Goal: Task Accomplishment & Management: Use online tool/utility

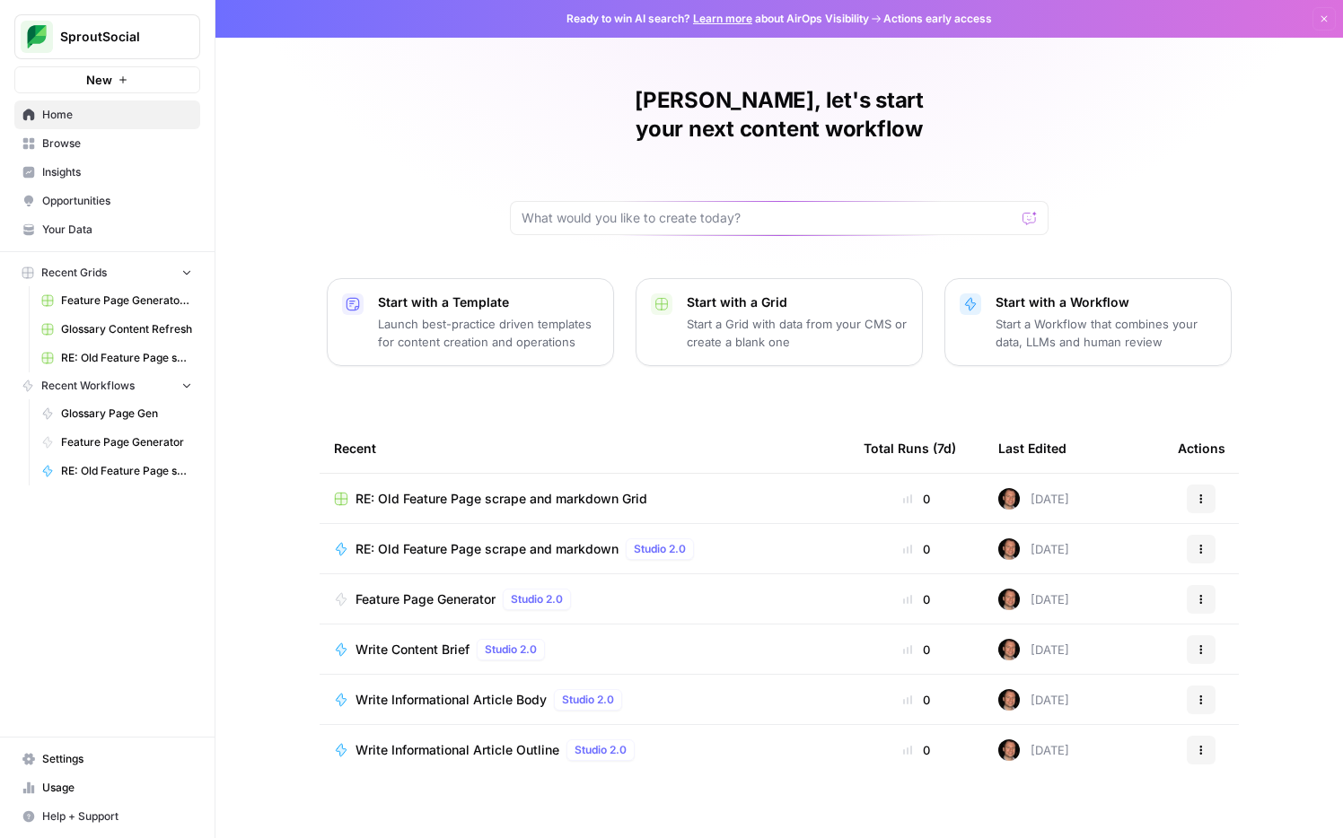
click at [141, 85] on button "New" at bounding box center [107, 79] width 186 height 27
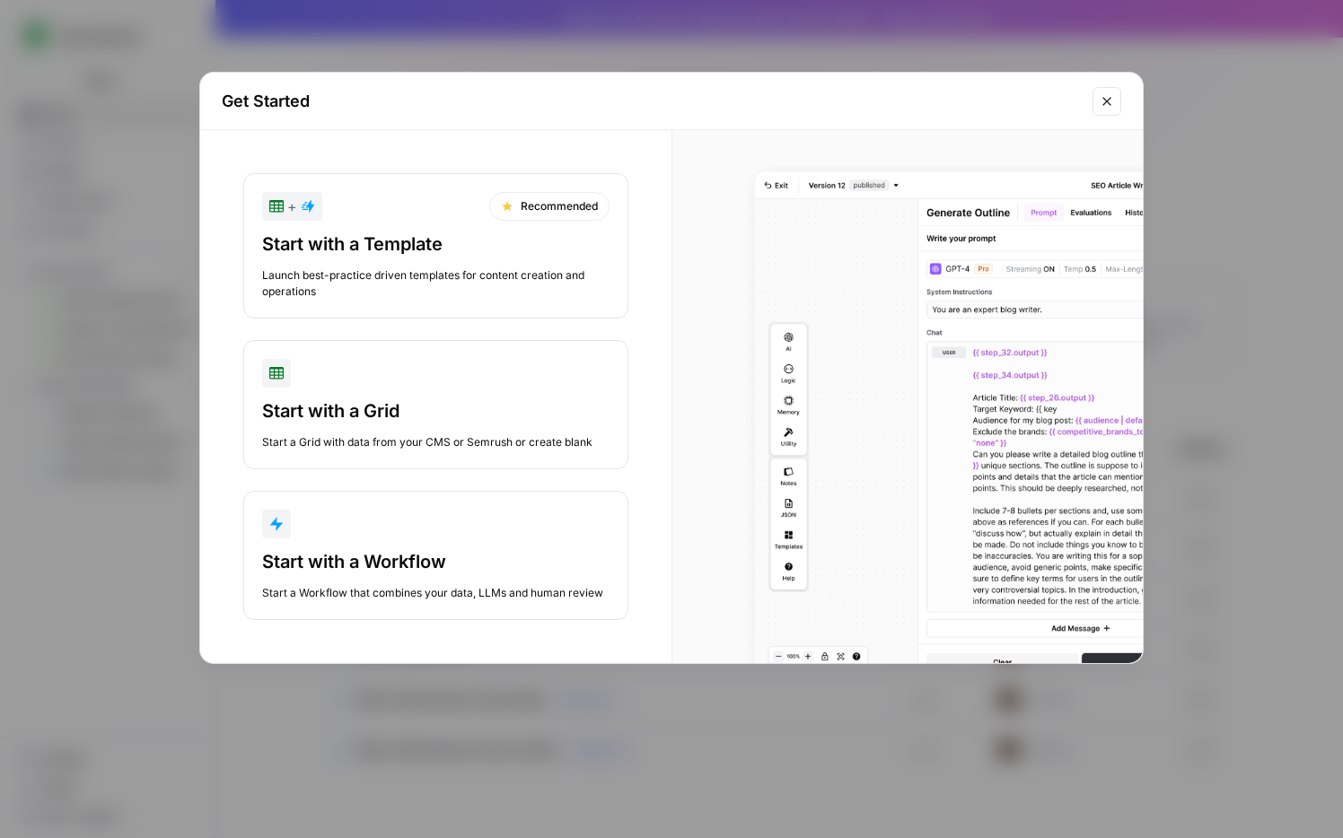
click at [513, 531] on div "button" at bounding box center [435, 524] width 347 height 29
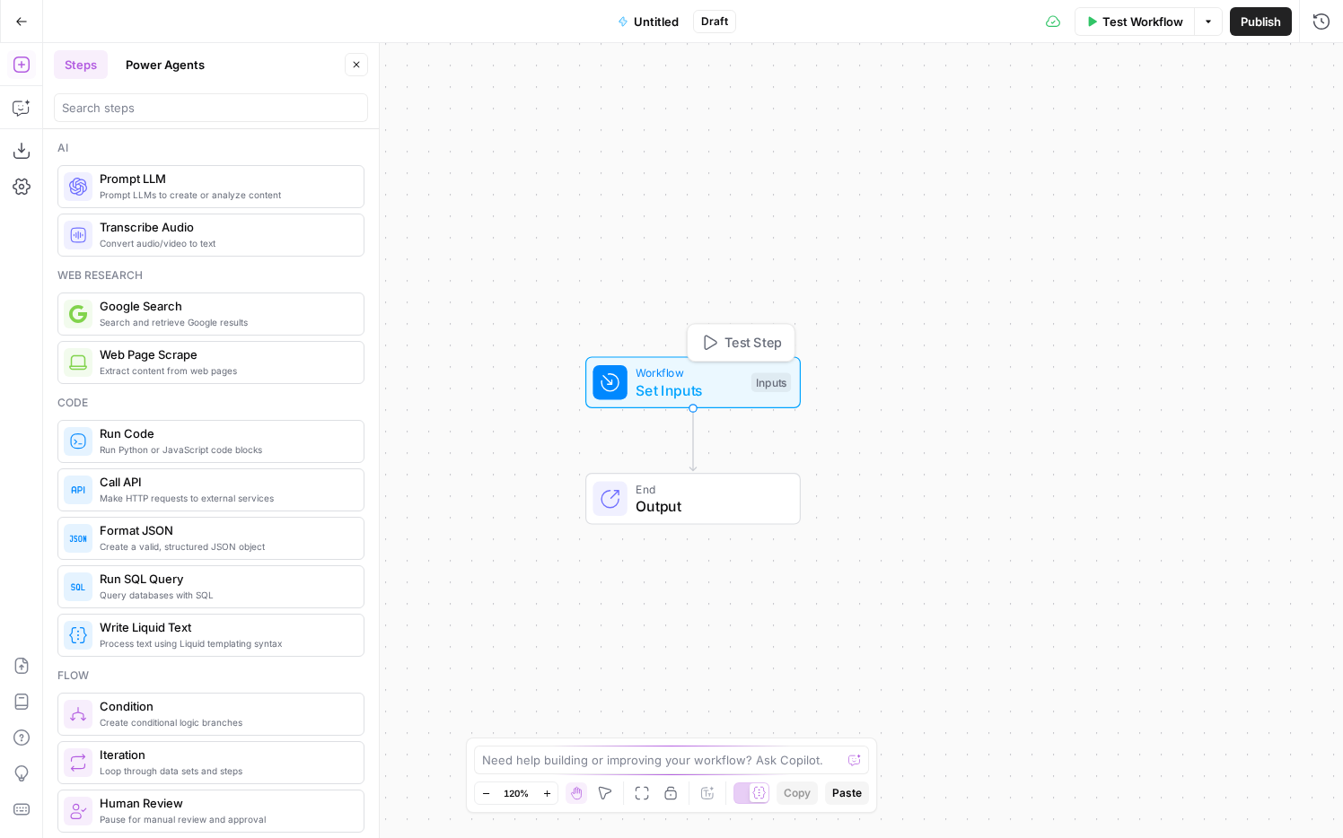
click at [689, 387] on span "Set Inputs" at bounding box center [689, 391] width 107 height 22
click at [1005, 118] on button "Add Field" at bounding box center [1148, 122] width 299 height 29
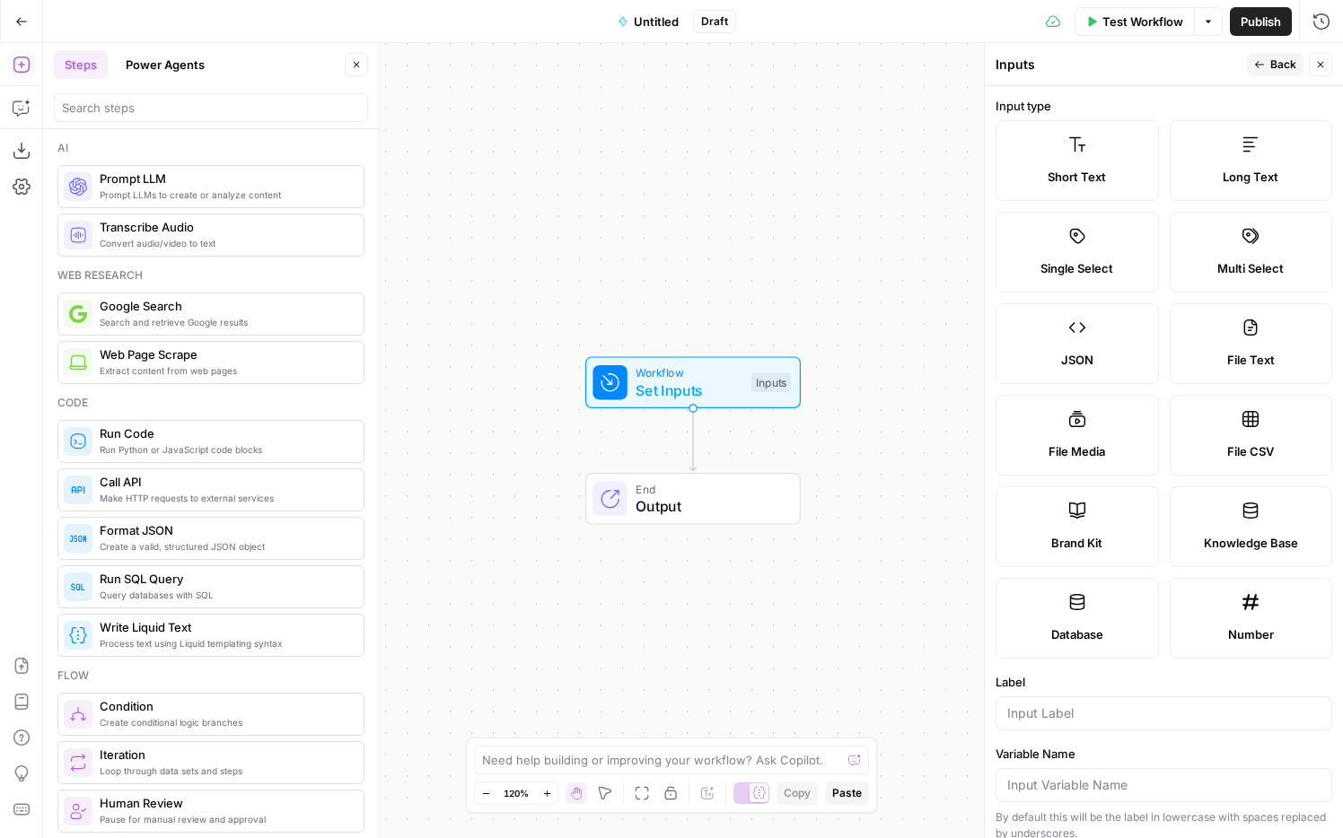
click at [1005, 160] on label "Long Text" at bounding box center [1251, 160] width 163 height 81
click at [1005, 170] on span "Long Text" at bounding box center [1251, 177] width 56 height 18
click at [1005, 155] on label "Long Text" at bounding box center [1251, 160] width 163 height 81
click at [1005, 613] on input "Label" at bounding box center [1163, 714] width 313 height 18
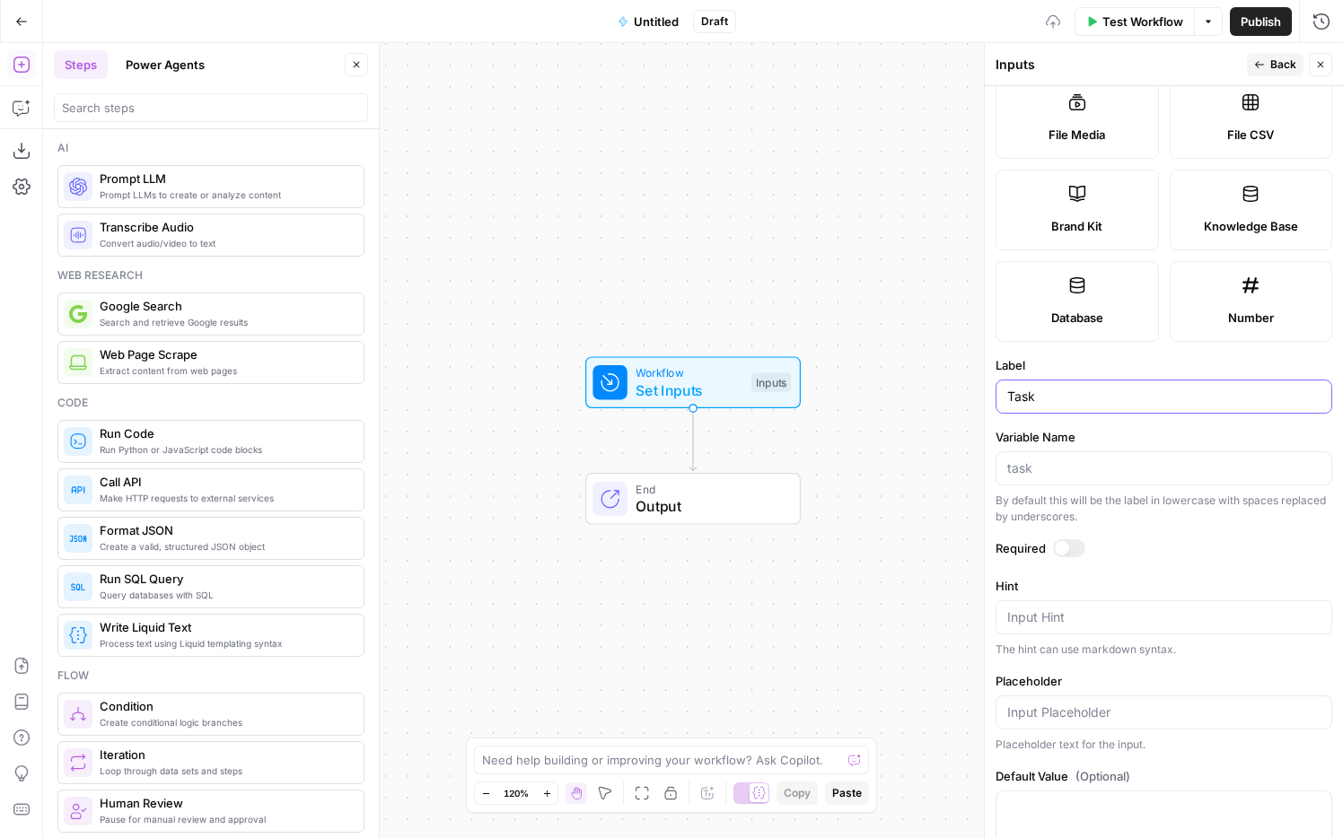
scroll to position [374, 0]
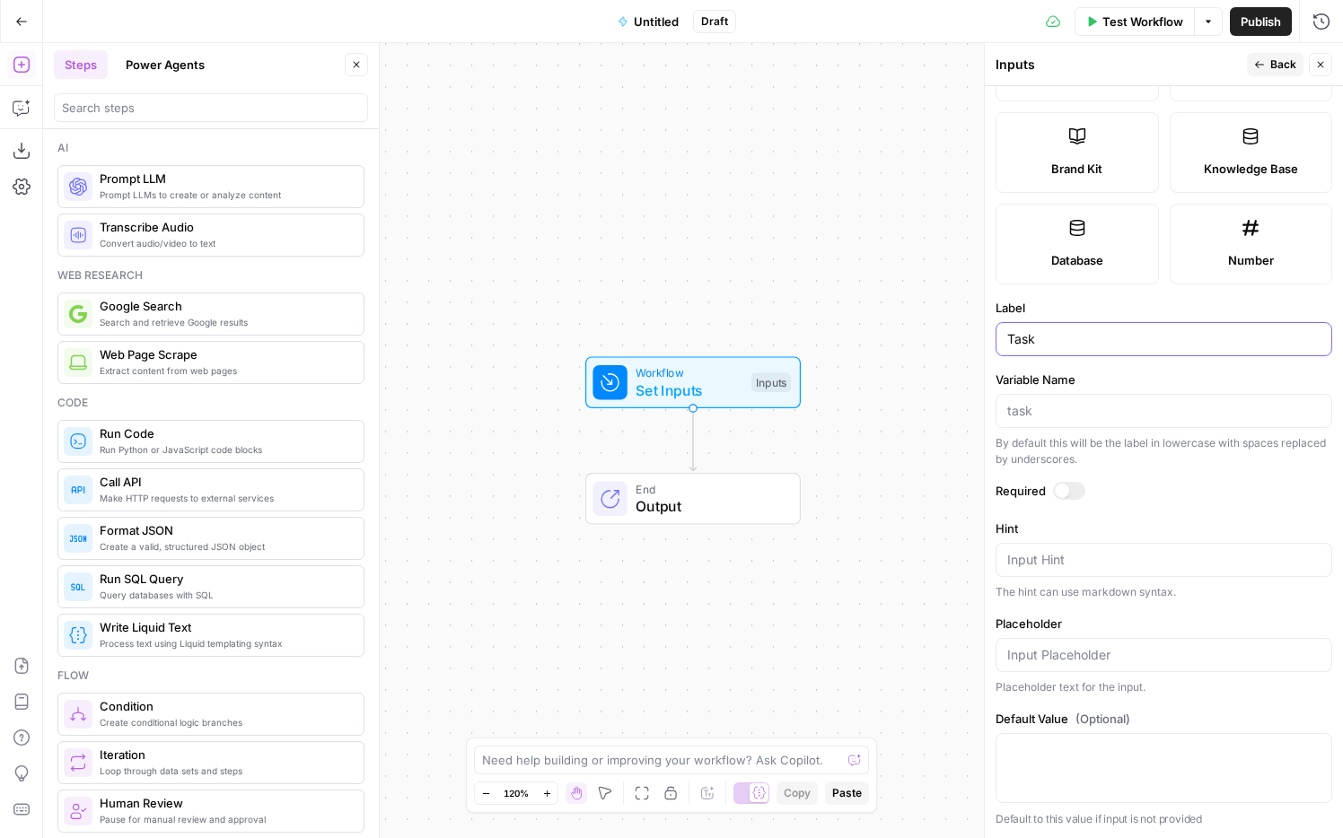
type input "Task"
click at [1005, 487] on div at bounding box center [1062, 491] width 14 height 14
click at [1005, 565] on textarea "Hint" at bounding box center [1163, 560] width 313 height 18
type textarea "What is the main task you want to accomplish?"
click at [1005, 63] on span "Back" at bounding box center [1283, 65] width 26 height 16
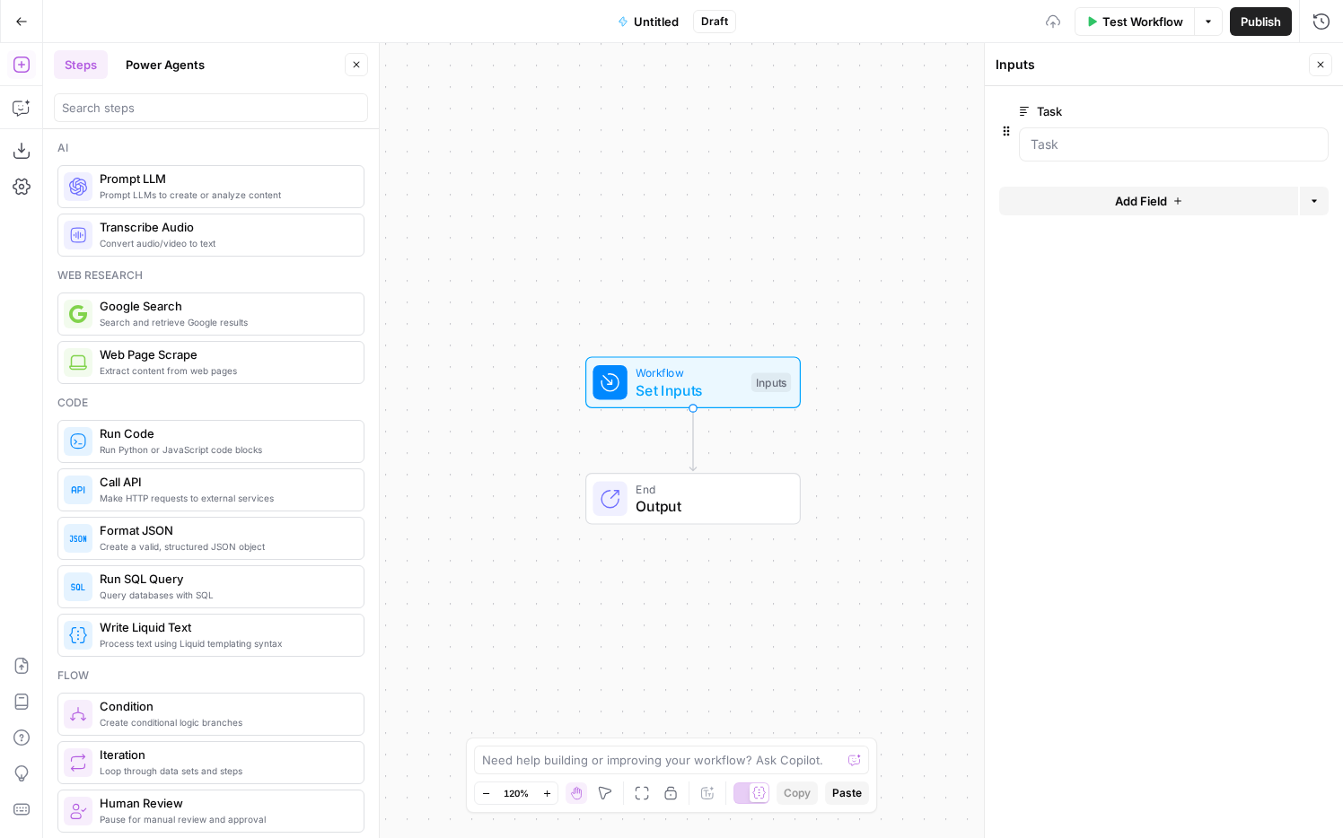
click at [1005, 202] on span "Add Field" at bounding box center [1141, 201] width 52 height 18
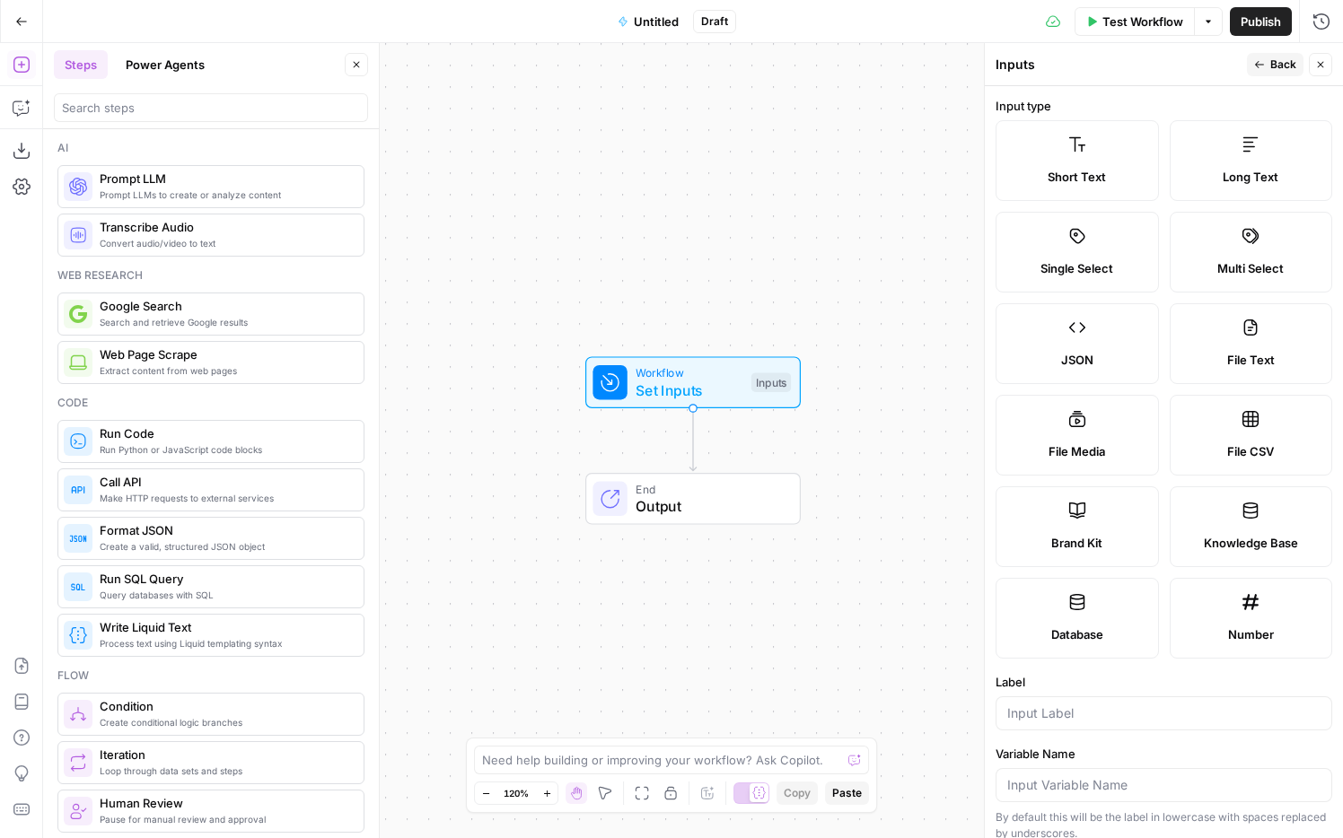
click at [1005, 169] on div "Long Text" at bounding box center [1251, 177] width 133 height 18
click at [1005, 613] on input "Label" at bounding box center [1163, 714] width 313 height 18
type input "i"
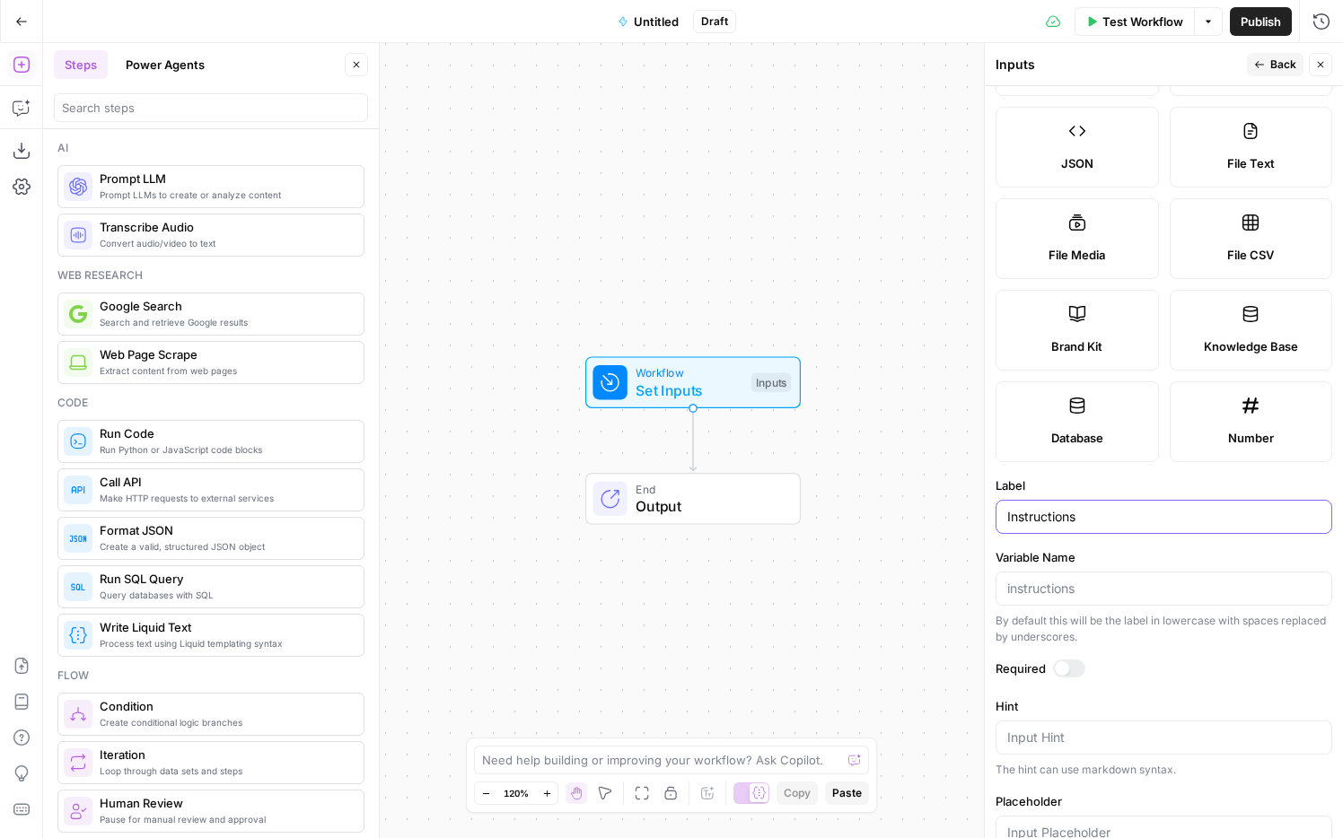
scroll to position [211, 0]
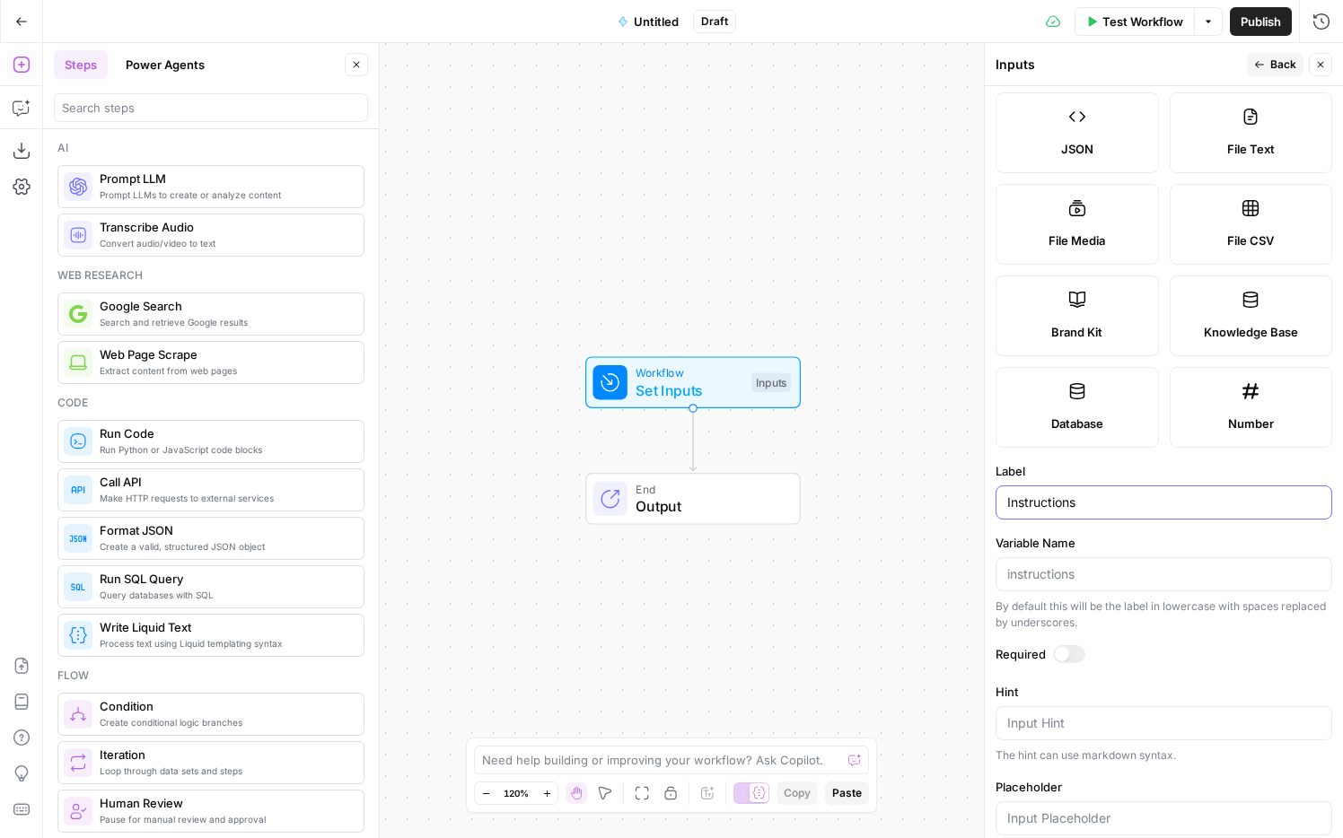
type input "Instructions"
click at [1005, 613] on textarea "Hint" at bounding box center [1163, 724] width 313 height 18
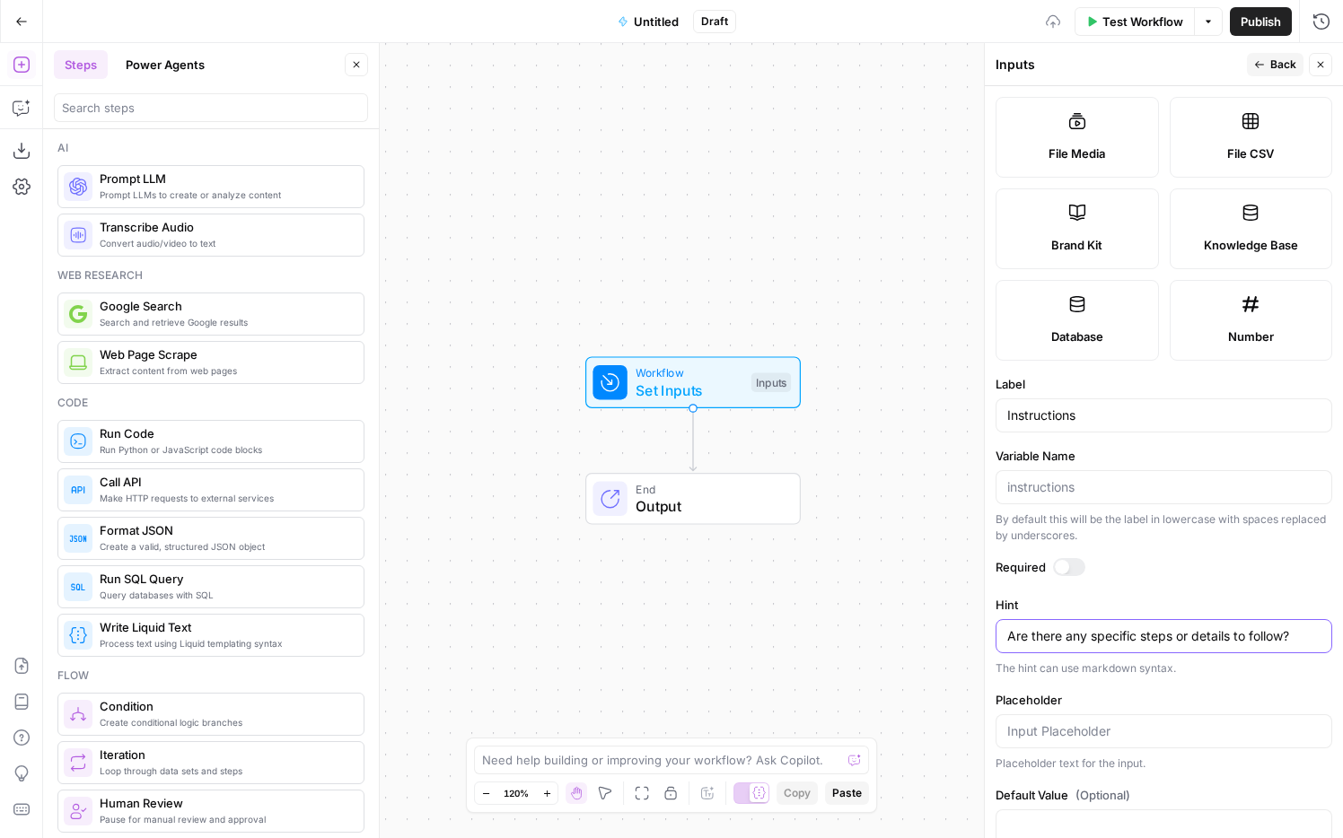
scroll to position [374, 0]
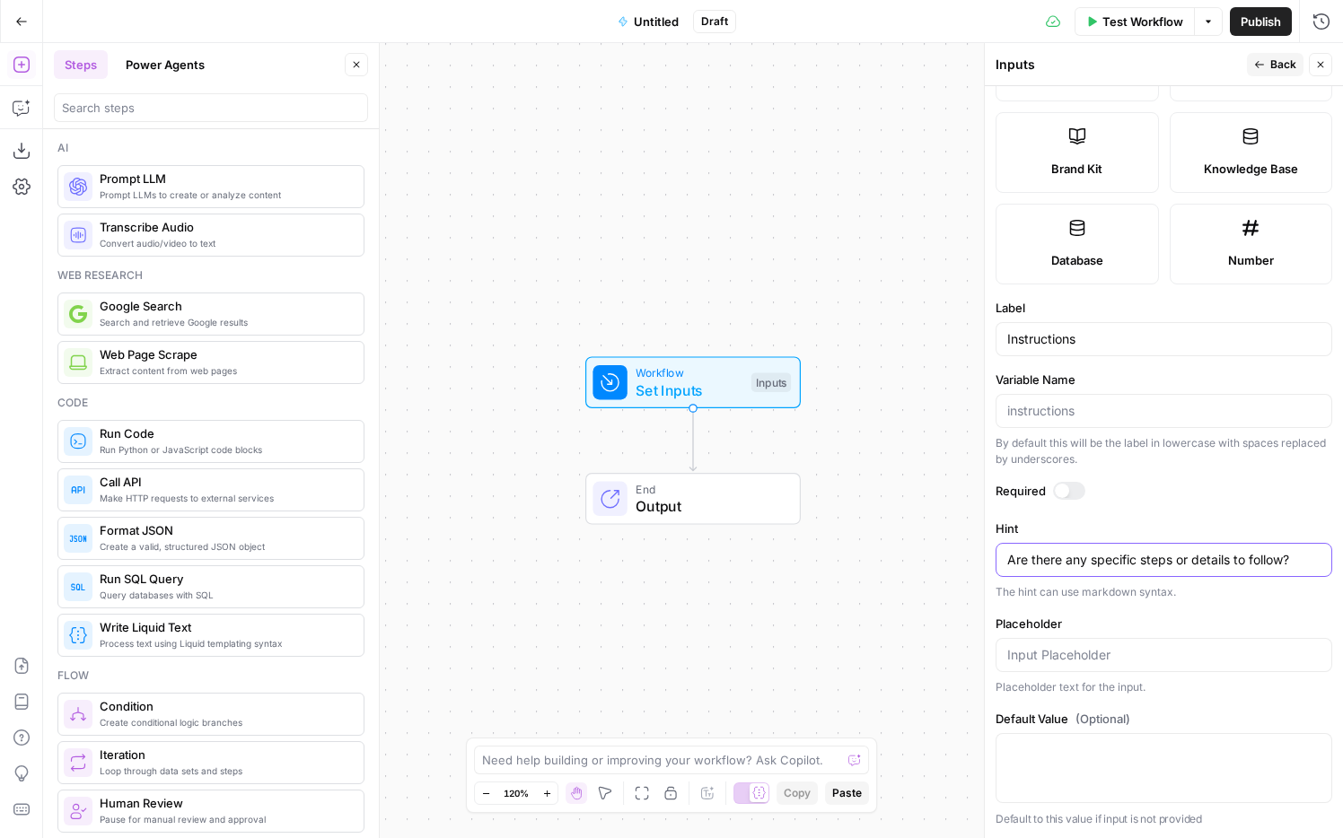
type textarea "Are there any specific steps or details to follow?"
click at [1005, 57] on span "Back" at bounding box center [1283, 65] width 26 height 16
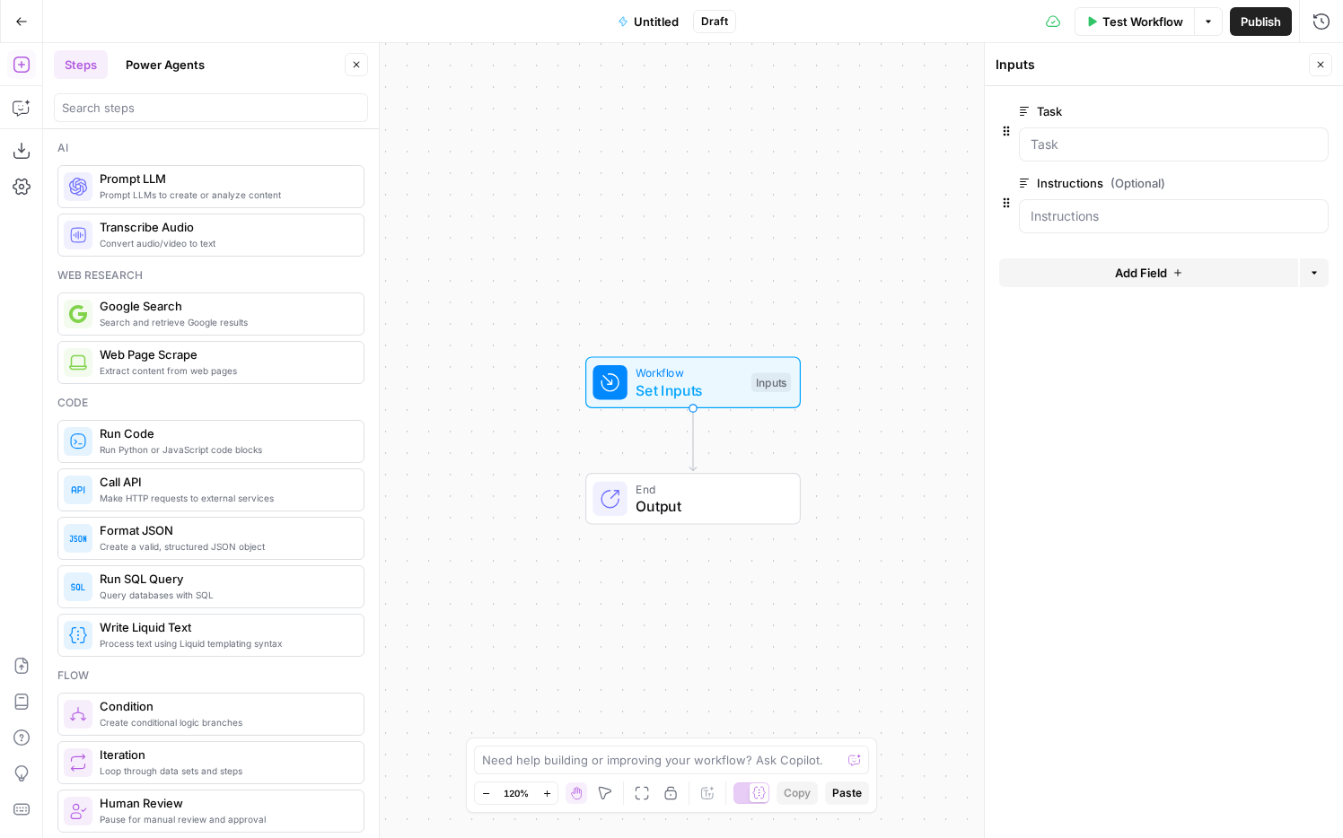
click at [1005, 277] on span "Add Field" at bounding box center [1141, 273] width 52 height 18
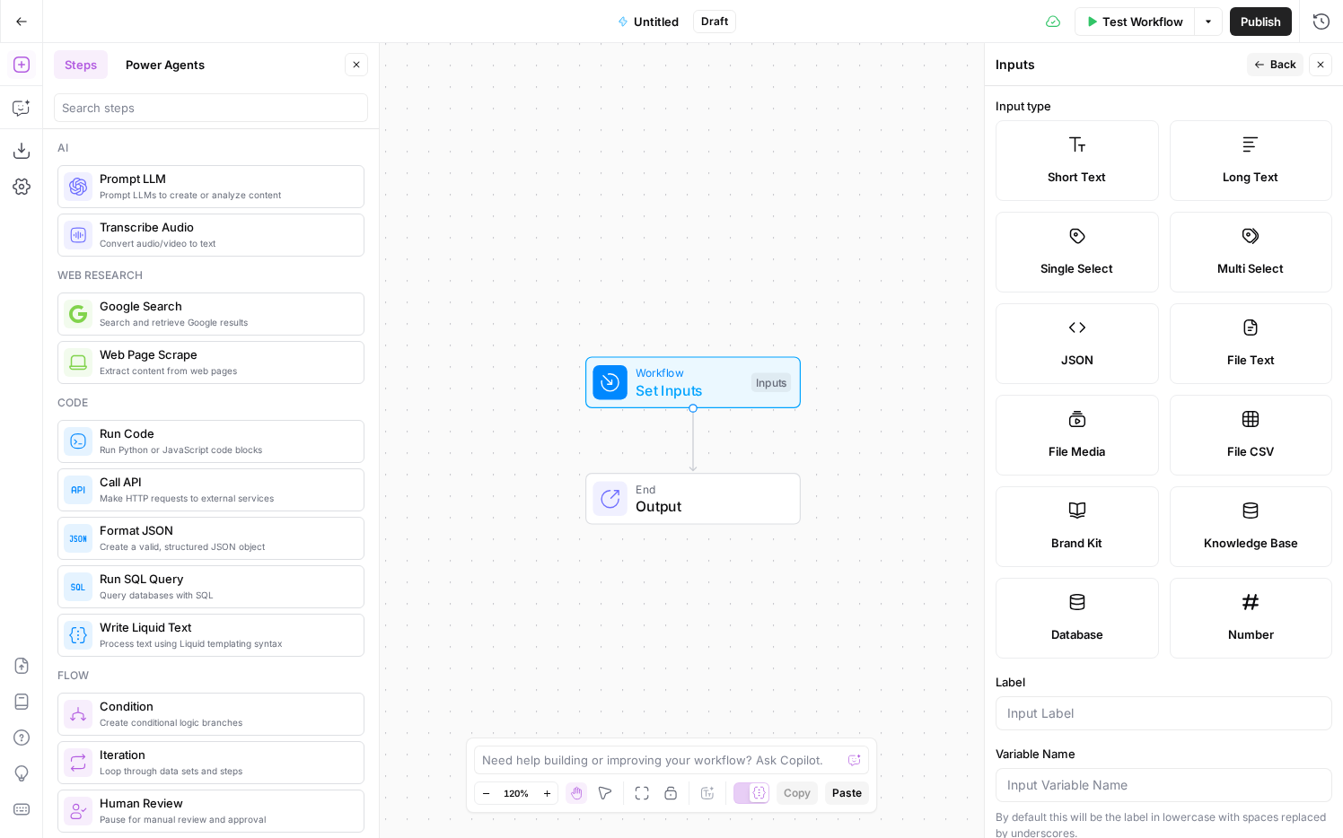
click at [1005, 338] on label "File Text" at bounding box center [1251, 343] width 163 height 81
type textarea "Supports .pdf, .txt, .docx, .md file types"
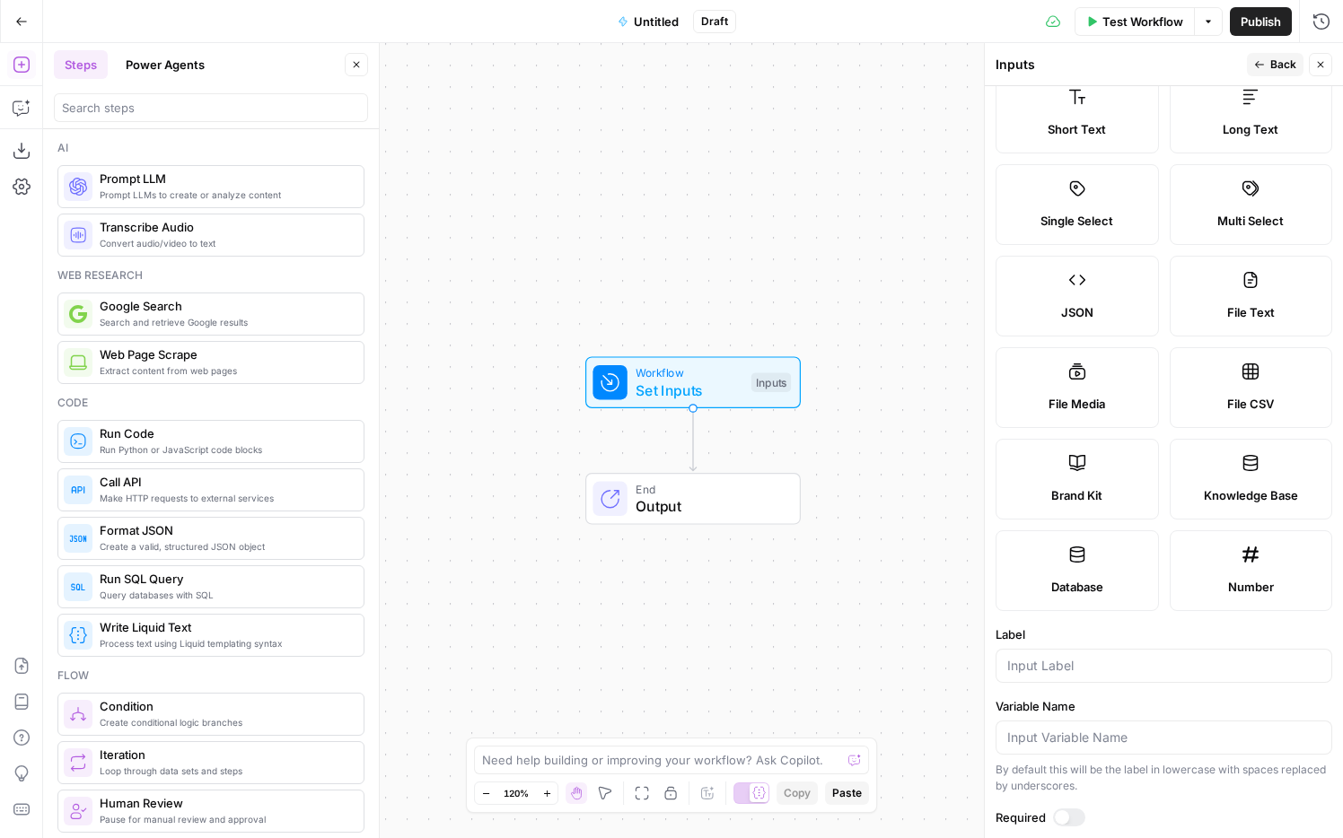
scroll to position [0, 0]
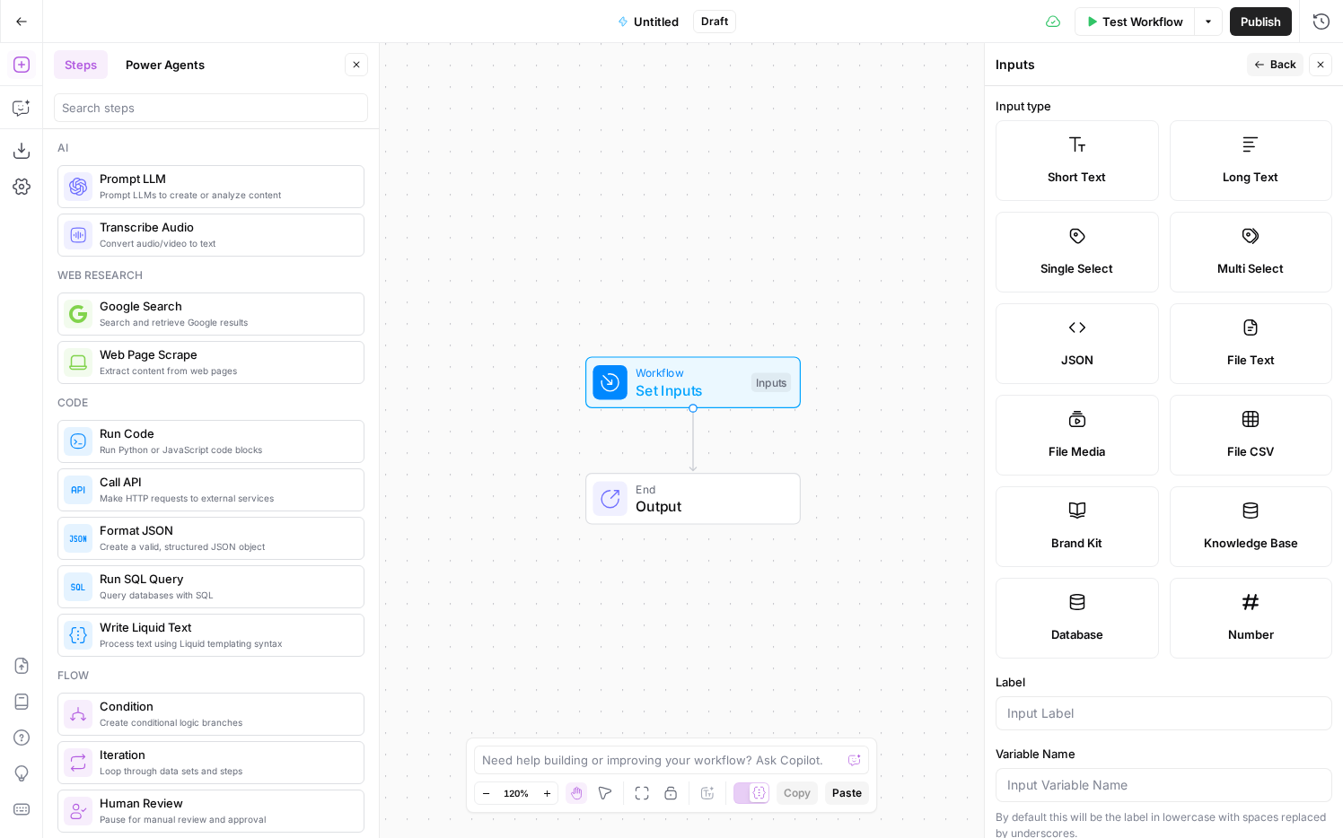
click at [1005, 524] on label "Knowledge Base" at bounding box center [1251, 527] width 163 height 81
click at [1005, 526] on label "Brand Kit" at bounding box center [1077, 527] width 163 height 81
click at [1005, 184] on div "Long Text" at bounding box center [1251, 177] width 133 height 18
click at [1005, 613] on input "Label" at bounding box center [1163, 714] width 313 height 18
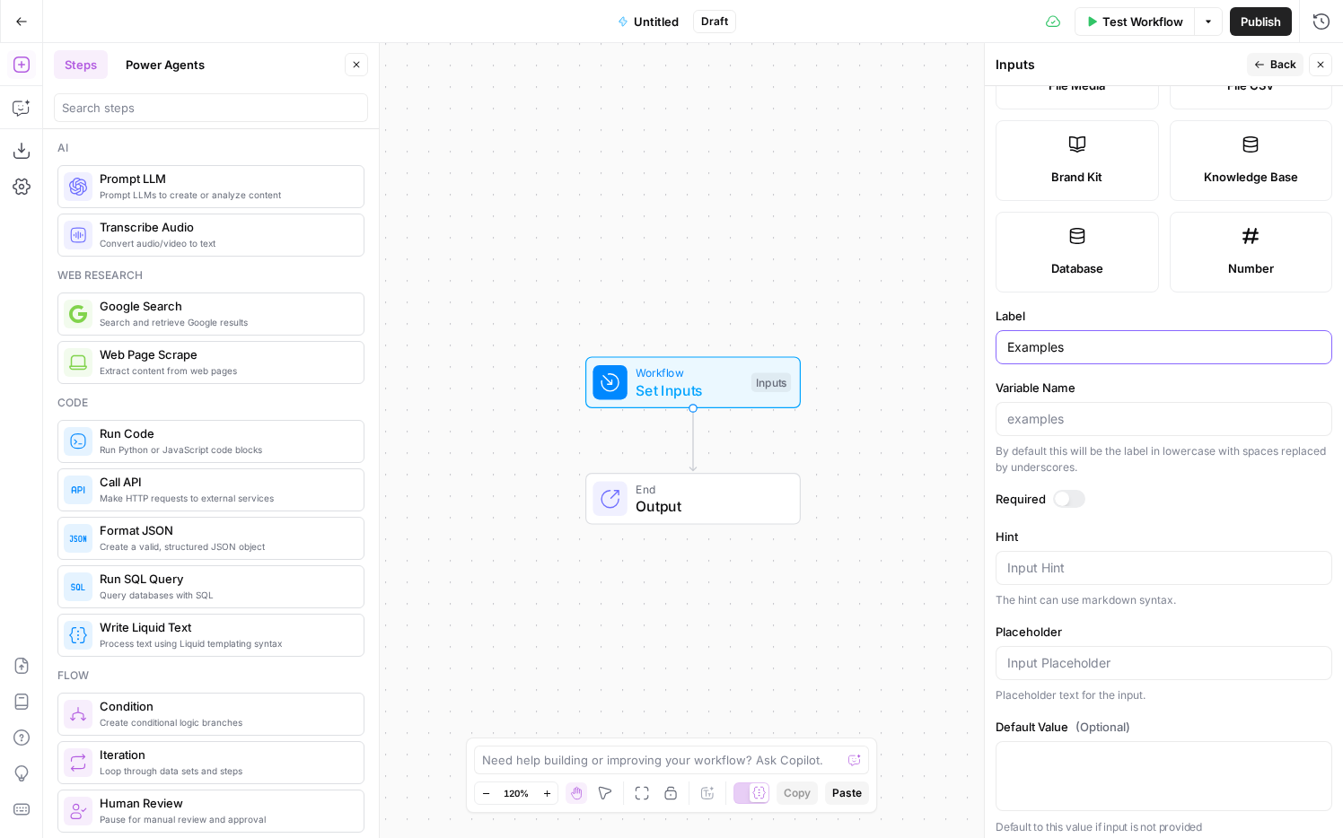
scroll to position [374, 0]
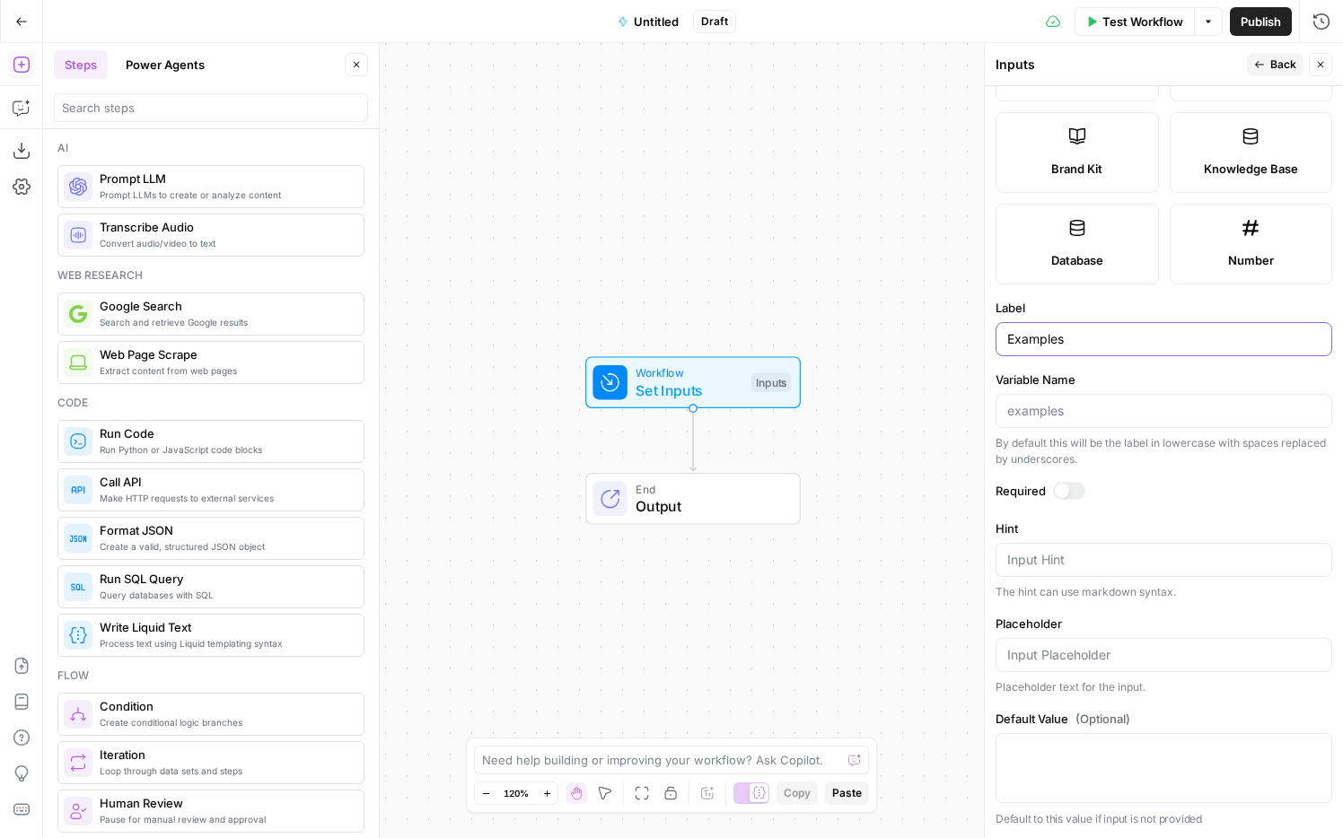
type input "Examples"
click at [1005, 490] on div at bounding box center [1062, 491] width 14 height 14
click at [1005, 559] on textarea "Hint" at bounding box center [1163, 560] width 313 height 18
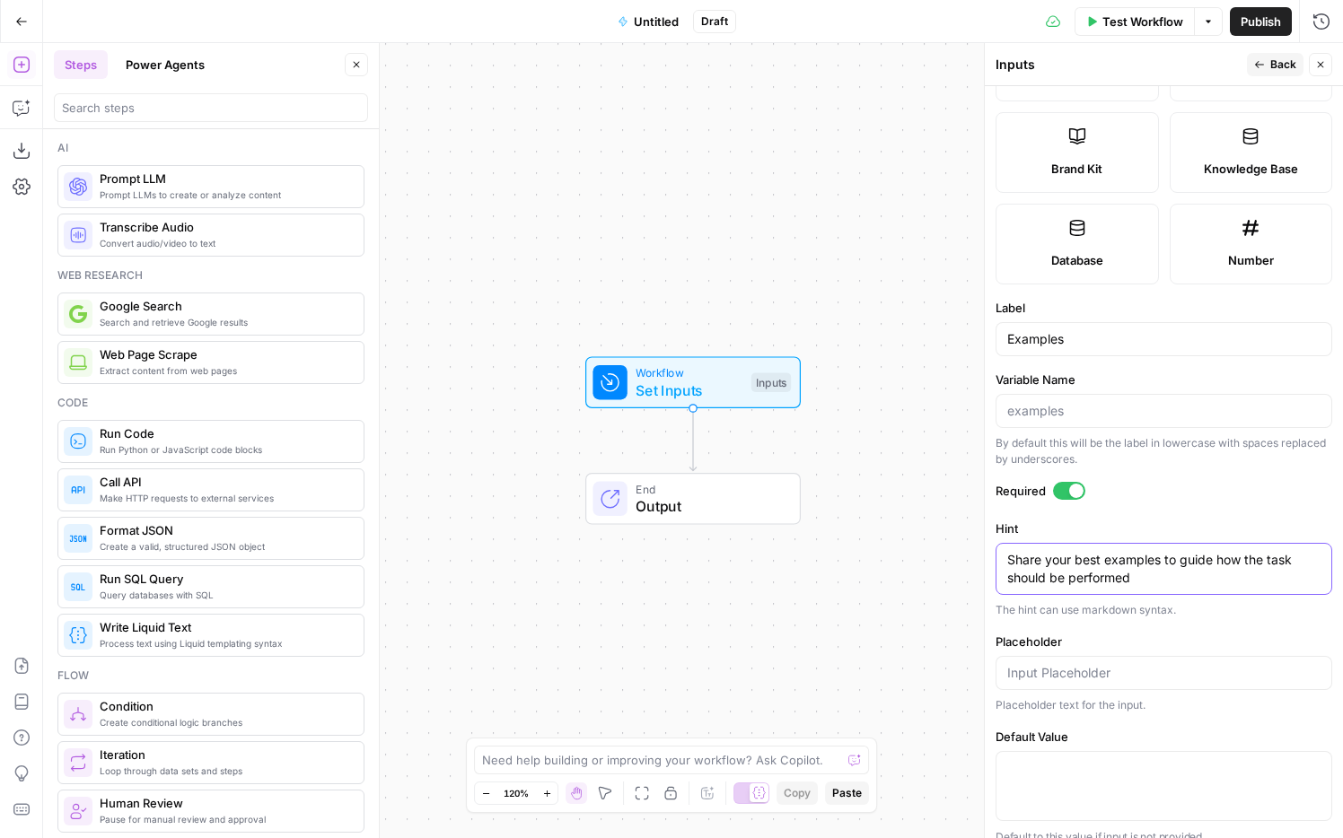
scroll to position [392, 0]
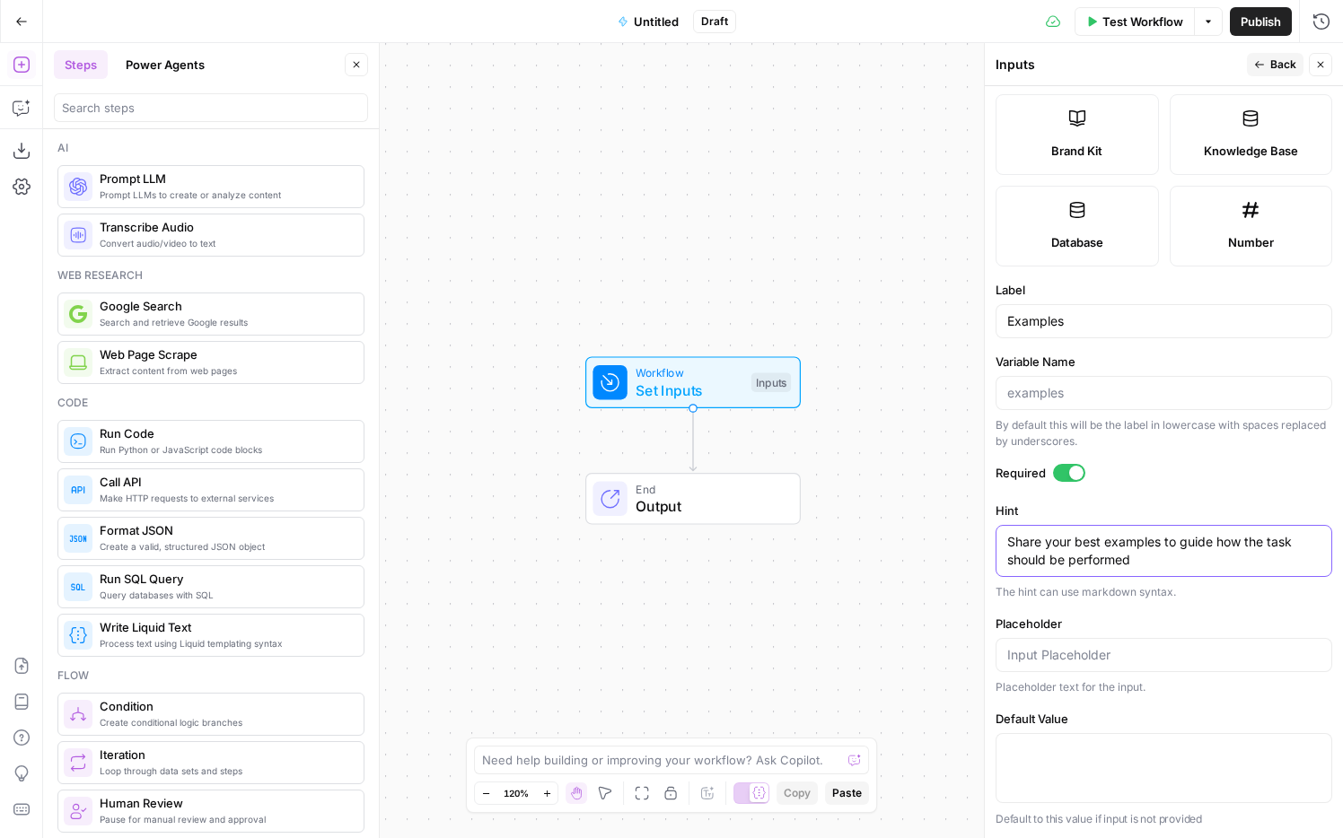
type textarea "Share your best examples to guide how the task should be performed"
click at [1005, 67] on span "Back" at bounding box center [1283, 65] width 26 height 16
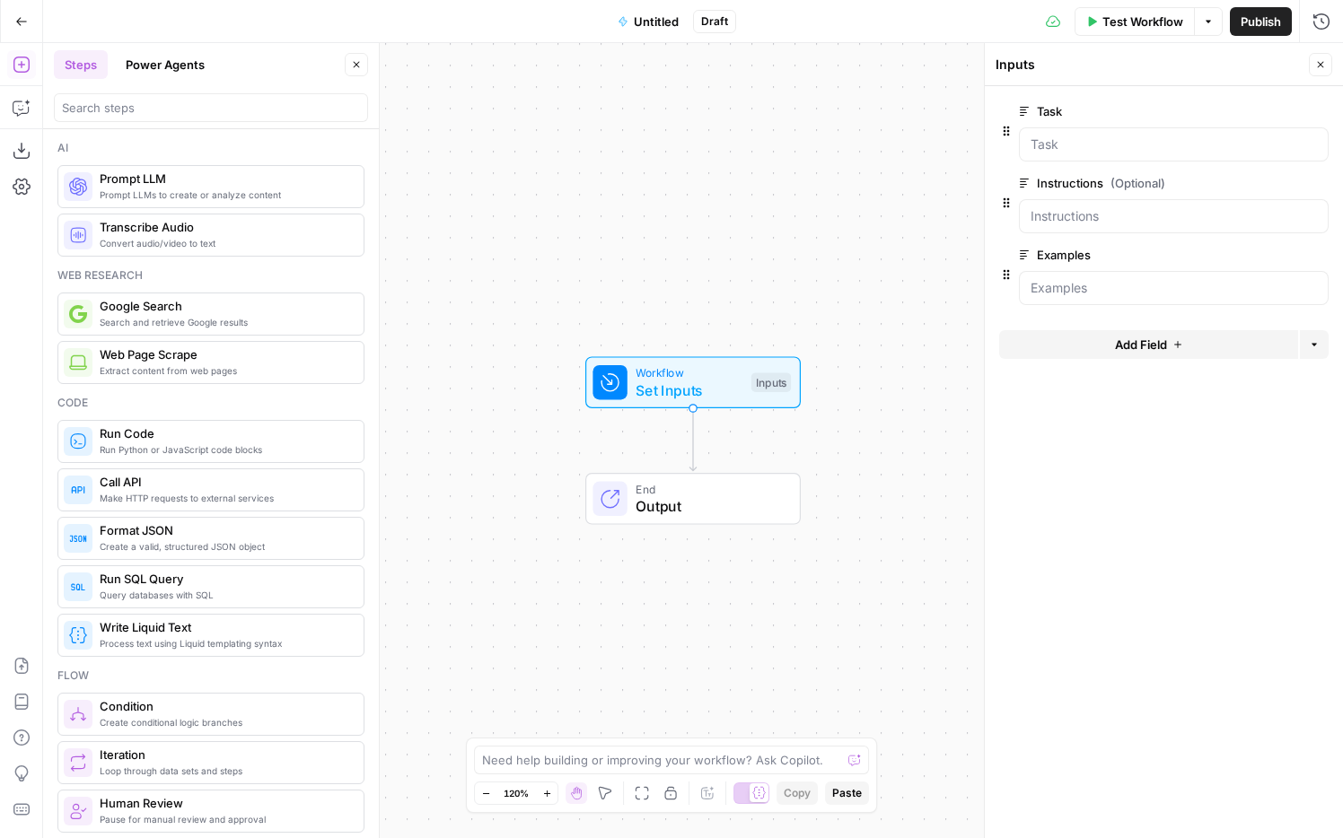
click at [1005, 352] on span "Add Field" at bounding box center [1141, 345] width 52 height 18
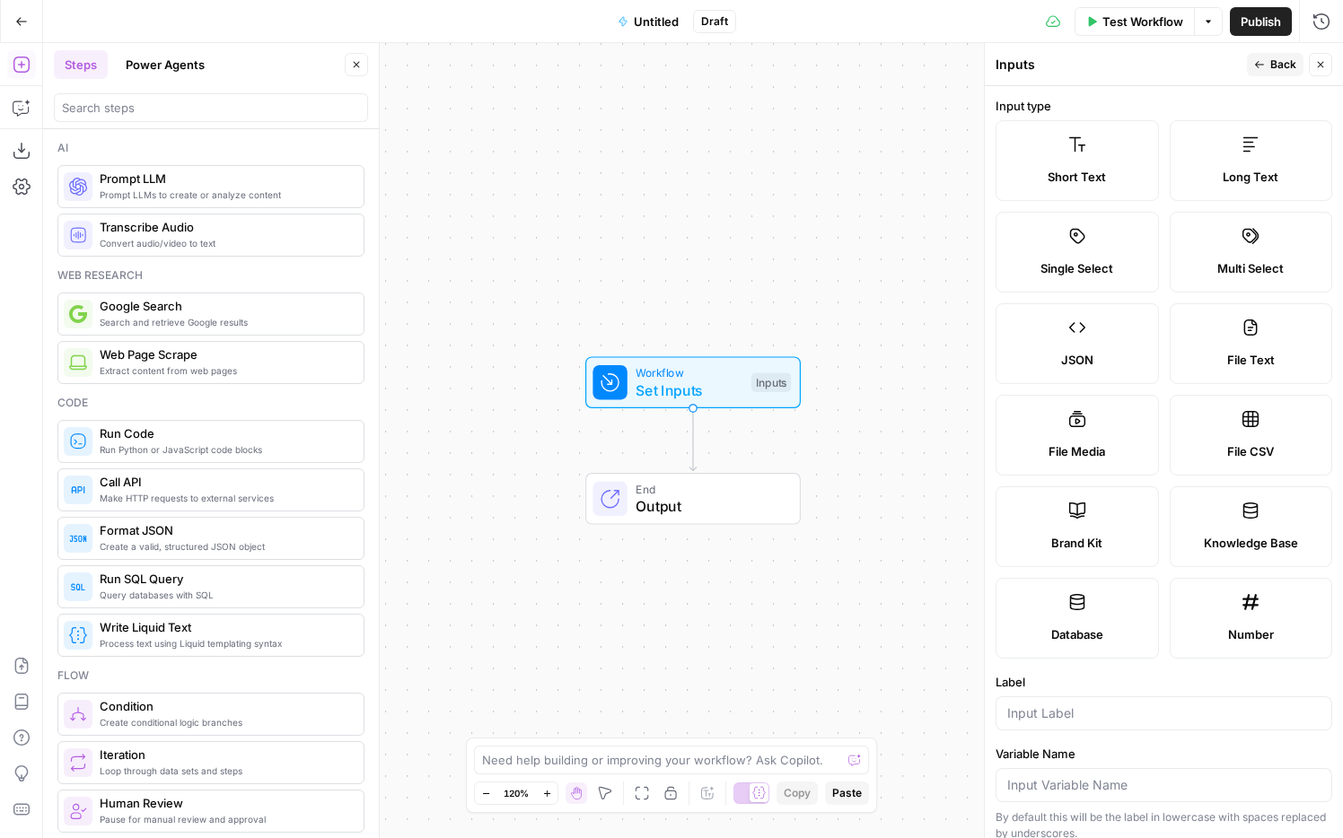
click at [1005, 172] on div "Long Text" at bounding box center [1251, 177] width 133 height 18
click at [1005, 613] on input "Label" at bounding box center [1163, 714] width 313 height 18
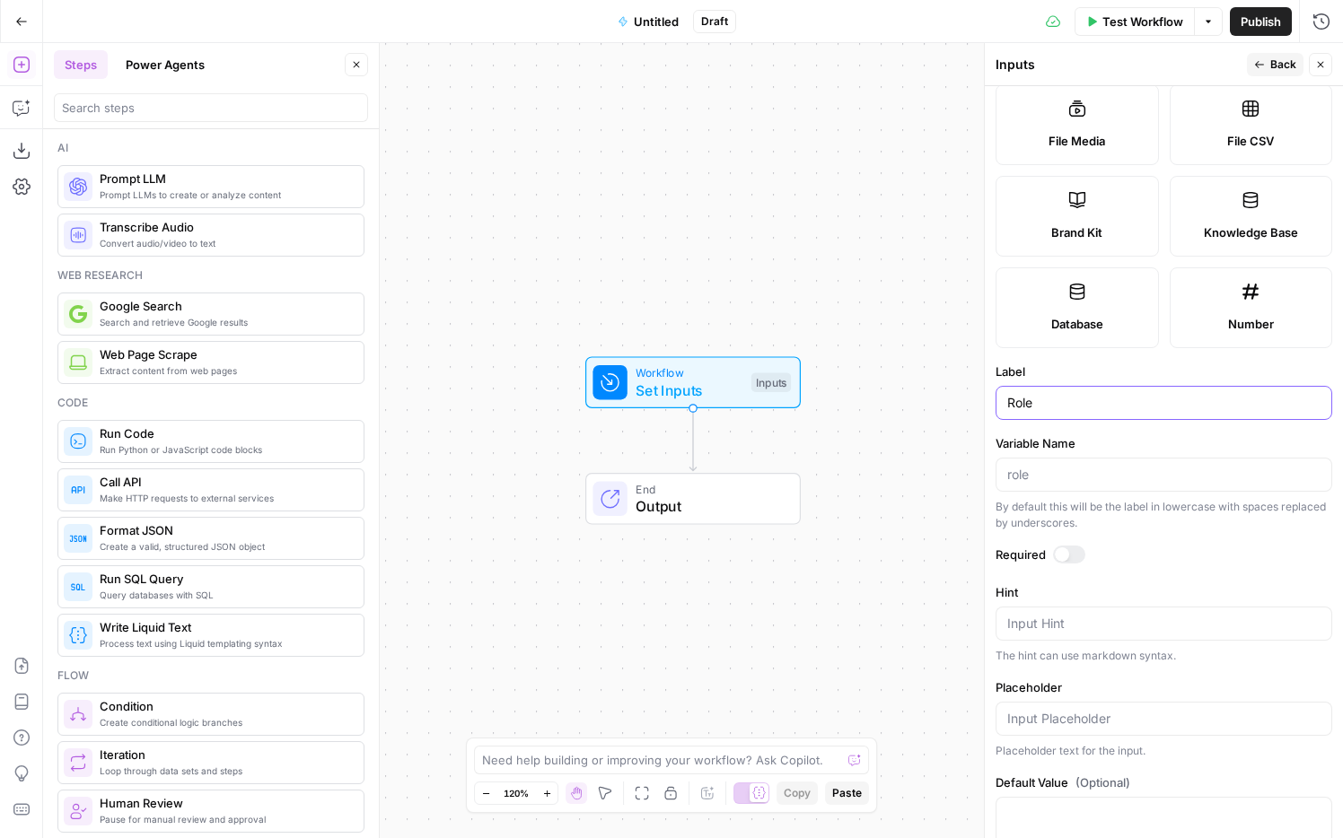
scroll to position [374, 0]
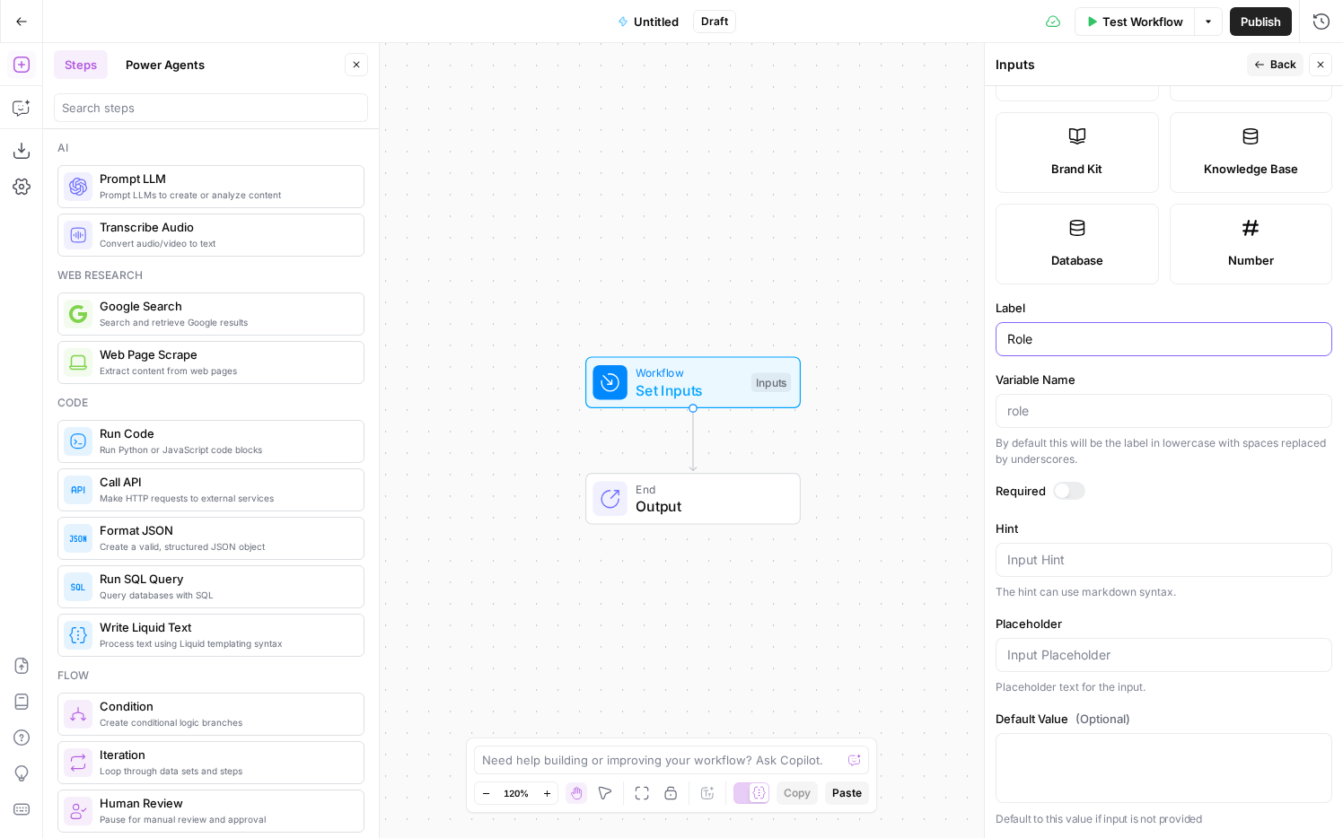
type input "Role"
click at [1005, 556] on textarea "Hint" at bounding box center [1163, 560] width 313 height 18
click at [1005, 494] on div at bounding box center [1062, 491] width 14 height 14
click at [1005, 565] on textarea "How should this" at bounding box center [1163, 560] width 313 height 18
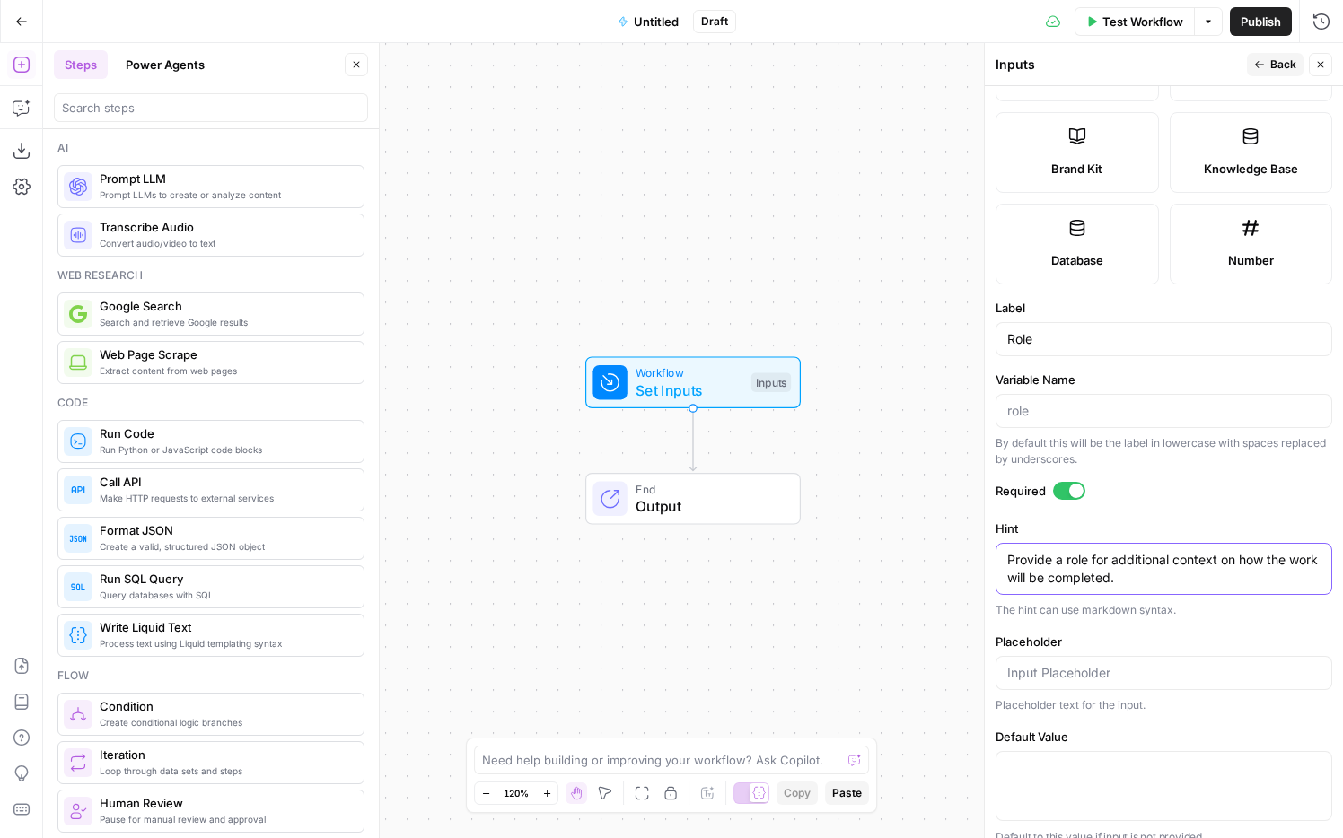
scroll to position [392, 0]
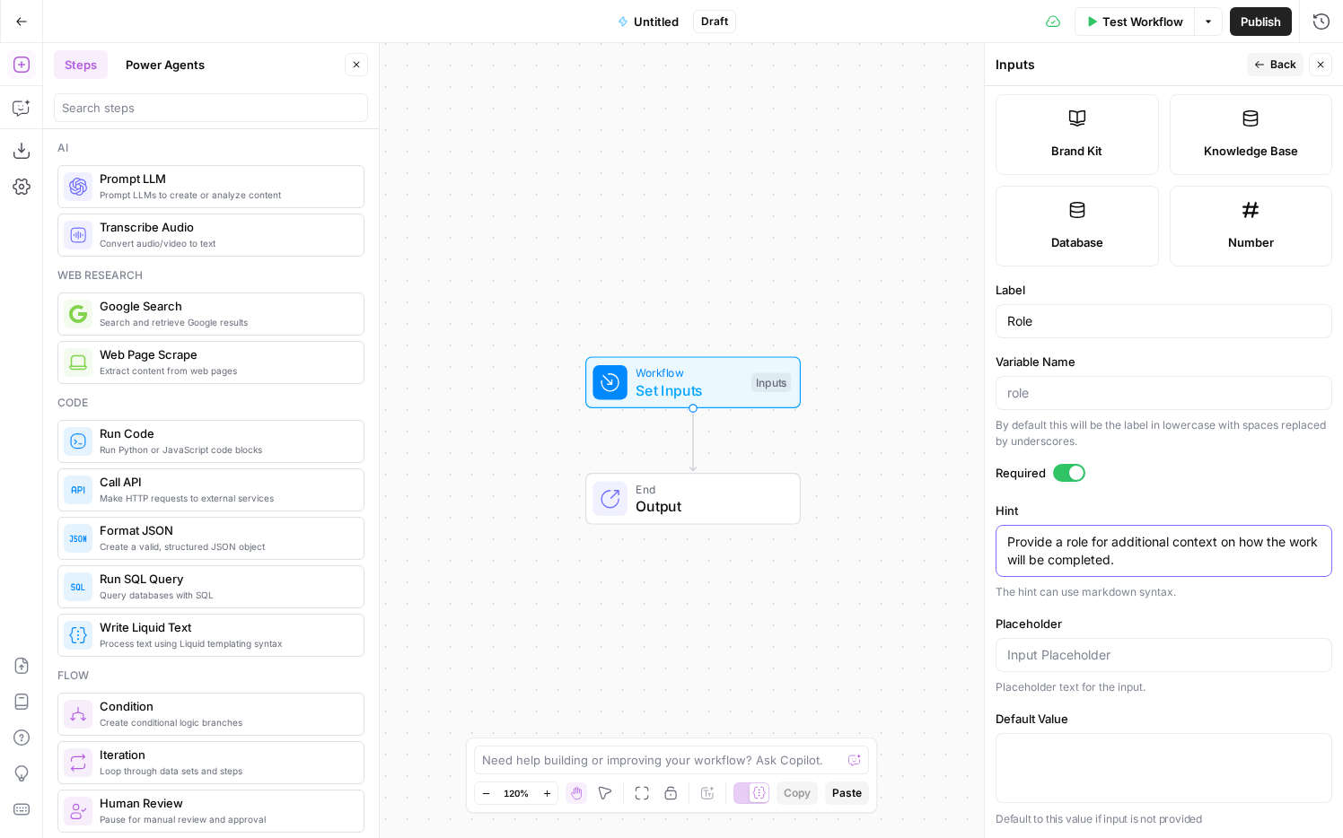
type textarea "Provide a role for additional context on how the work will be completed."
click at [1005, 73] on button "Back" at bounding box center [1275, 64] width 57 height 23
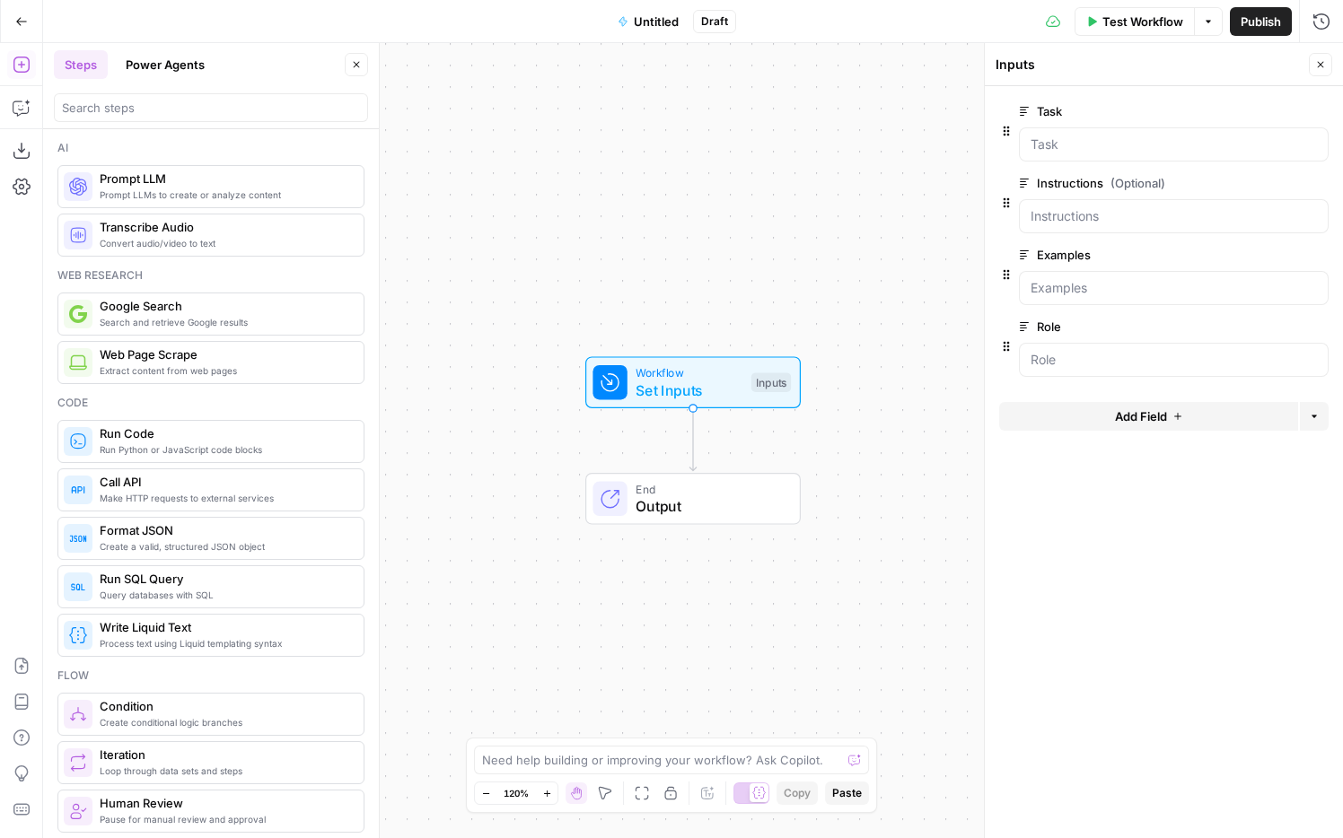
click at [1005, 416] on span "Add Field" at bounding box center [1141, 417] width 52 height 18
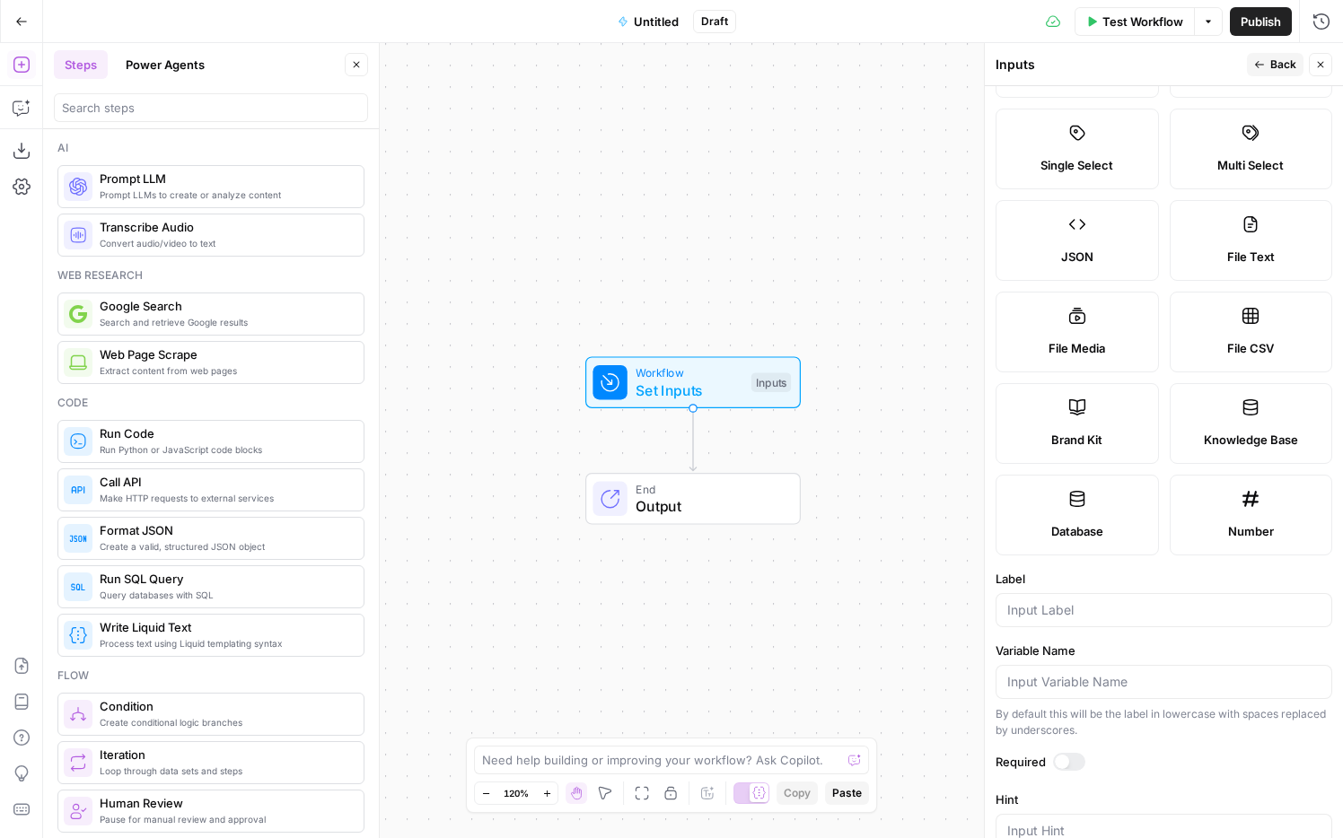
scroll to position [0, 0]
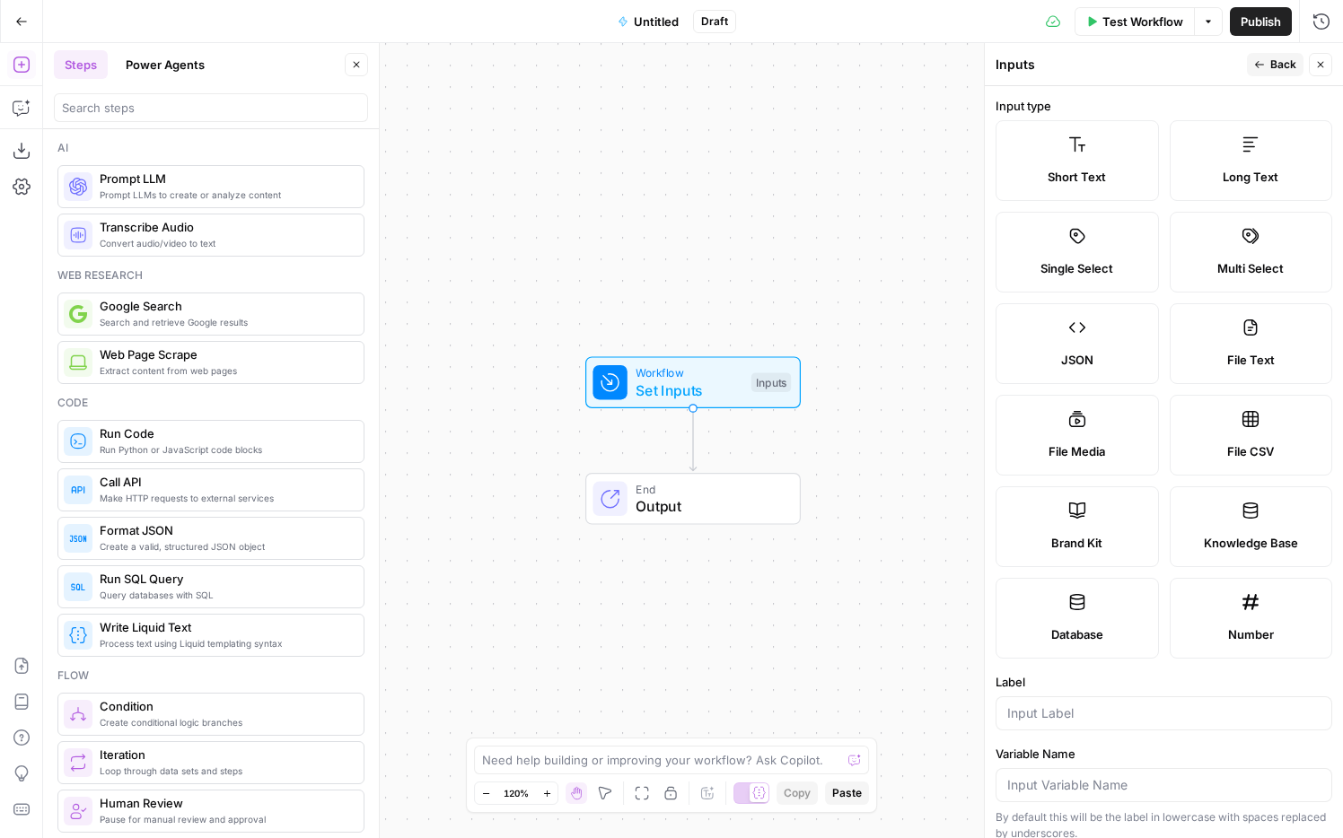
click at [1005, 155] on label "Long Text" at bounding box center [1251, 160] width 163 height 81
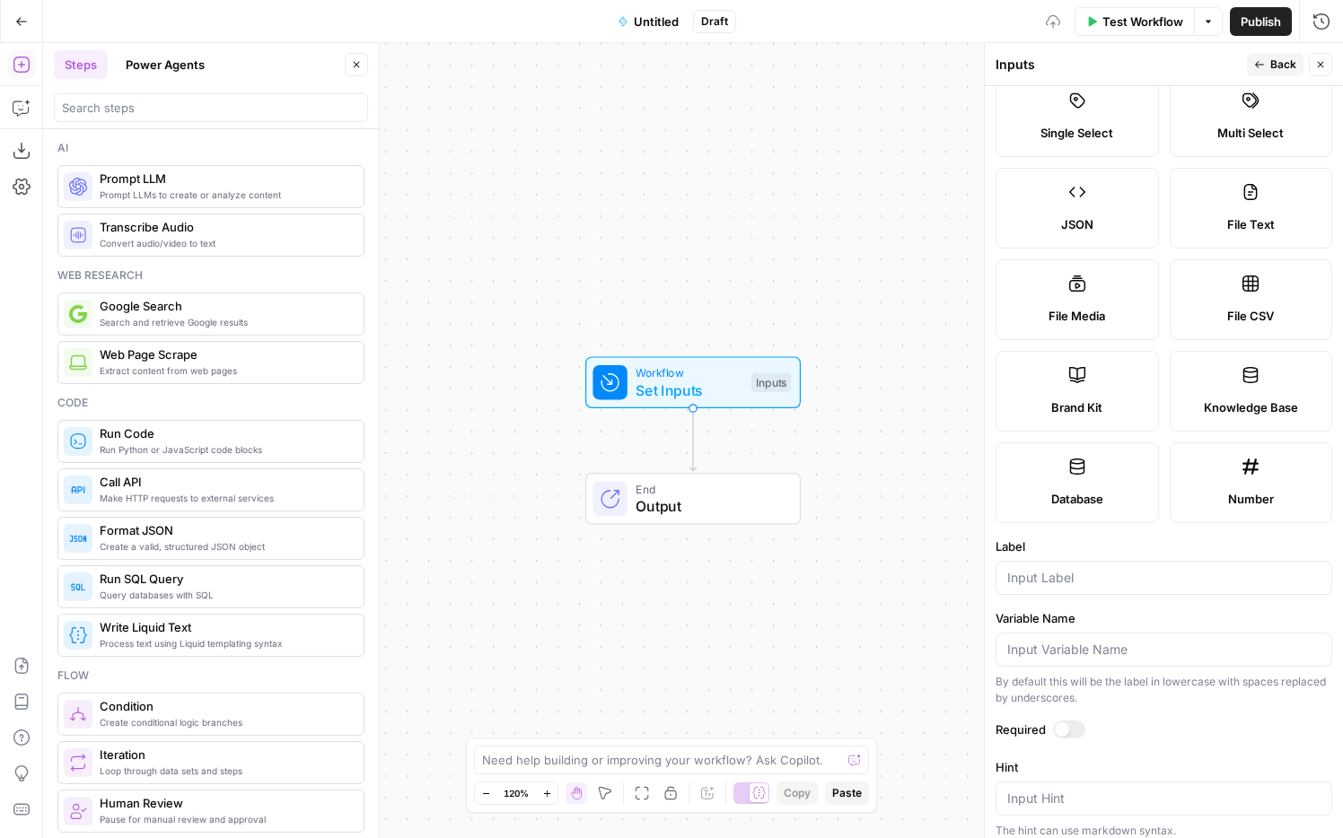
scroll to position [374, 0]
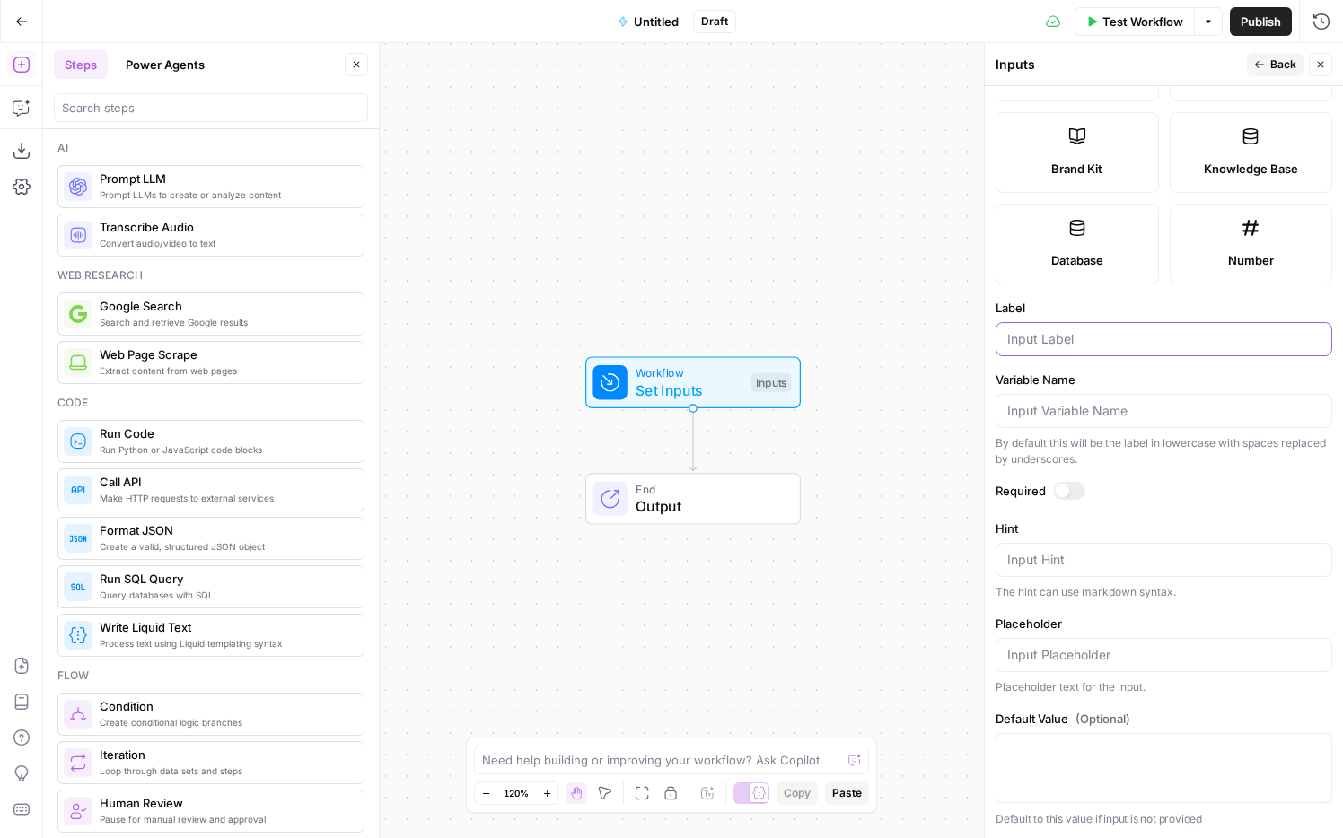
click at [1005, 337] on input "Label" at bounding box center [1163, 339] width 313 height 18
type input "Additional instructions"
click at [1005, 566] on textarea "Hint" at bounding box center [1163, 560] width 313 height 18
type textarea "Any additional final instructions"
click at [1005, 63] on span "Back" at bounding box center [1283, 65] width 26 height 16
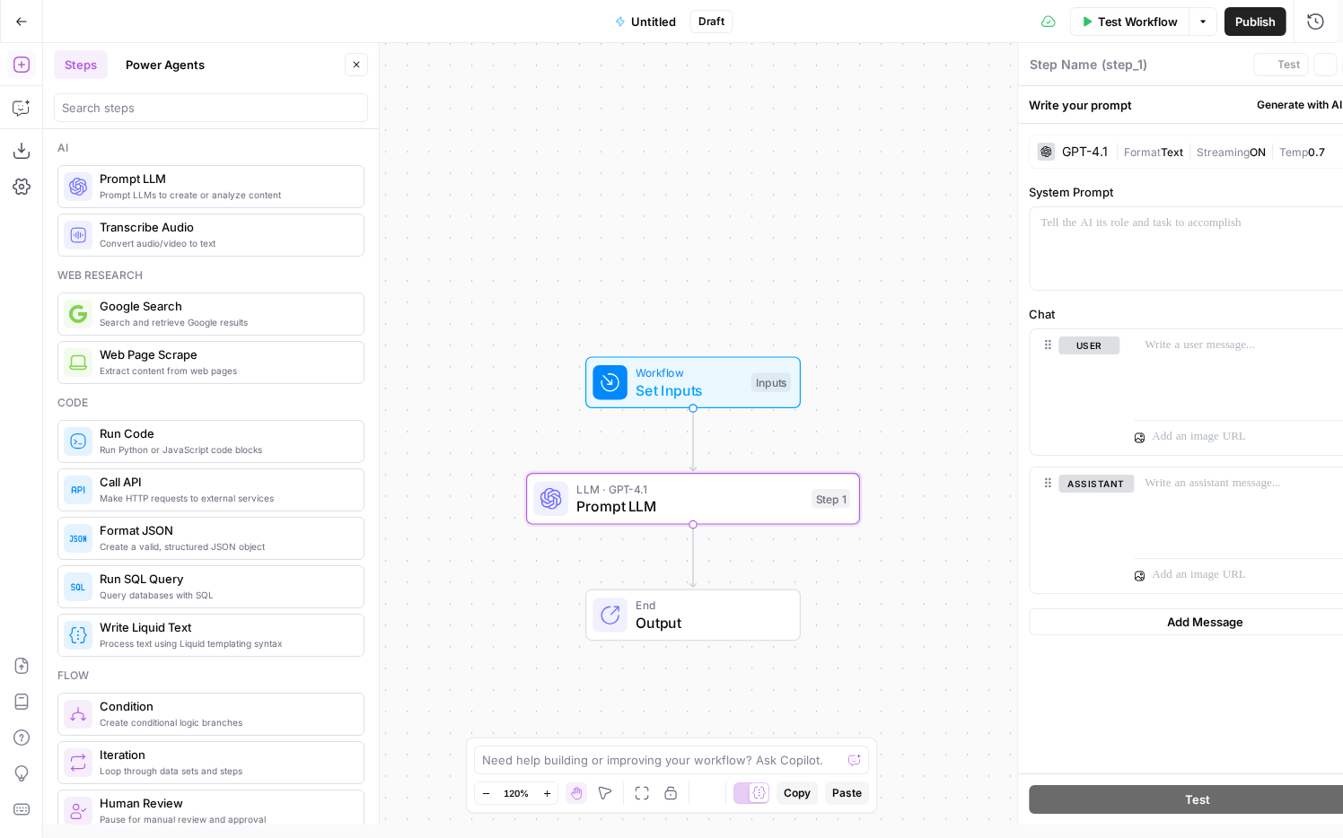
type textarea "Prompt LLM"
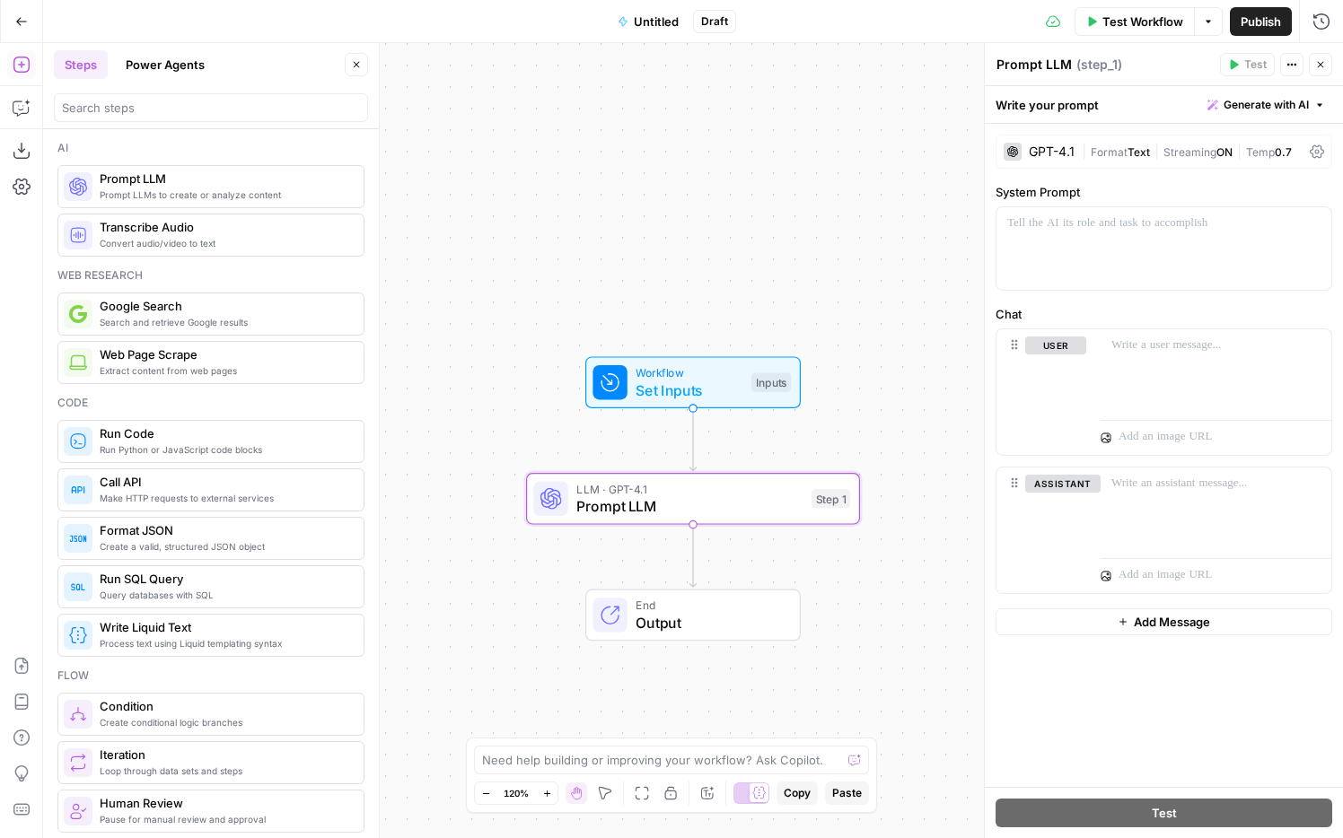
click at [1005, 150] on div "GPT-4.1" at bounding box center [1052, 151] width 46 height 13
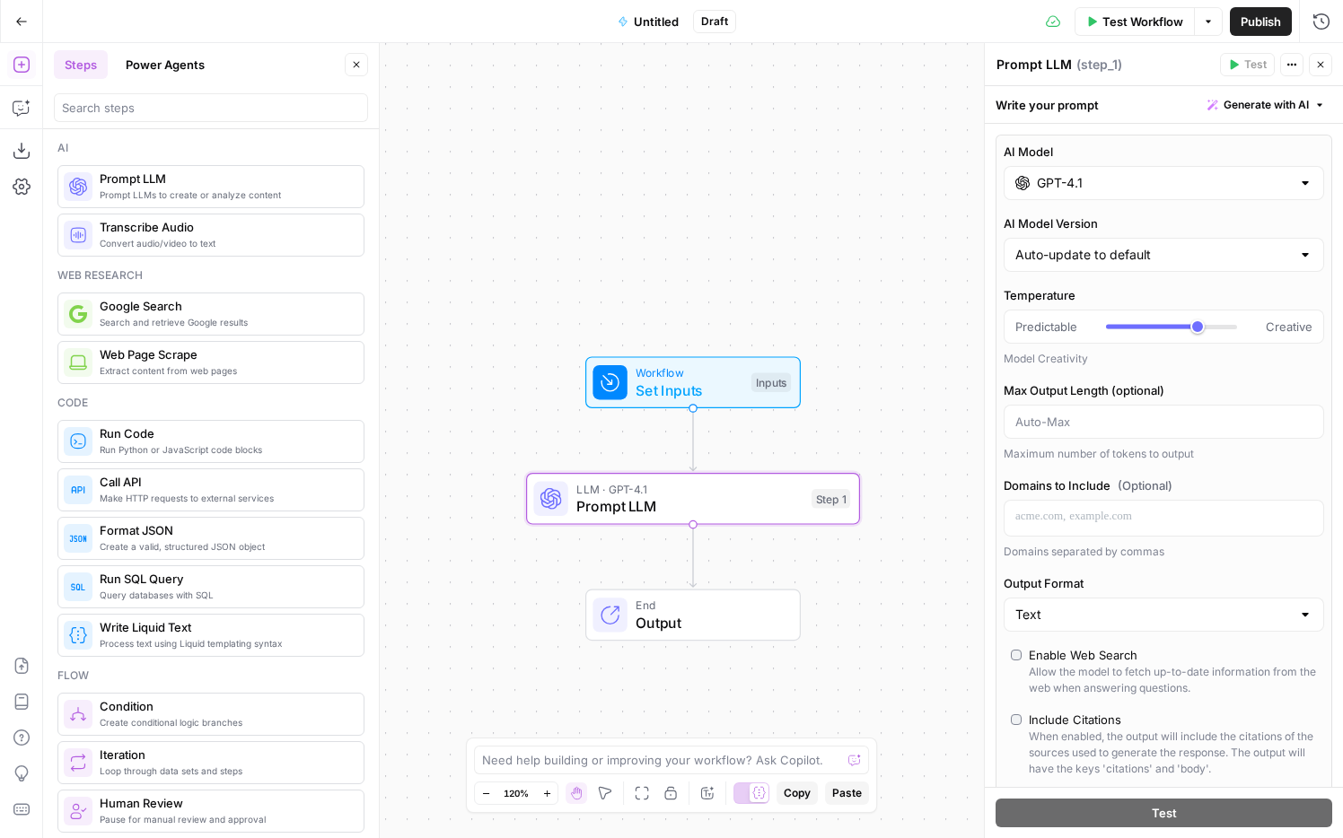
click at [1005, 184] on input "GPT-4.1" at bounding box center [1164, 183] width 254 height 18
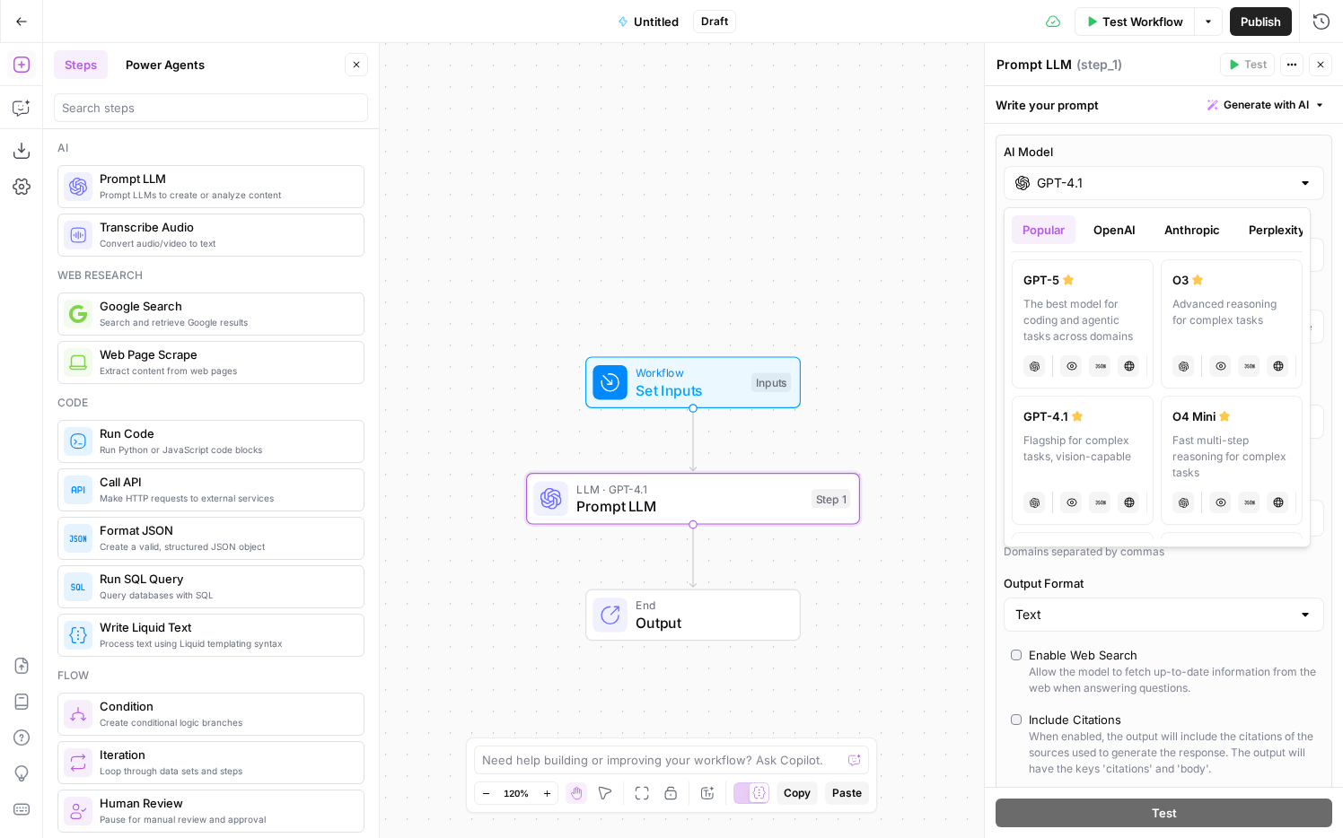
click at [1005, 231] on button "Anthropic" at bounding box center [1192, 229] width 77 height 29
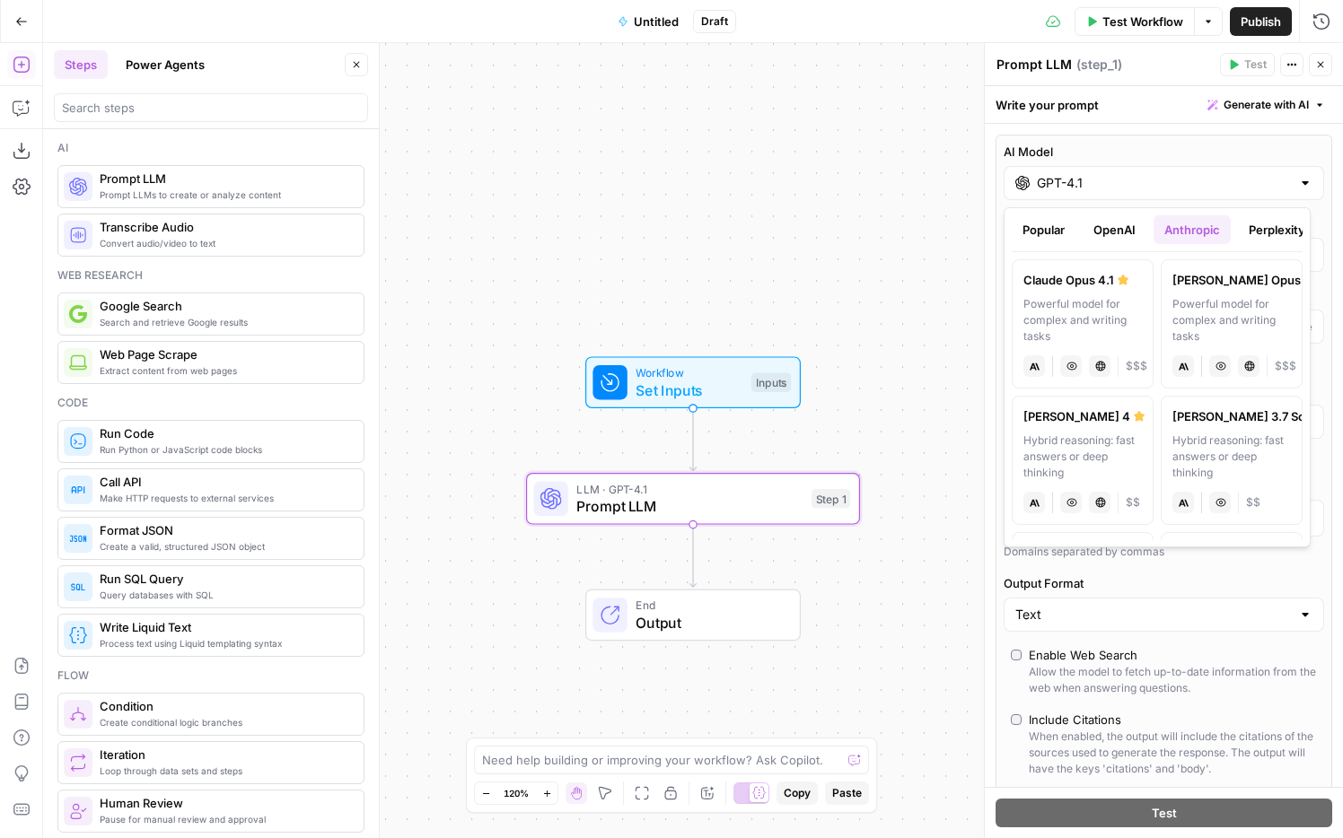
click at [1005, 452] on div "Hybrid reasoning: fast answers or deep thinking" at bounding box center [1082, 457] width 118 height 48
type input "Claude Sonnet 4"
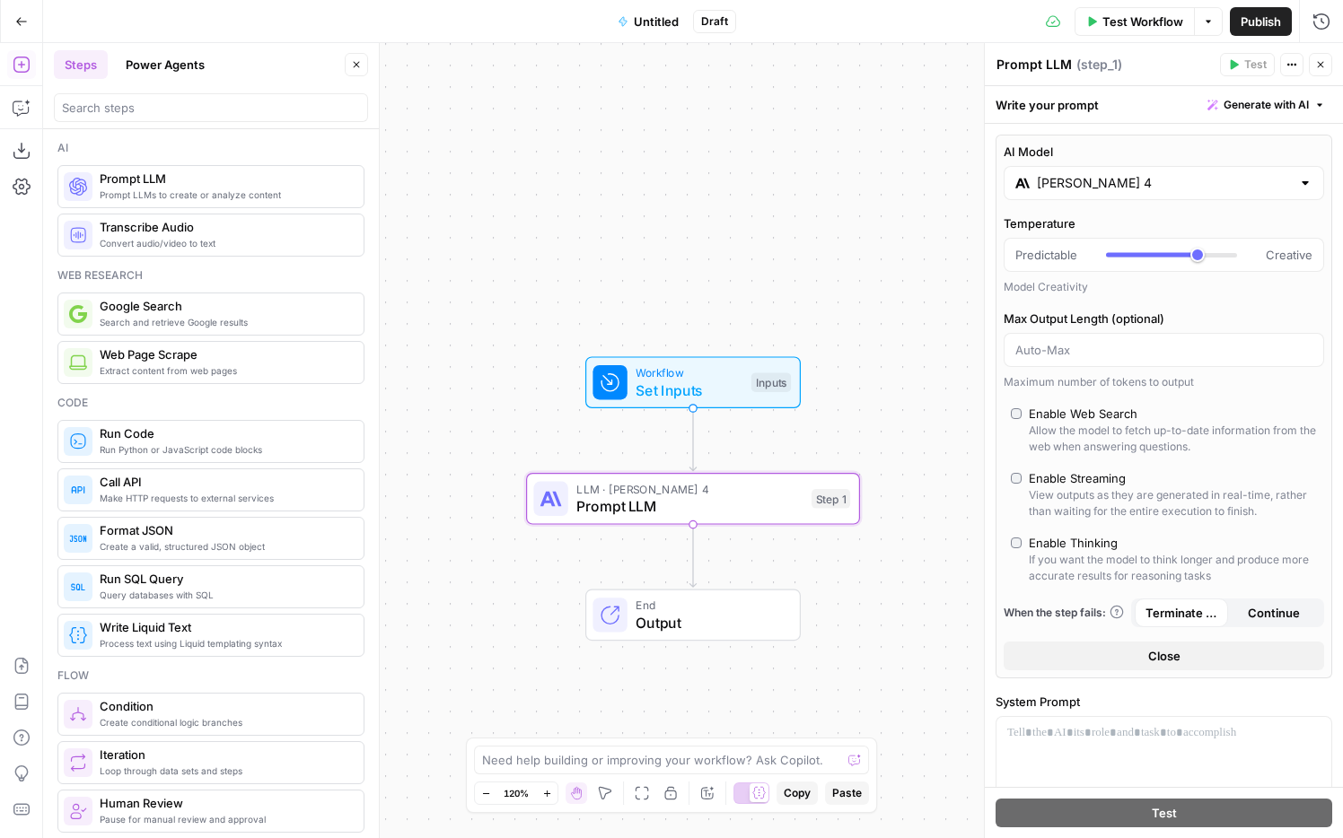
click at [1005, 539] on div "Enable Thinking" at bounding box center [1073, 543] width 89 height 18
type input "*"
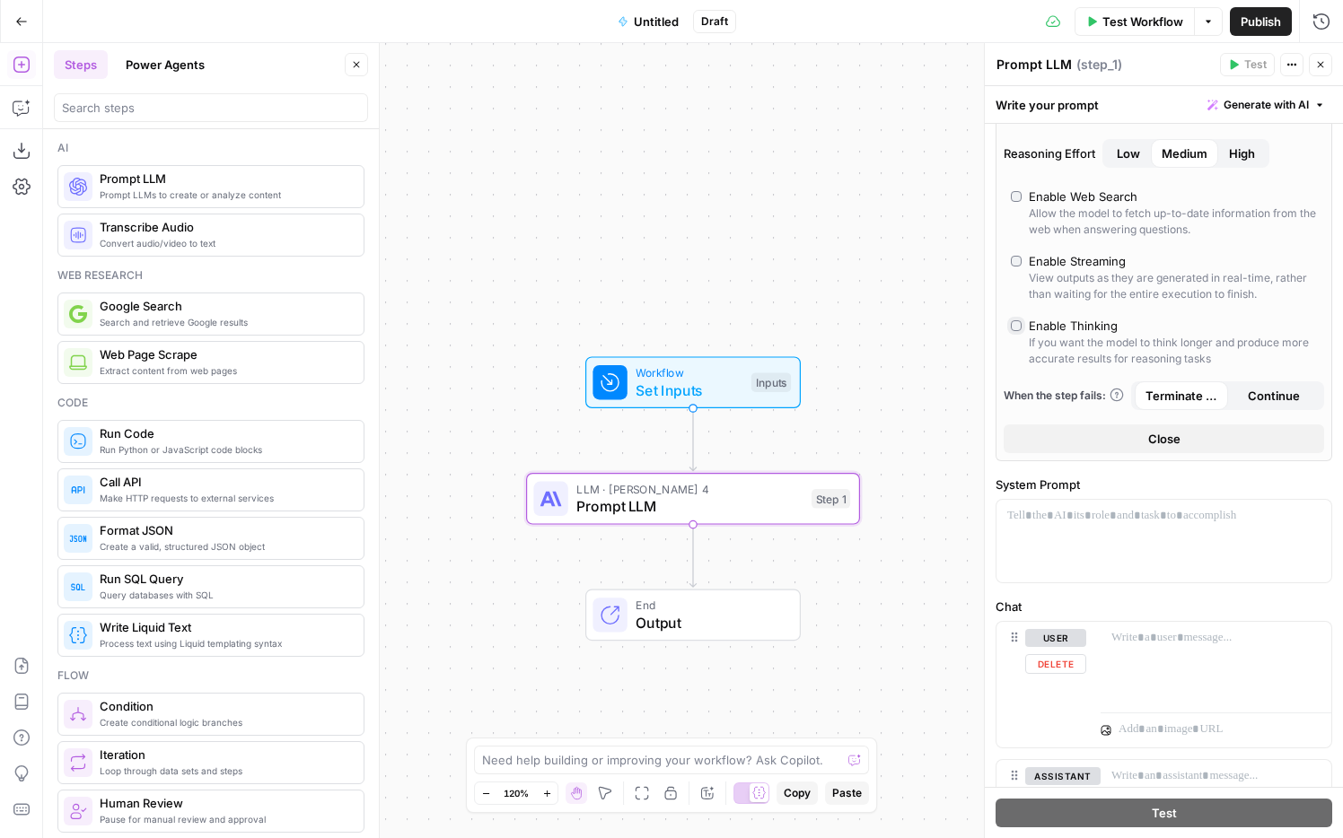
scroll to position [252, 0]
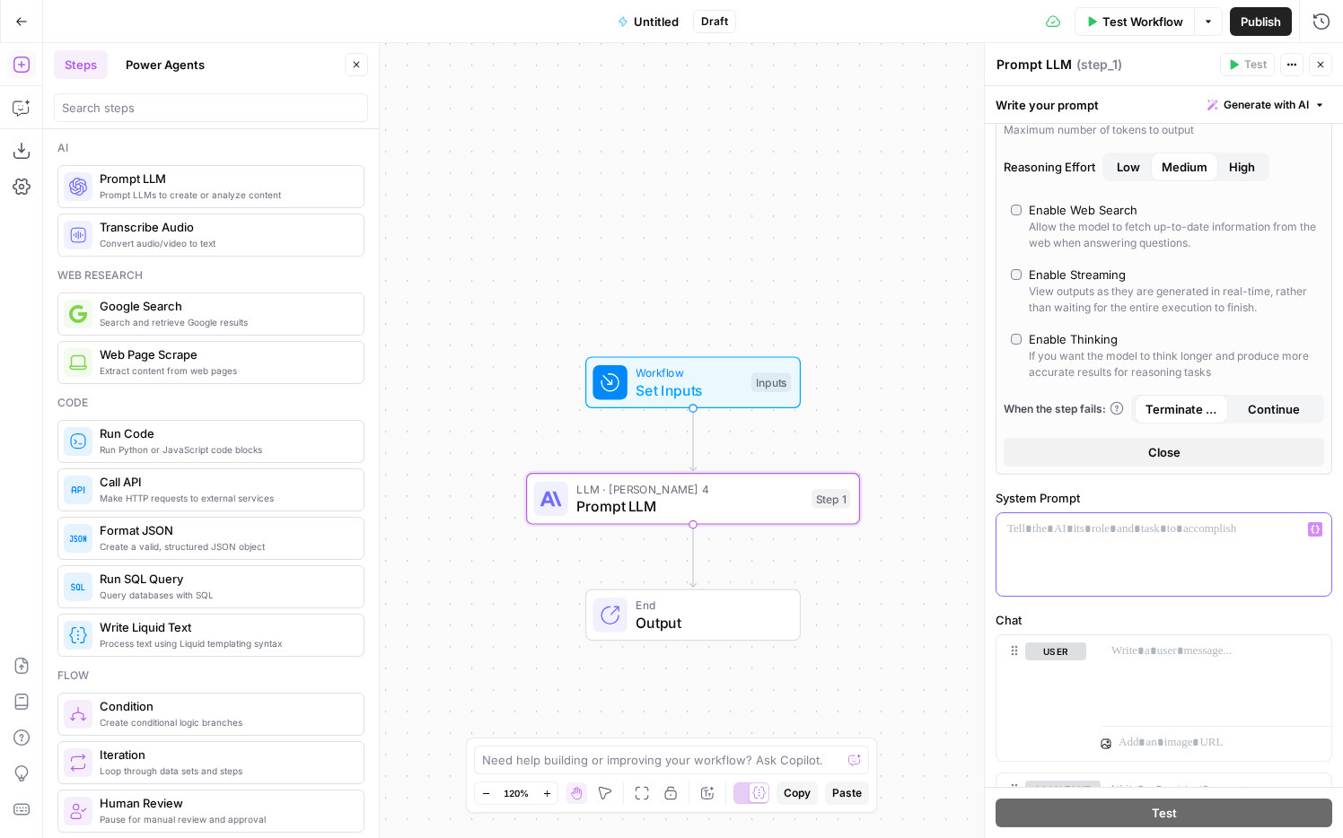
click at [1005, 541] on div at bounding box center [1163, 554] width 335 height 83
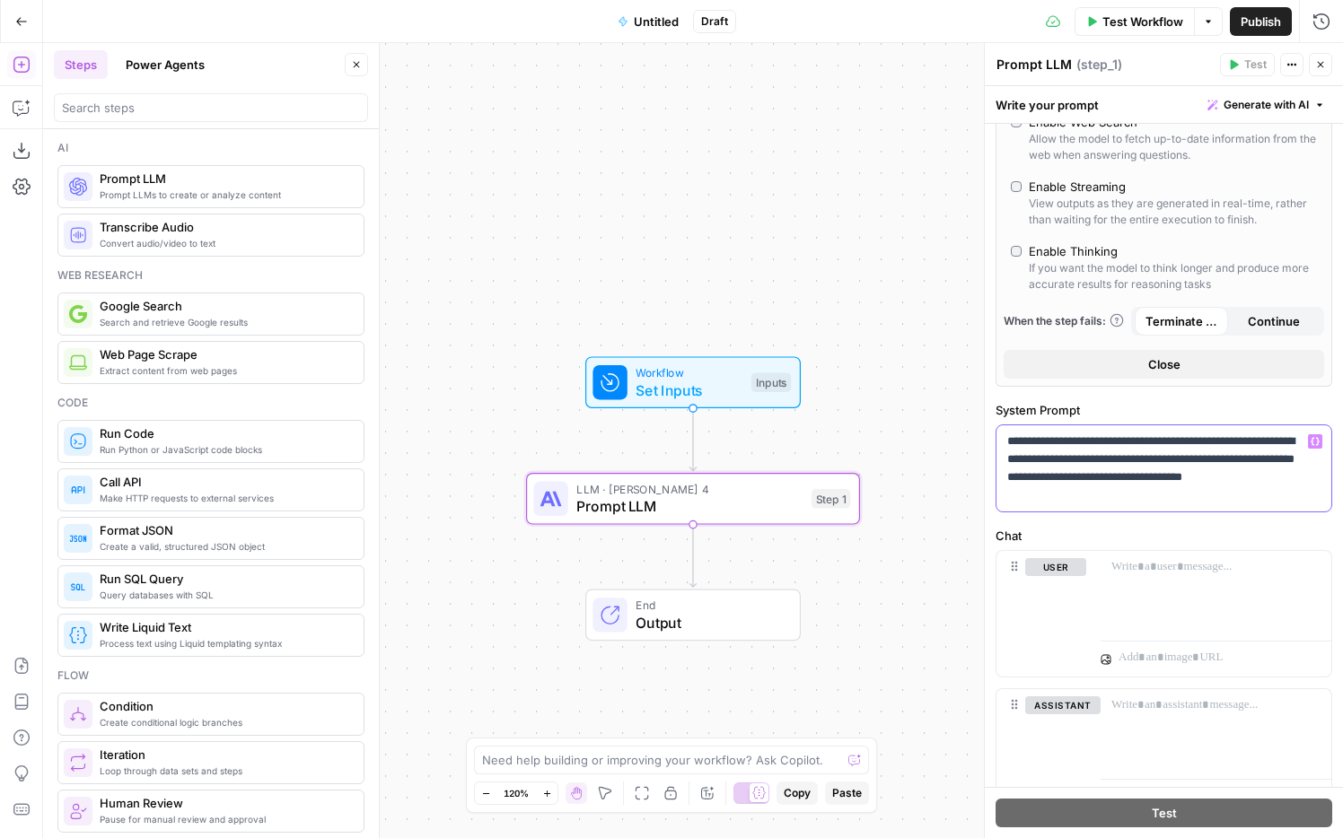
scroll to position [421, 0]
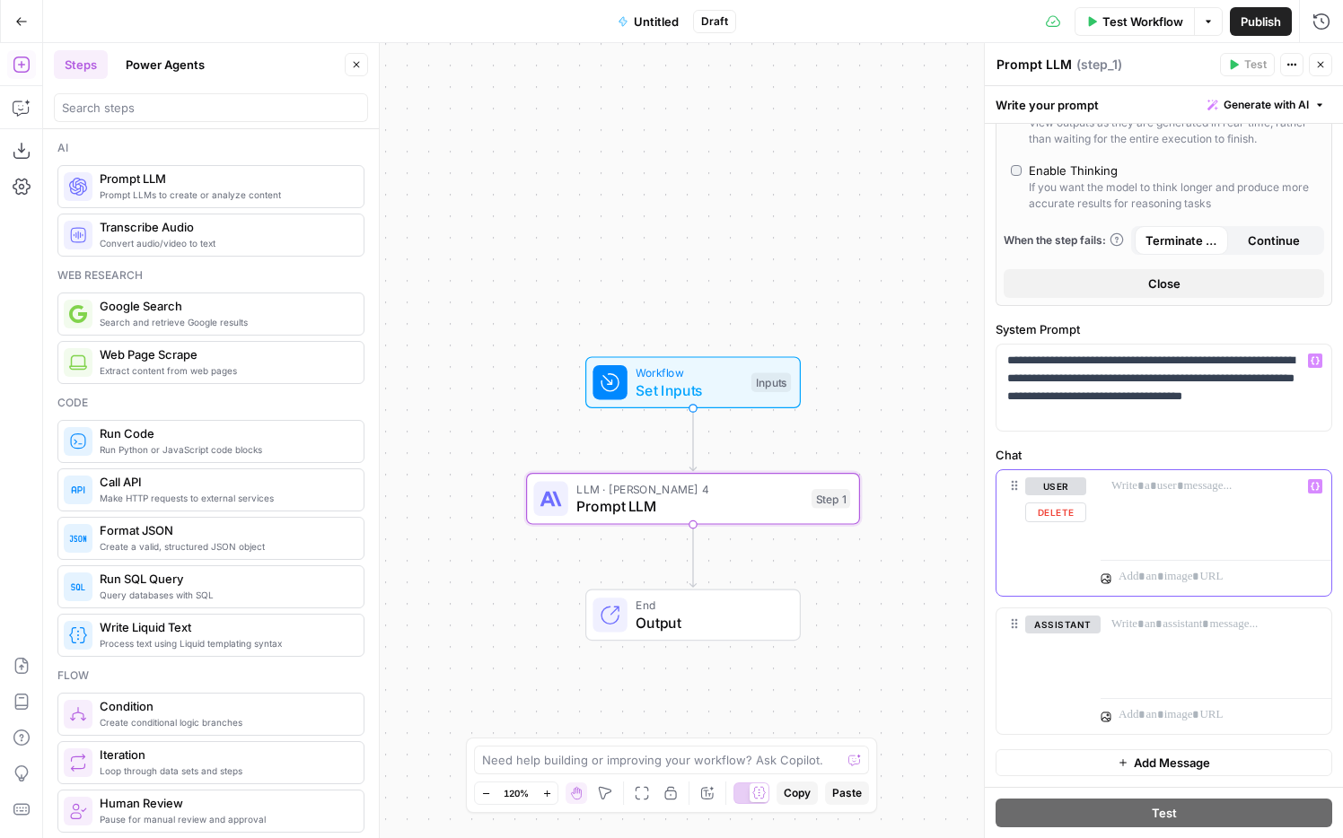
click at [1005, 495] on p at bounding box center [1215, 487] width 209 height 18
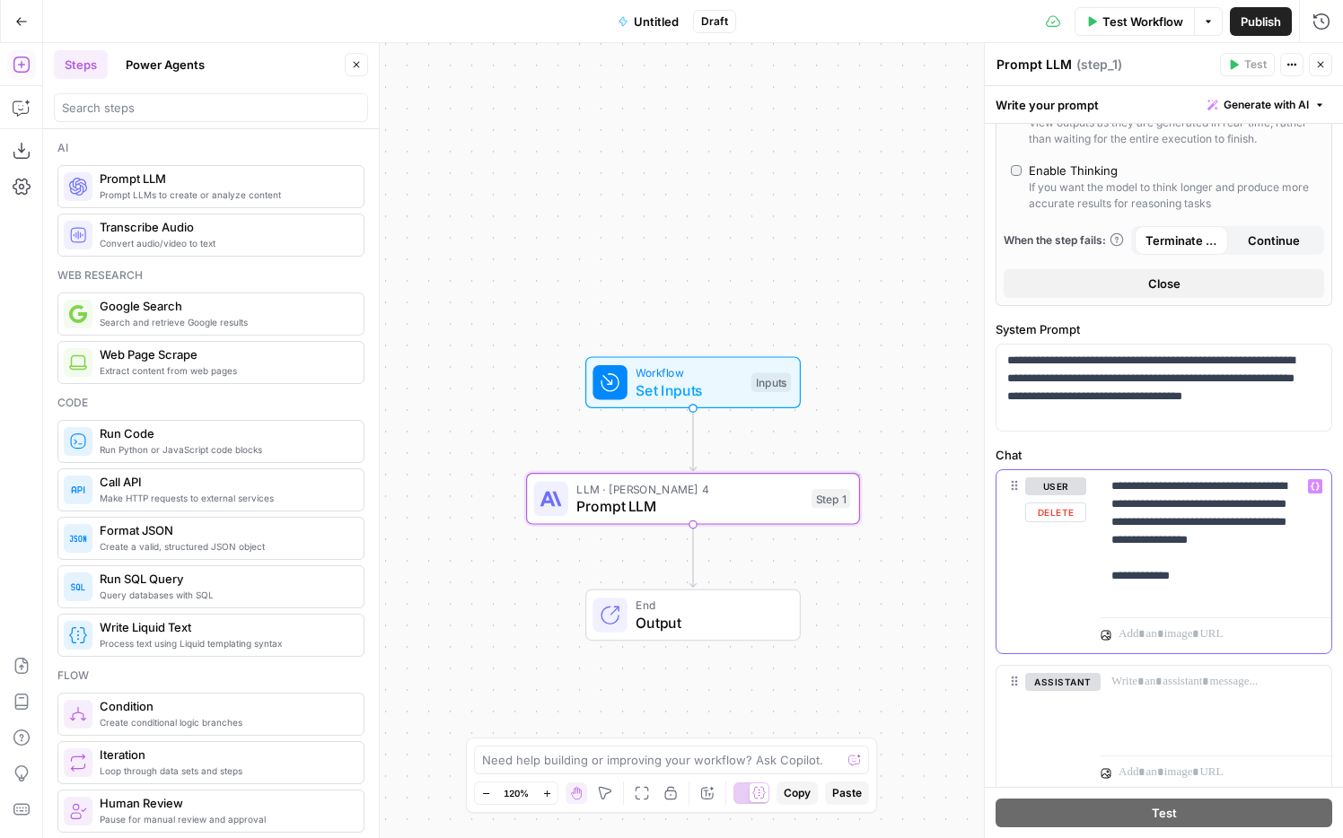
click at [1005, 596] on p "**********" at bounding box center [1209, 541] width 196 height 126
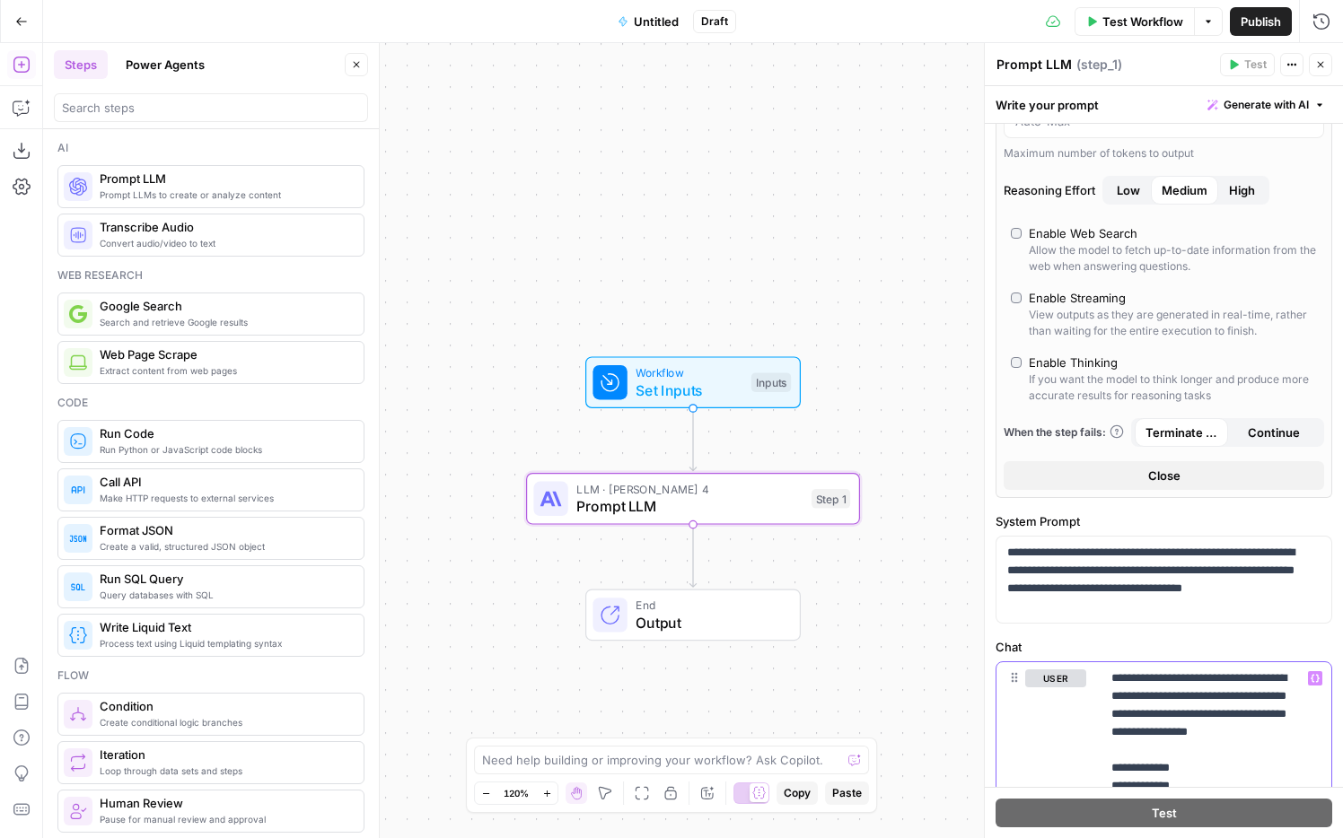
scroll to position [514, 0]
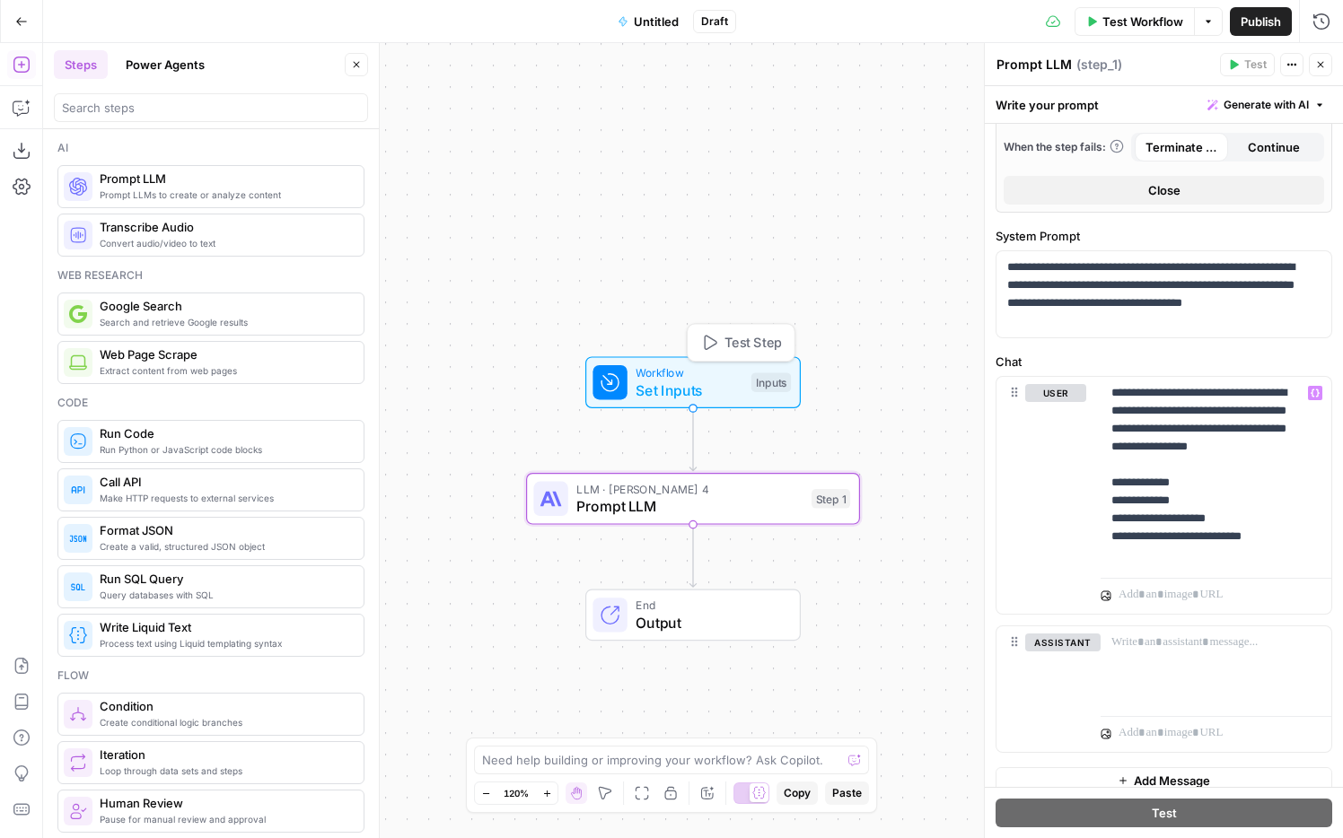
click at [704, 381] on span "Set Inputs" at bounding box center [689, 391] width 107 height 22
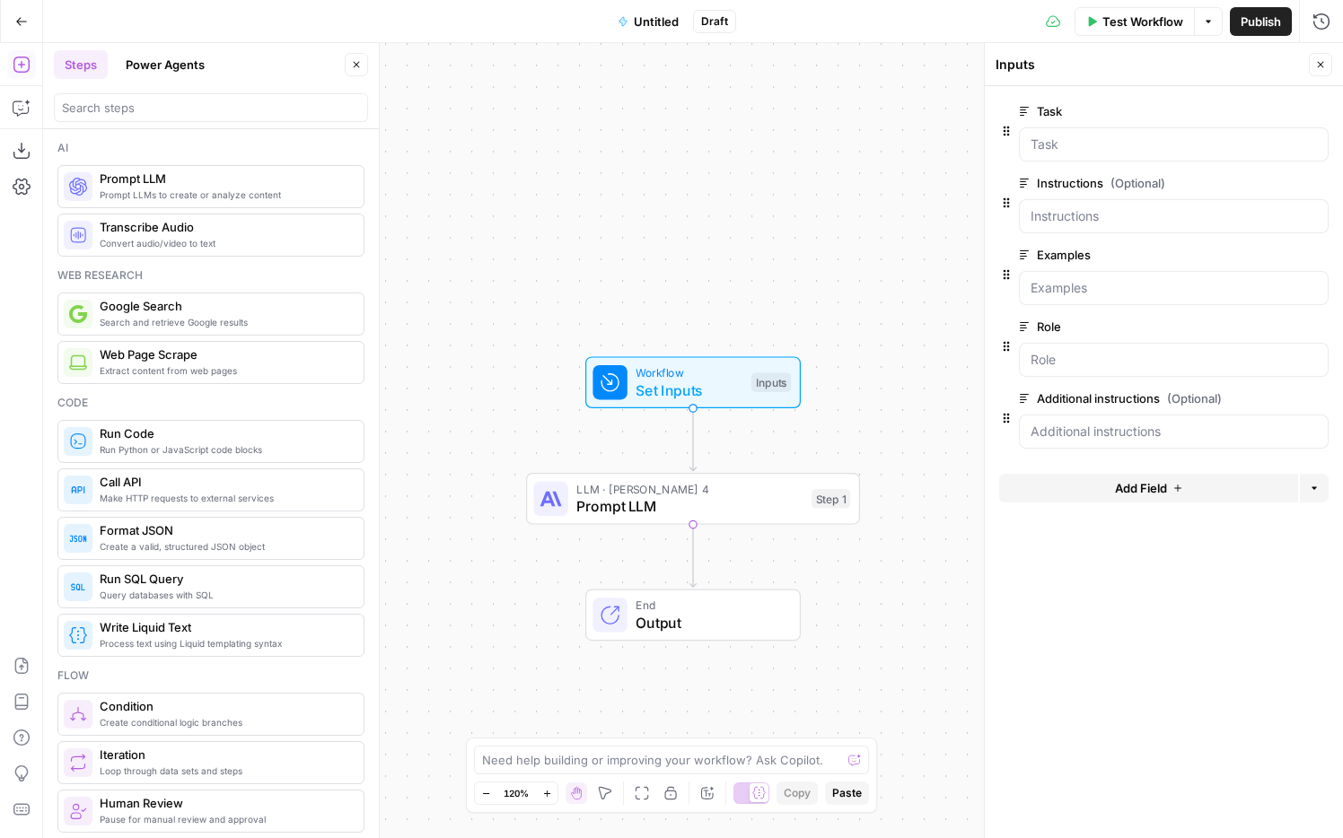
click at [726, 505] on span "Prompt LLM" at bounding box center [689, 507] width 226 height 22
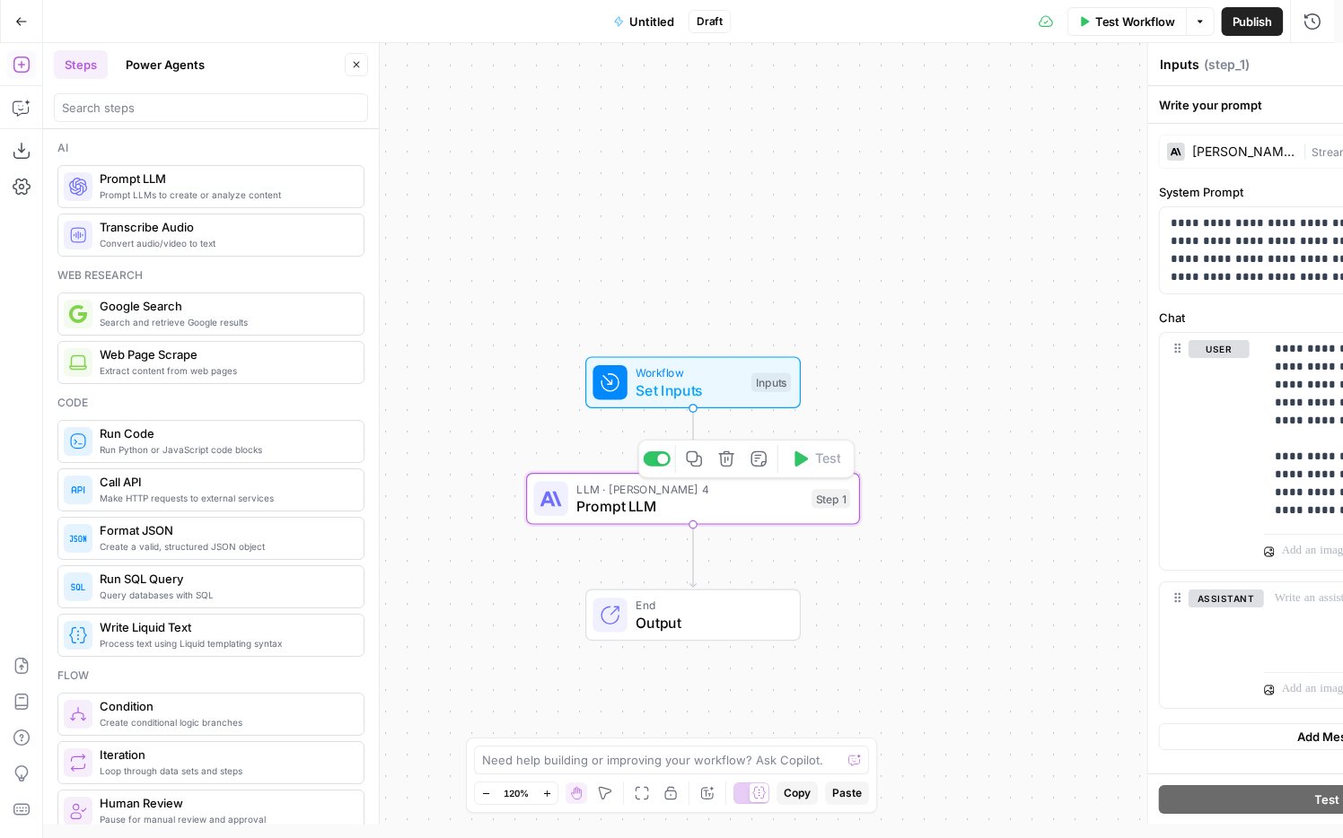
type textarea "Prompt LLM"
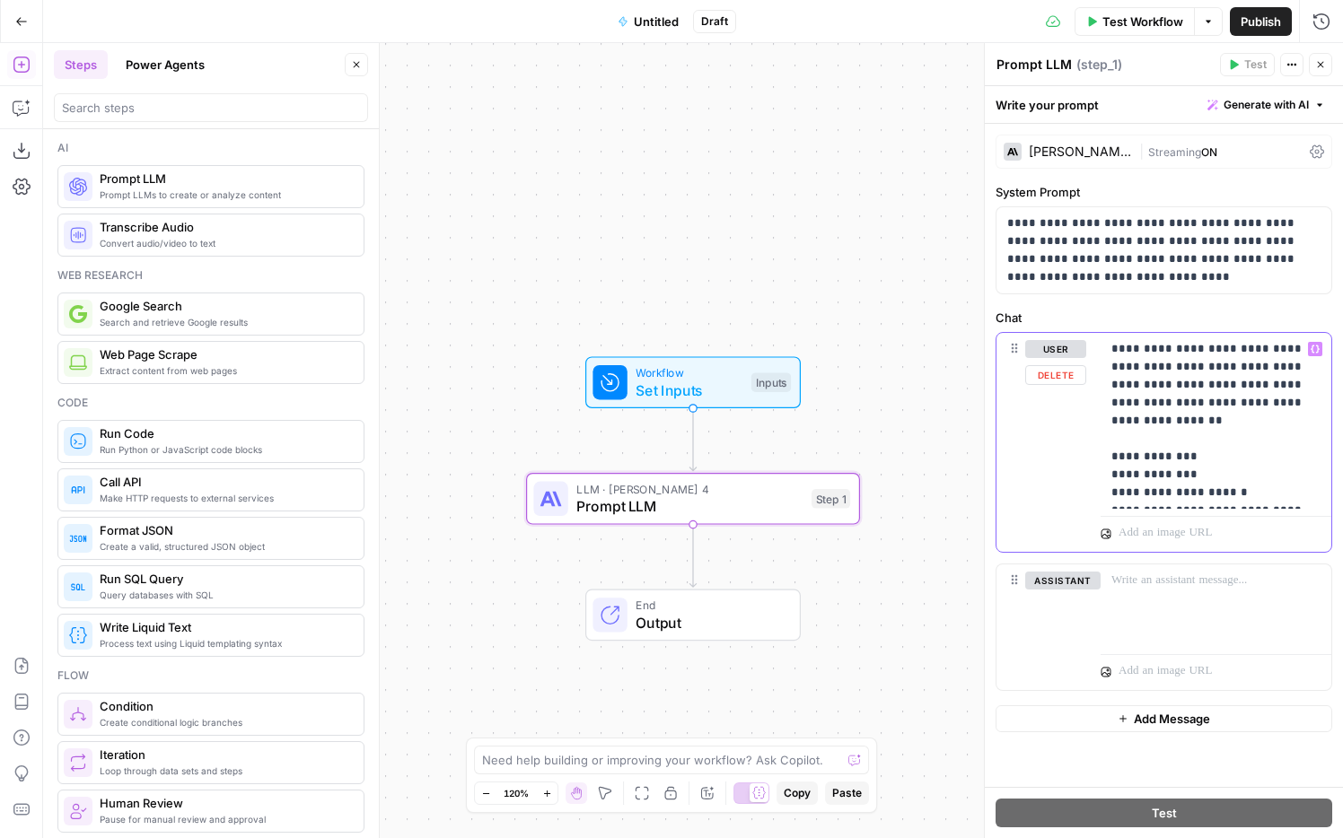
click at [1005, 461] on p "**********" at bounding box center [1215, 421] width 209 height 162
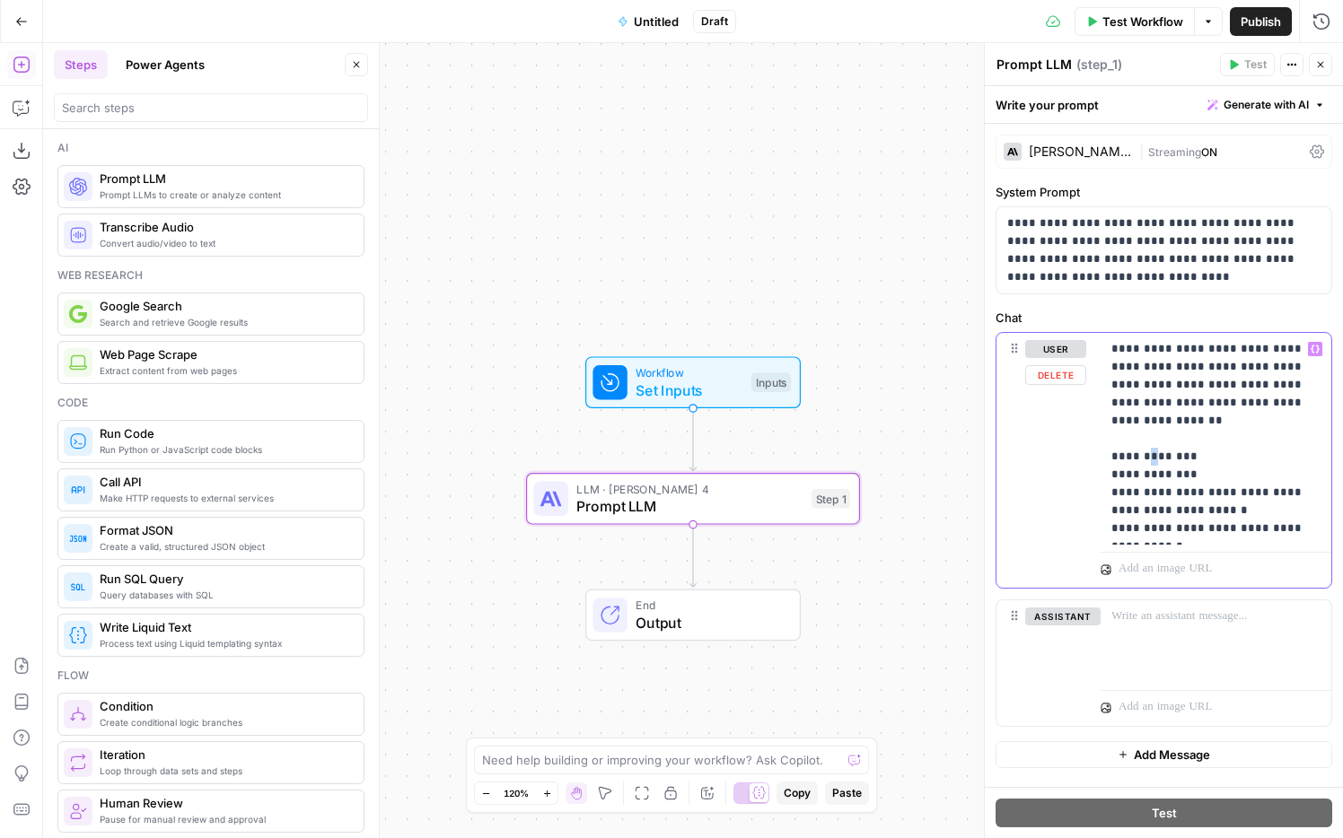
click at [1005, 438] on p "**********" at bounding box center [1215, 438] width 209 height 197
click at [1005, 437] on p "**********" at bounding box center [1215, 438] width 209 height 197
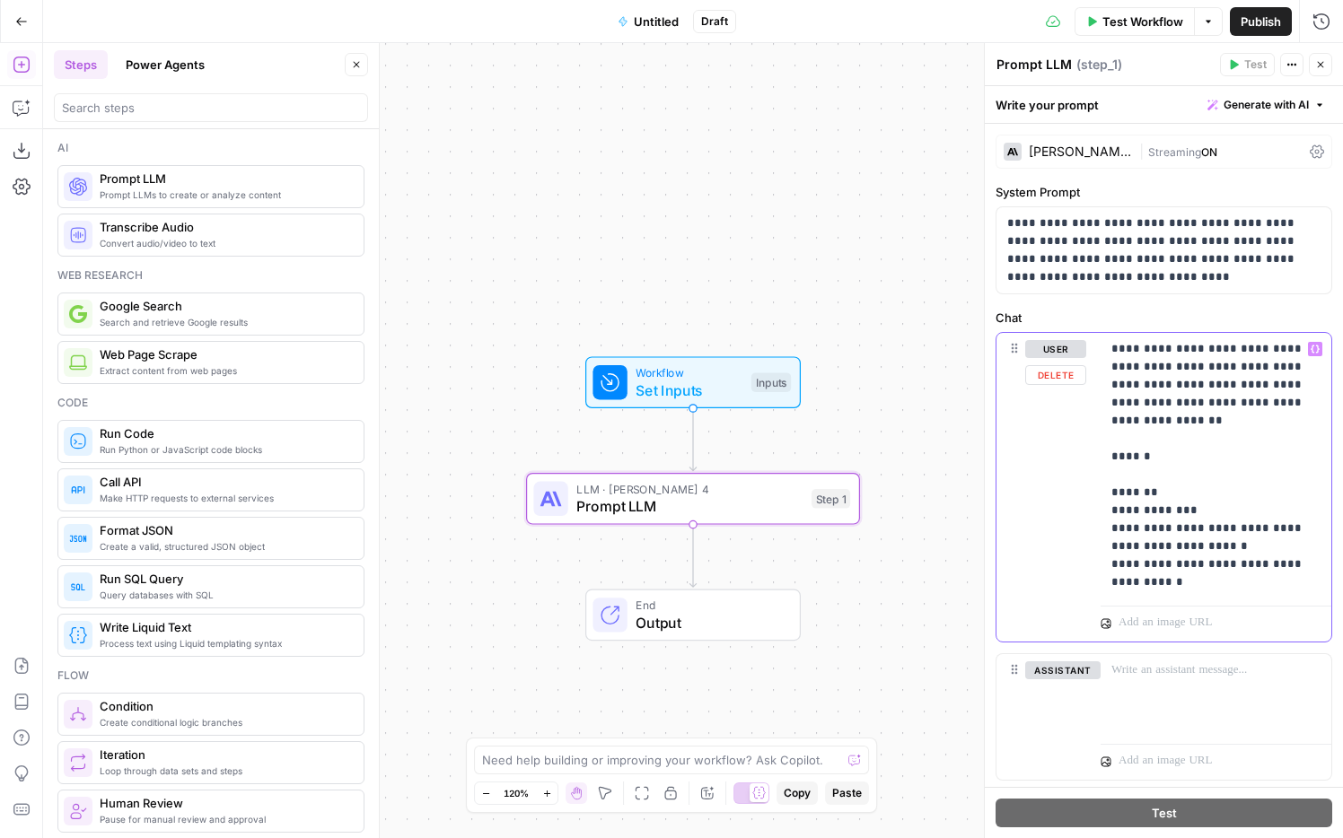
click at [1005, 346] on icon "button" at bounding box center [1315, 349] width 9 height 9
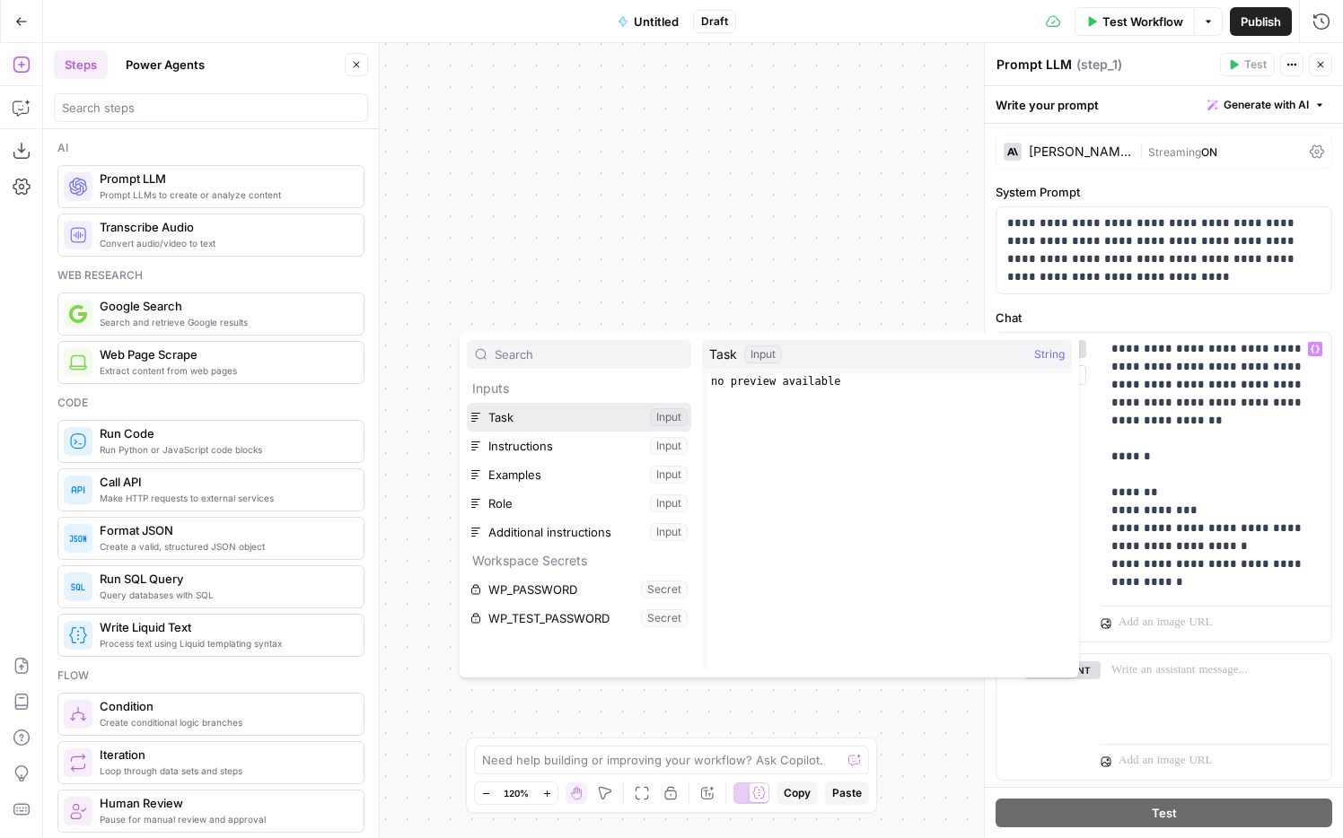
click at [552, 415] on button "Select variable Task" at bounding box center [579, 417] width 224 height 29
click at [541, 502] on button "Select variable Role" at bounding box center [579, 503] width 224 height 29
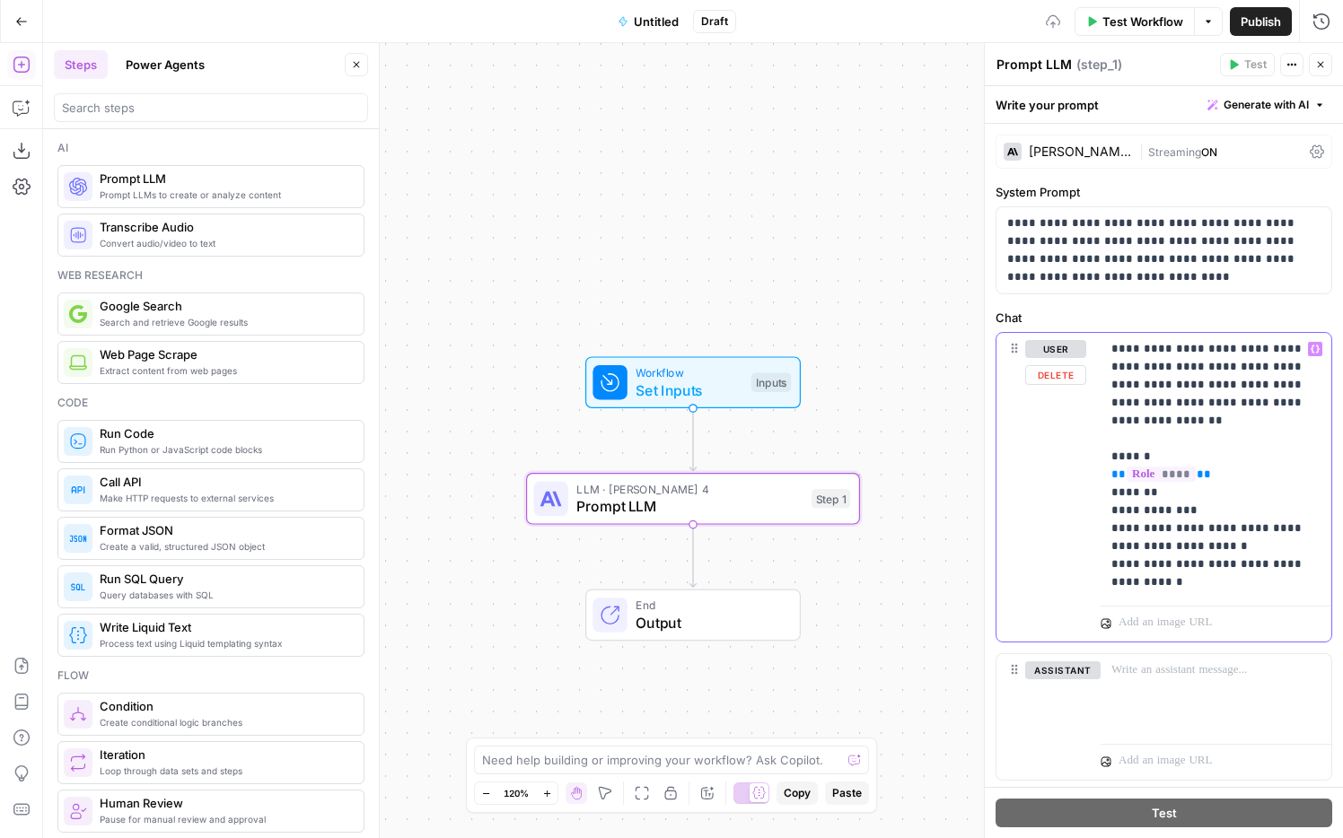
click at [1005, 510] on p "**********" at bounding box center [1209, 465] width 196 height 251
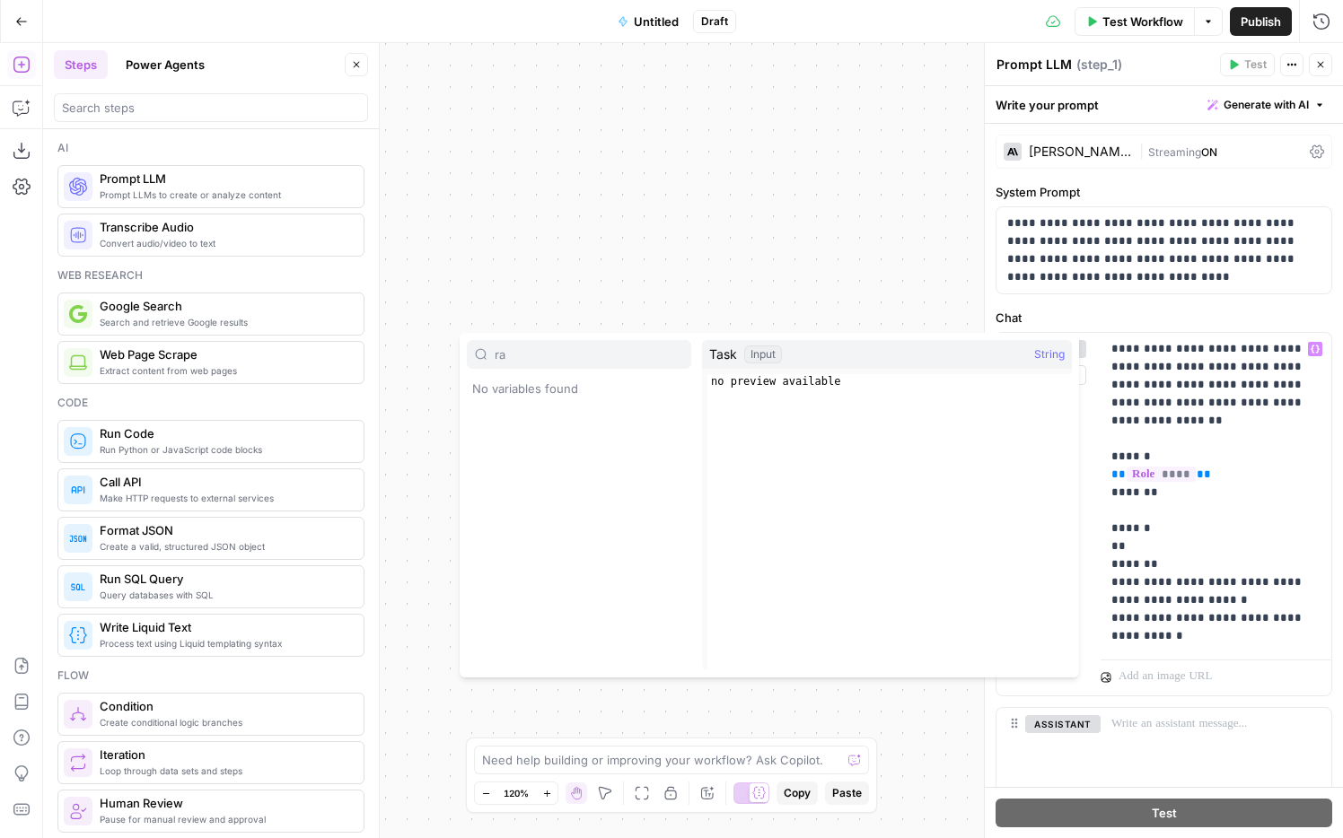
type input "r"
type input "tas"
click at [560, 413] on button "Select variable Task" at bounding box center [579, 417] width 224 height 29
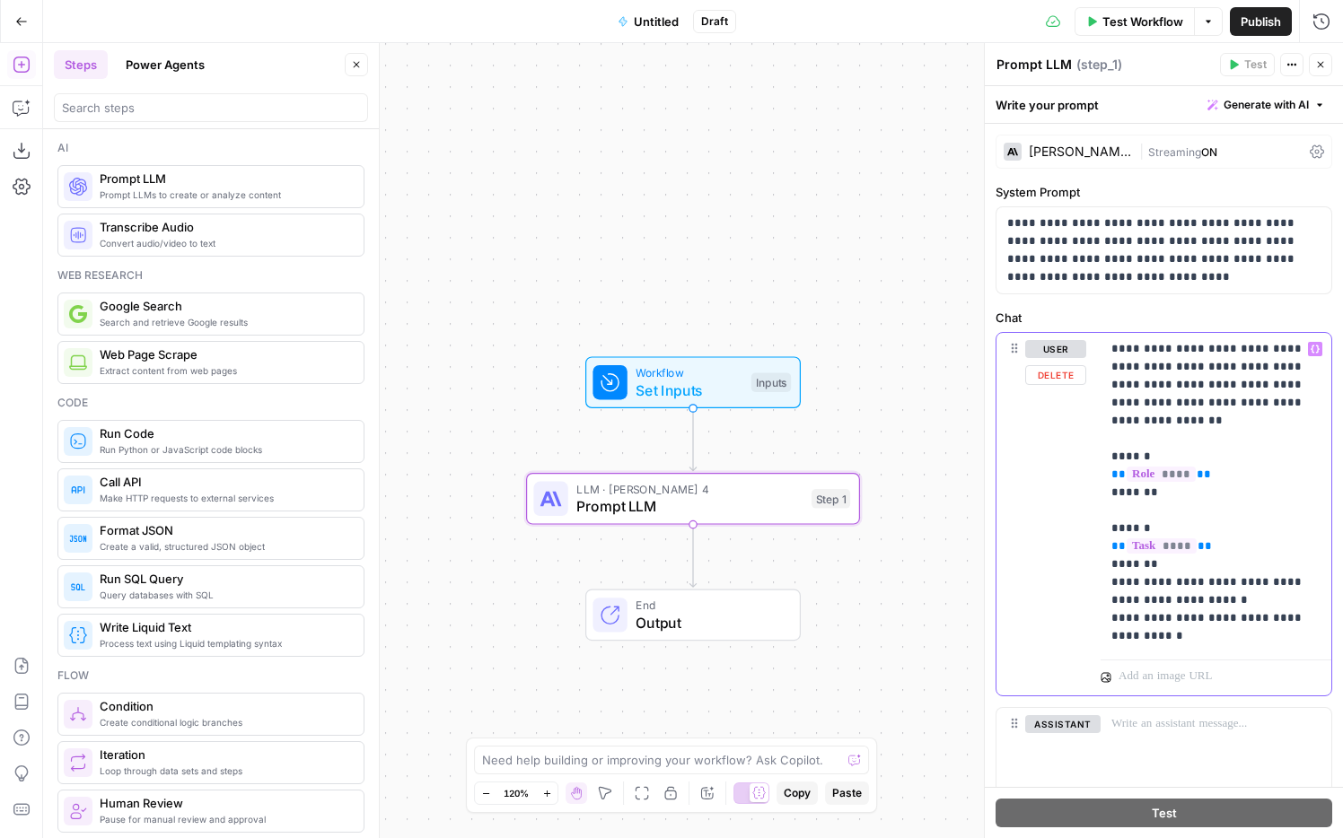
click at [1005, 571] on p "**********" at bounding box center [1209, 492] width 196 height 305
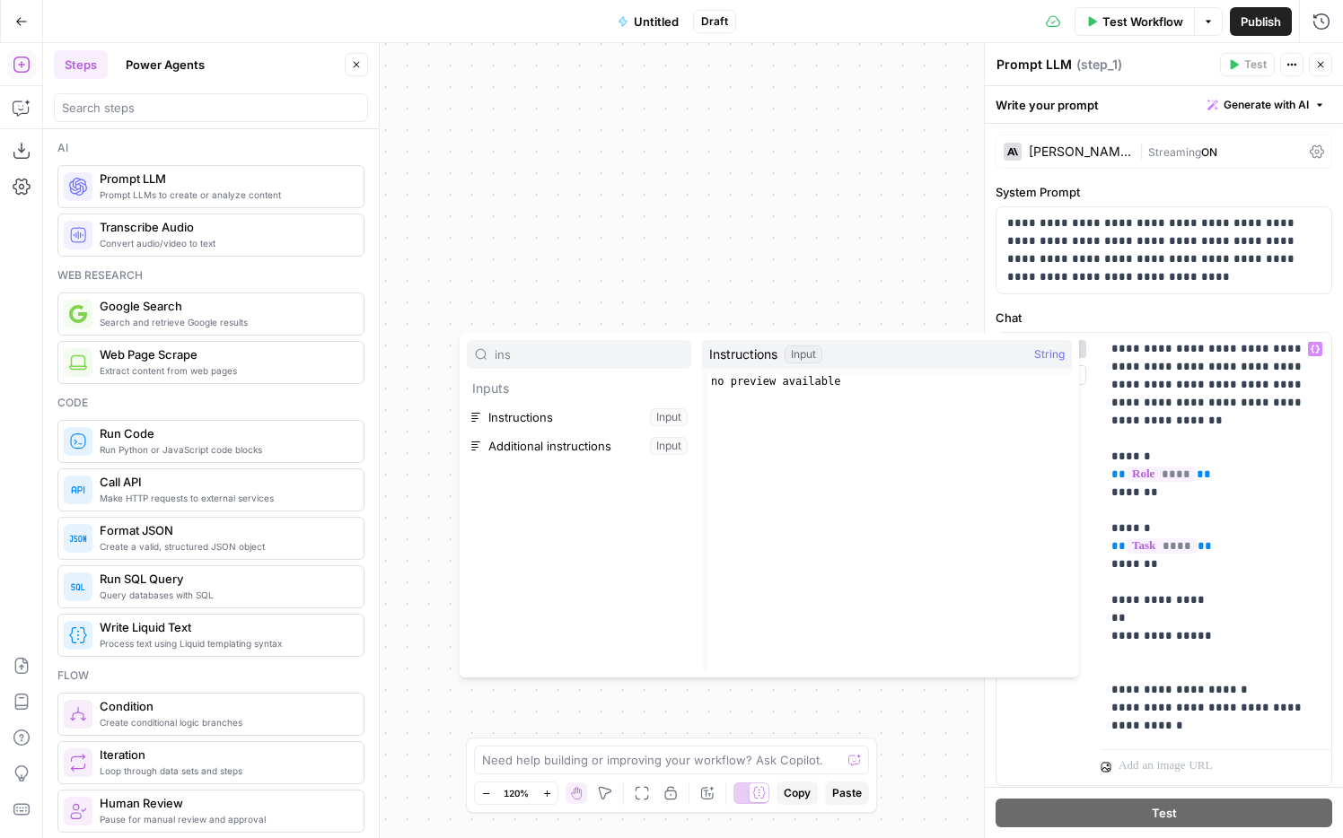
type input "ins"
click at [542, 398] on p "Inputs" at bounding box center [579, 388] width 224 height 29
click at [544, 410] on button "Select variable Instructions" at bounding box center [579, 417] width 224 height 29
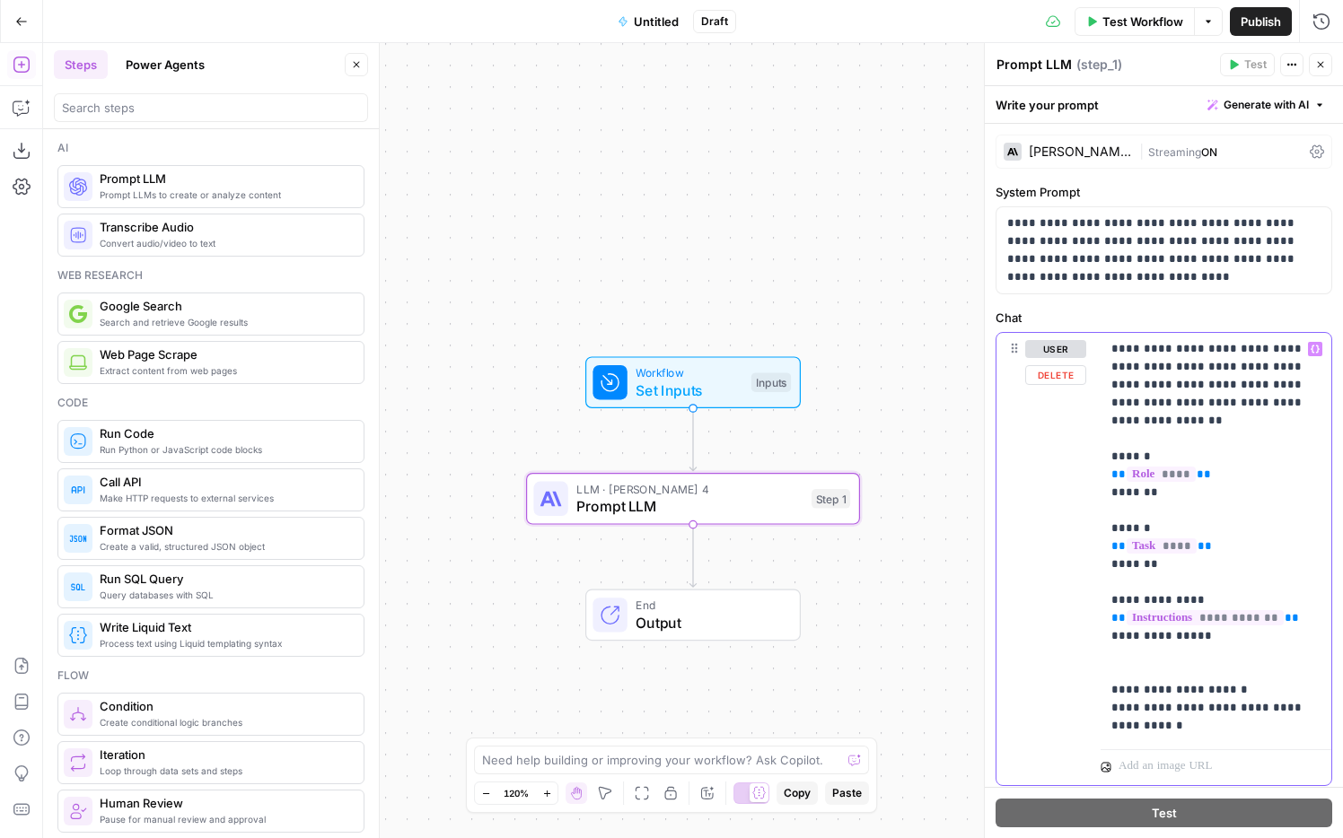
click at [1005, 613] on p "**********" at bounding box center [1209, 537] width 196 height 395
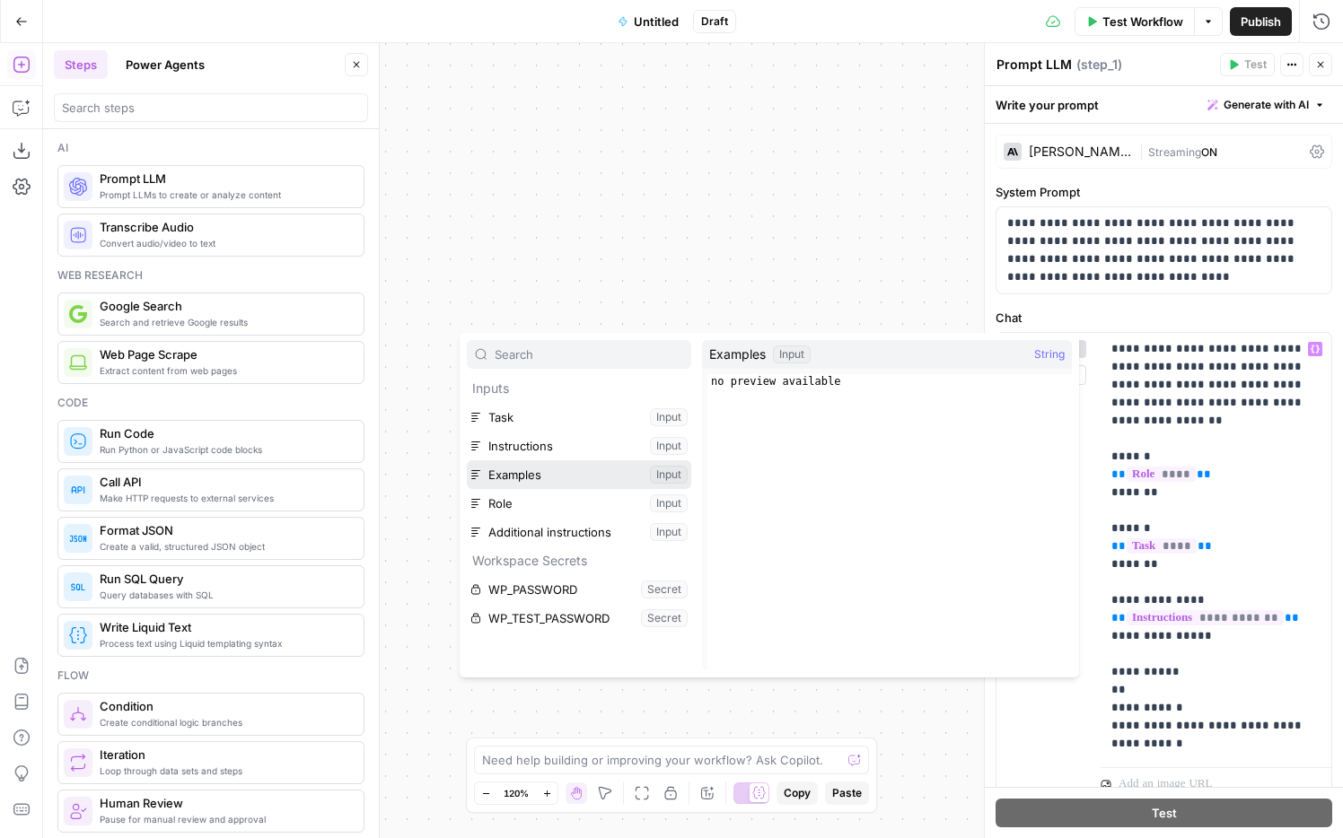
click at [555, 476] on button "Select variable Examples" at bounding box center [579, 475] width 224 height 29
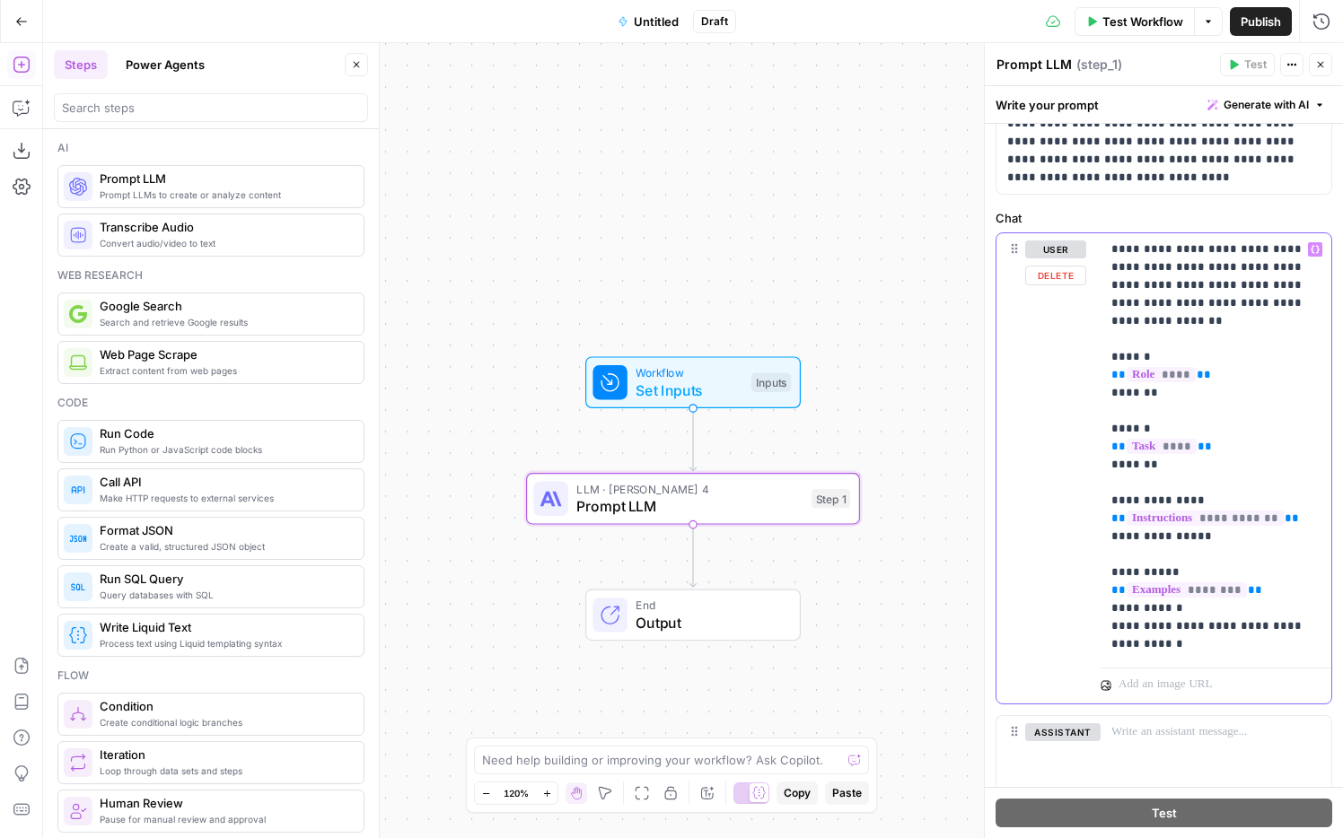
scroll to position [108, 0]
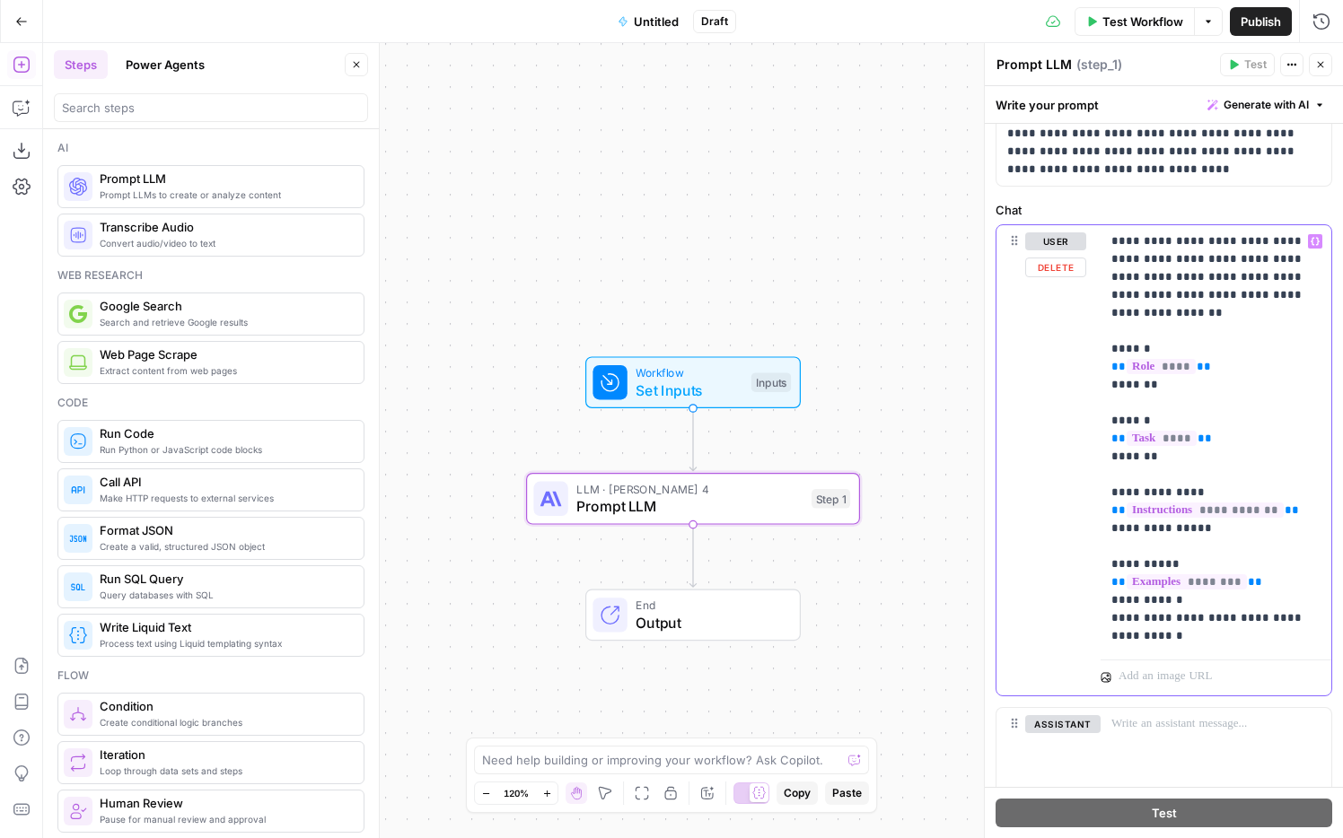
click at [1005, 613] on p "**********" at bounding box center [1209, 439] width 196 height 413
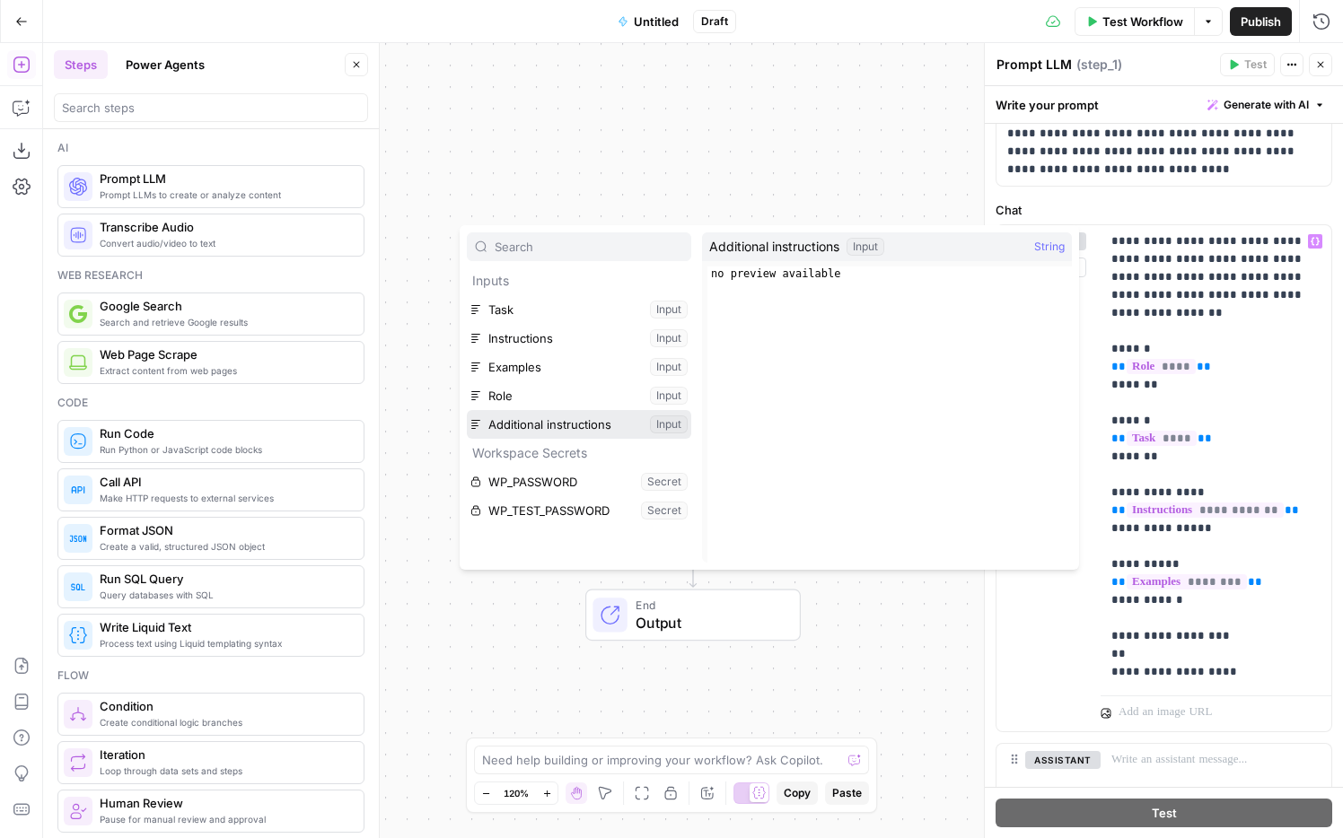
click at [582, 426] on button "Select variable Additional instructions" at bounding box center [579, 424] width 224 height 29
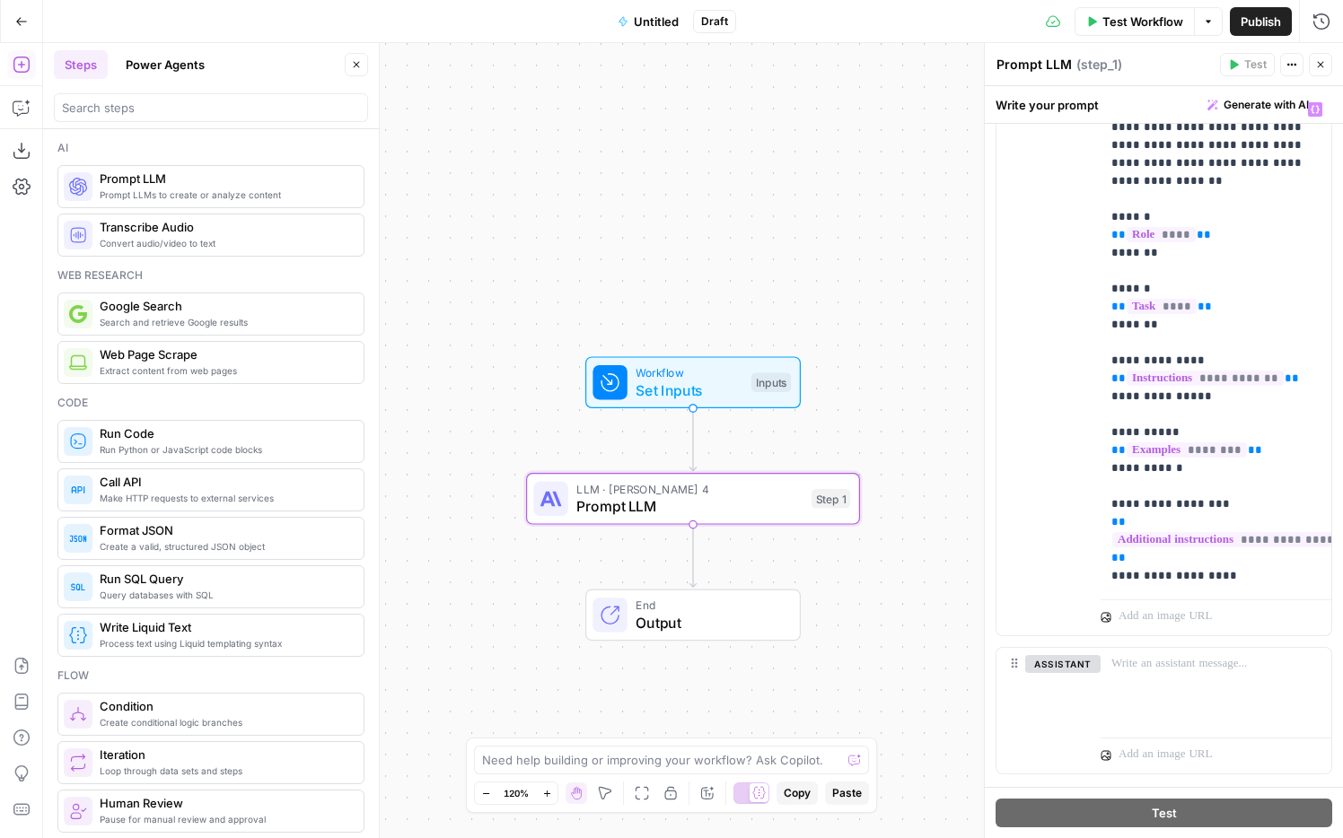
scroll to position [293, 0]
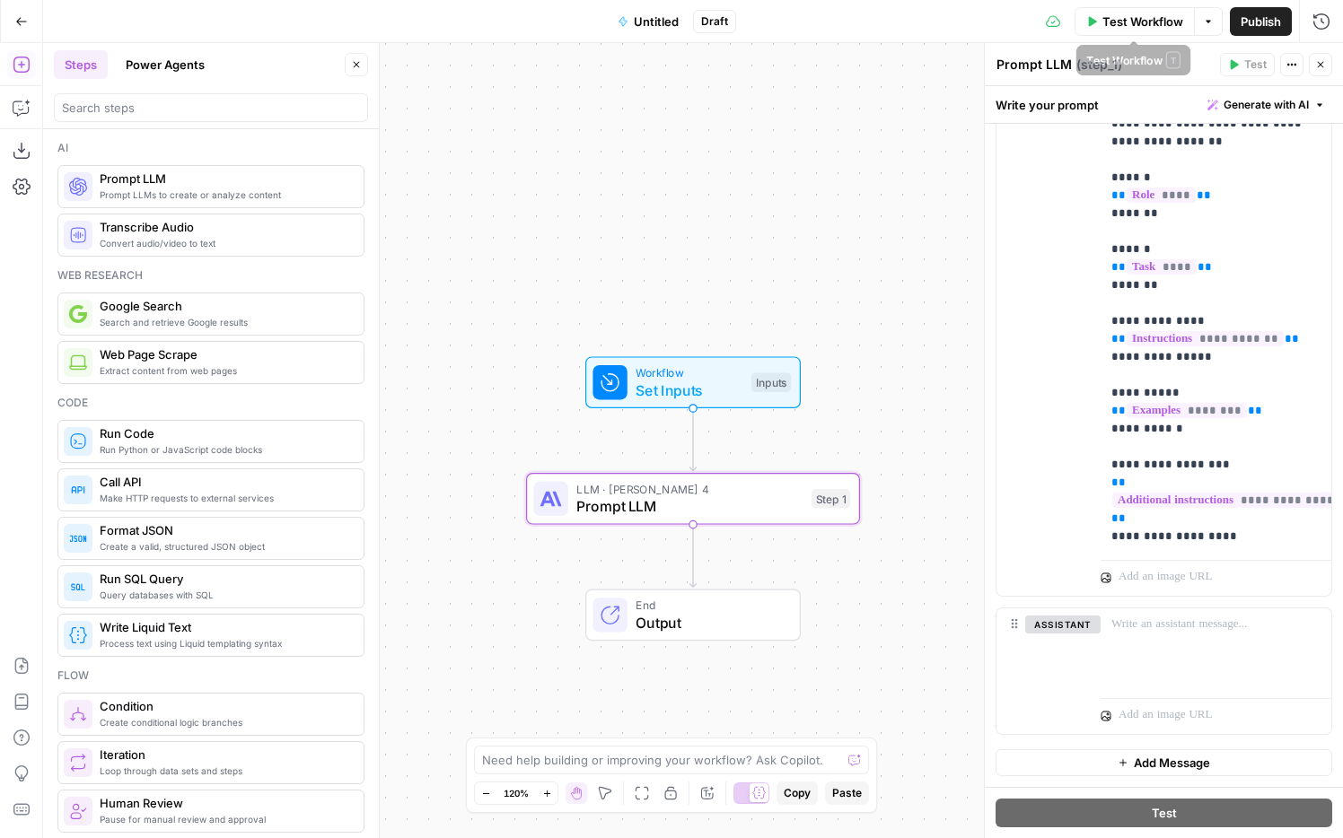
click at [1005, 19] on span "Test Workflow" at bounding box center [1142, 22] width 81 height 18
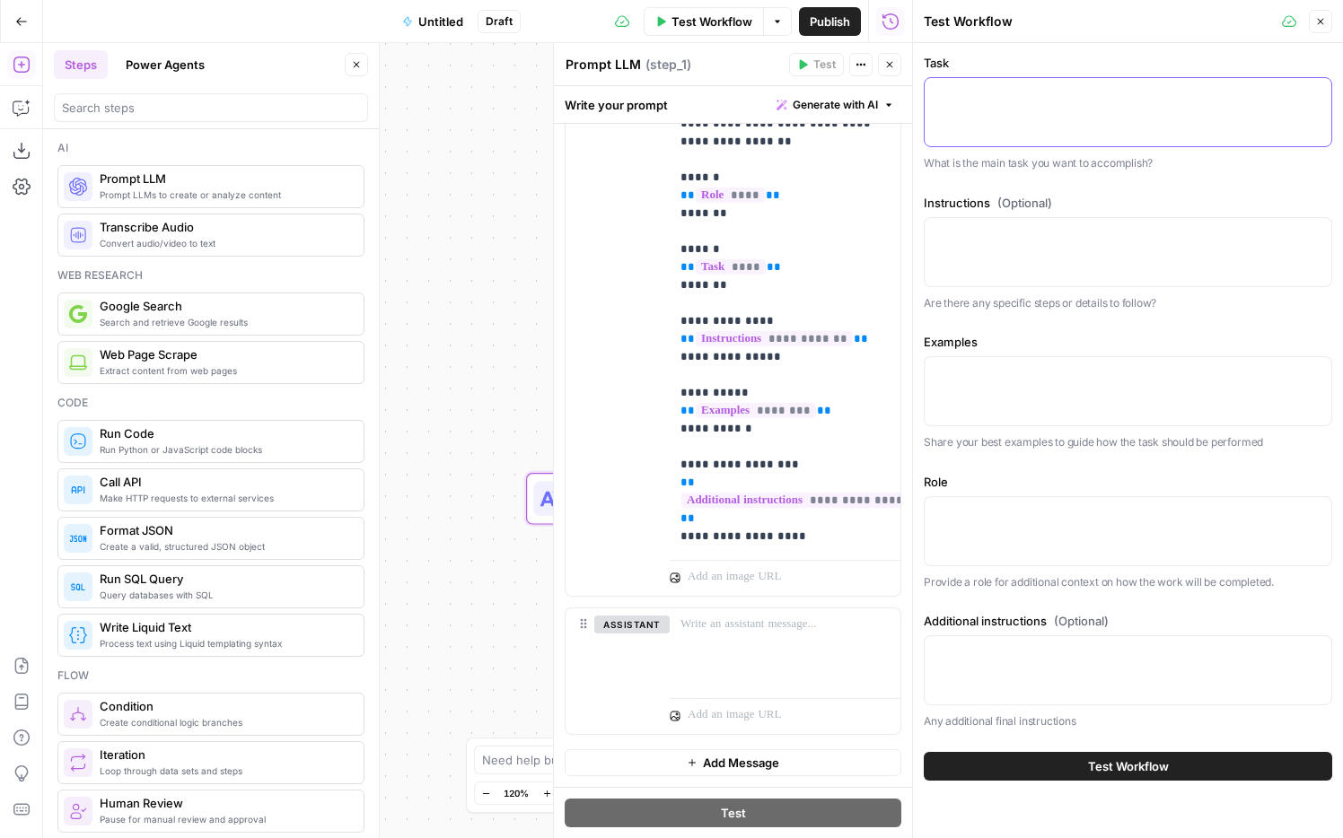
click at [1005, 92] on textarea "Task" at bounding box center [1127, 94] width 385 height 18
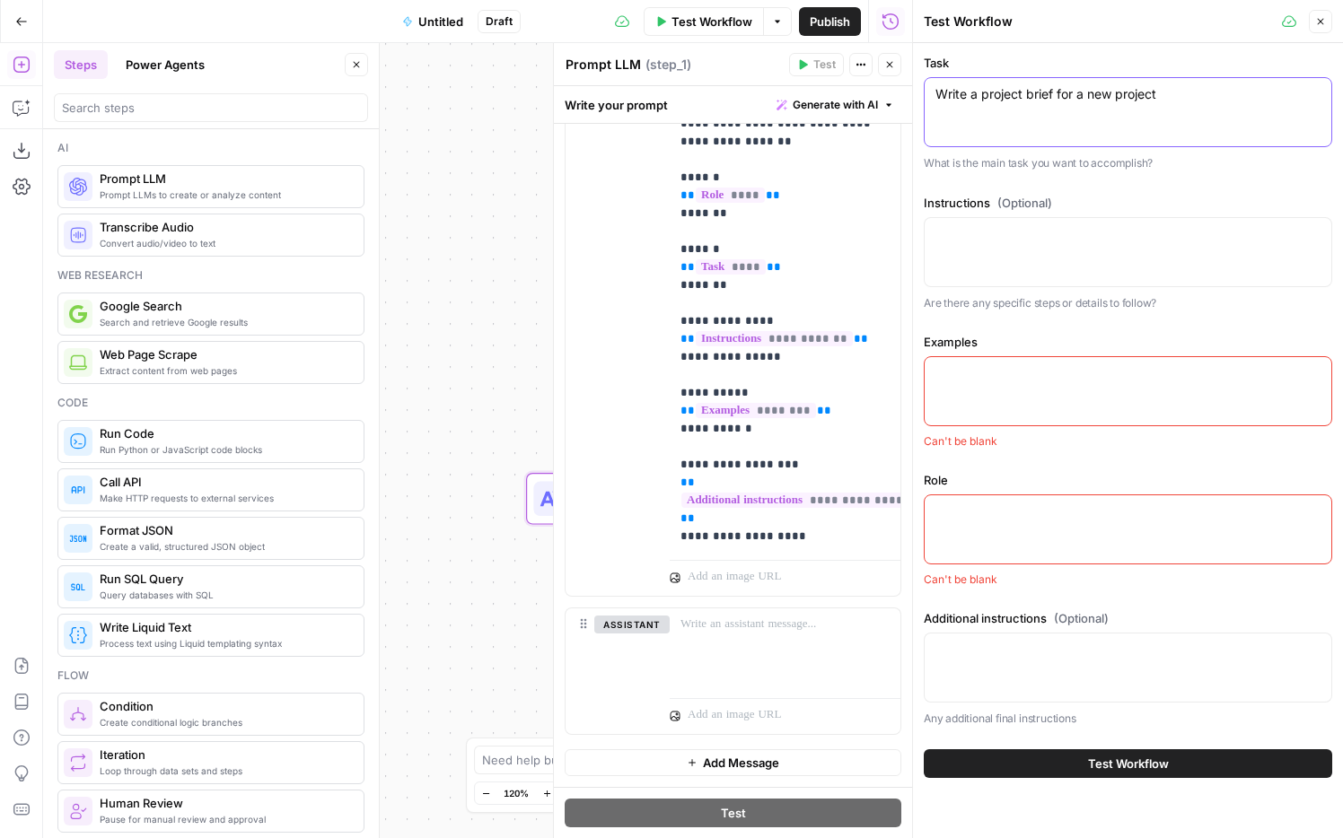
type textarea "Write a project brief for a new project"
click at [1005, 244] on div at bounding box center [1128, 252] width 408 height 70
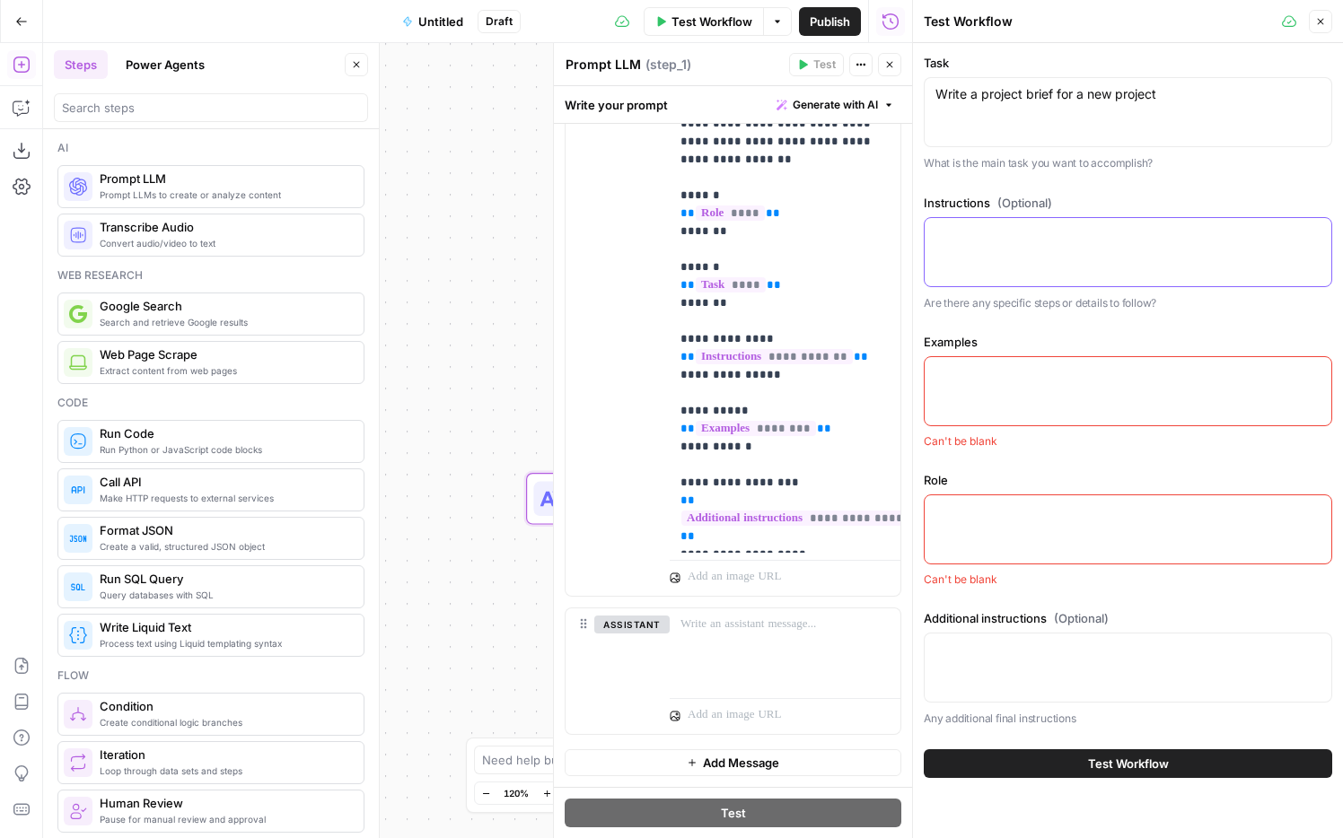
scroll to position [261, 0]
paste textarea "Project overview Our current customer expansion efforts rely on limited targeti…"
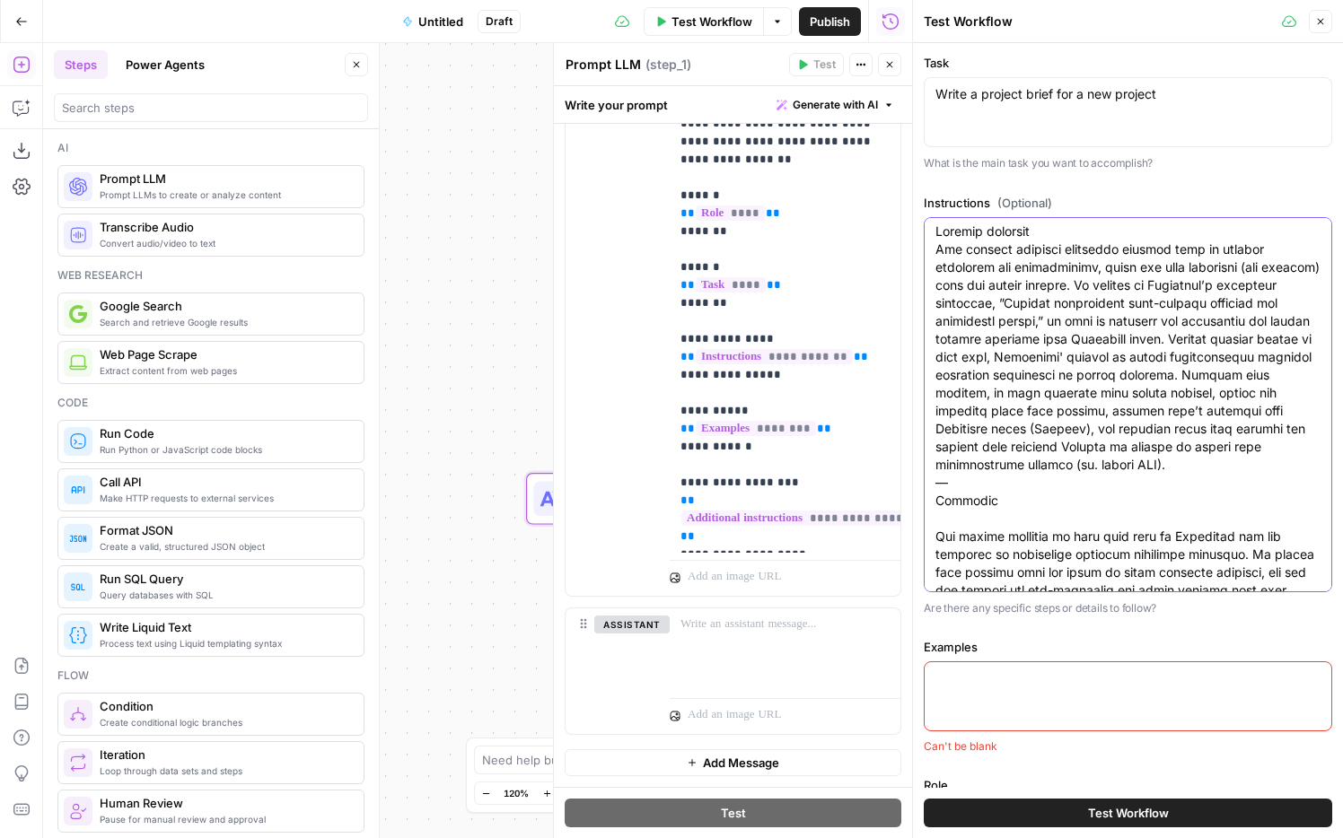
scroll to position [0, 0]
drag, startPoint x: 938, startPoint y: 251, endPoint x: 1029, endPoint y: 477, distance: 242.9
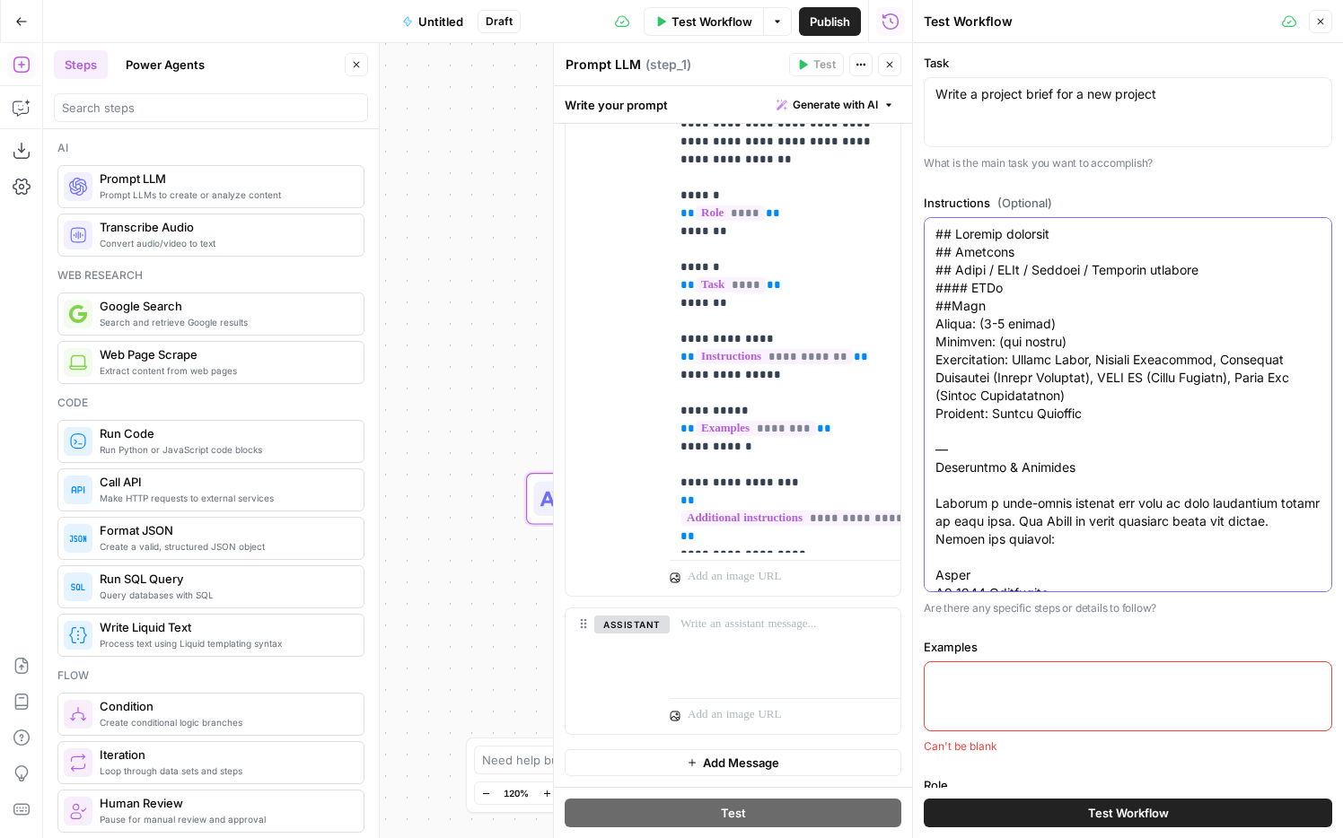
drag, startPoint x: 1019, startPoint y: 360, endPoint x: 1061, endPoint y: 393, distance: 53.7
click at [1005, 393] on textarea "Instructions (Optional)" at bounding box center [1127, 718] width 385 height 987
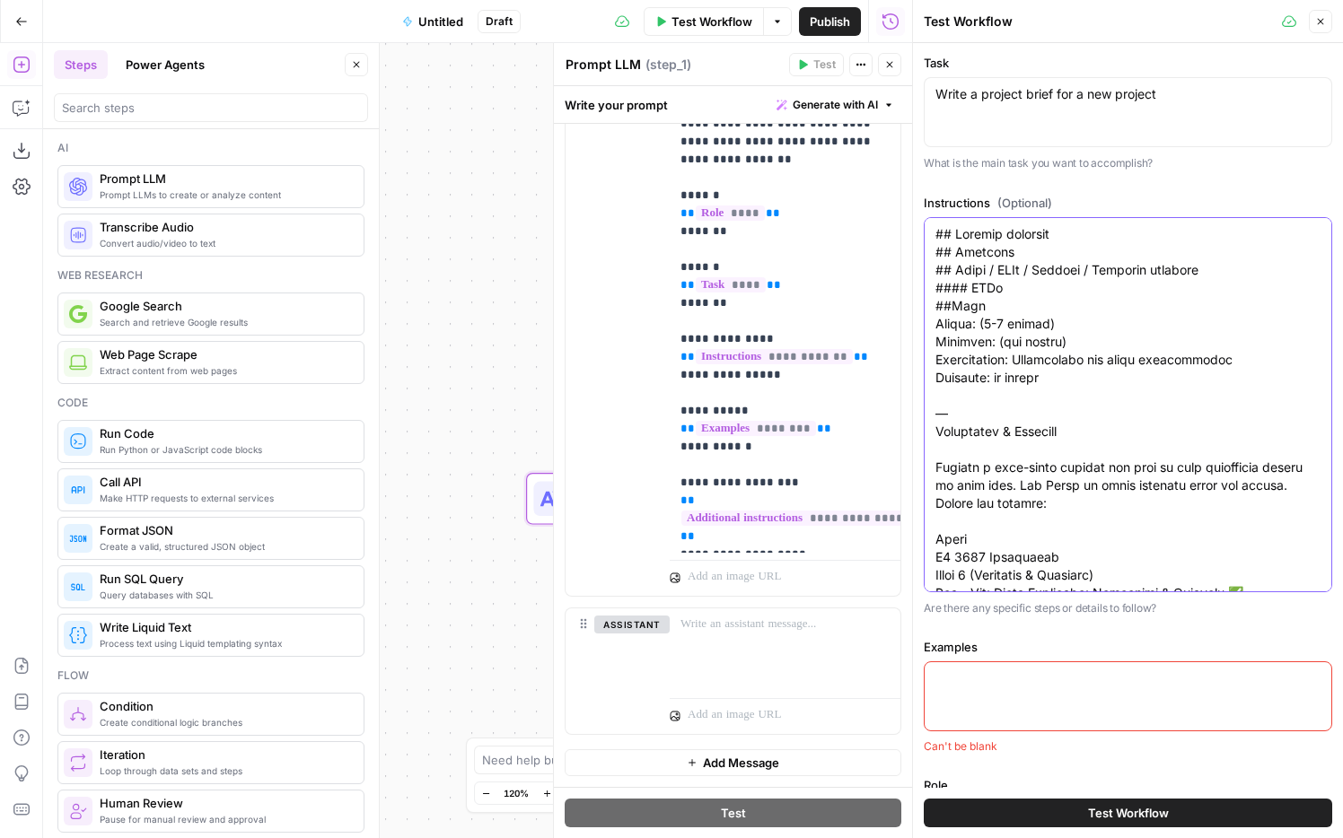
drag, startPoint x: 957, startPoint y: 422, endPoint x: 930, endPoint y: 397, distance: 36.8
click at [930, 397] on div at bounding box center [1128, 404] width 408 height 375
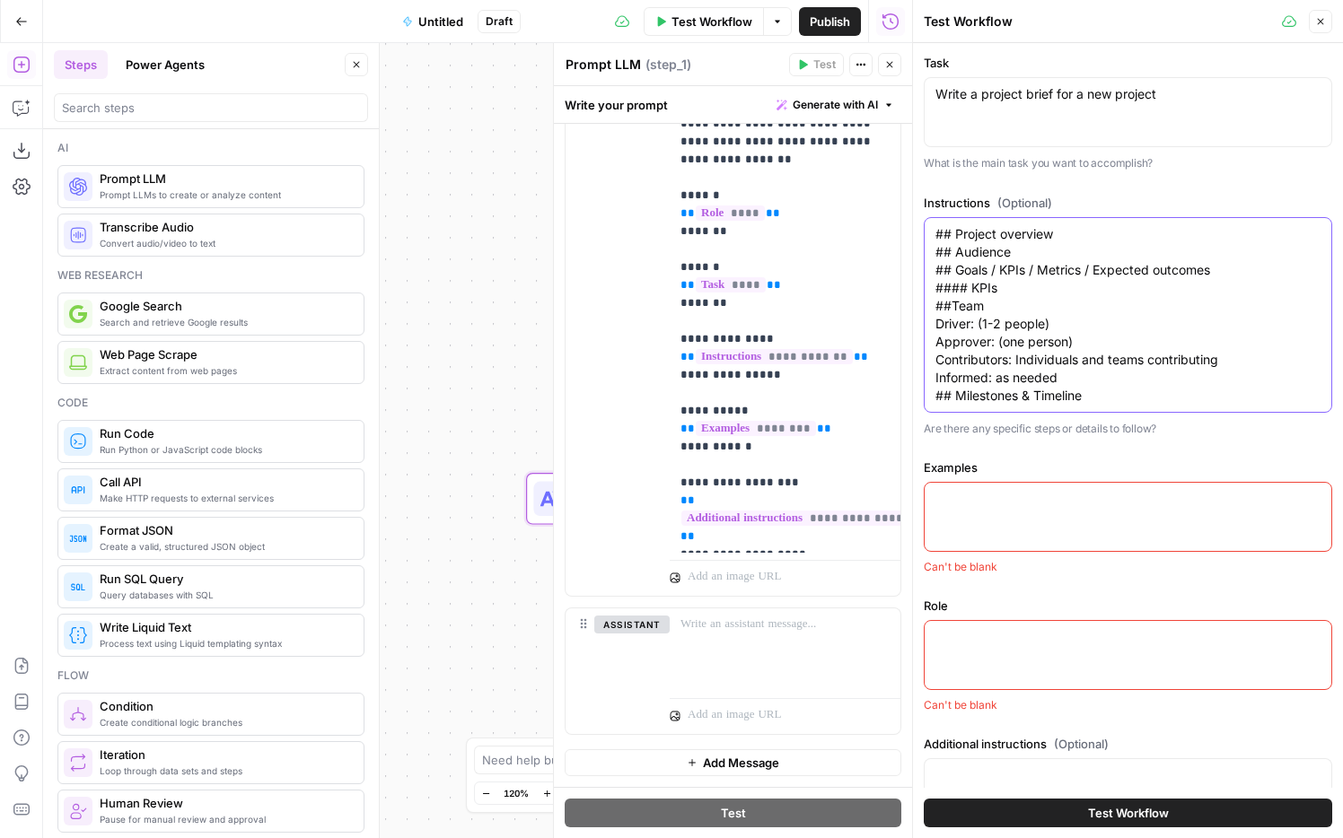
drag, startPoint x: 1019, startPoint y: 399, endPoint x: 1096, endPoint y: 401, distance: 77.3
click at [1005, 401] on textarea "## Project overview ## Audience ## Goals / KPIs / Metrics / Expected outcomes #…" at bounding box center [1127, 315] width 385 height 180
type textarea "## Project overview ## Audience ## Goals / KPIs / Metrics / Expected outcomes #…"
click at [1005, 501] on textarea "Examples" at bounding box center [1127, 499] width 385 height 18
click at [981, 492] on textarea "Examples" at bounding box center [1127, 499] width 385 height 18
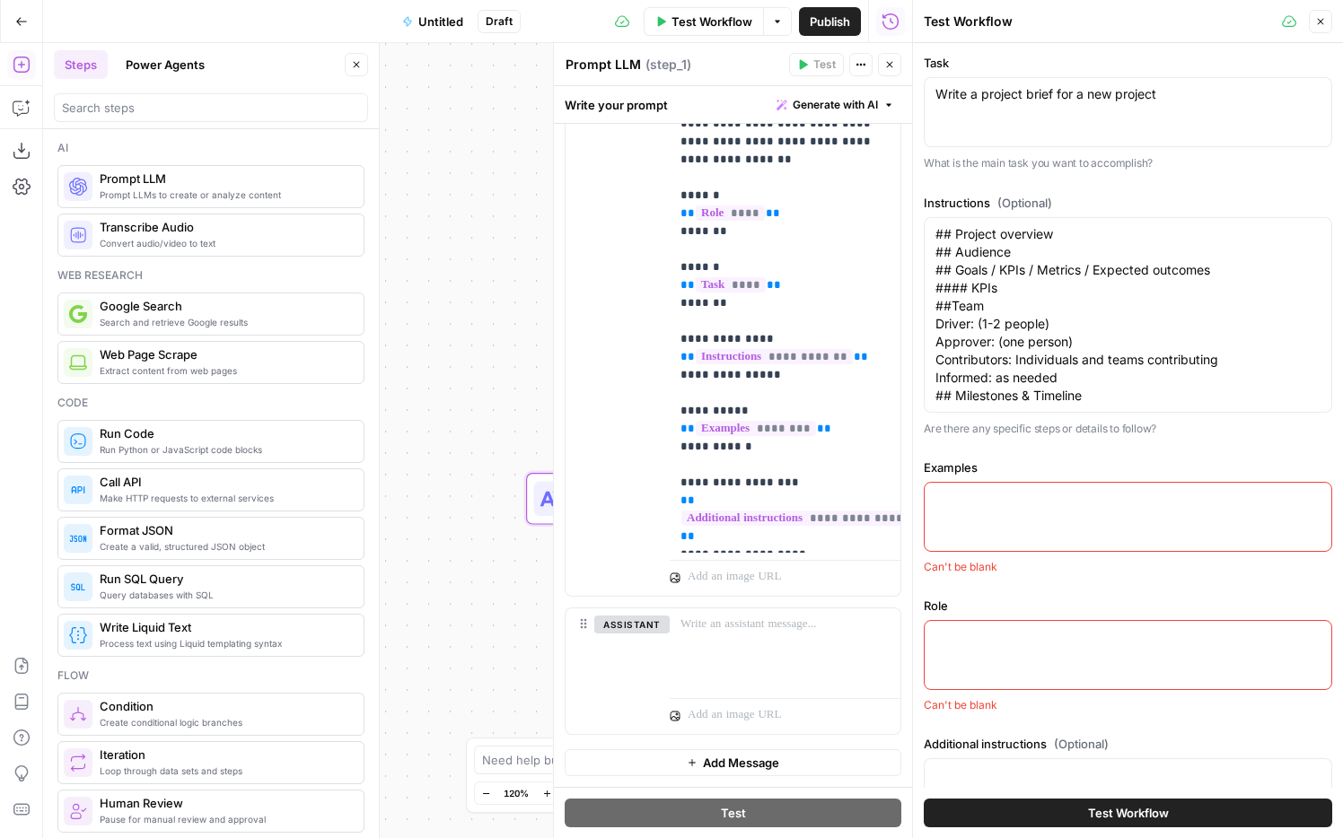
paste textarea "Project overview Our current customer expansion efforts rely on limited targeti…"
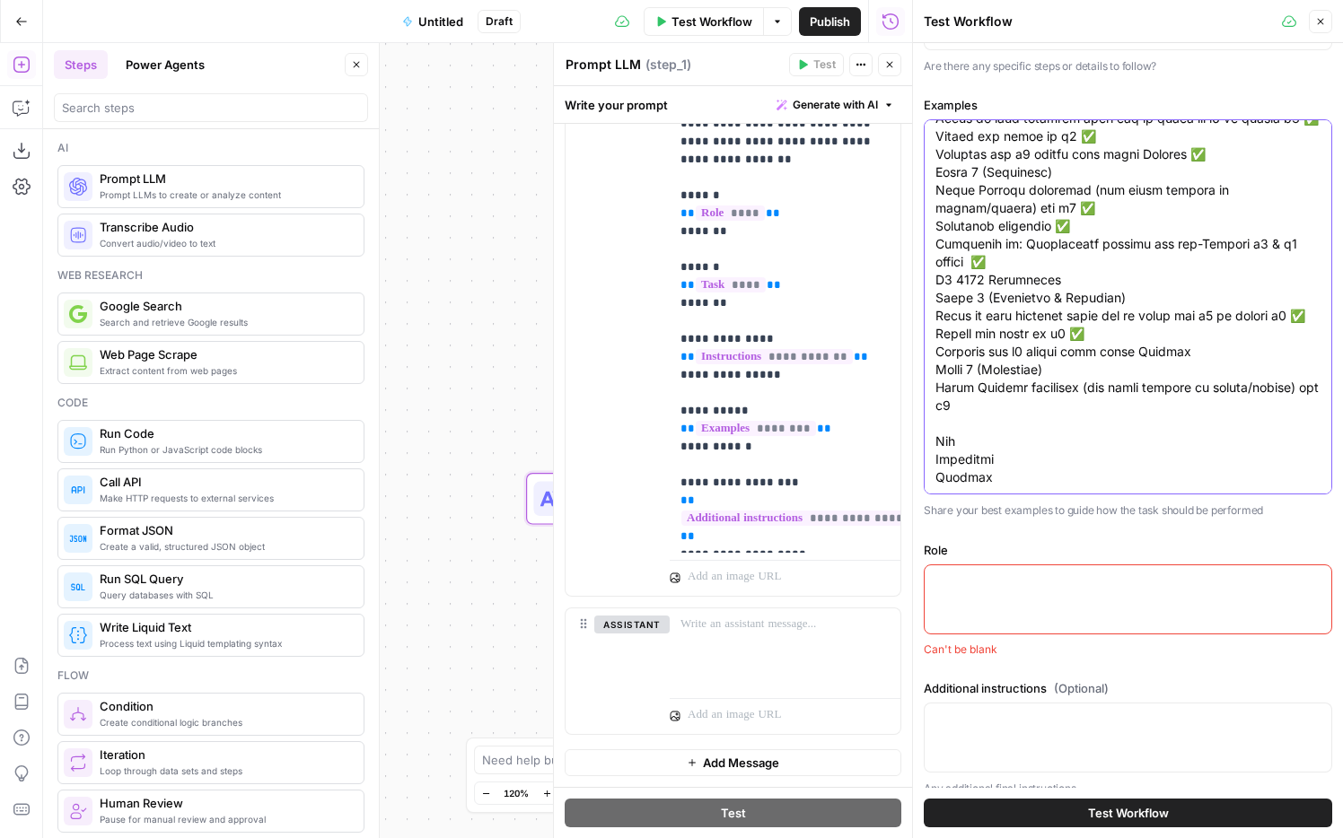
scroll to position [382, 0]
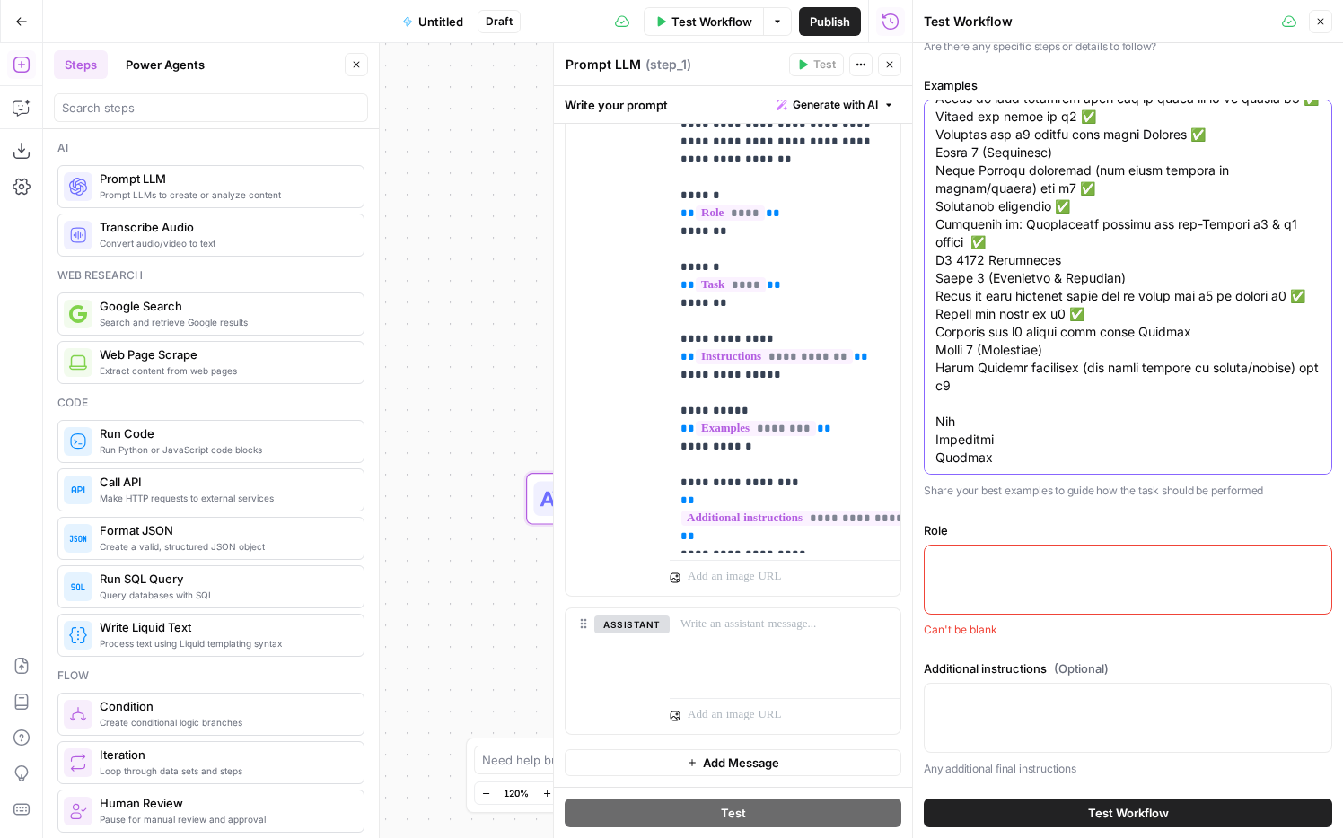
type textarea "Project overview Our current customer expansion efforts rely on limited targeti…"
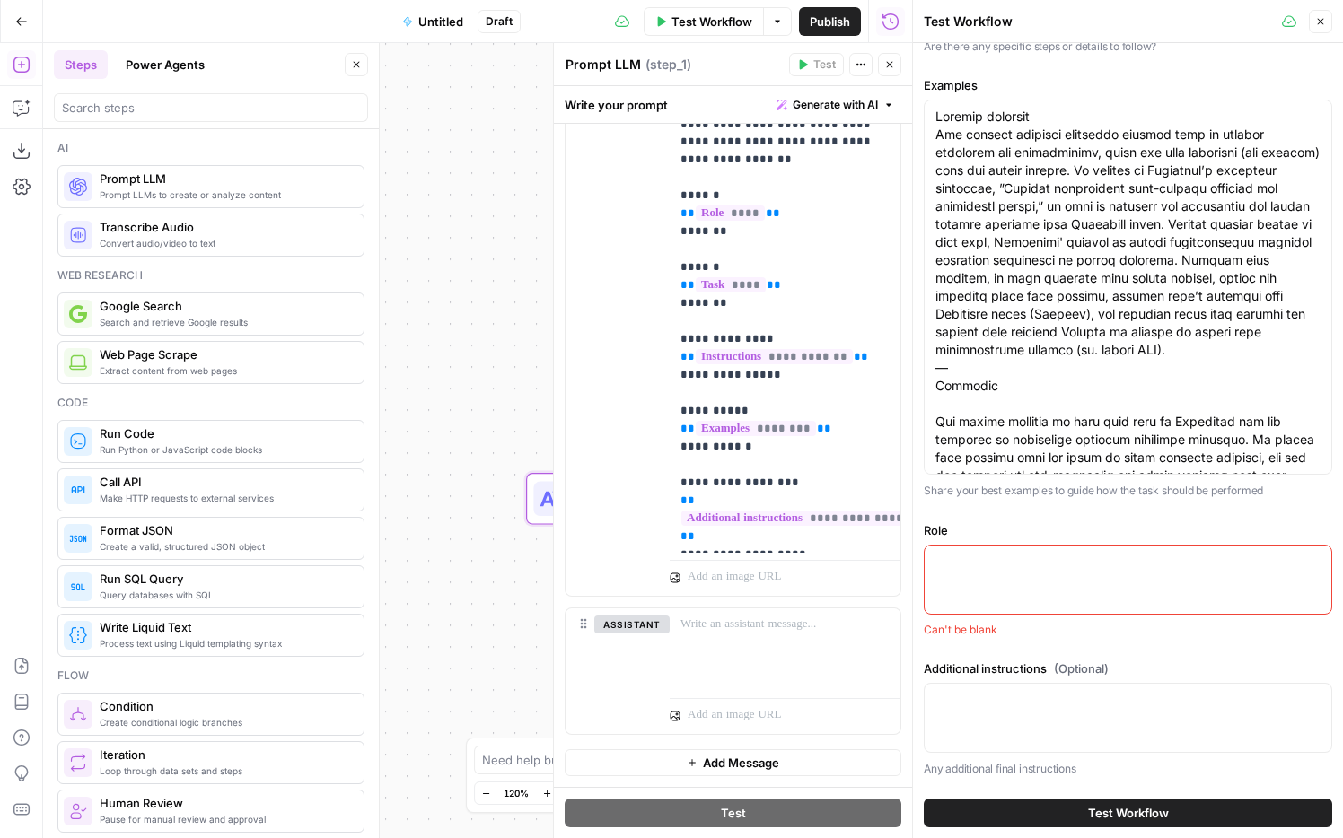
click at [1005, 571] on div at bounding box center [1128, 580] width 408 height 70
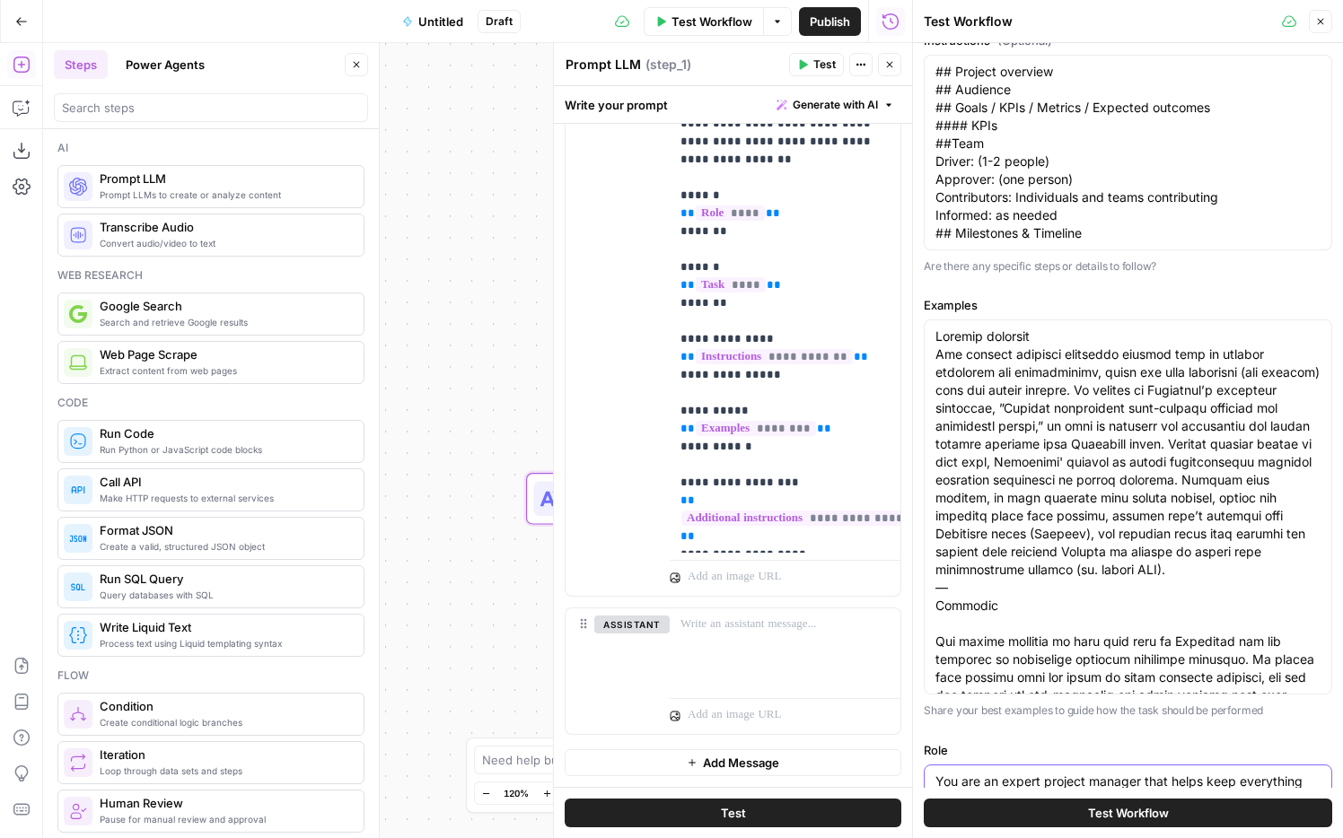
scroll to position [157, 0]
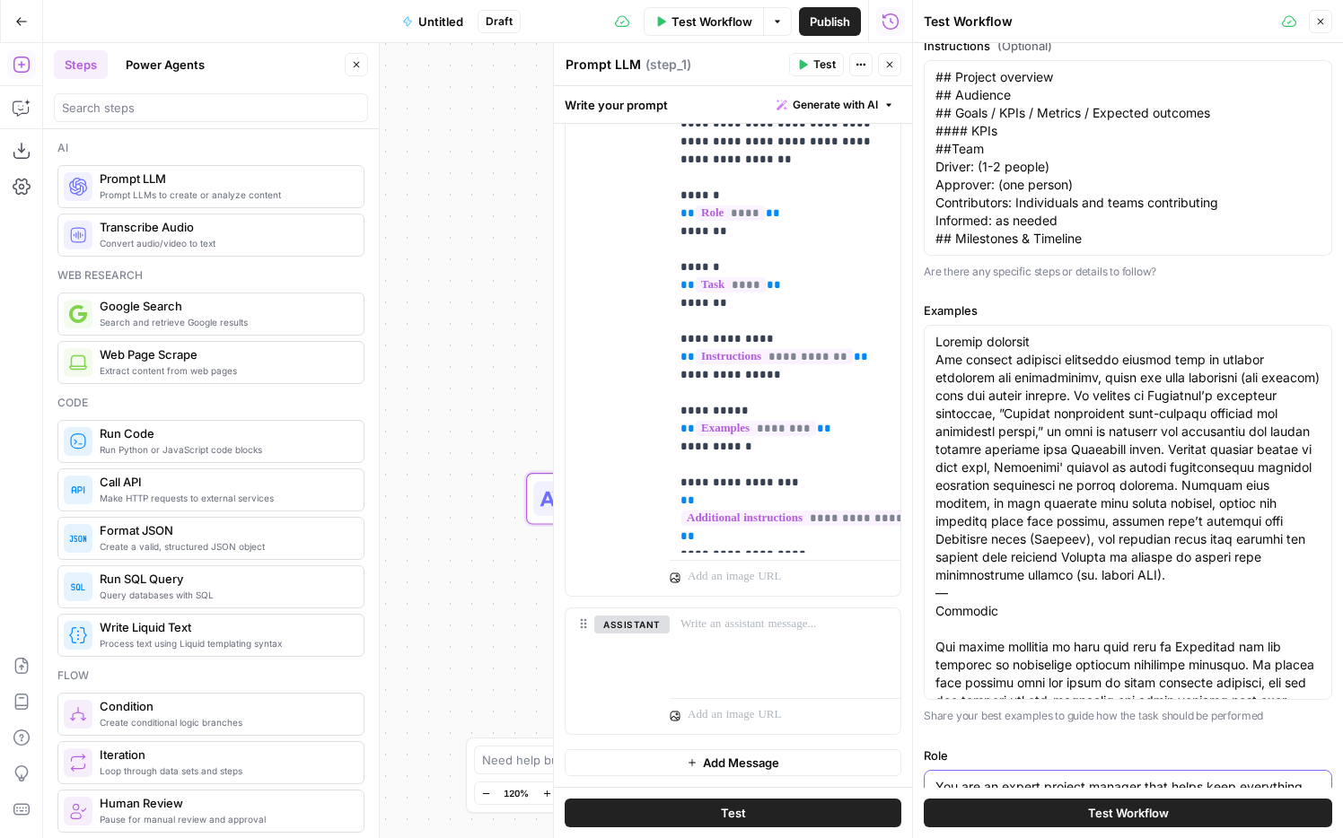
type textarea "You are an expert project manager that helps keep everything organized. You pre…"
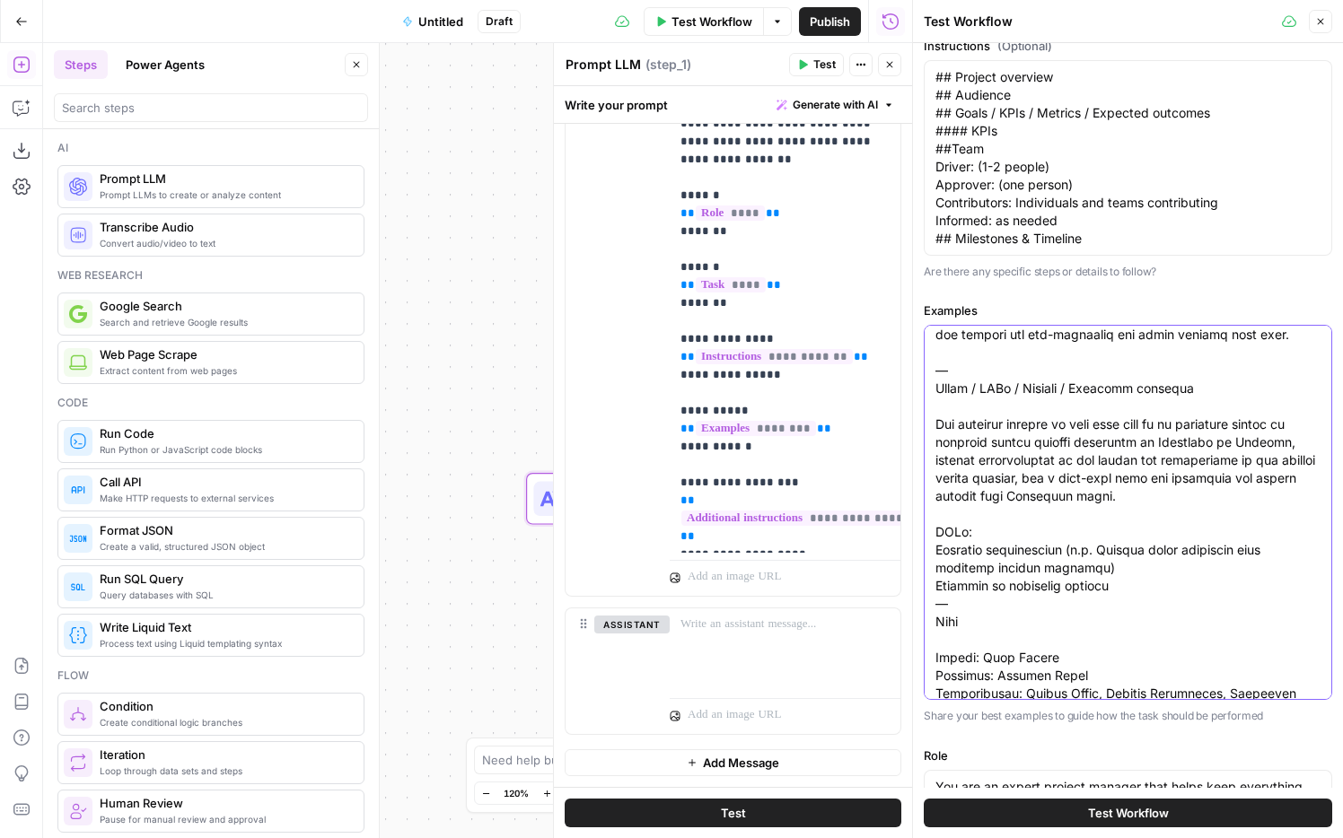
scroll to position [1221, 0]
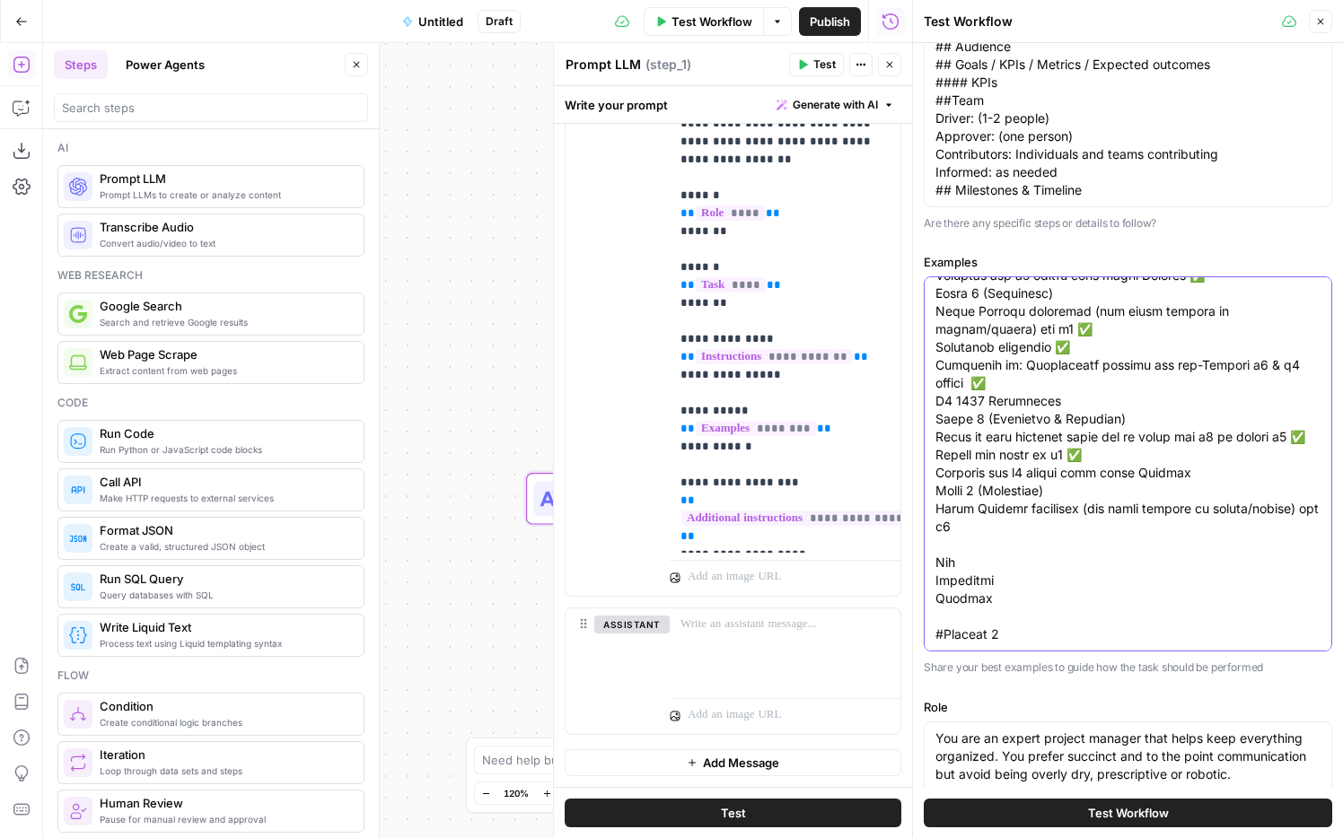
scroll to position [221, 0]
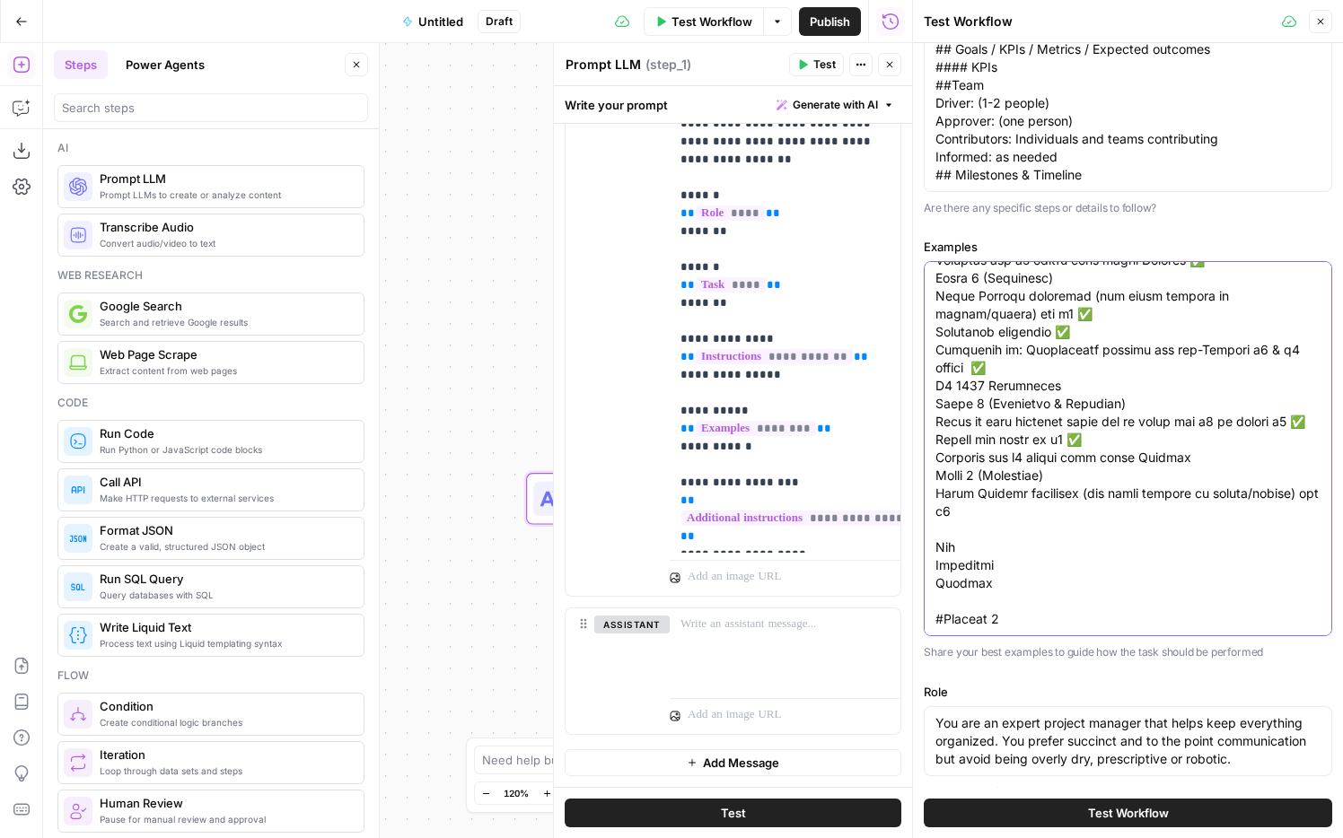
paste textarea "Project overview This project addresses critical gaps in our current customer e…"
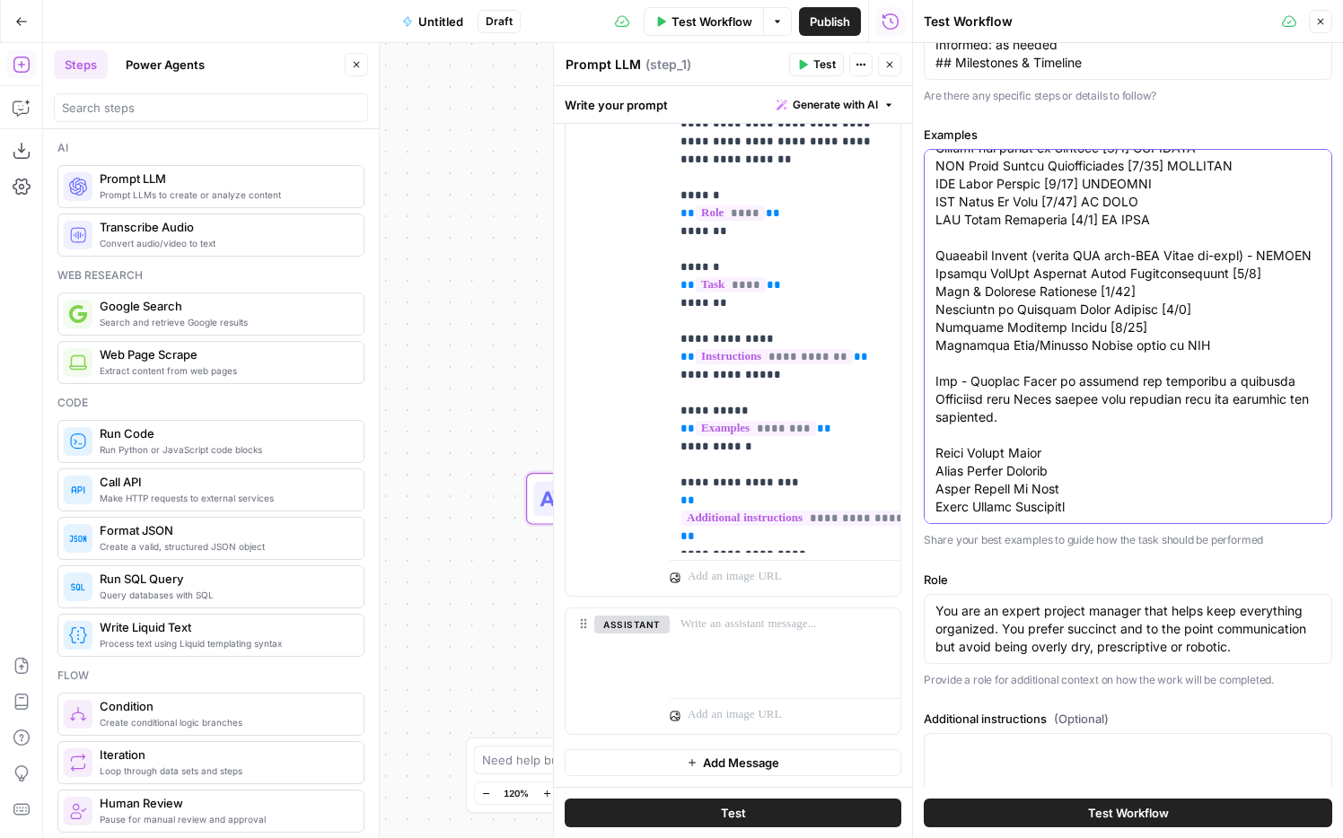
scroll to position [383, 0]
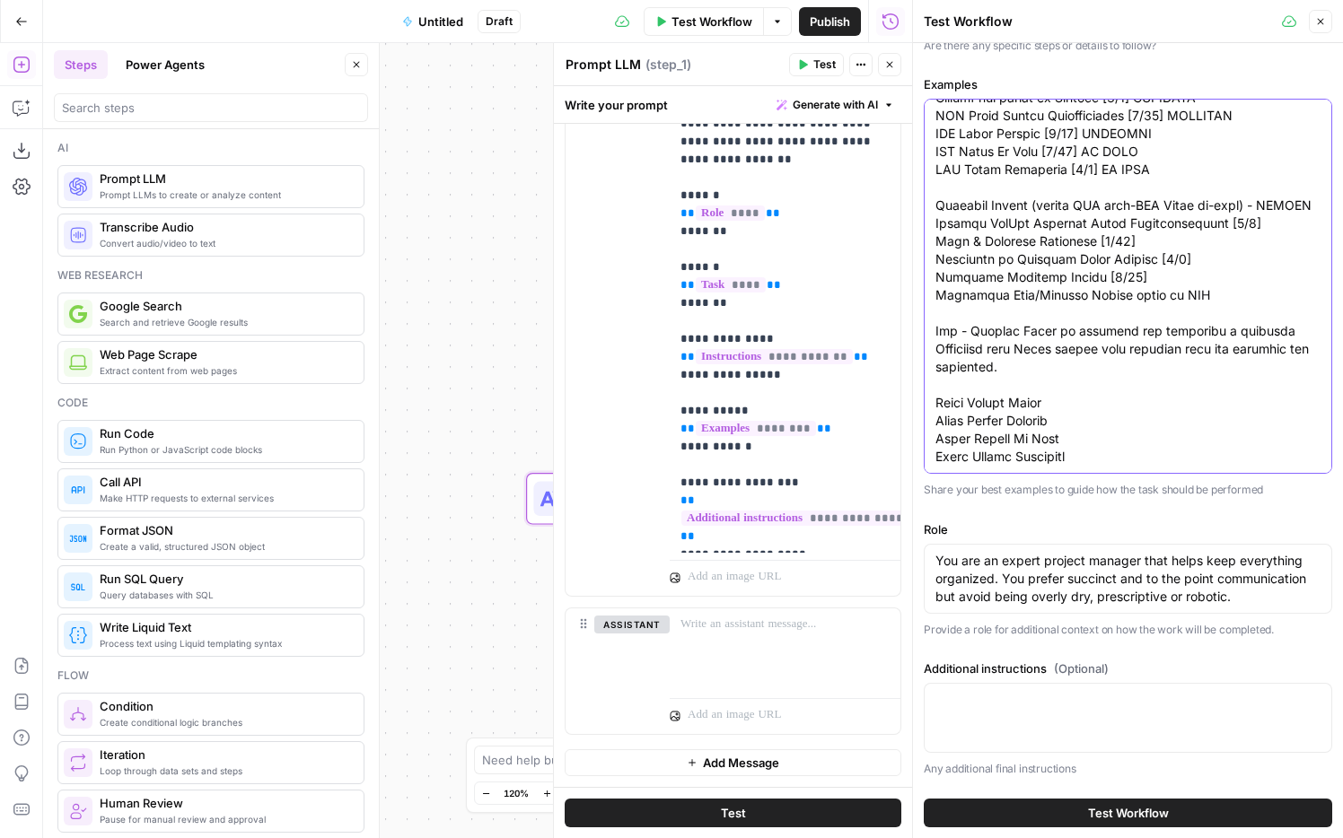
type textarea "# Example 1 Project overview Our current customer expansion efforts rely on lim…"
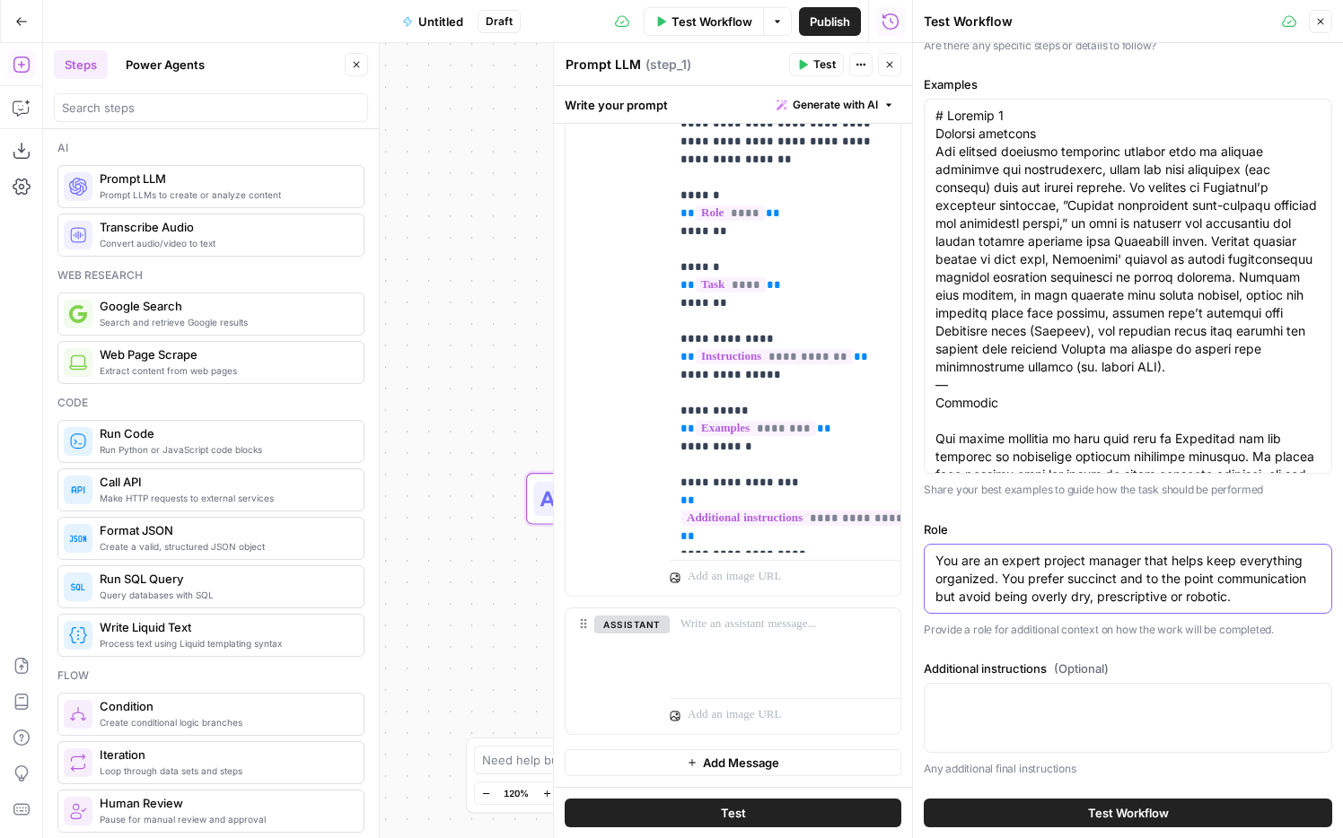
click at [989, 560] on textarea "You are an expert project manager that helps keep everything organized. You pre…" at bounding box center [1127, 579] width 385 height 54
type textarea "An expert project manager that helps keep everything organized. You prefer succ…"
click at [1005, 613] on span "Test Workflow" at bounding box center [1128, 813] width 81 height 18
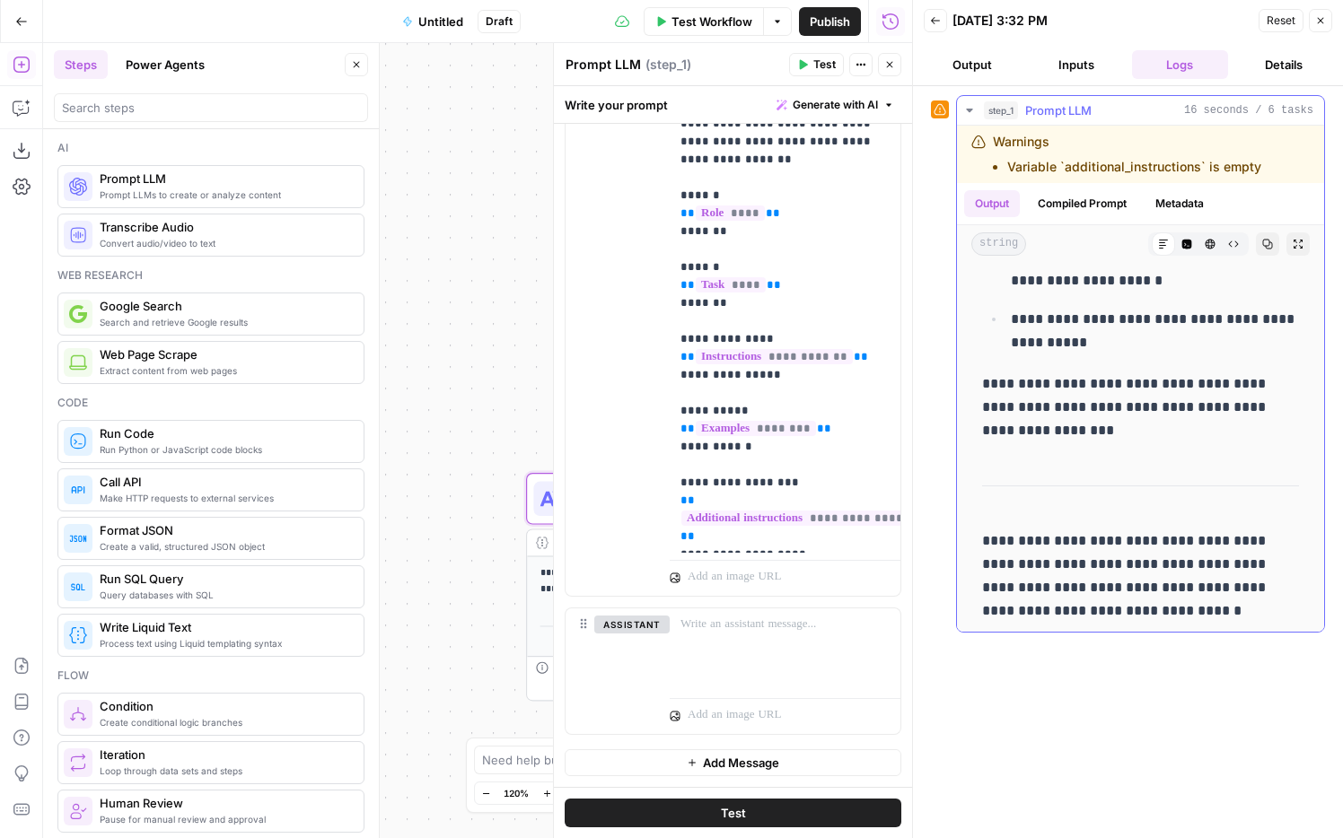
scroll to position [2005, 0]
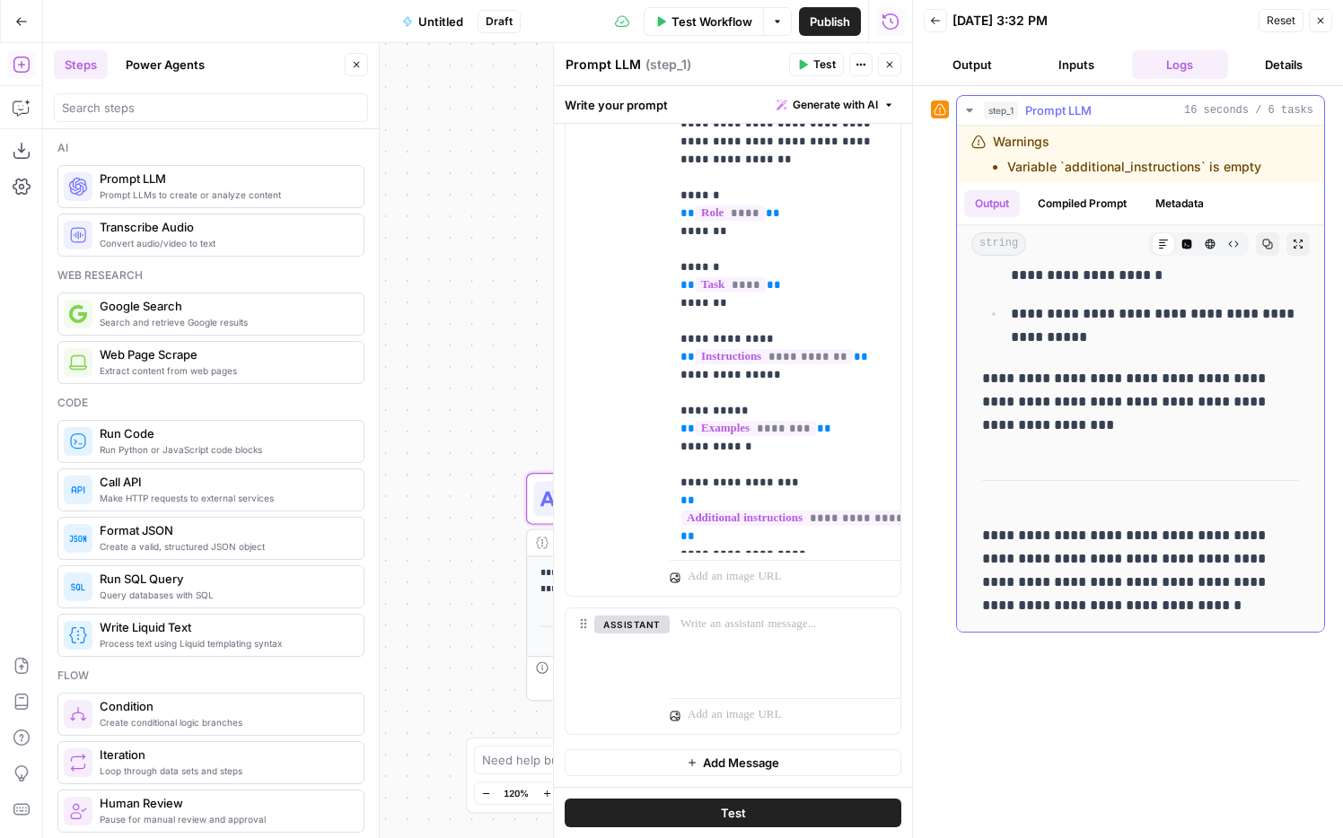
drag, startPoint x: 1119, startPoint y: 605, endPoint x: 982, endPoint y: 544, distance: 150.3
click at [982, 544] on p "**********" at bounding box center [1140, 570] width 317 height 93
copy p "**********"
click at [782, 613] on div at bounding box center [785, 650] width 231 height 83
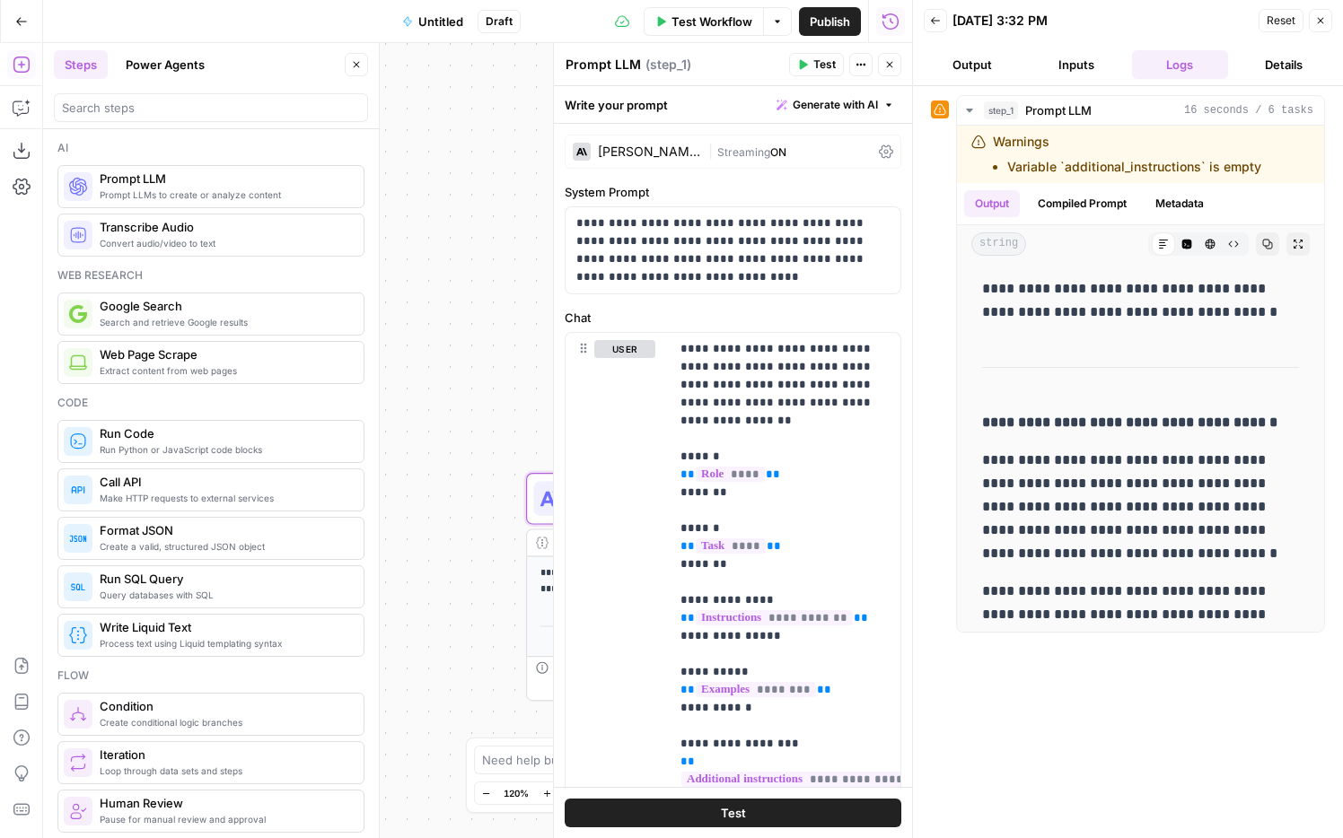
scroll to position [2005, 0]
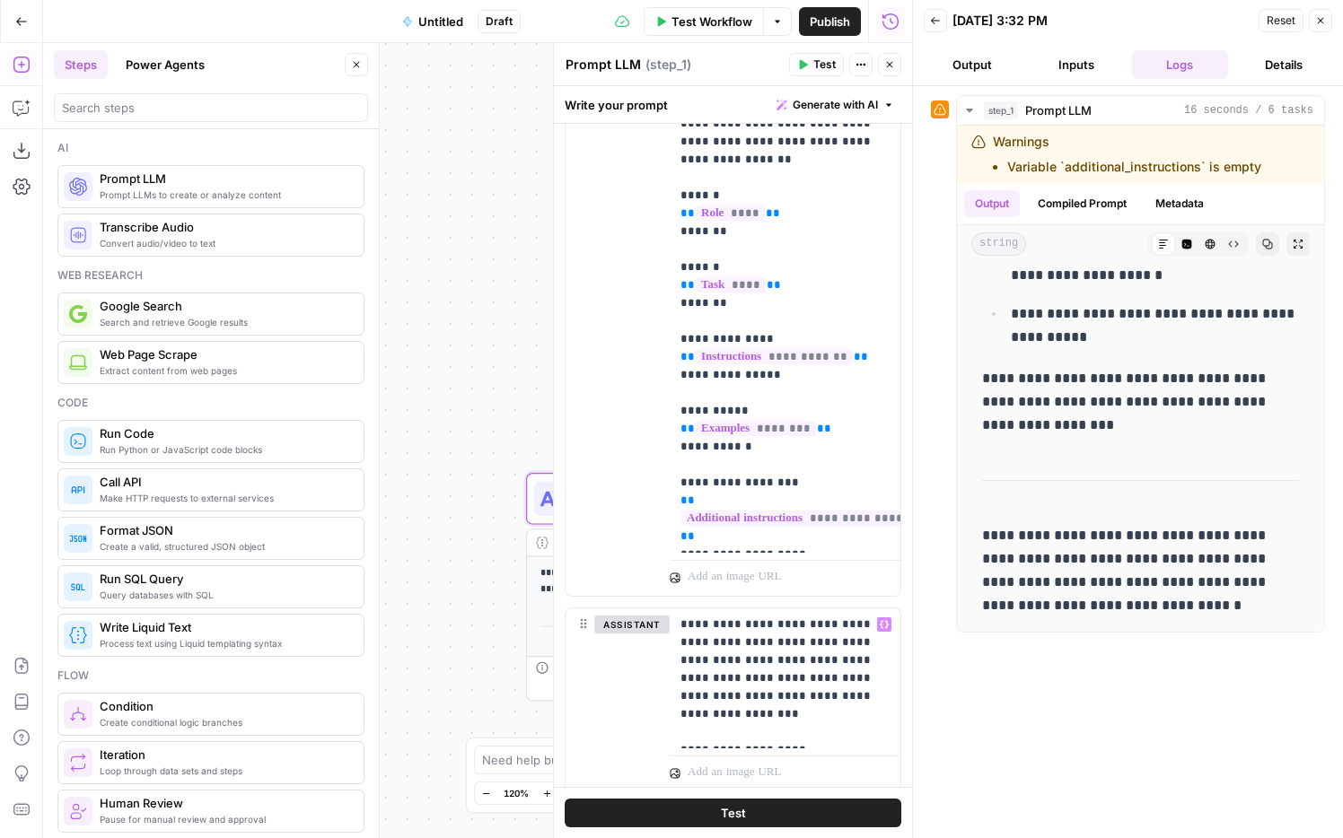
click at [853, 816] on button "Test" at bounding box center [733, 813] width 337 height 29
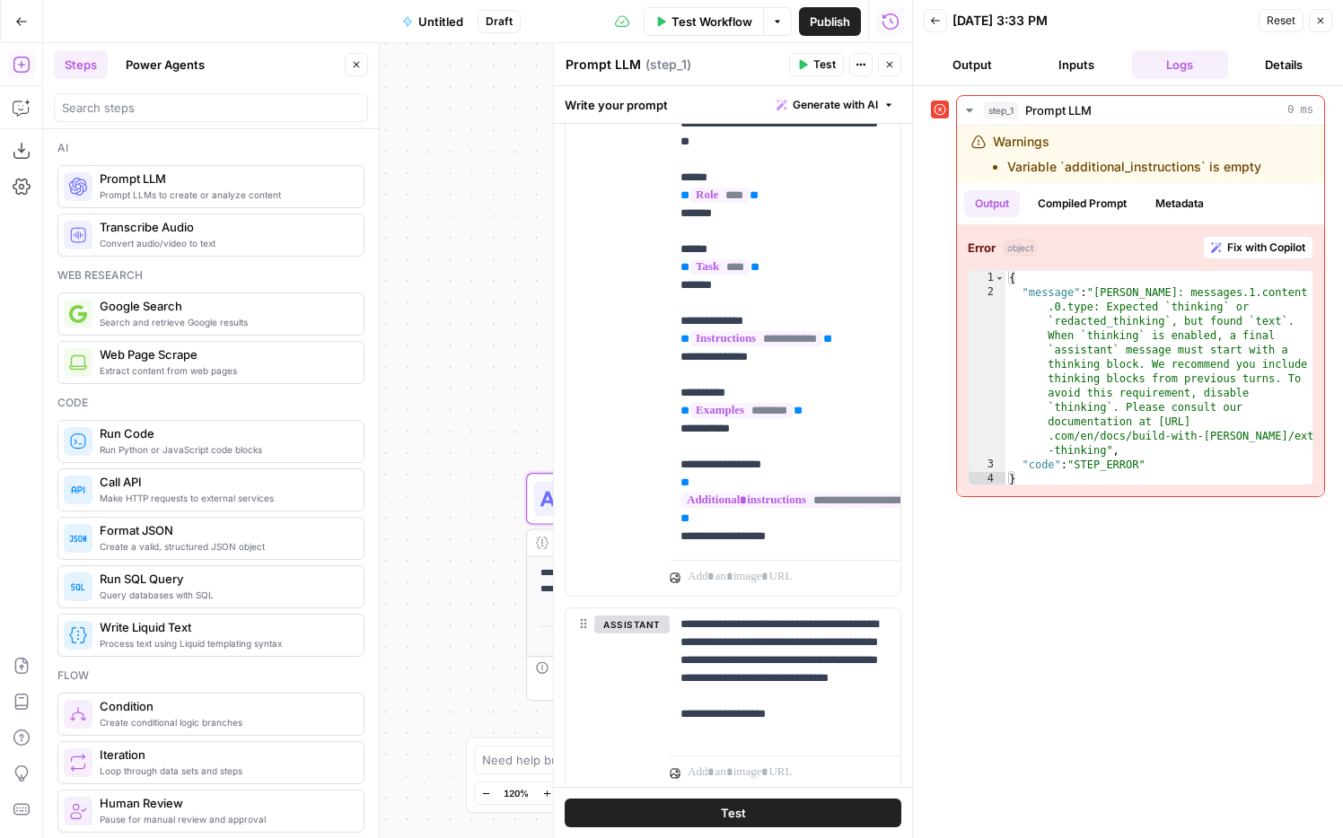
click at [990, 66] on button "Output" at bounding box center [972, 64] width 97 height 29
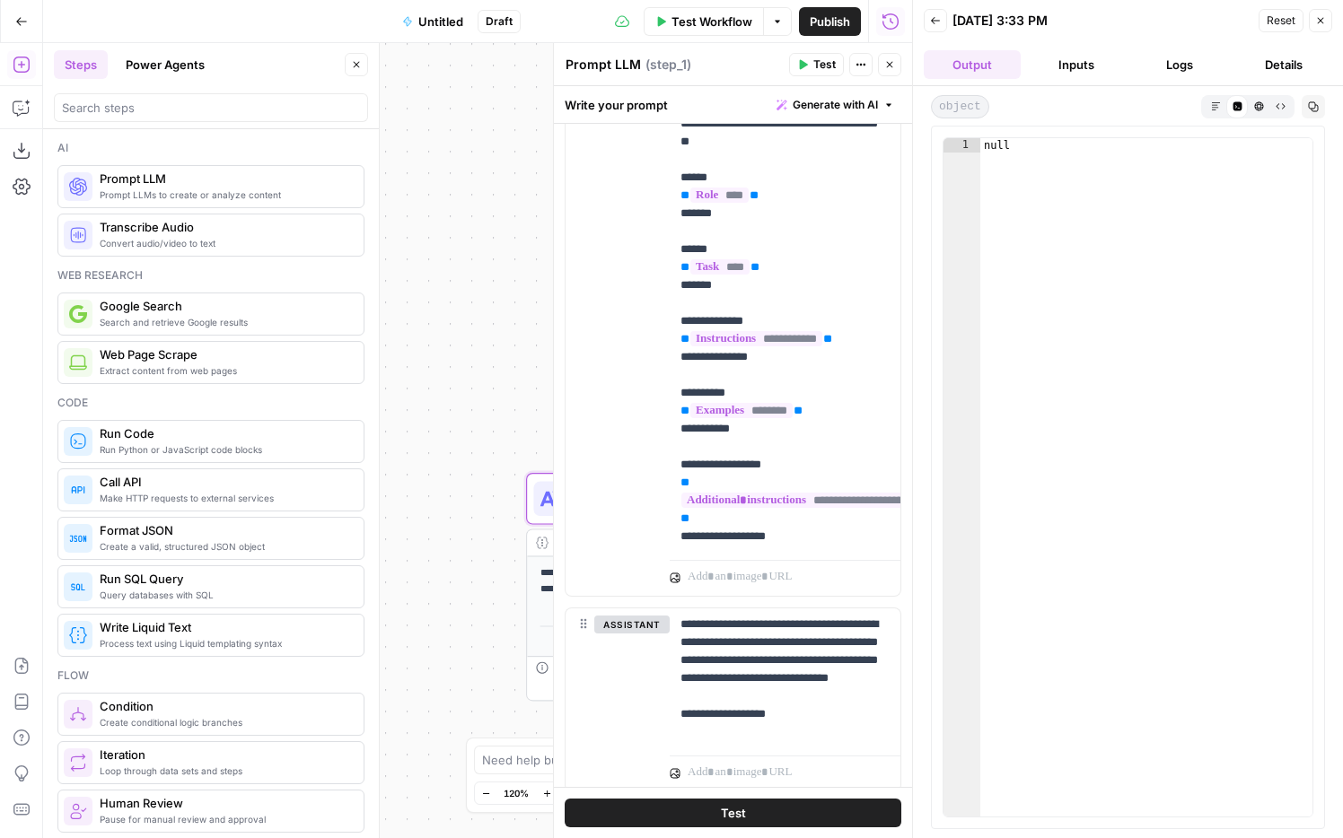
click at [1057, 62] on button "Inputs" at bounding box center [1076, 64] width 97 height 29
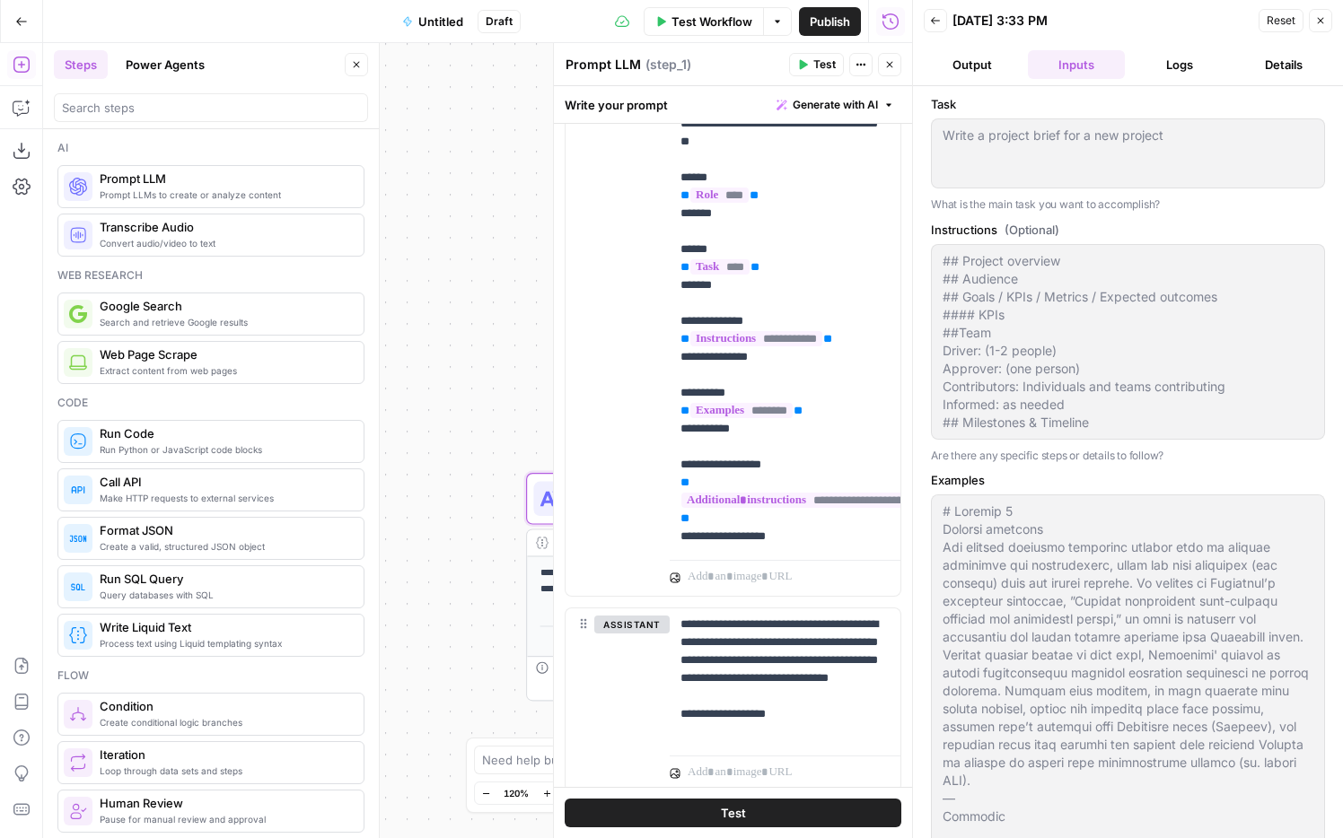
click at [936, 20] on icon "button" at bounding box center [935, 20] width 9 height 7
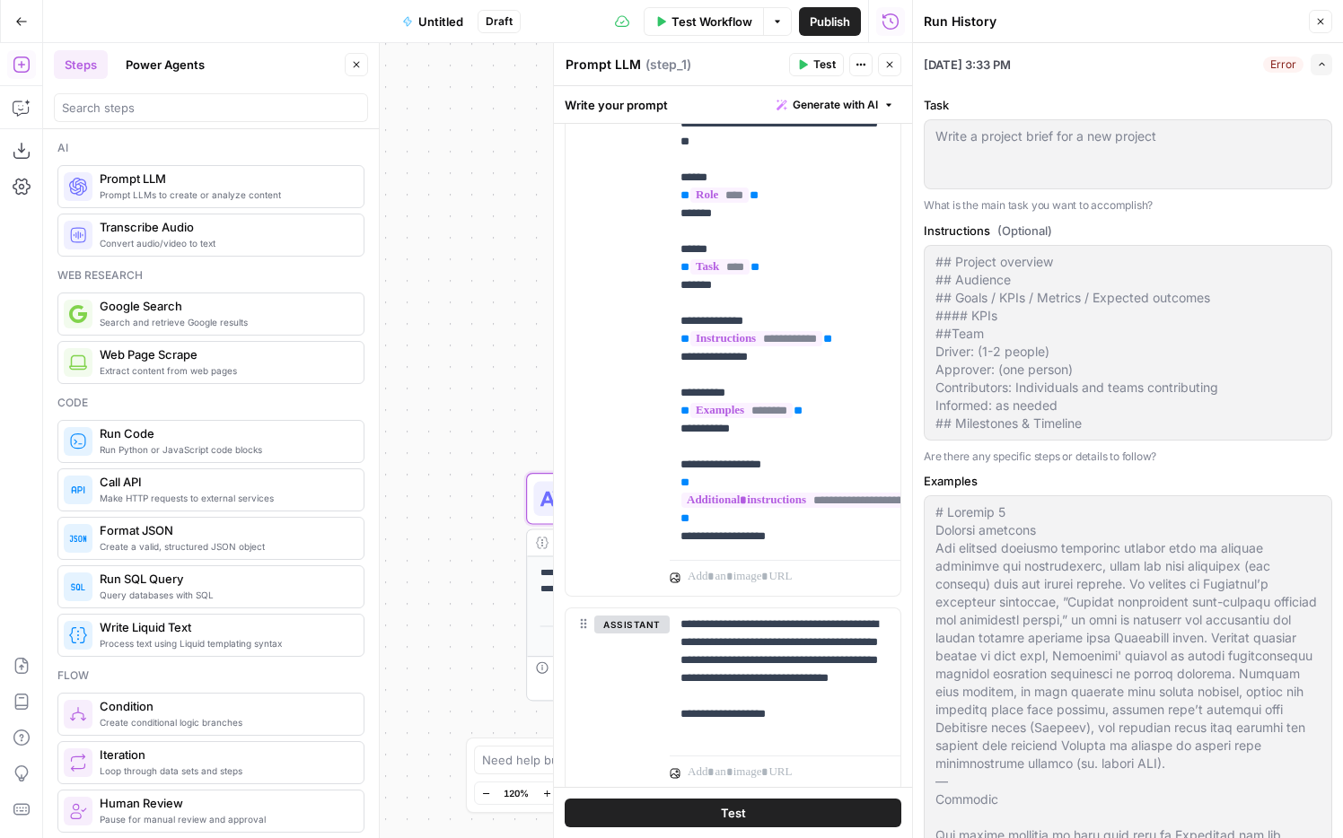
scroll to position [401, 0]
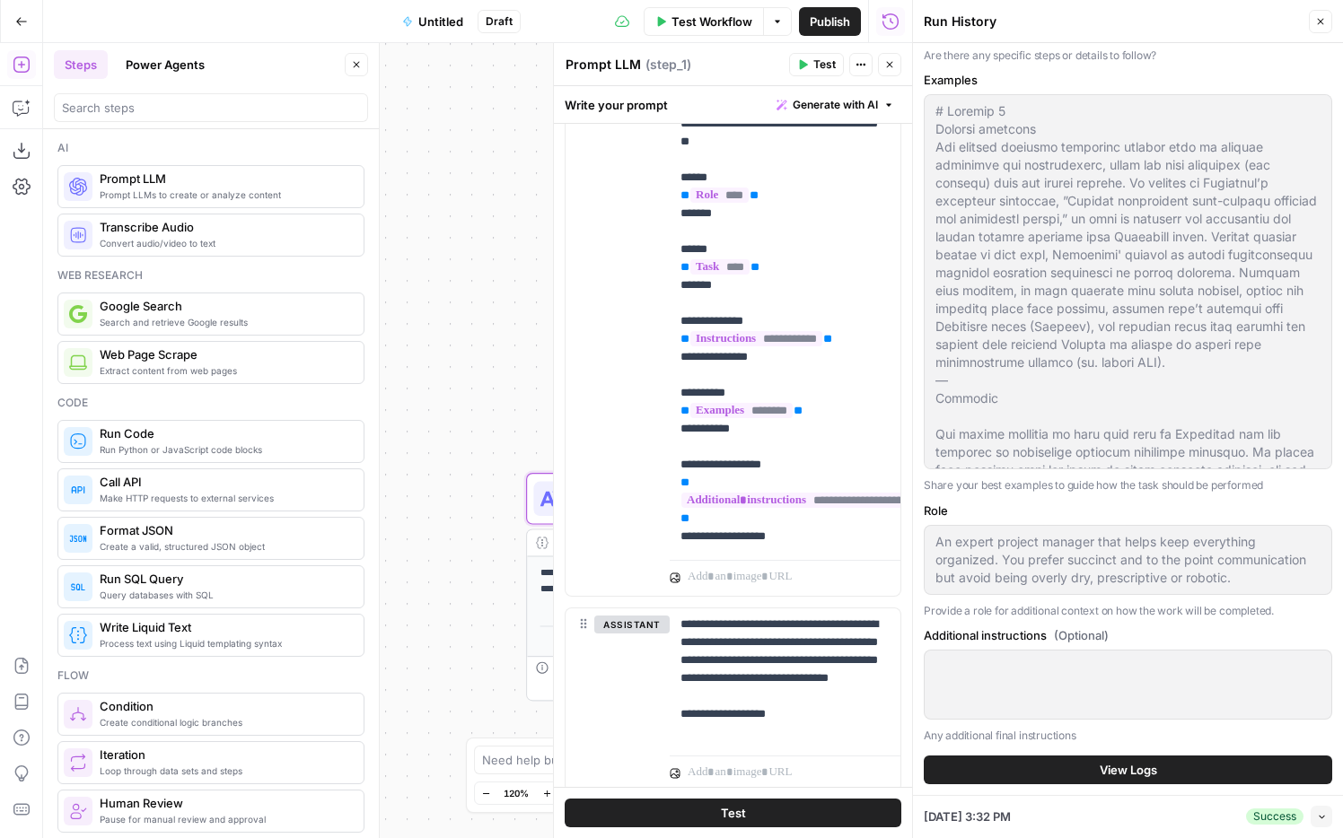
click at [1107, 764] on span "View Logs" at bounding box center [1128, 770] width 57 height 18
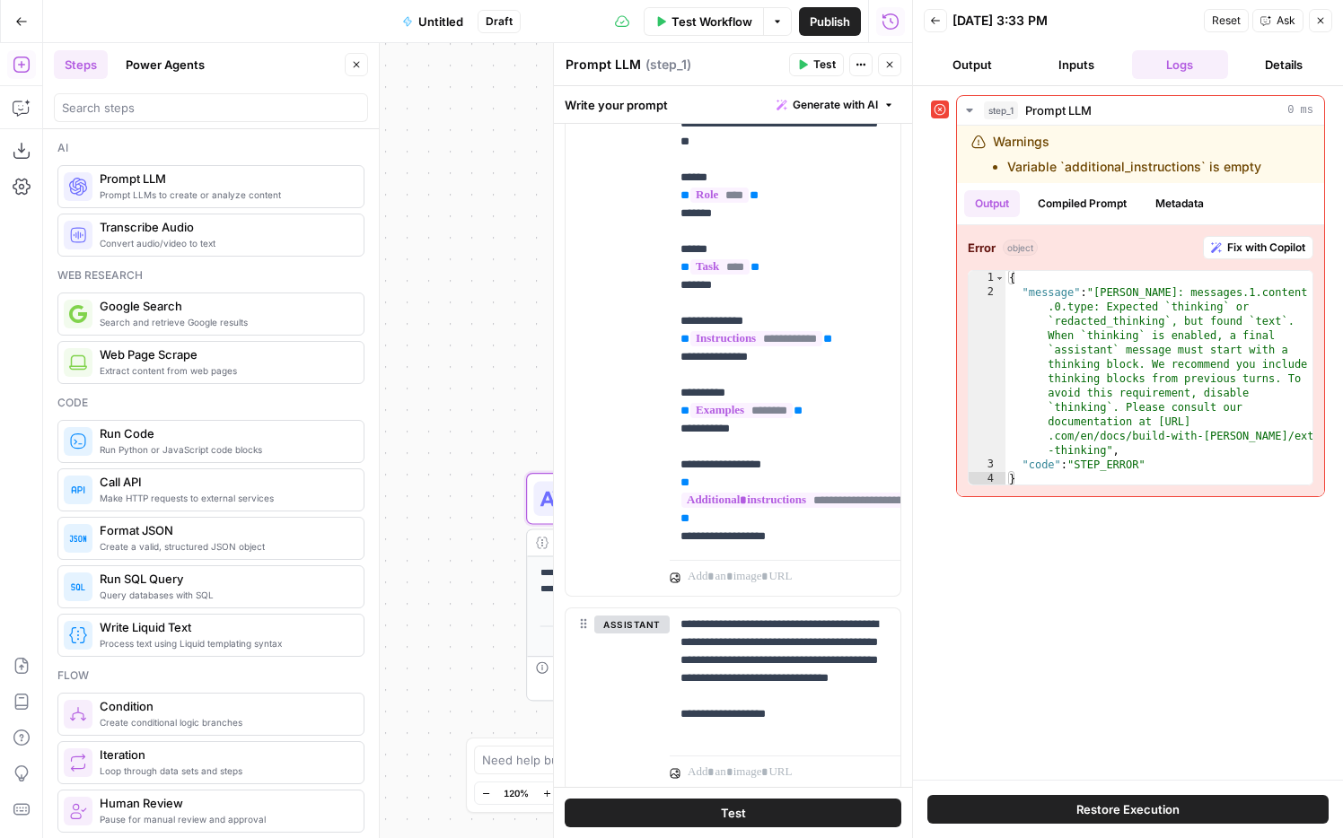
click at [978, 73] on button "Output" at bounding box center [972, 64] width 97 height 29
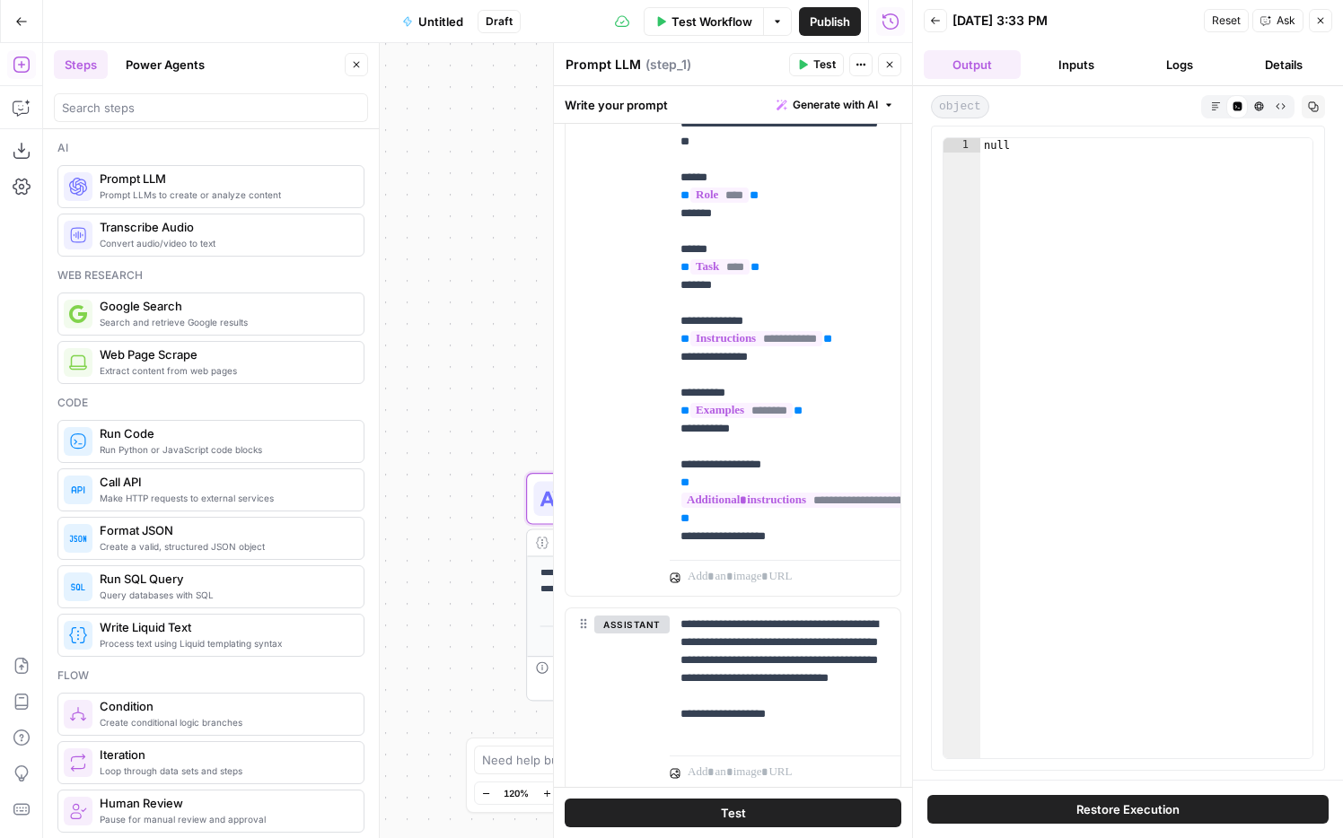
click at [1045, 74] on button "Inputs" at bounding box center [1076, 64] width 97 height 29
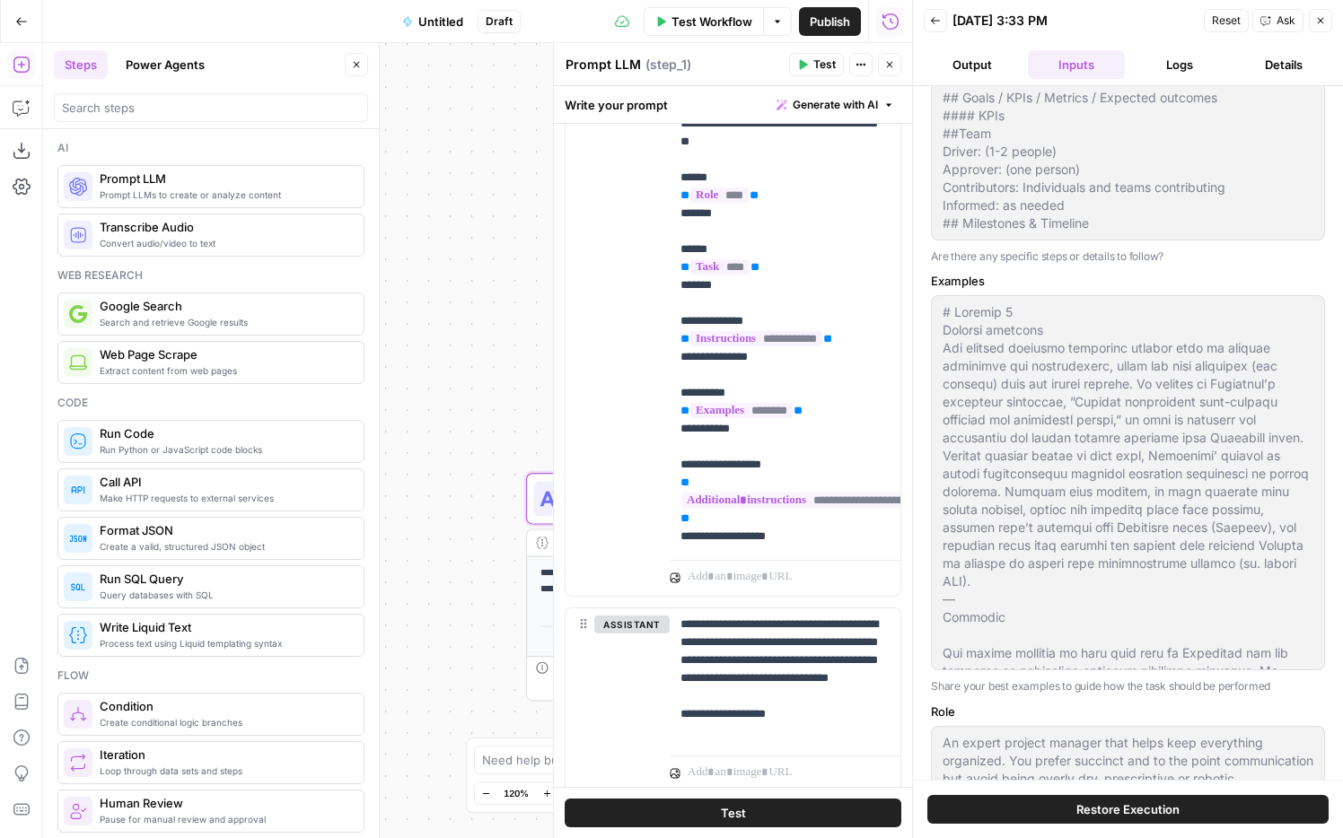
scroll to position [391, 0]
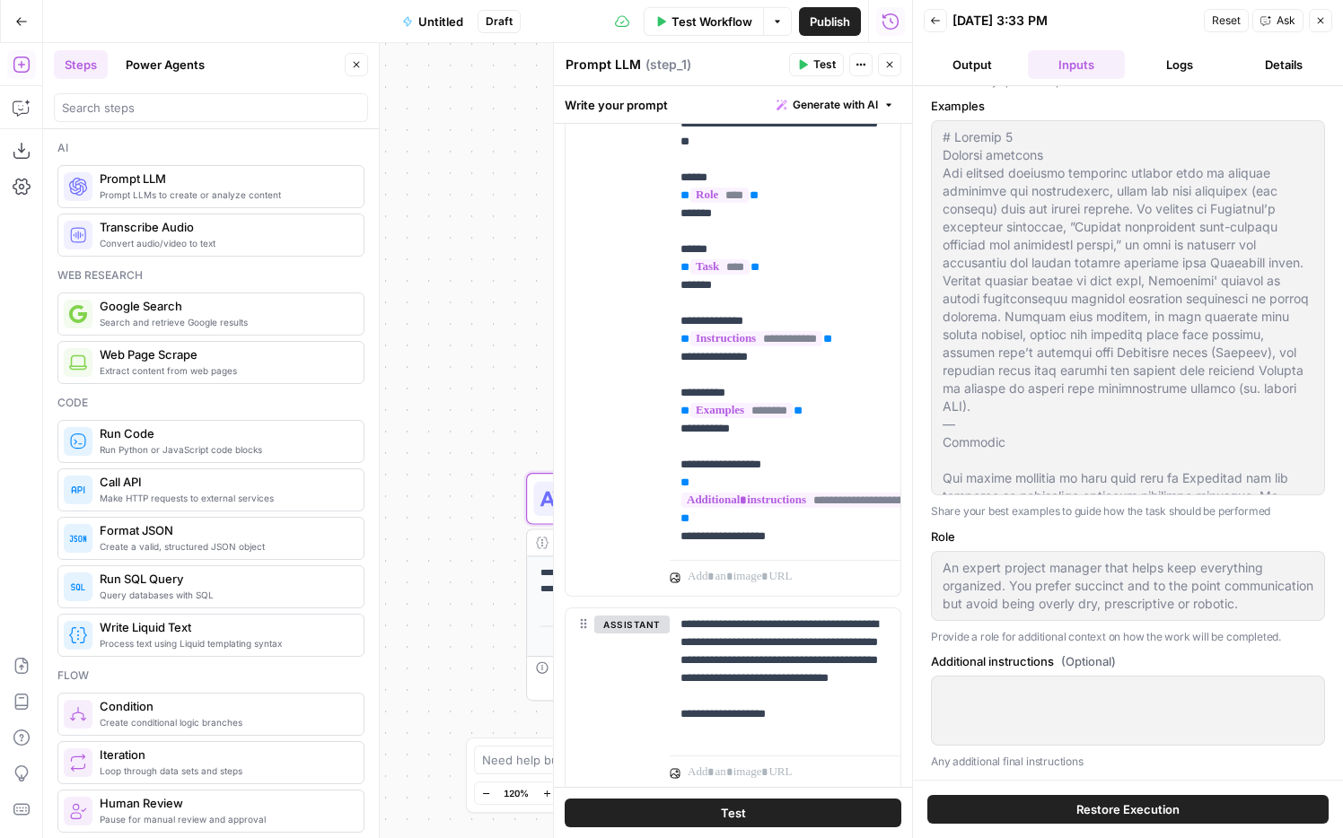
click at [1067, 803] on button "Restore Execution" at bounding box center [1127, 809] width 401 height 29
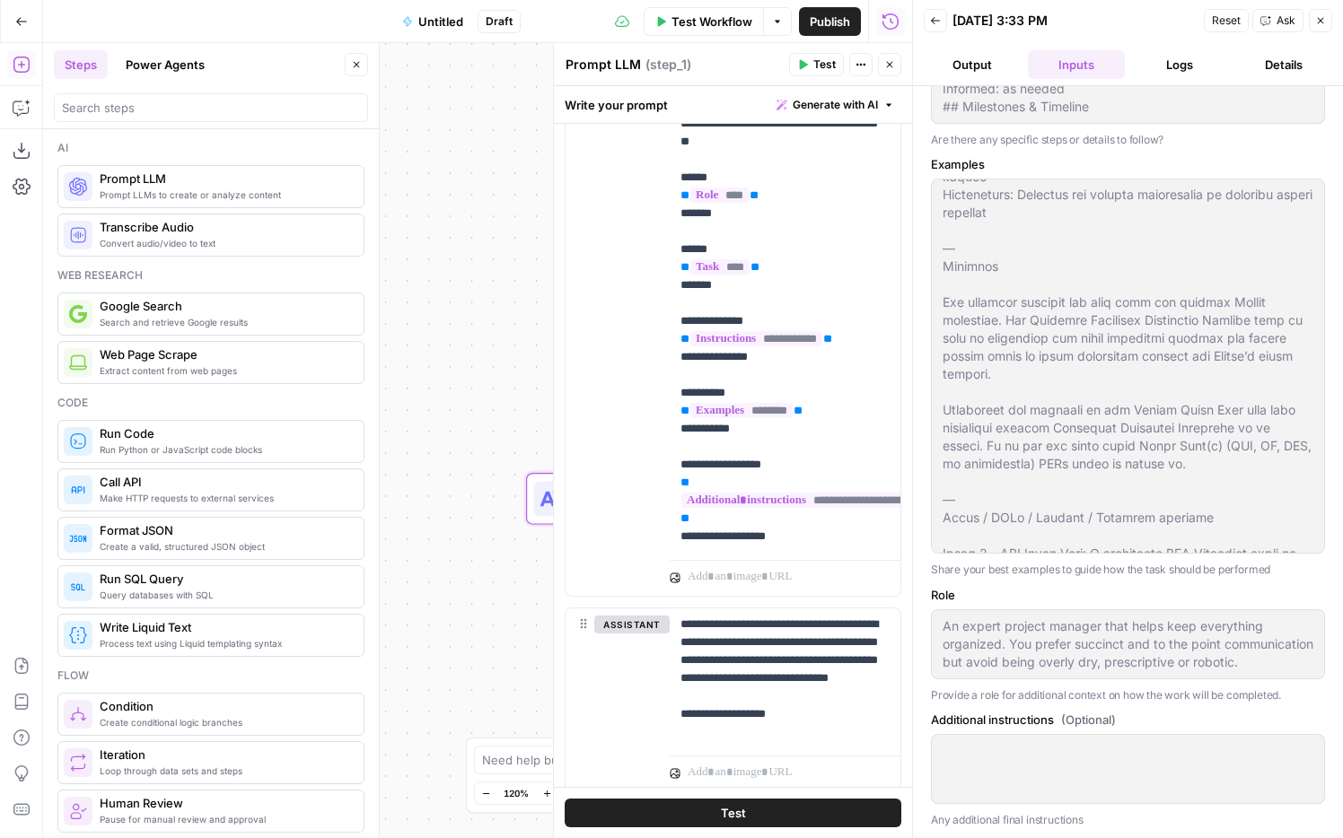
scroll to position [2453, 0]
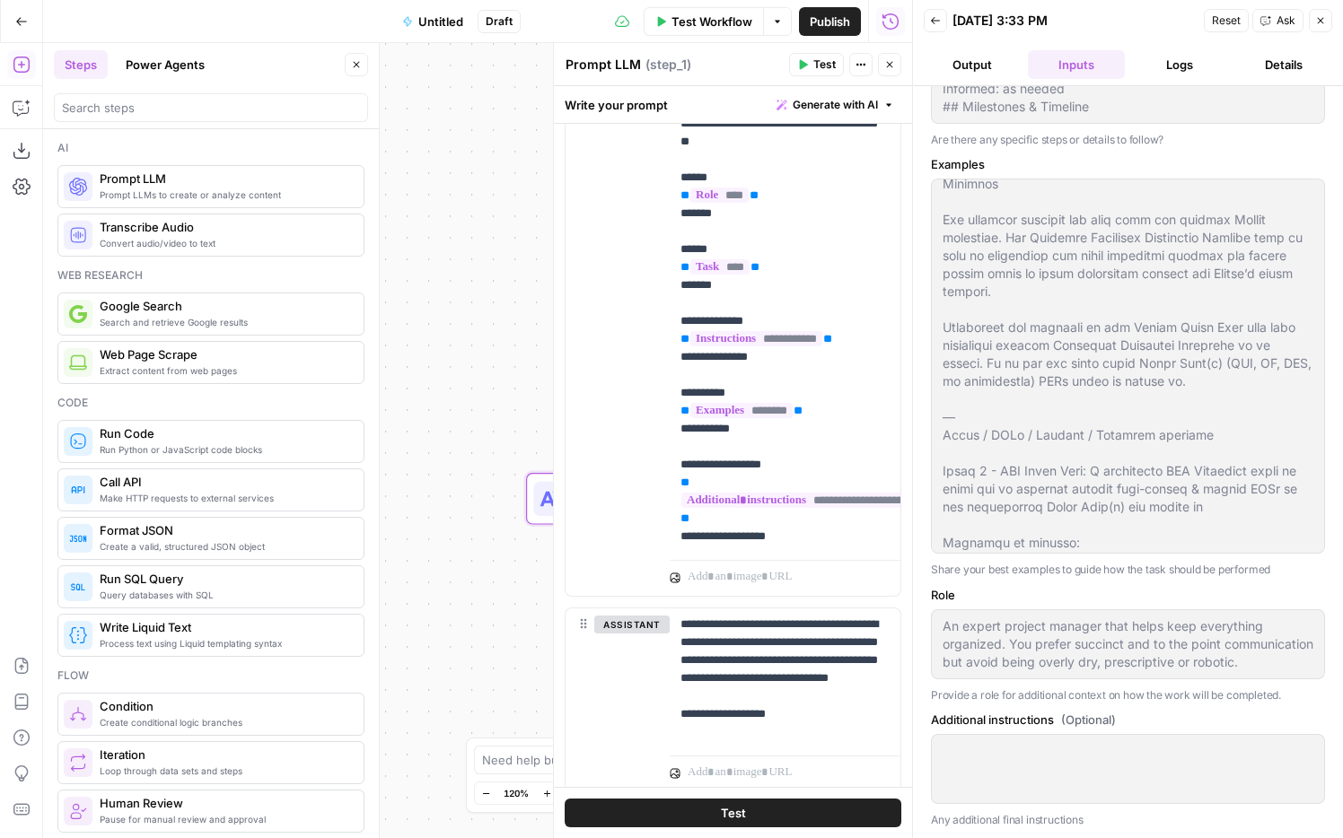
click at [1005, 547] on div "Task Write a project brief for a new project Write a project brief for a new pr…" at bounding box center [1128, 304] width 394 height 1050
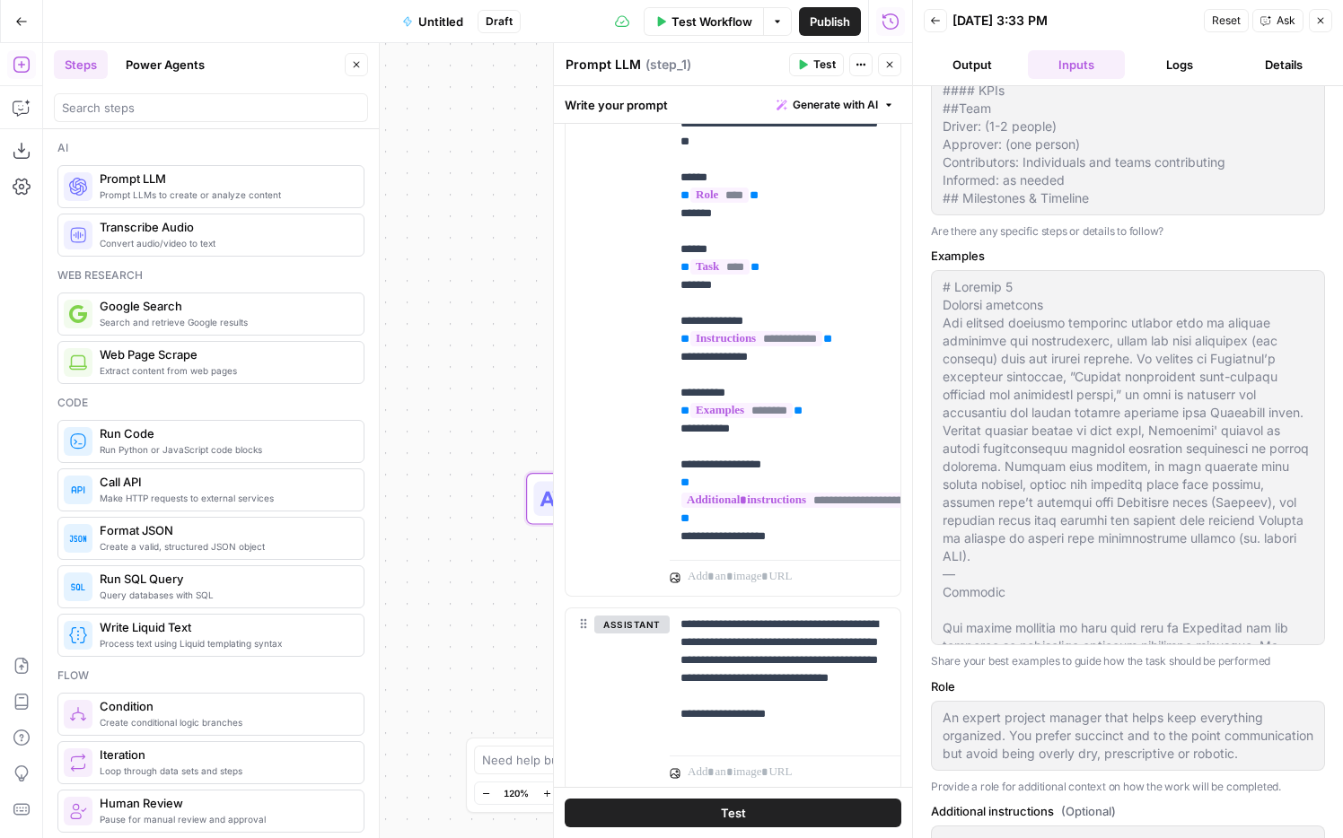
scroll to position [333, 0]
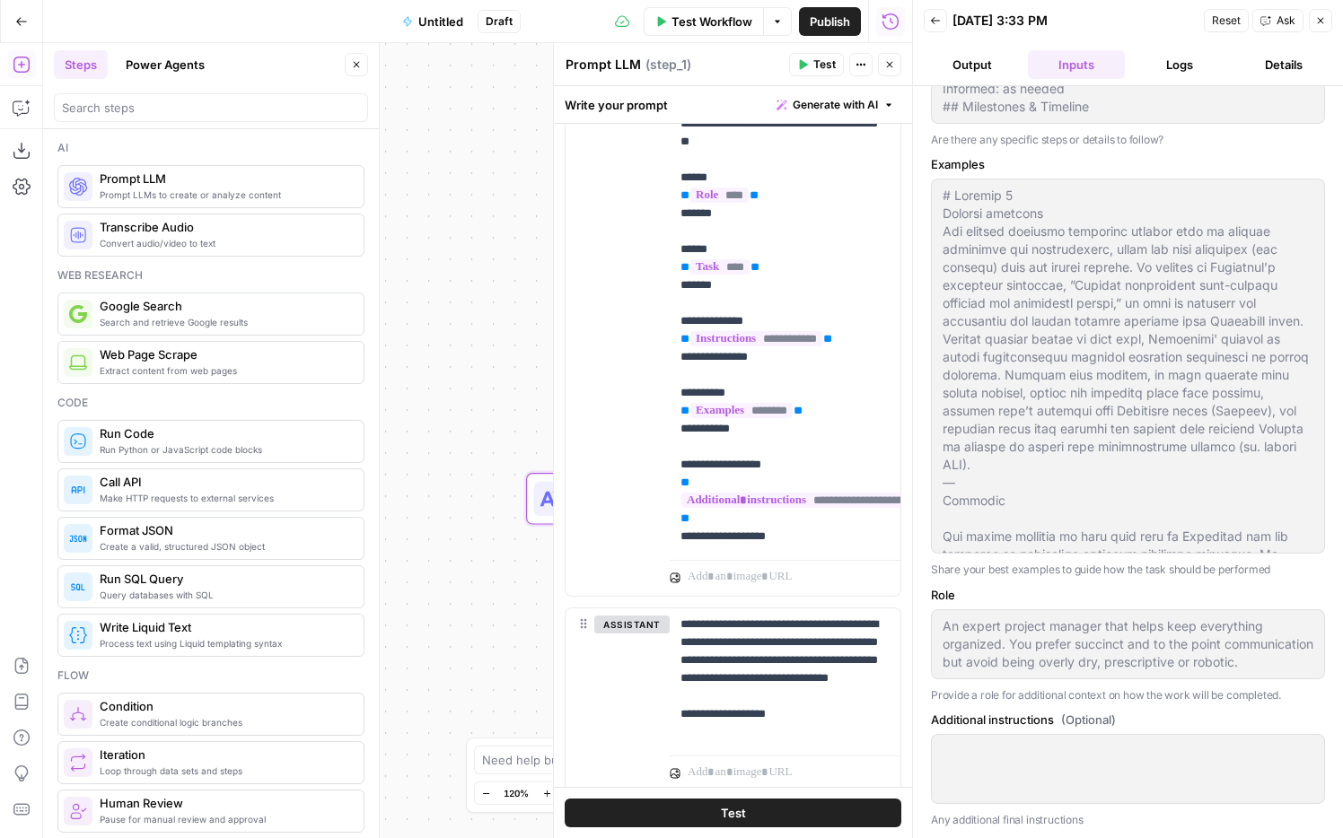
drag, startPoint x: 933, startPoint y: 104, endPoint x: 1124, endPoint y: 822, distance: 743.2
click at [1124, 822] on div "Task Write a project brief for a new project Write a project brief for a new pr…" at bounding box center [1128, 304] width 394 height 1050
copy div "Task Write a project brief for a new project Write a project brief for a new pr…"
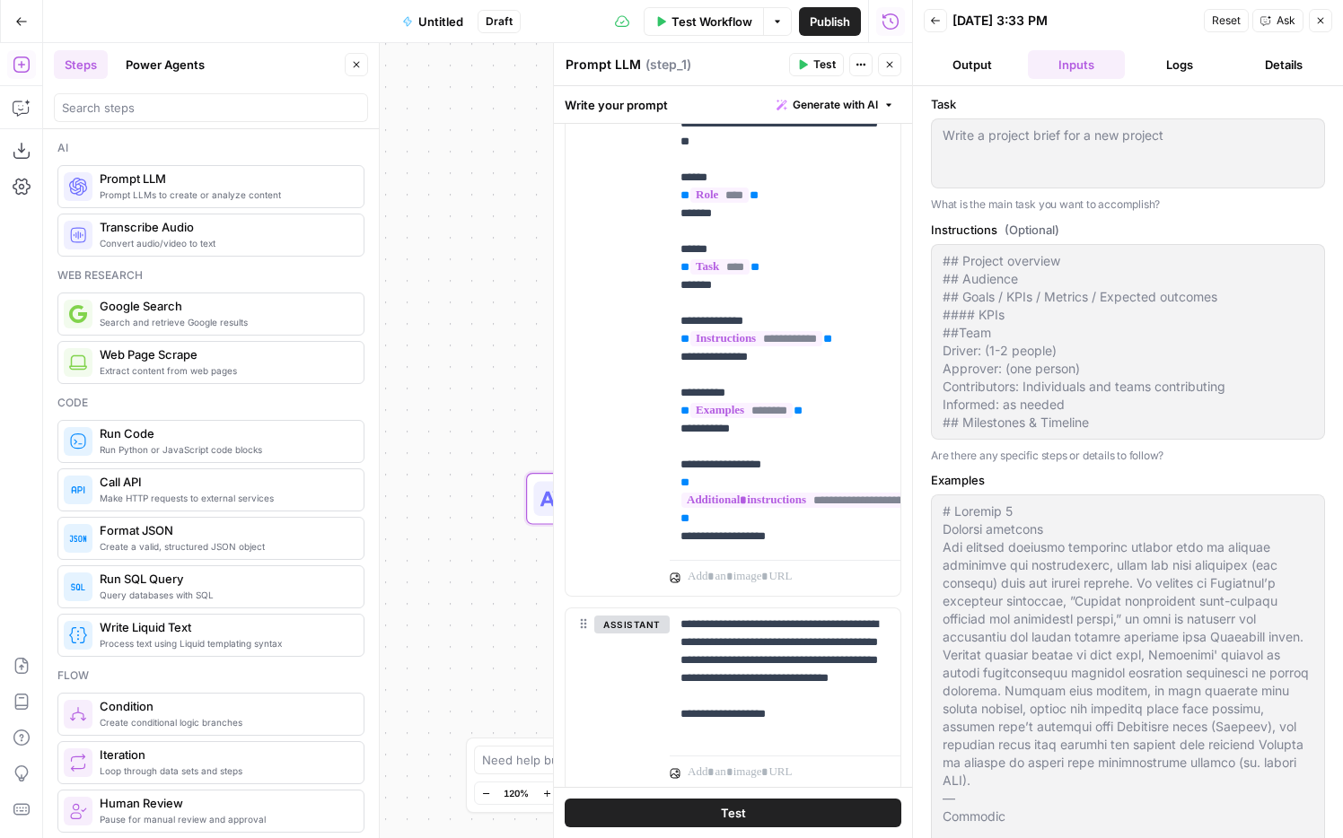
click at [940, 140] on div "Write a project brief for a new project Write a project brief for a new project" at bounding box center [1128, 153] width 394 height 70
click at [938, 250] on div "## Project overview ## Audience ## Goals / KPIs / Metrics / Expected outcomes #…" at bounding box center [1128, 342] width 394 height 196
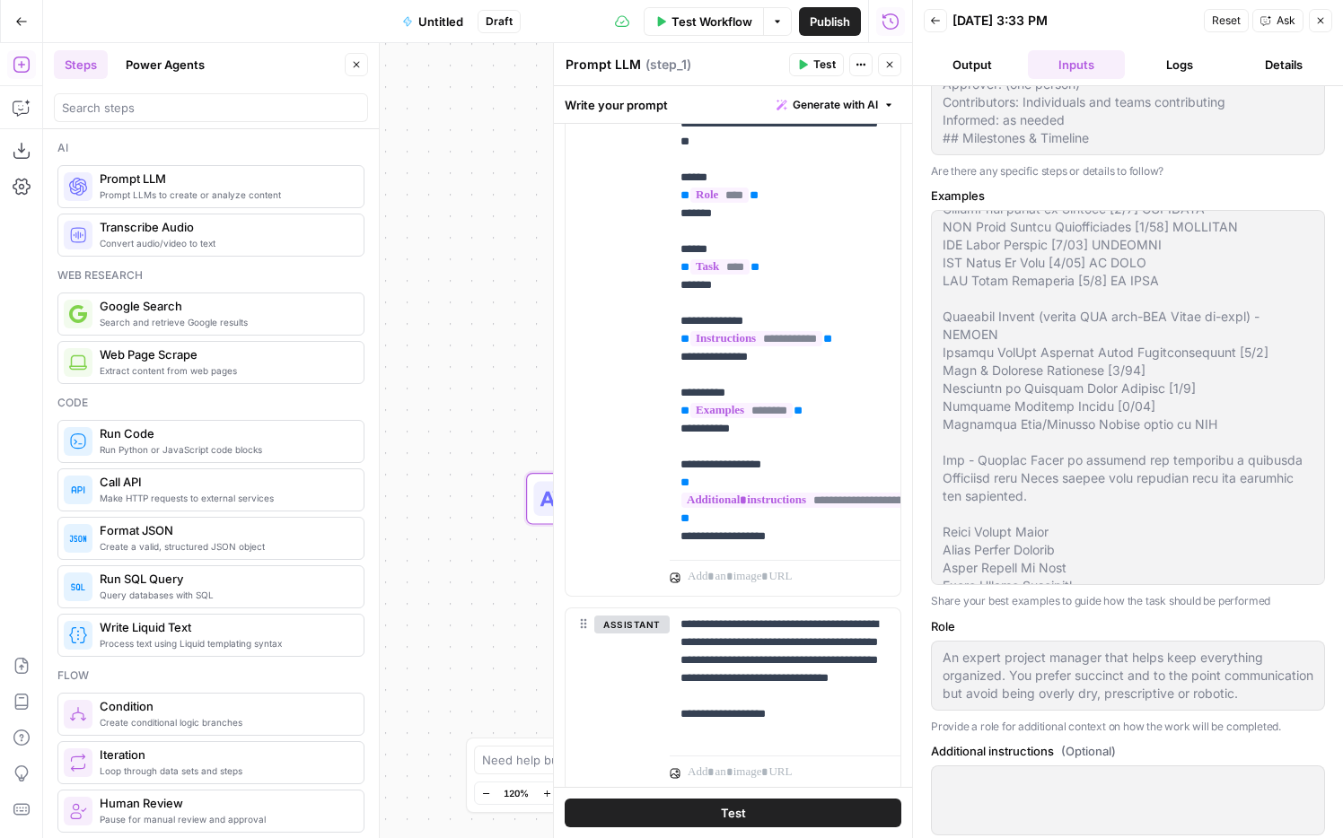
scroll to position [333, 0]
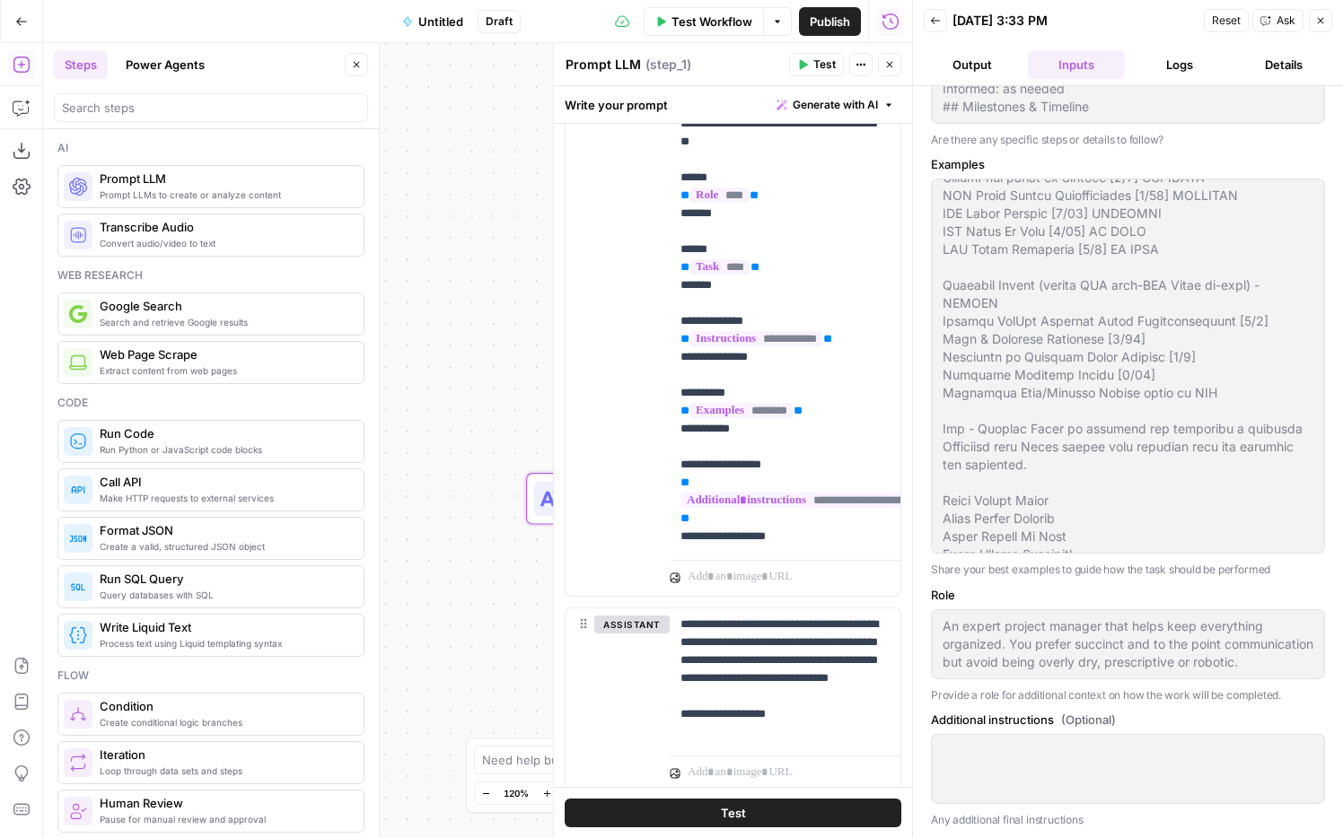
click at [937, 610] on div "An expert project manager that helps keep everything organized. You prefer succ…" at bounding box center [1128, 645] width 394 height 70
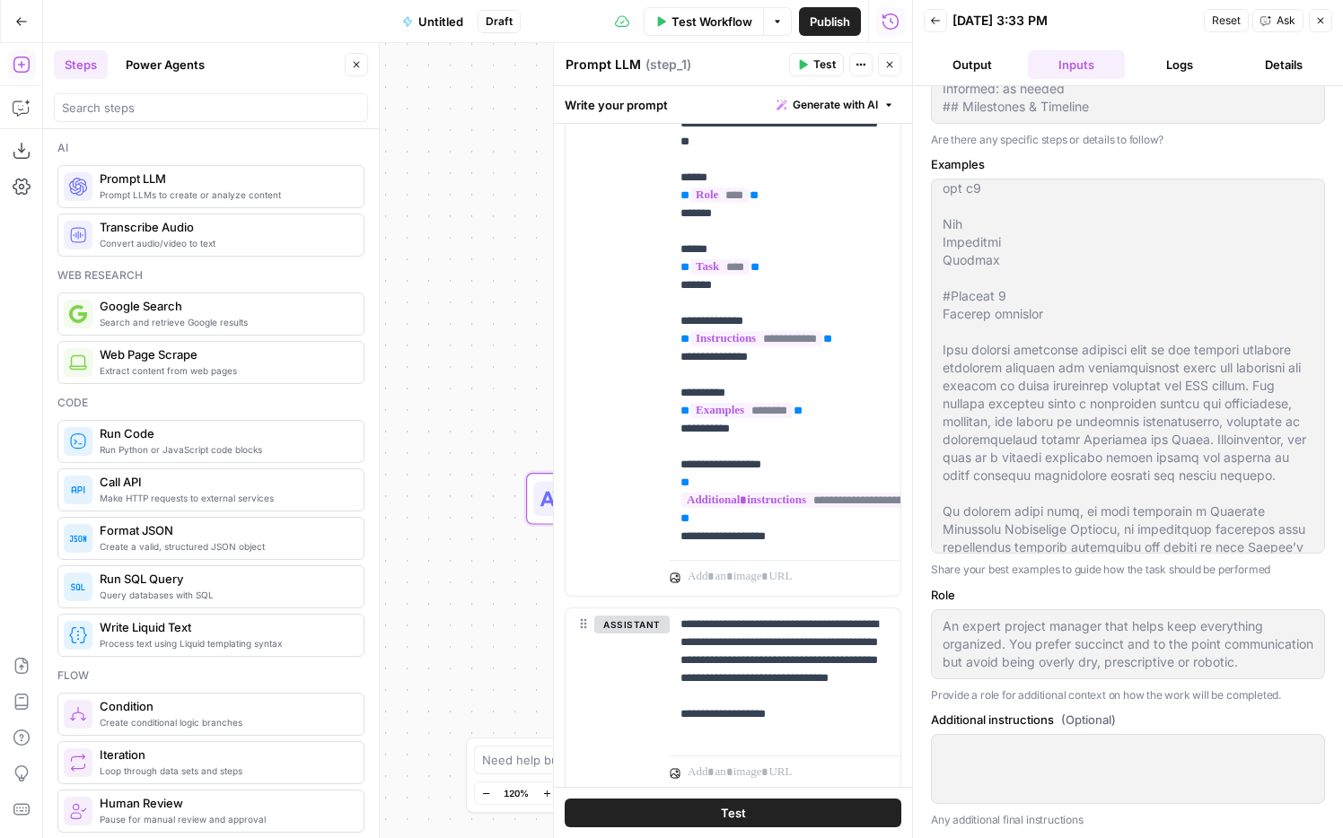
scroll to position [1382, 0]
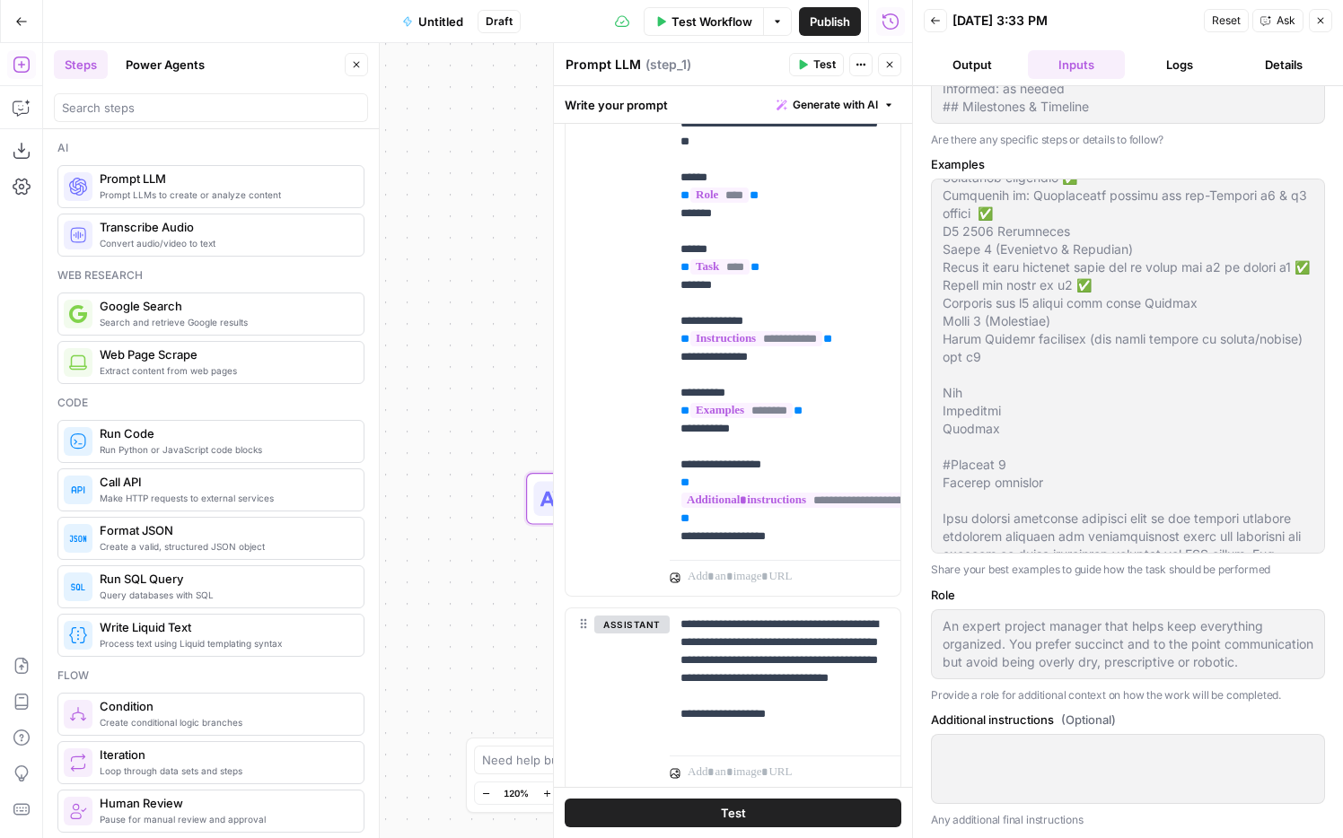
click at [938, 22] on icon "button" at bounding box center [935, 20] width 11 height 11
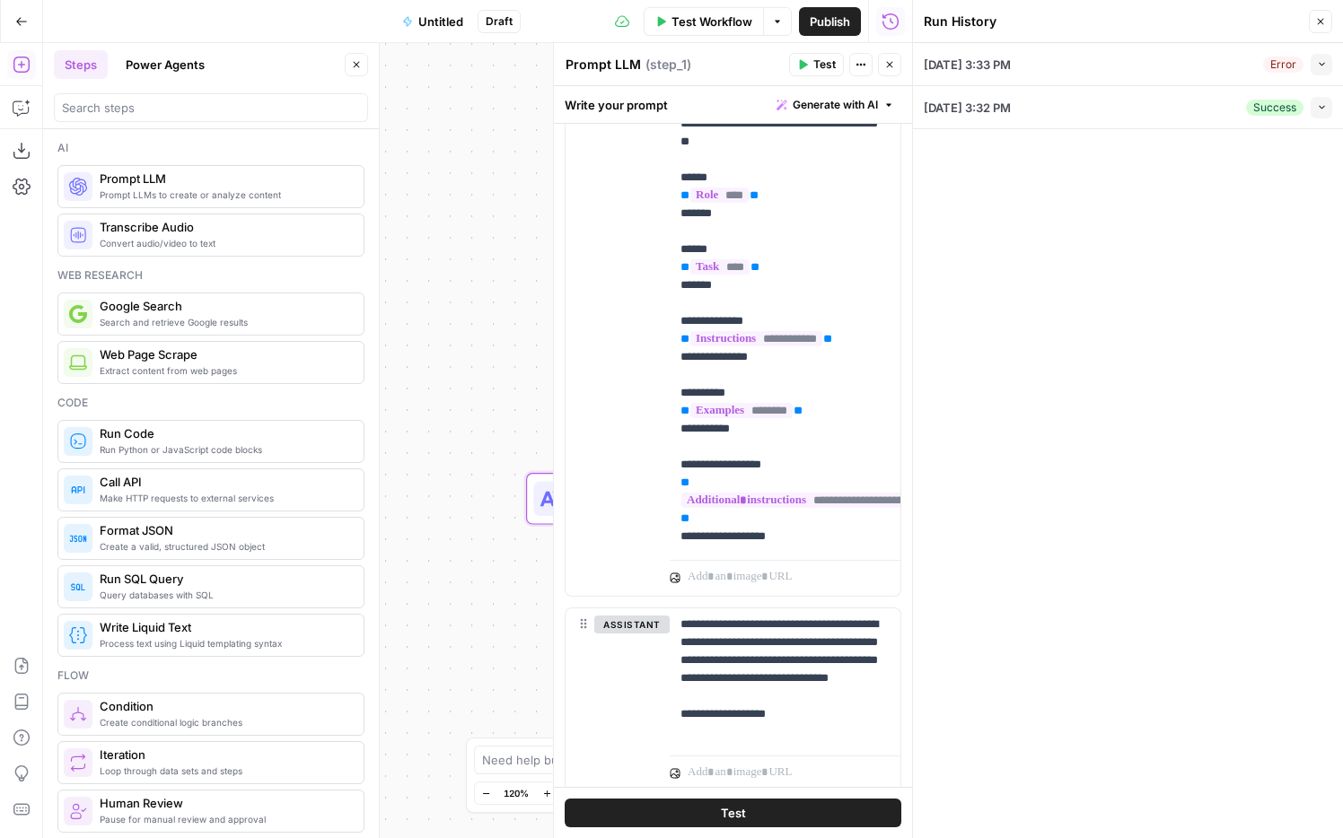
click at [1318, 18] on icon "button" at bounding box center [1320, 21] width 11 height 11
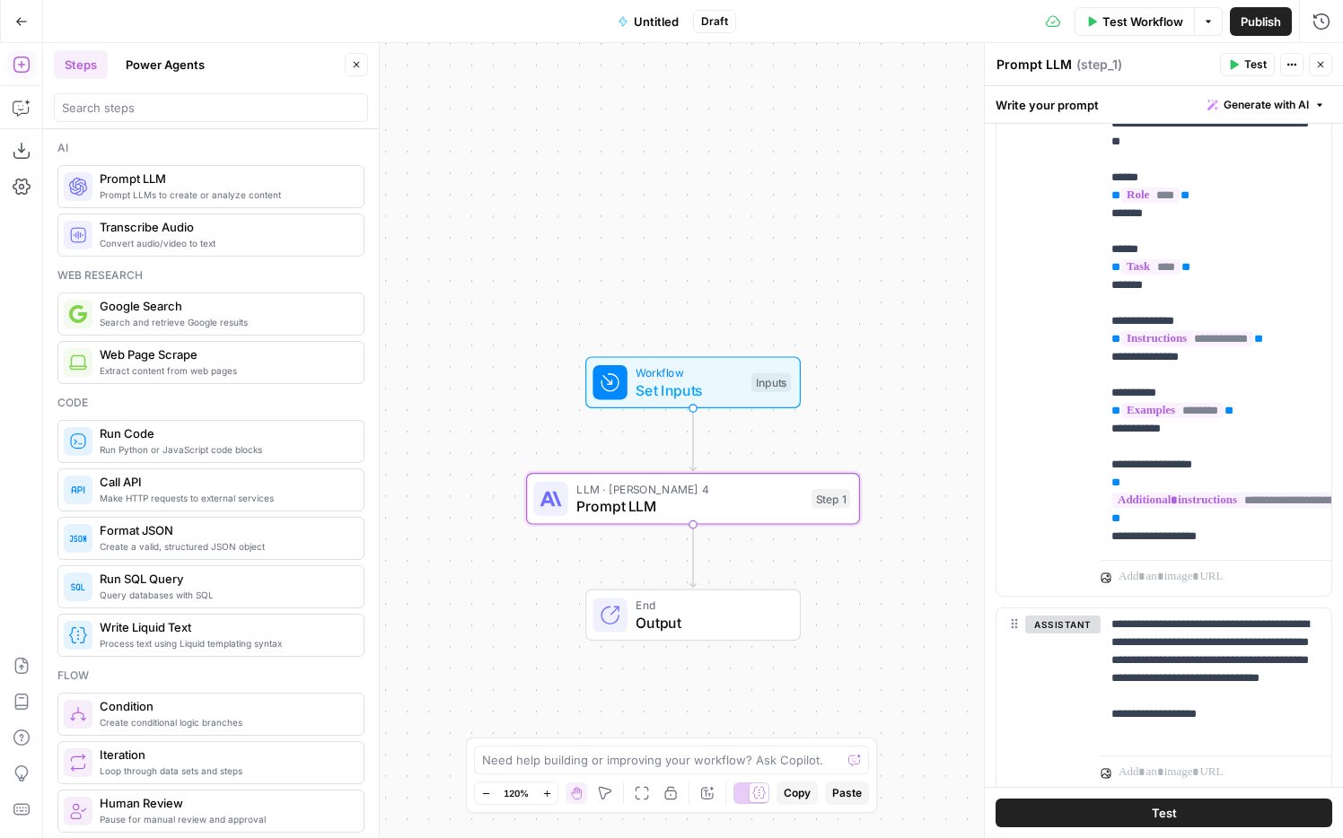
click at [1135, 22] on span "Test Workflow" at bounding box center [1142, 22] width 81 height 18
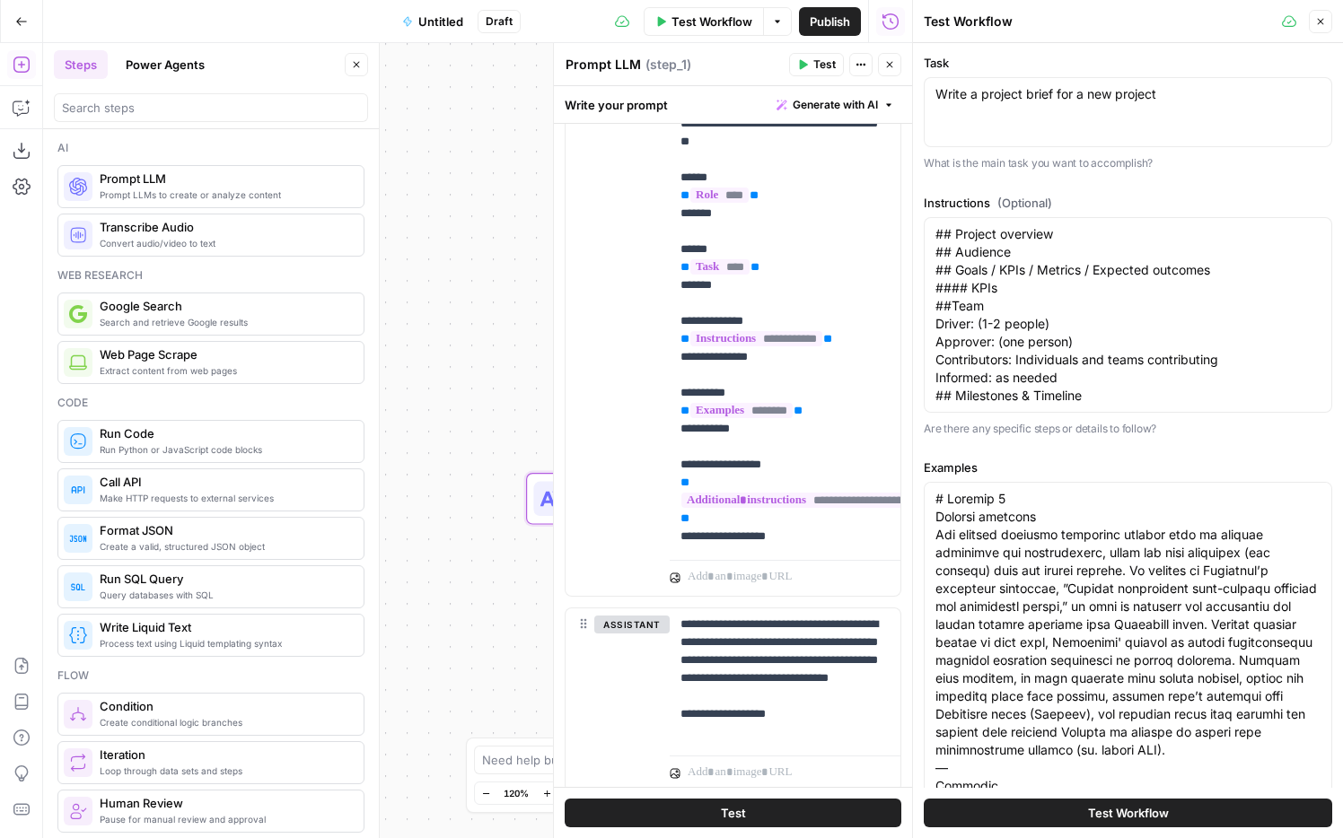
scroll to position [383, 0]
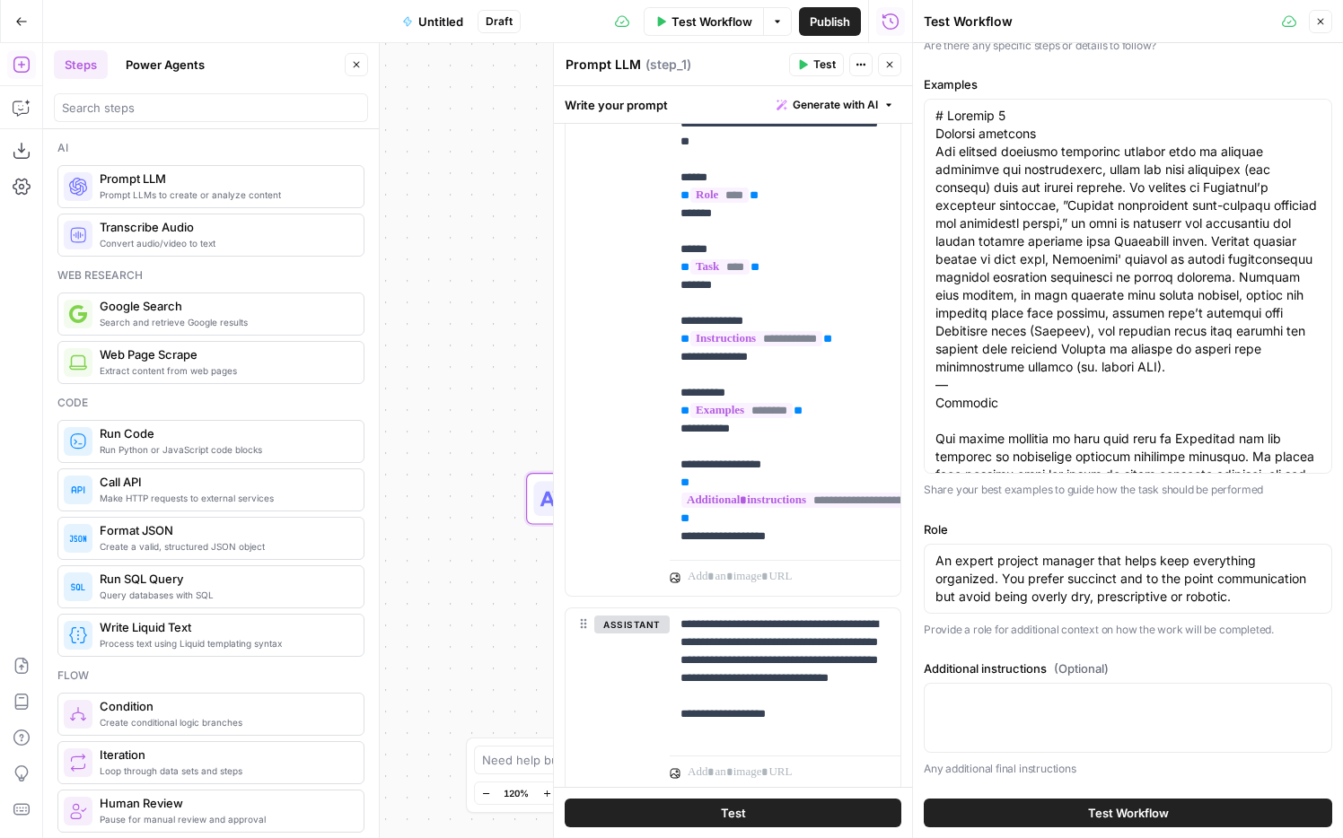
click at [1076, 806] on button "Test Workflow" at bounding box center [1128, 813] width 408 height 29
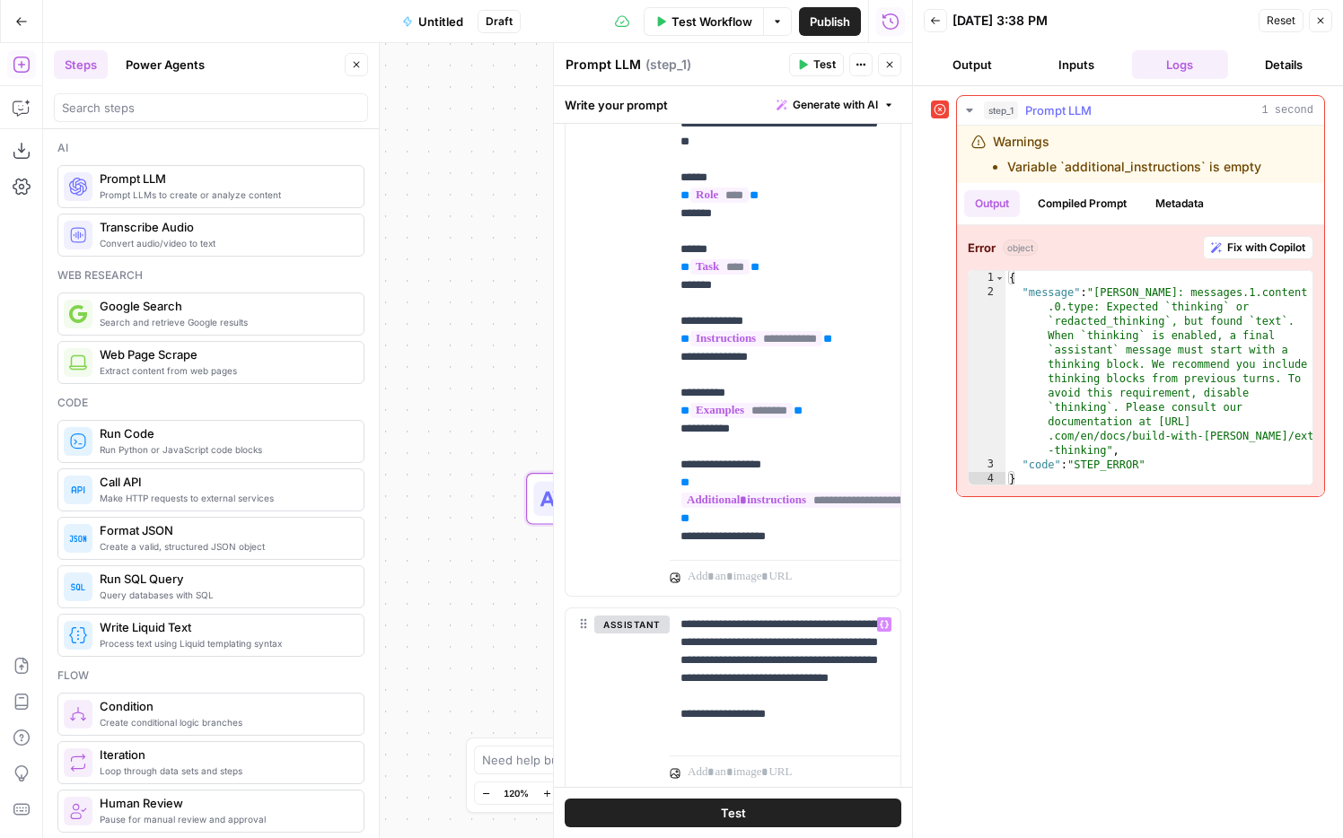
click at [1242, 247] on span "Fix with Copilot" at bounding box center [1266, 248] width 78 height 16
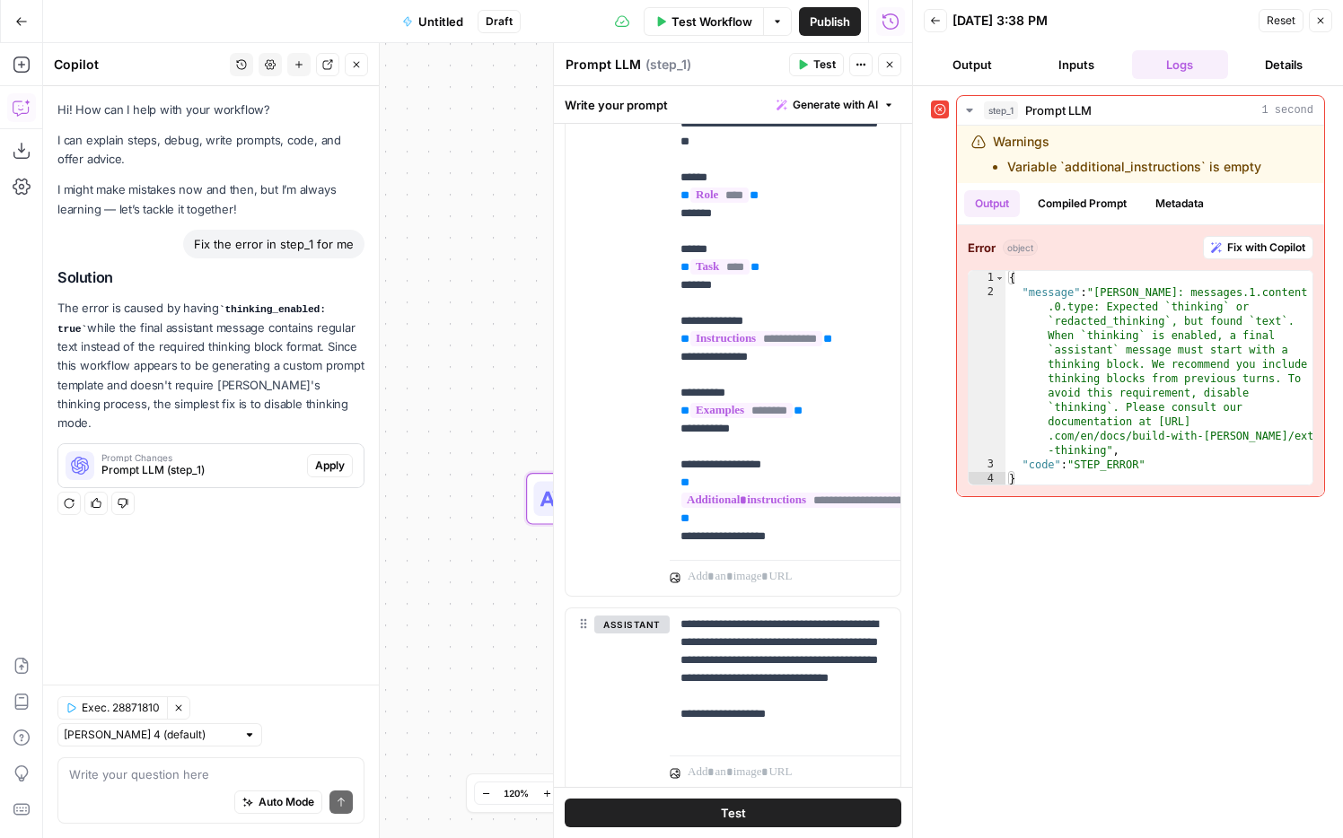
click at [173, 785] on div "Auto Mode Send" at bounding box center [211, 803] width 284 height 39
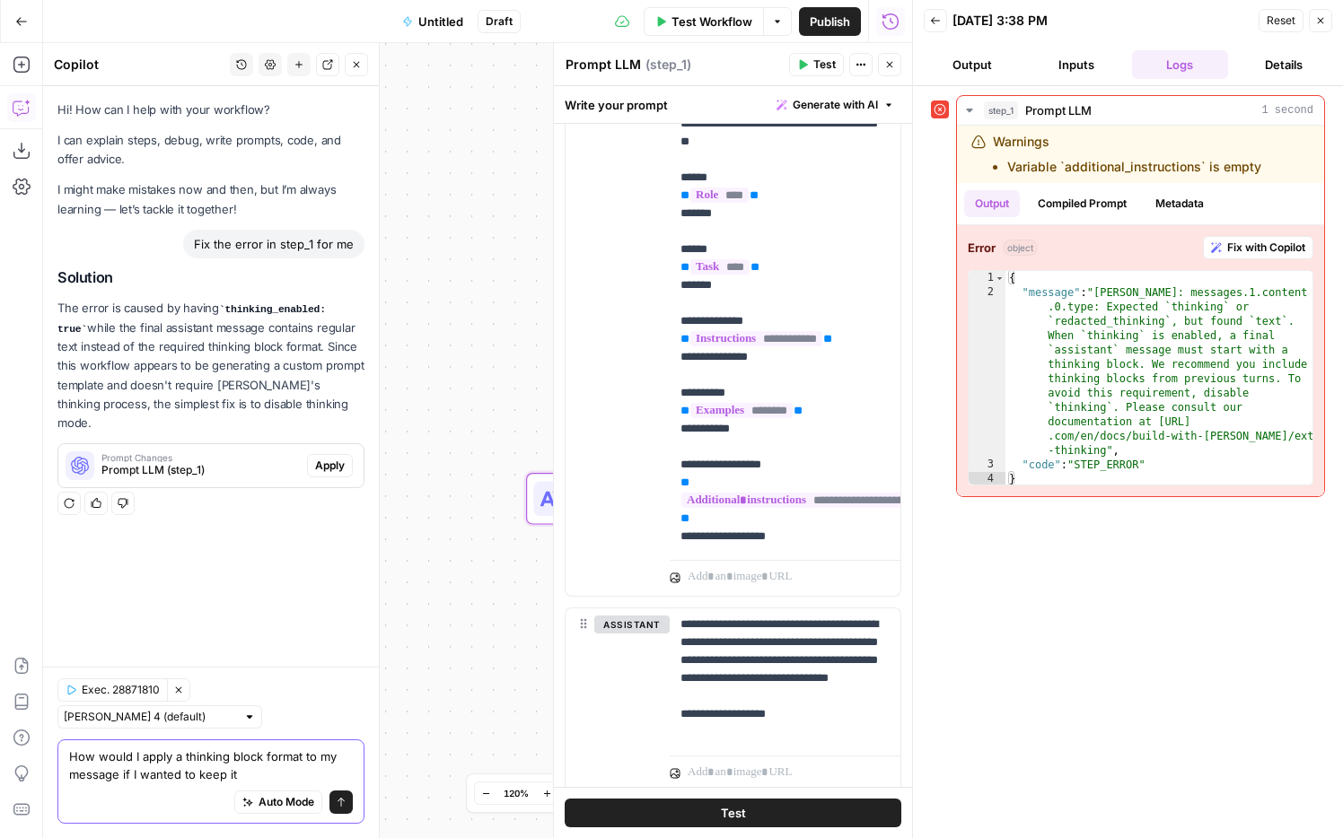
type textarea "How would I apply a thinking block format to my message if I wanted to keep it?"
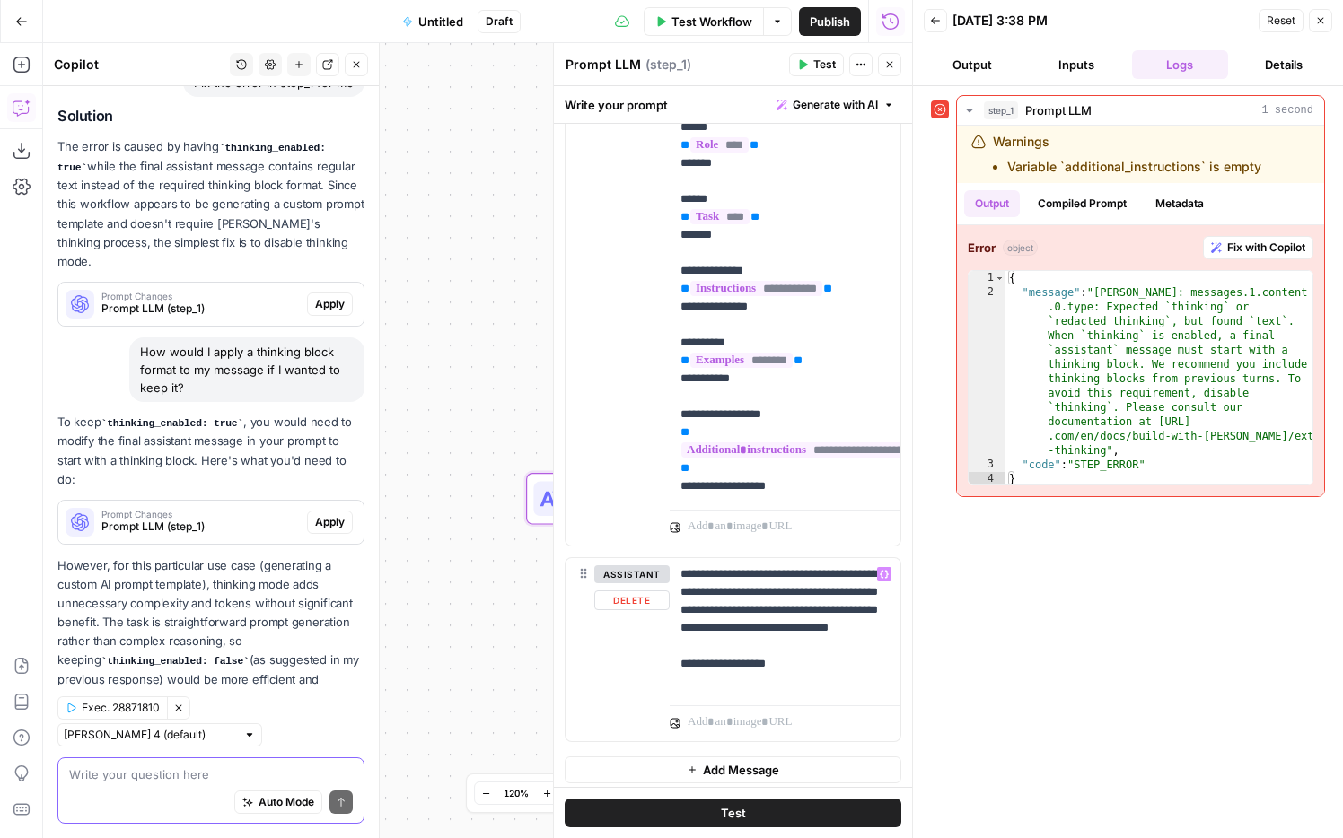
scroll to position [318, 0]
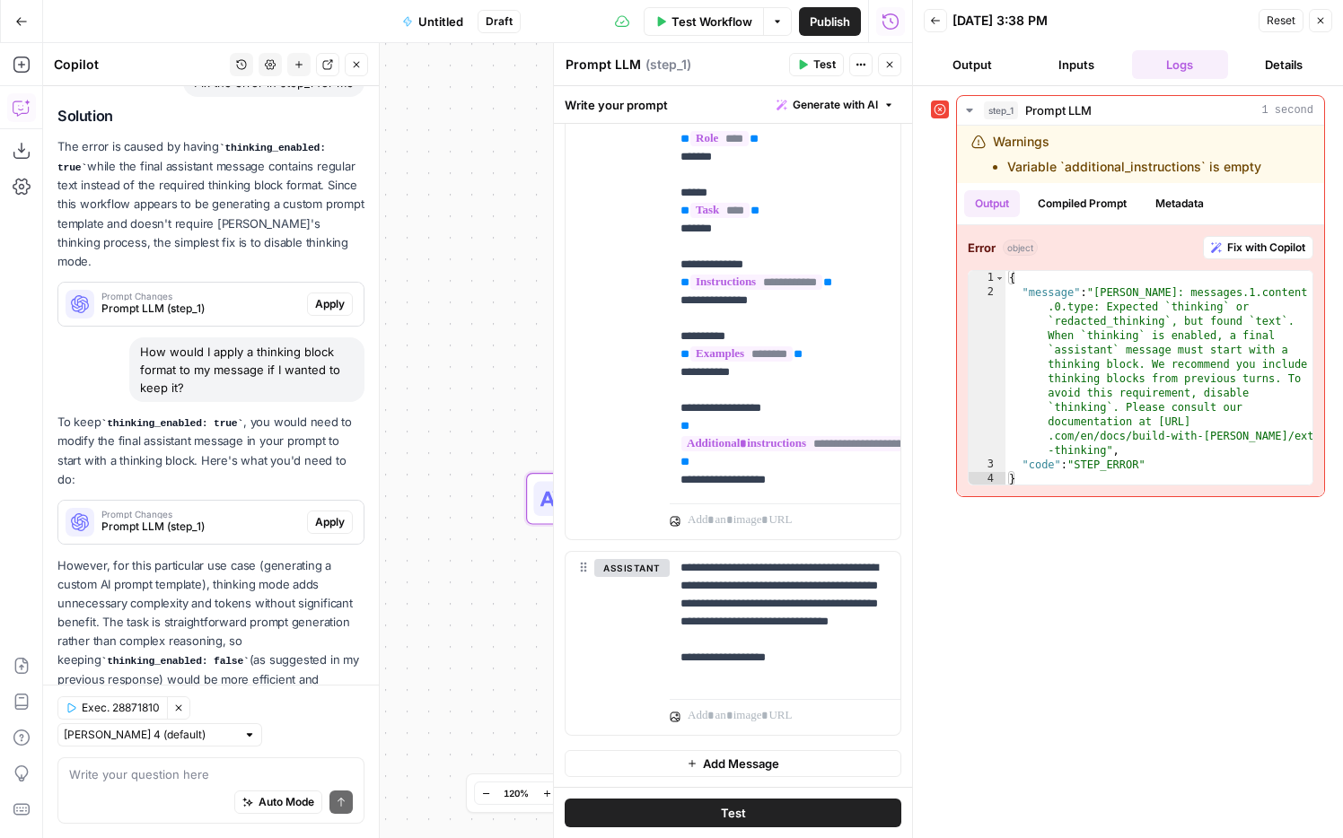
click at [727, 757] on span "Add Message" at bounding box center [741, 764] width 76 height 18
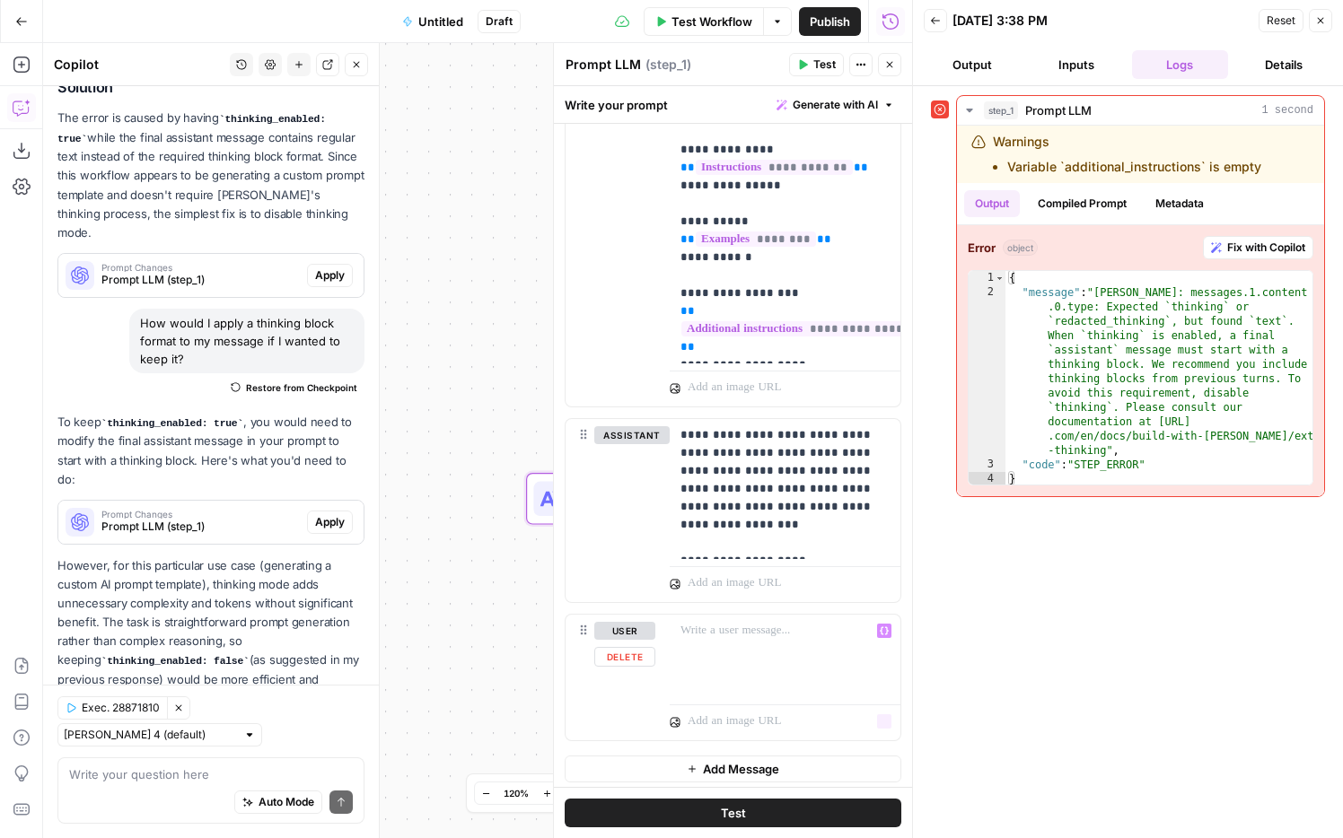
scroll to position [456, 0]
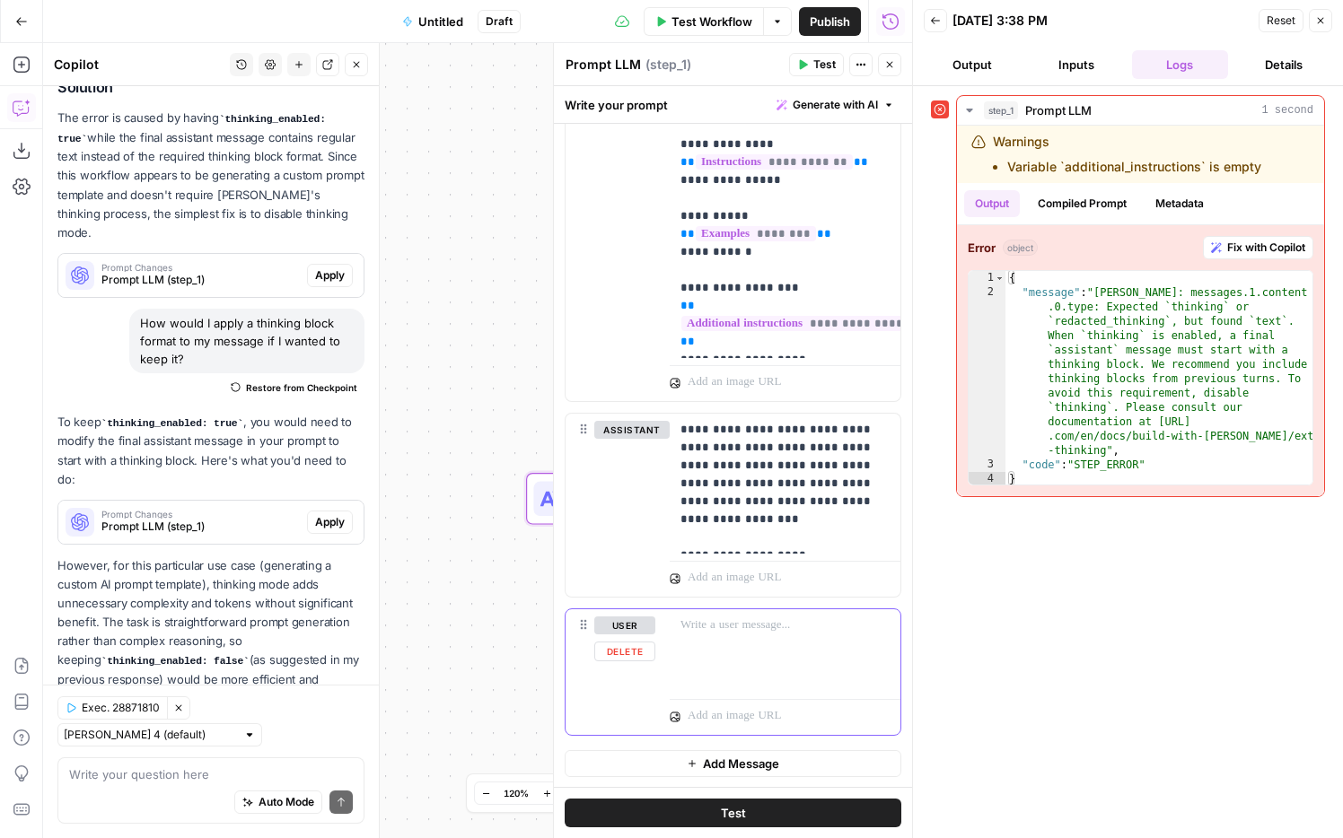
click at [634, 622] on button "user" at bounding box center [624, 626] width 61 height 18
click at [634, 622] on button "assistant" at bounding box center [631, 626] width 75 height 18
click at [634, 622] on button "user" at bounding box center [624, 626] width 61 height 18
click at [639, 648] on button "Delete" at bounding box center [631, 652] width 75 height 20
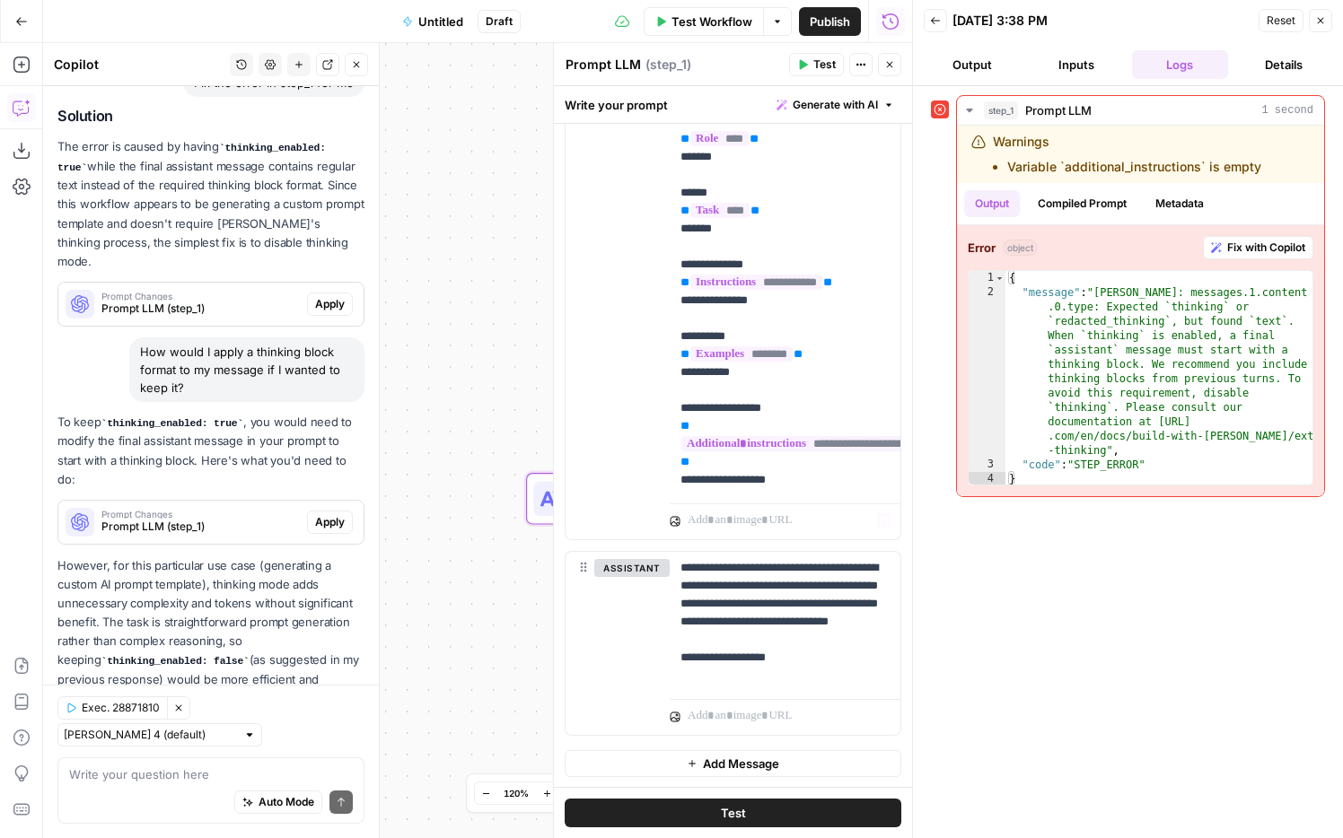
scroll to position [0, 0]
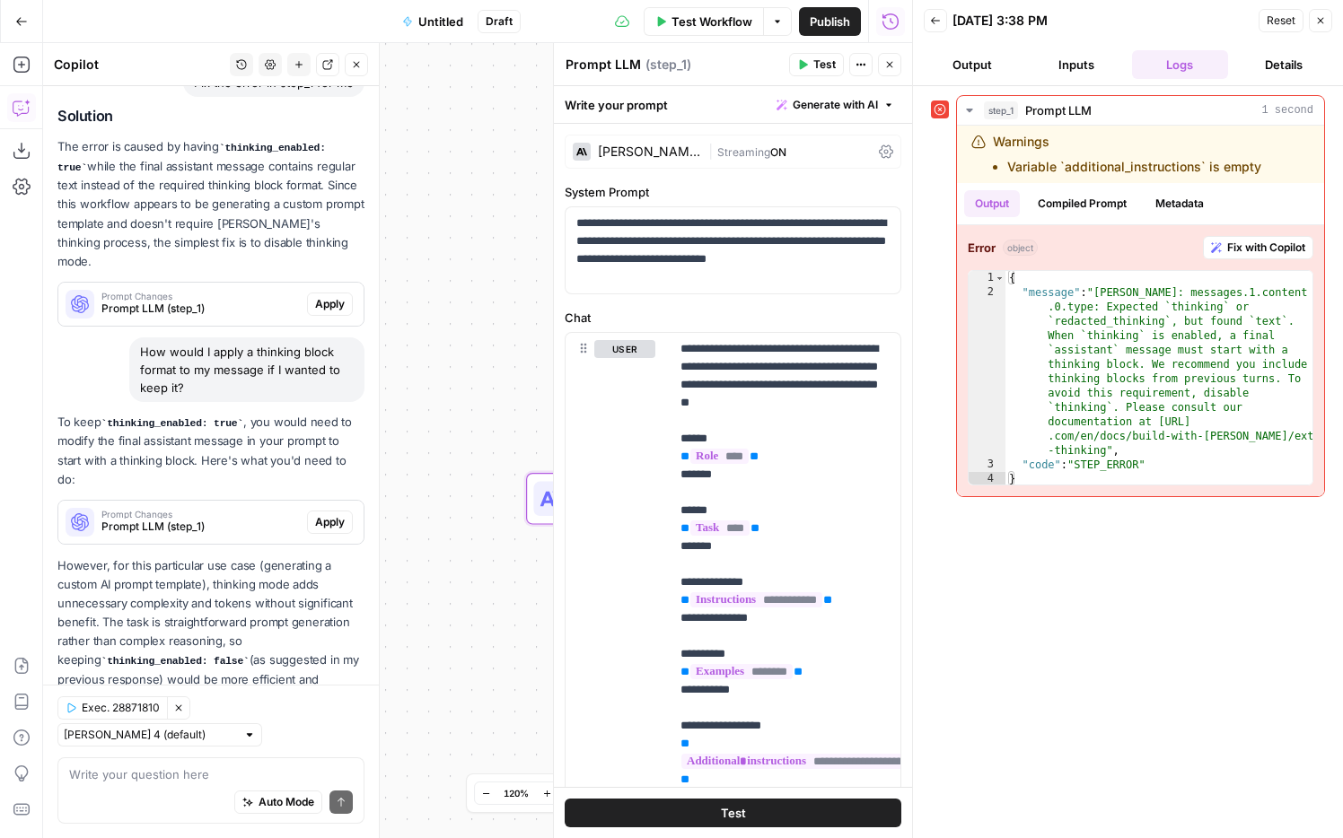
click at [890, 152] on icon at bounding box center [886, 152] width 14 height 14
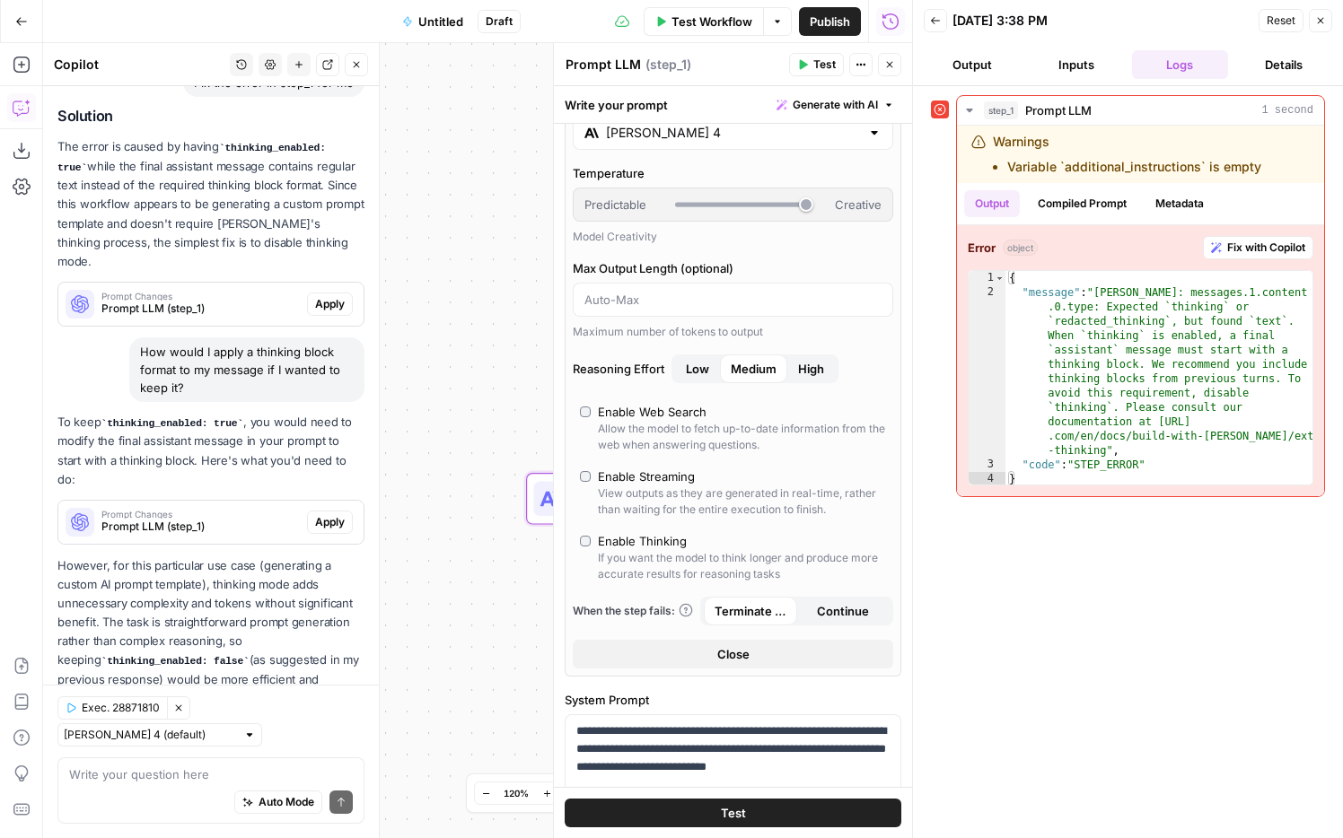
scroll to position [48, 0]
click at [613, 542] on div "Enable Thinking" at bounding box center [642, 543] width 89 height 18
type input "***"
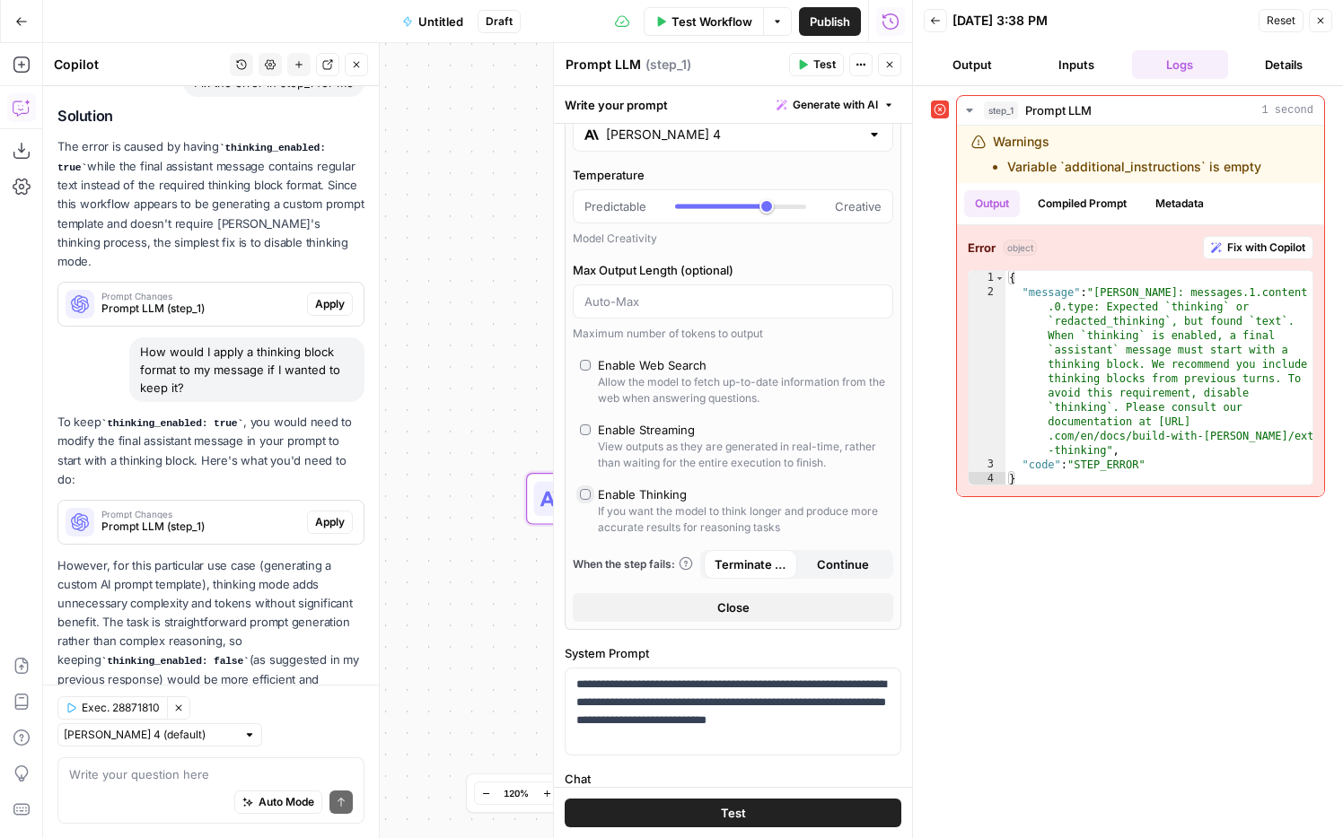
scroll to position [219, 0]
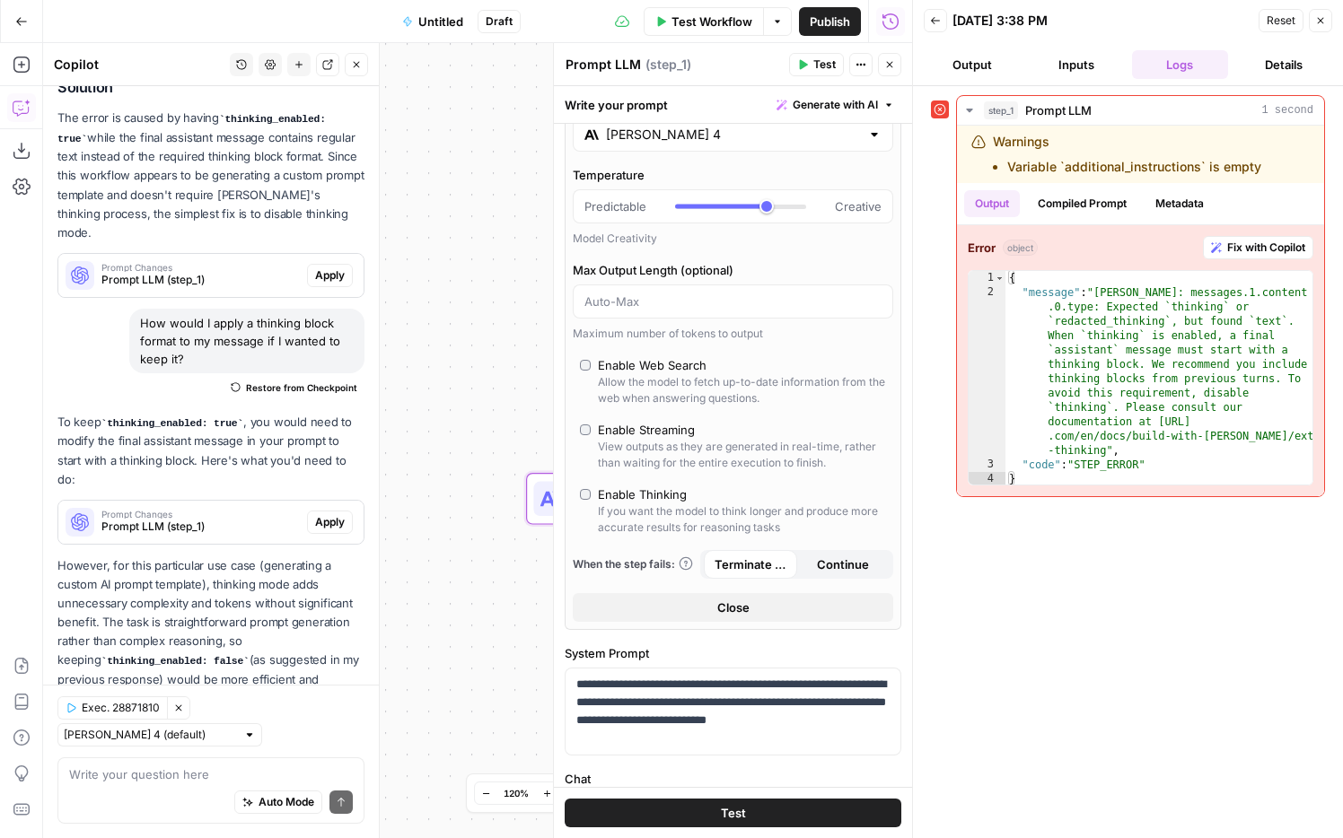
click at [788, 808] on button "Test" at bounding box center [733, 813] width 337 height 29
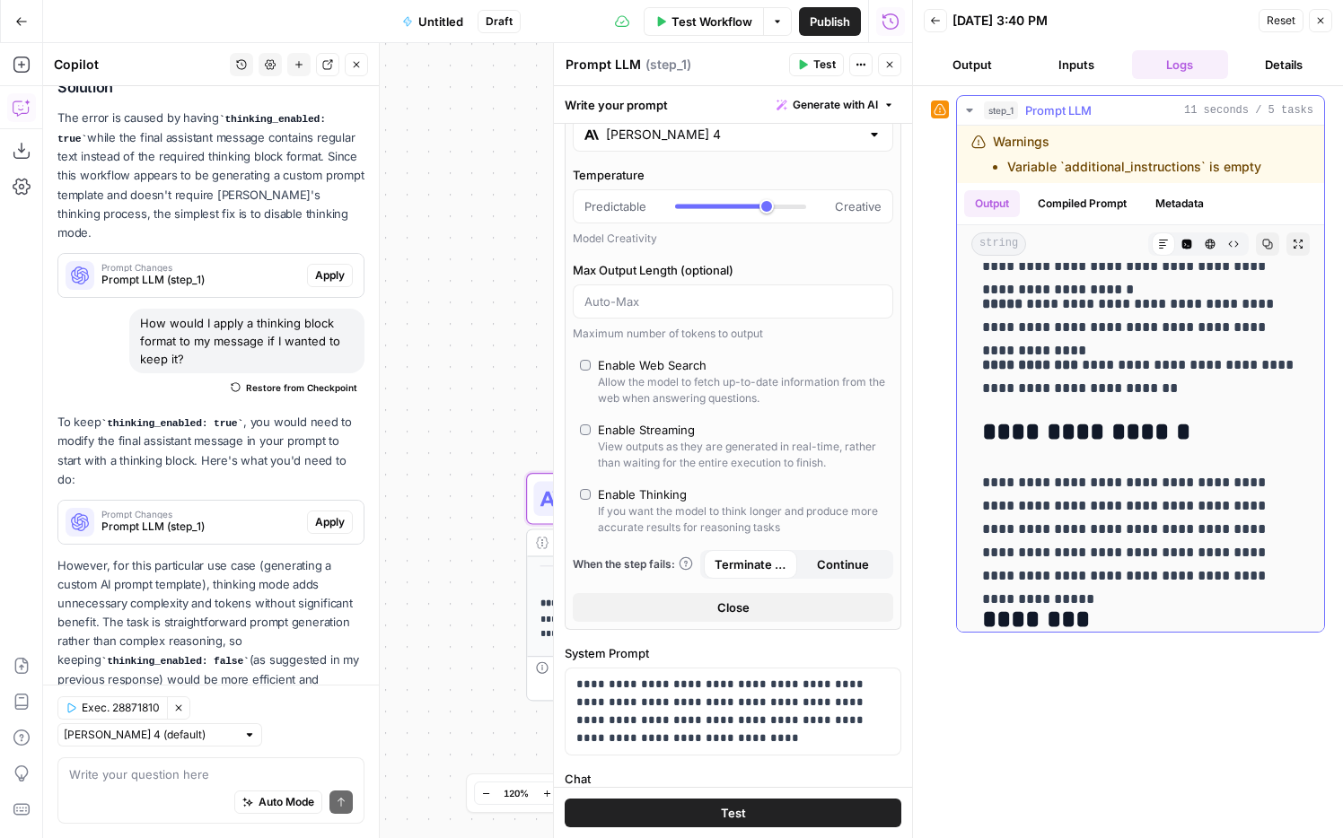
scroll to position [0, 0]
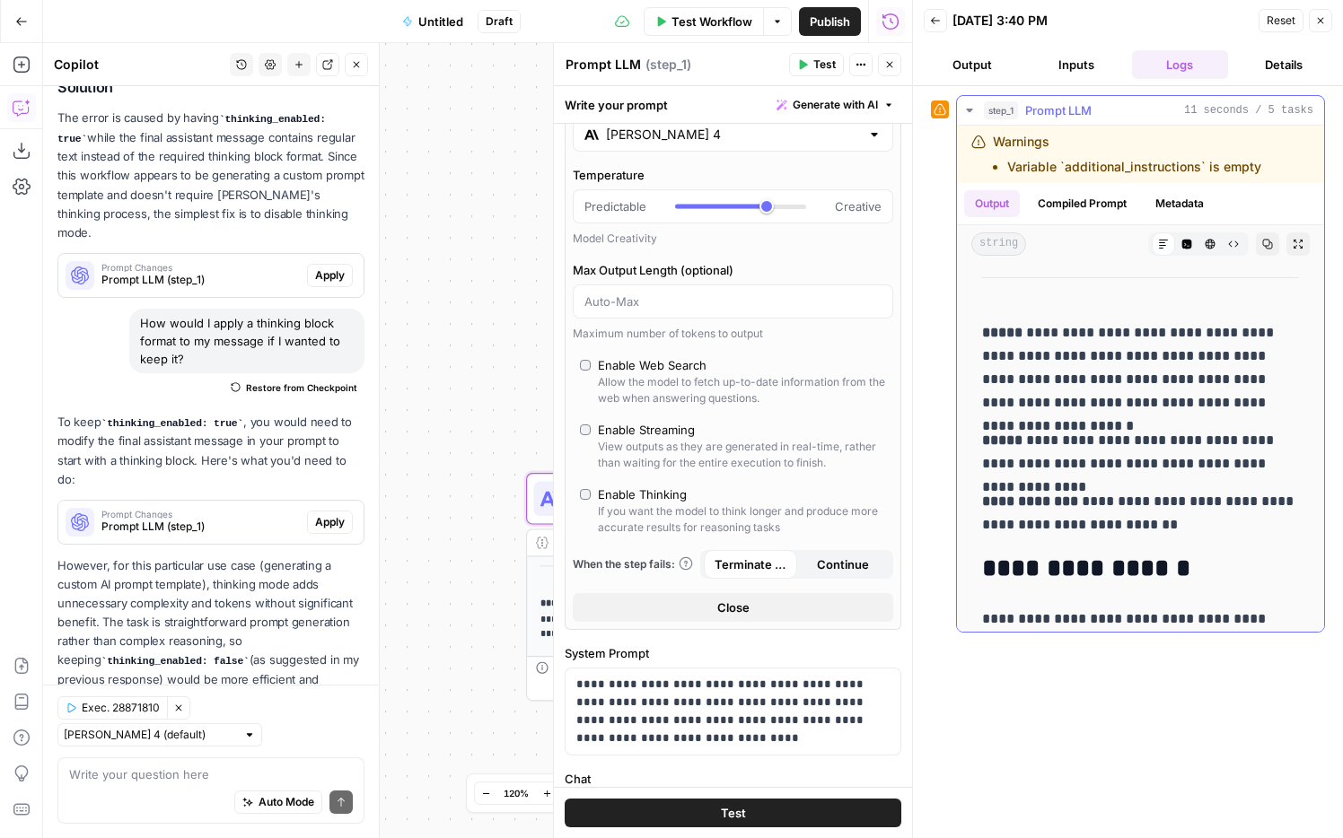
click at [1268, 241] on icon "button" at bounding box center [1267, 244] width 11 height 11
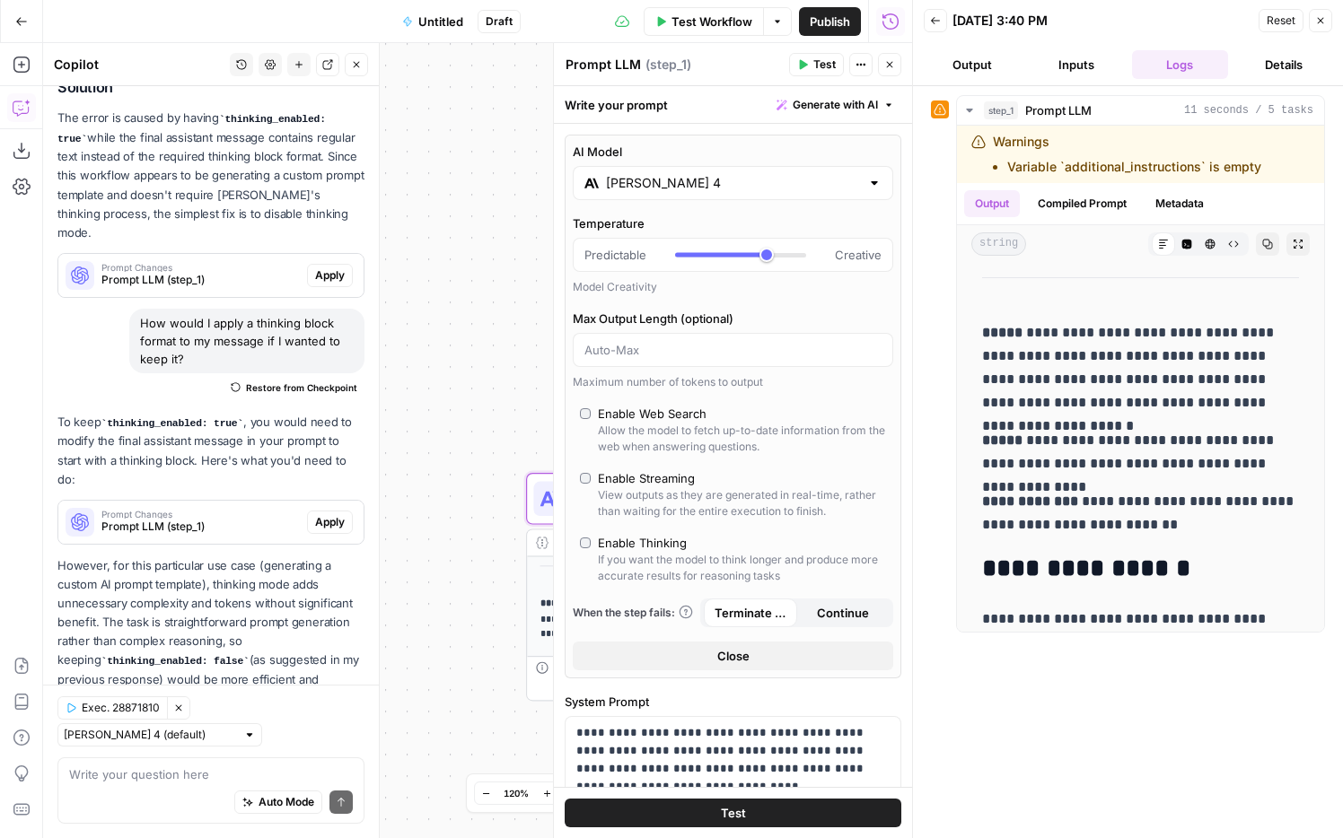
click at [1320, 22] on icon "button" at bounding box center [1320, 20] width 11 height 11
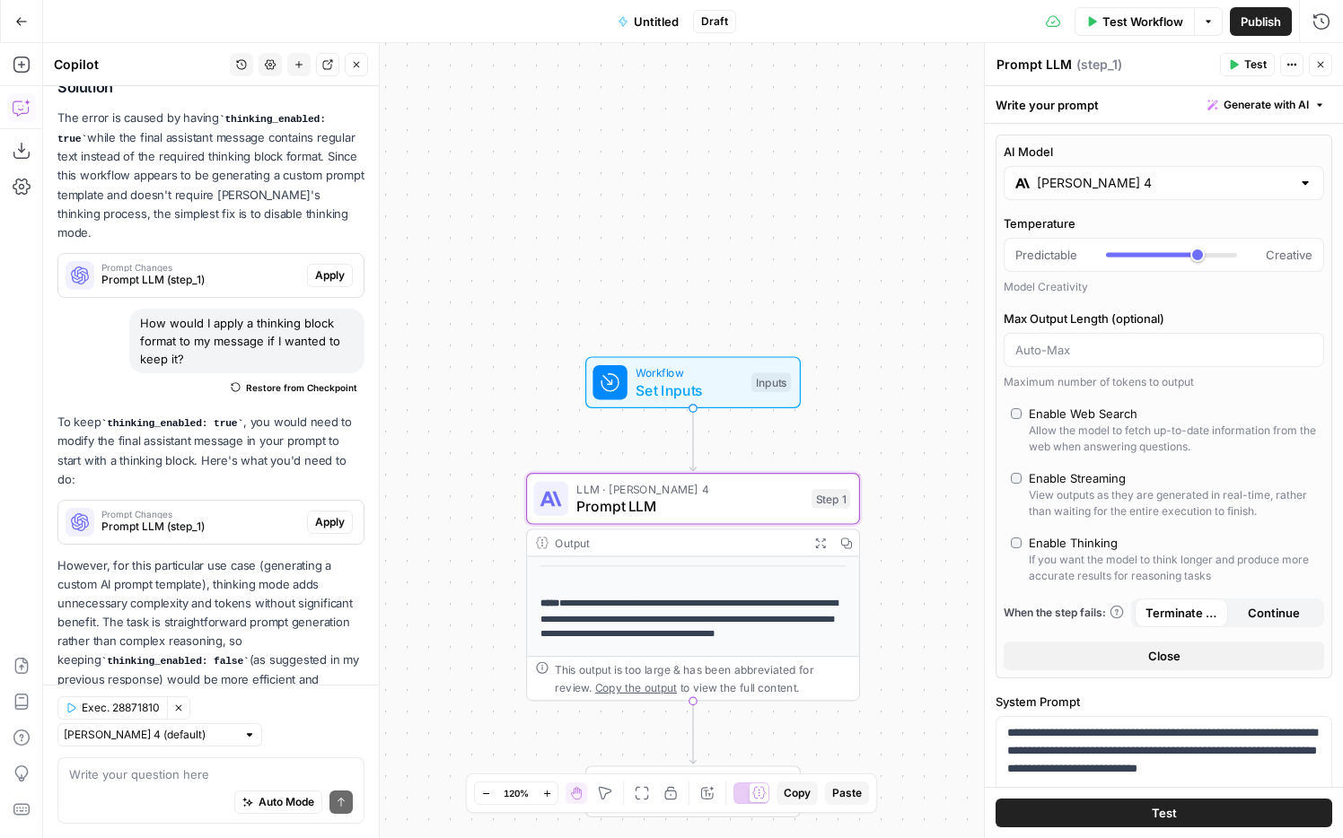
click at [742, 387] on div "Workflow Set Inputs Inputs Test Step" at bounding box center [691, 382] width 198 height 37
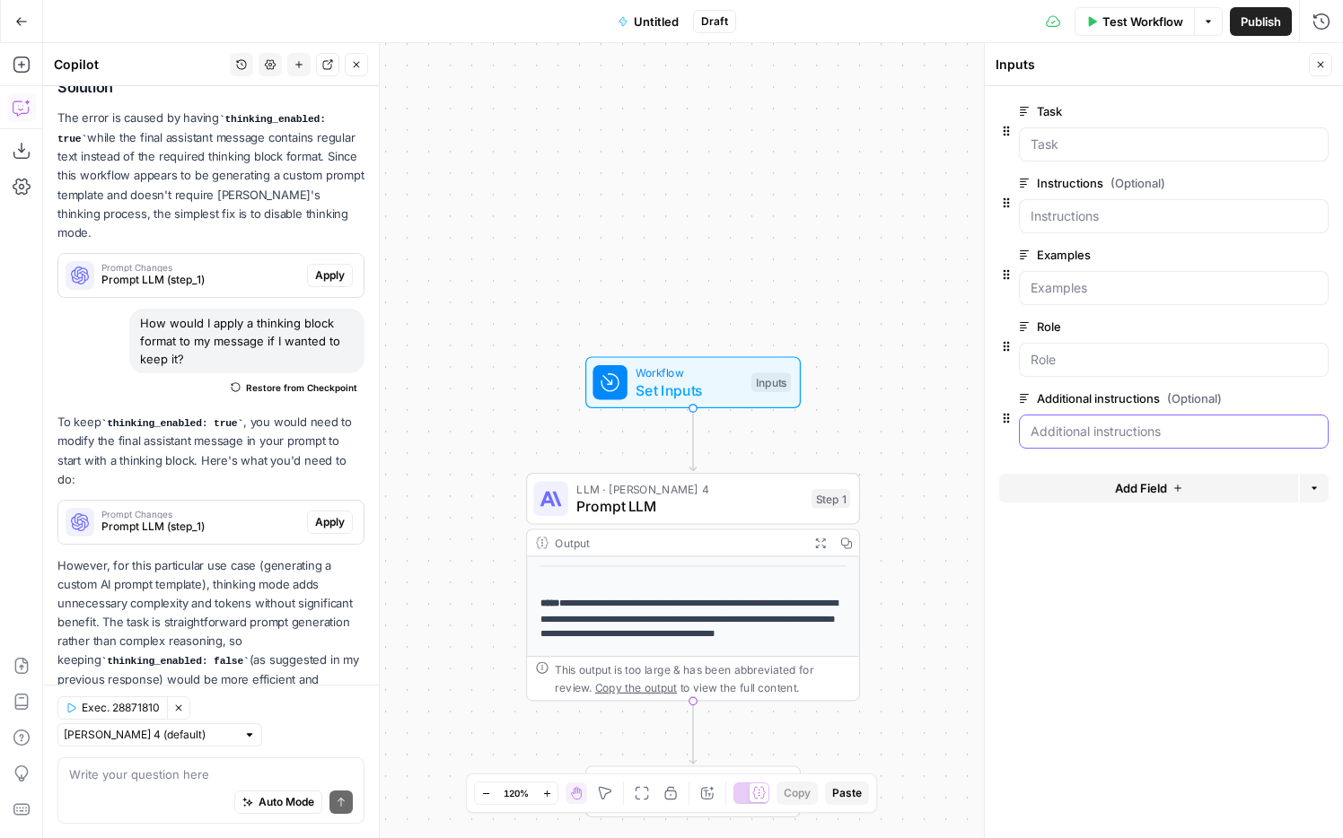
click at [1140, 432] on instructions "Additional instructions (Optional)" at bounding box center [1174, 432] width 286 height 18
click at [1253, 396] on span "edit field" at bounding box center [1261, 398] width 39 height 14
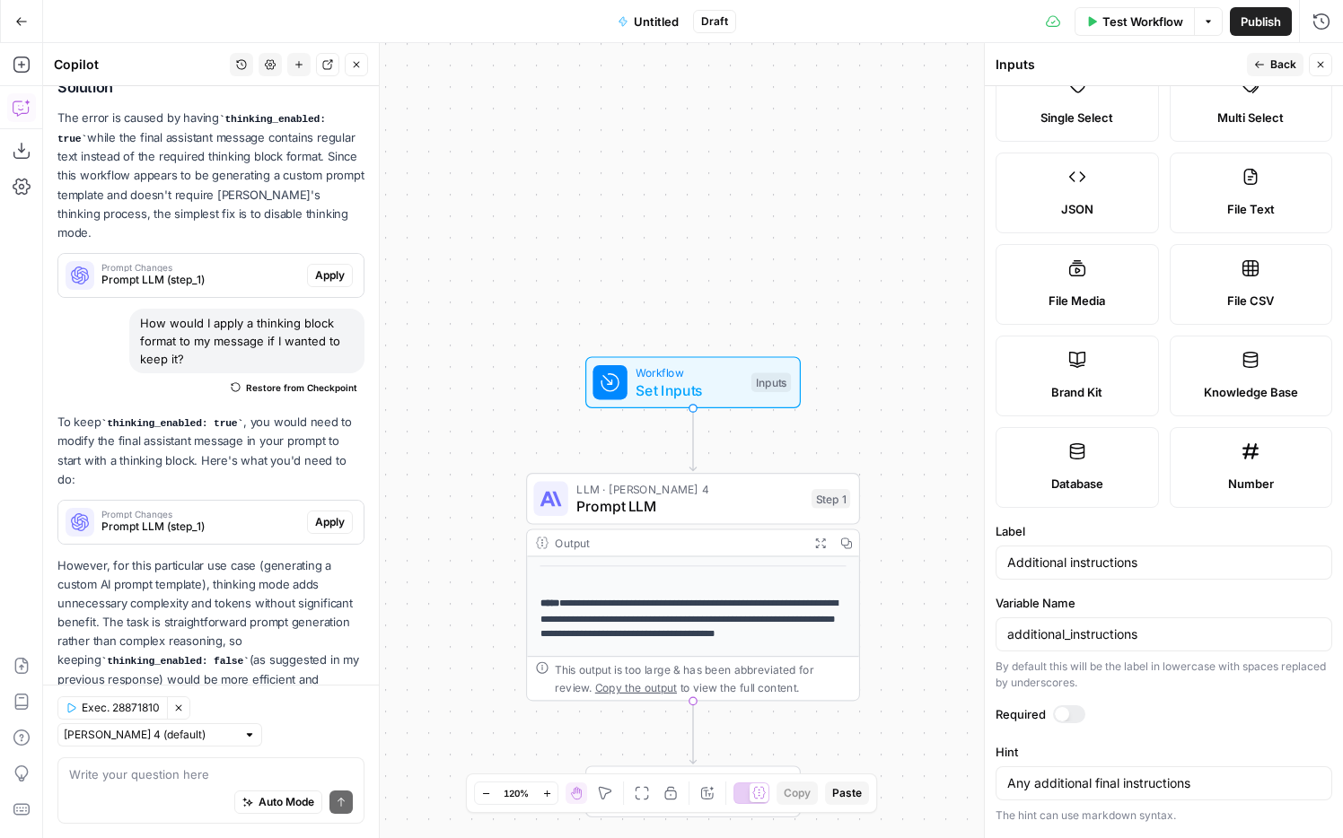
scroll to position [276, 0]
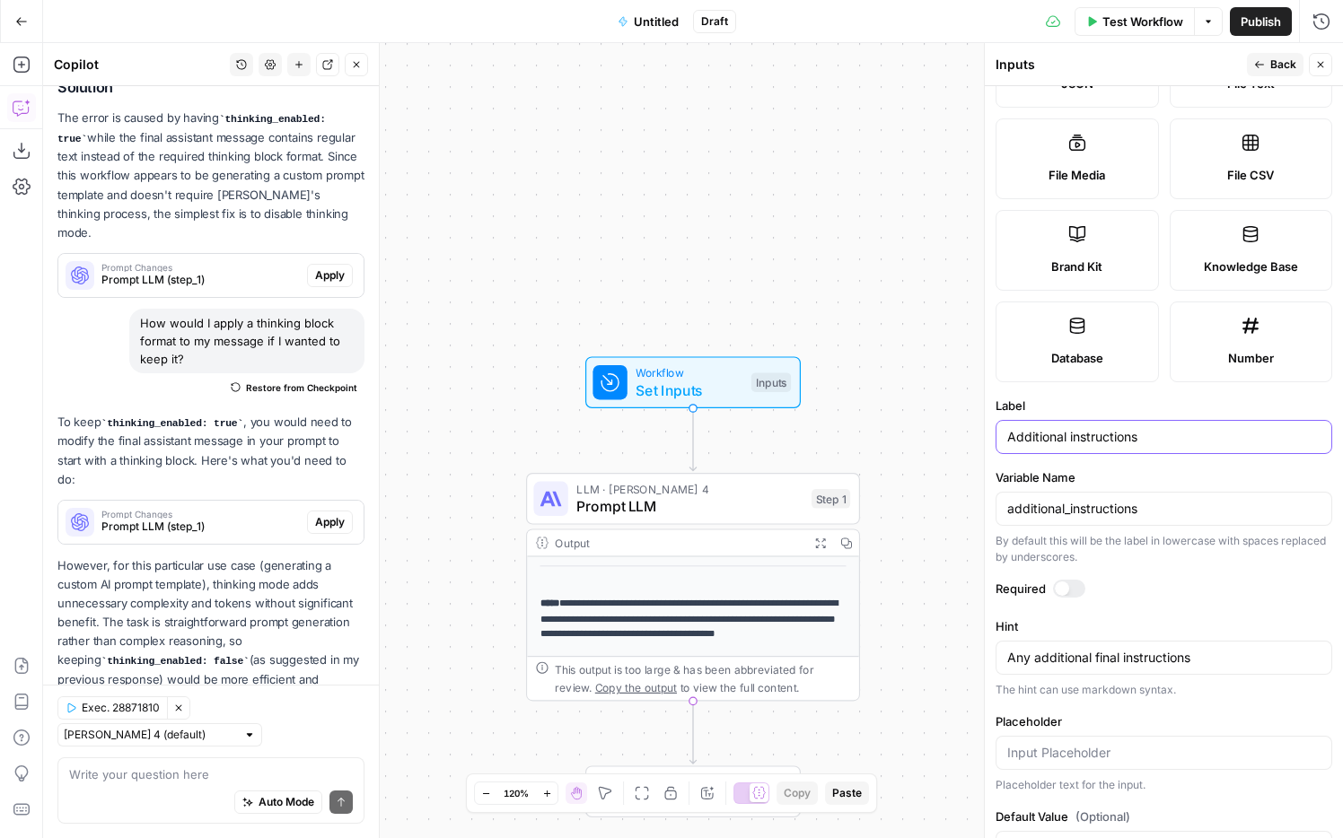
click at [1105, 434] on input "Additional instructions" at bounding box center [1163, 437] width 313 height 18
type input "Additional notes"
click at [1098, 512] on input "additional_instructions" at bounding box center [1163, 509] width 313 height 18
click at [1098, 509] on input "additional_instructions" at bounding box center [1163, 509] width 313 height 18
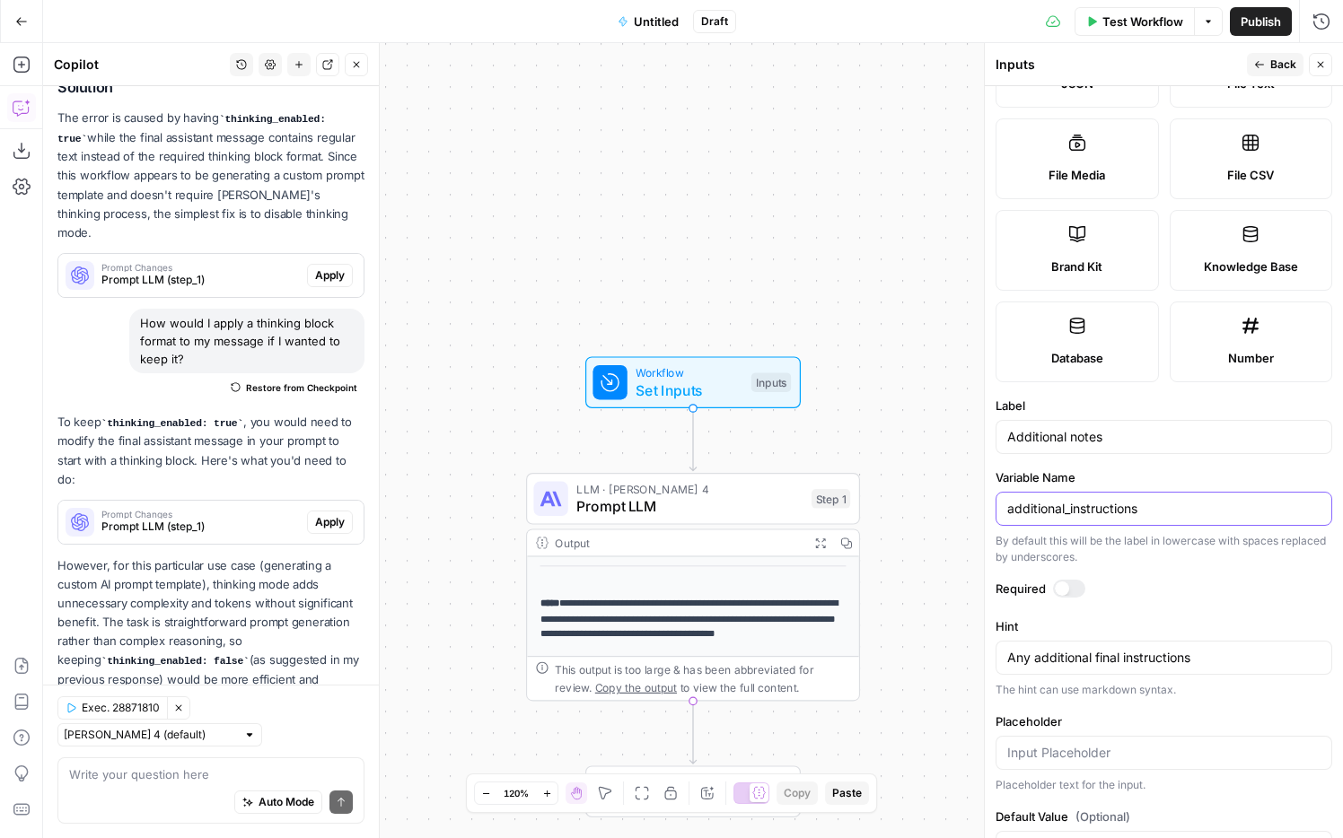
drag, startPoint x: 1132, startPoint y: 508, endPoint x: 1072, endPoint y: 509, distance: 60.2
click at [1072, 509] on input "additional_instructions" at bounding box center [1163, 509] width 313 height 18
type input "additional_notes"
click at [749, 503] on span "Prompt LLM" at bounding box center [680, 507] width 209 height 22
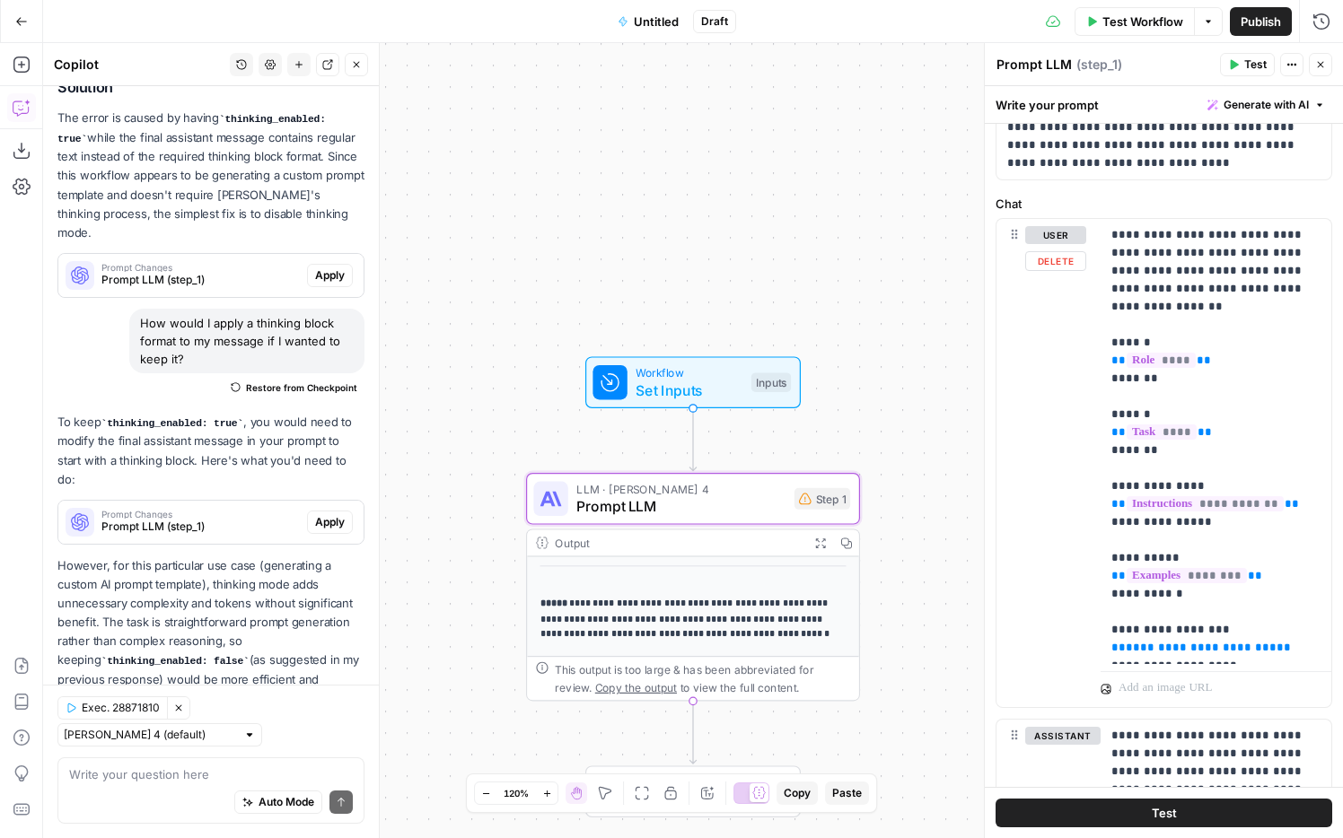
scroll to position [138, 0]
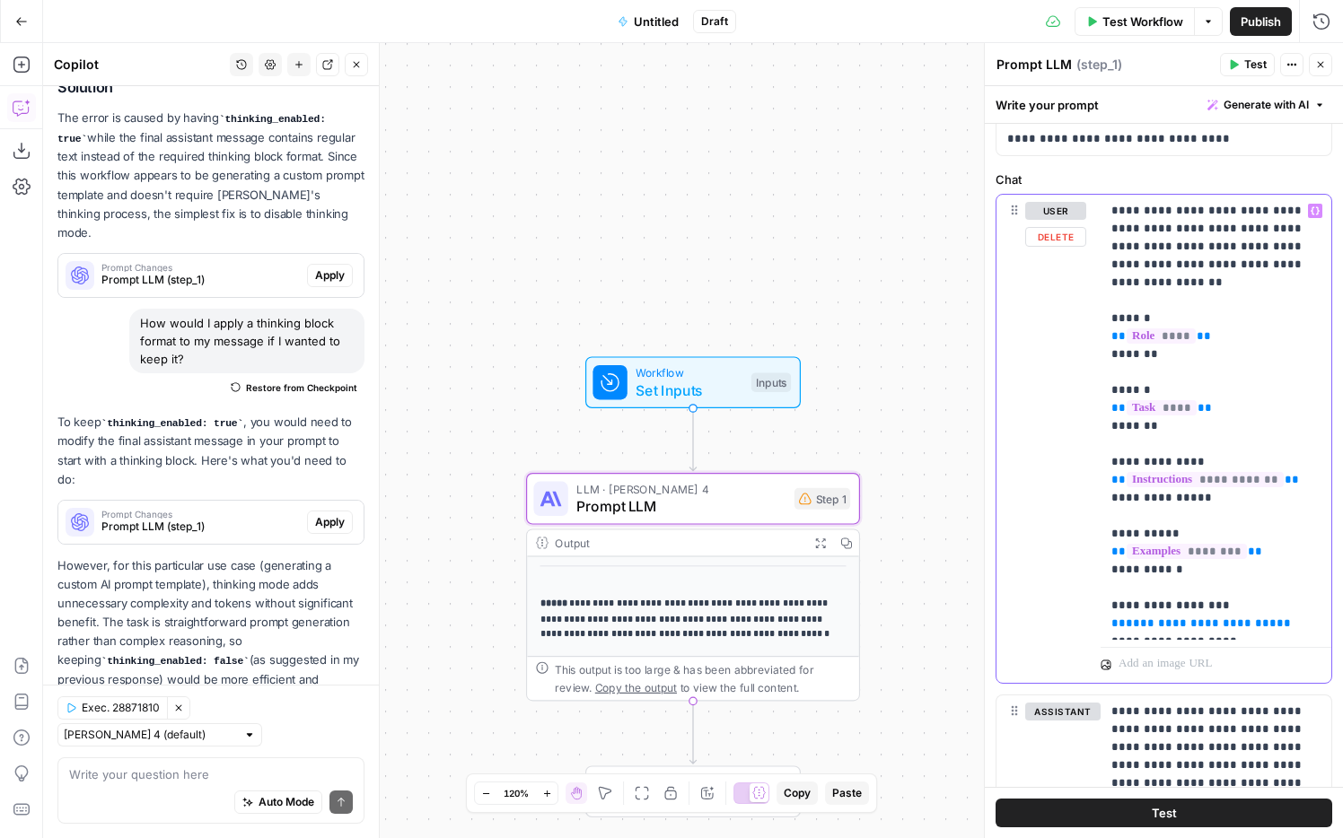
drag, startPoint x: 1268, startPoint y: 603, endPoint x: 1092, endPoint y: 605, distance: 176.9
click at [1092, 605] on div "**********" at bounding box center [1163, 439] width 335 height 488
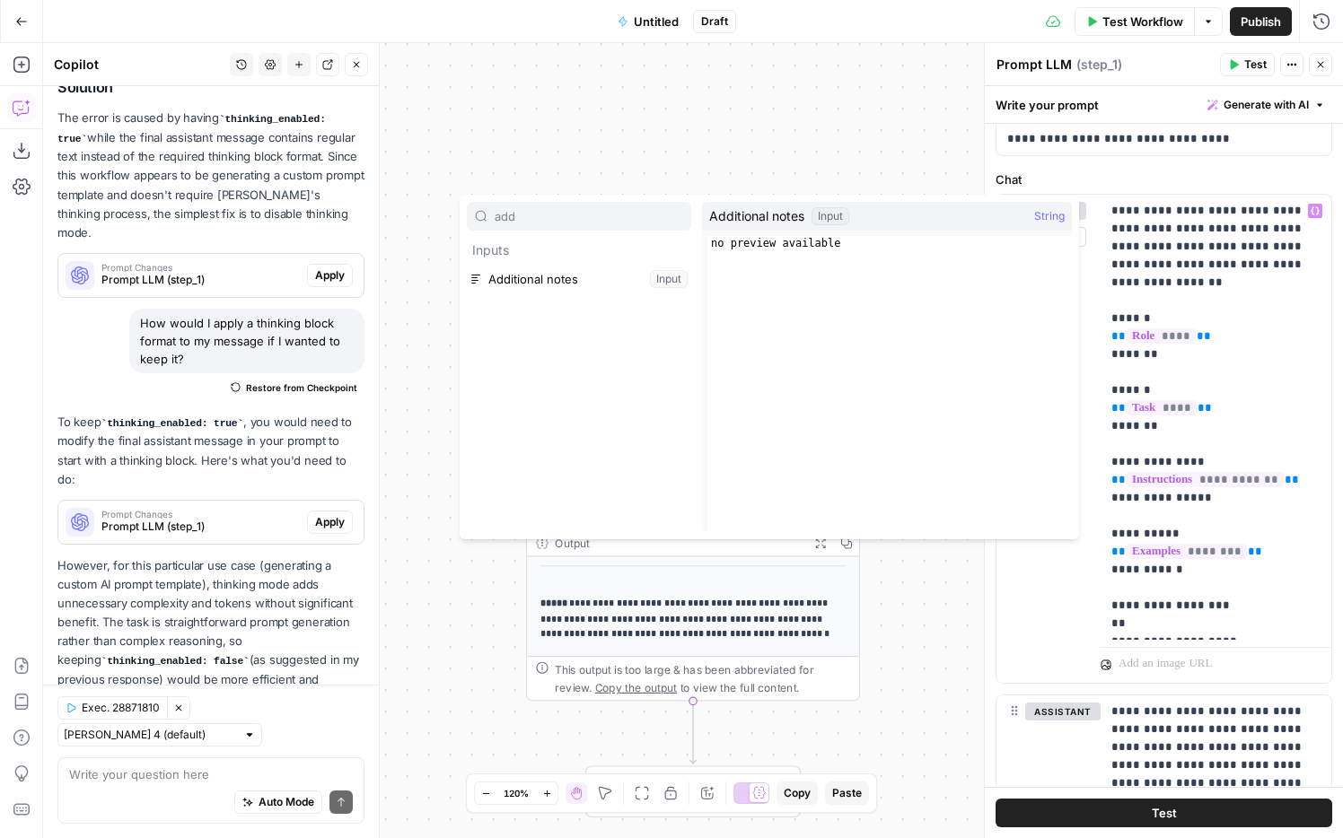
type input "add"
click at [586, 288] on button "Select variable Additional notes" at bounding box center [579, 279] width 224 height 29
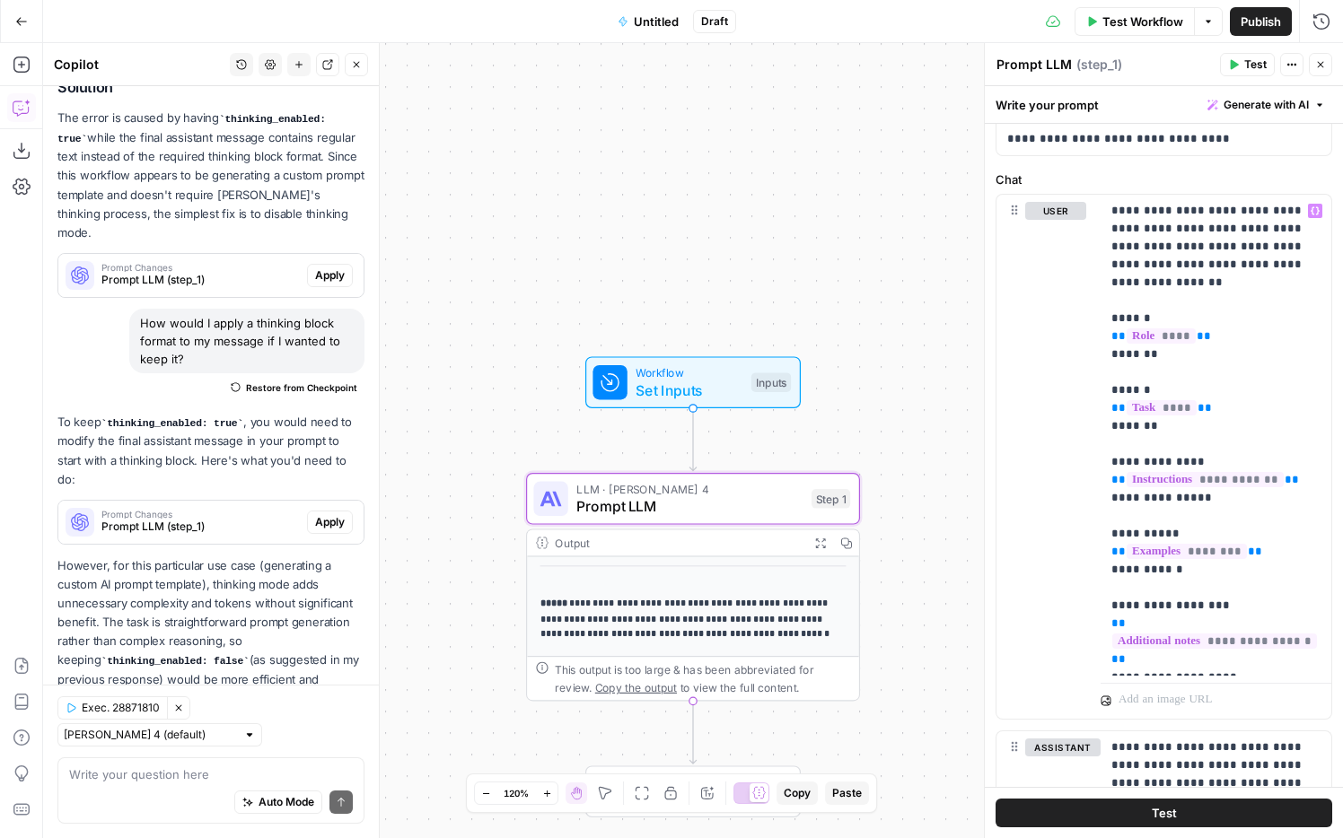
click at [1127, 809] on button "Test" at bounding box center [1164, 813] width 337 height 29
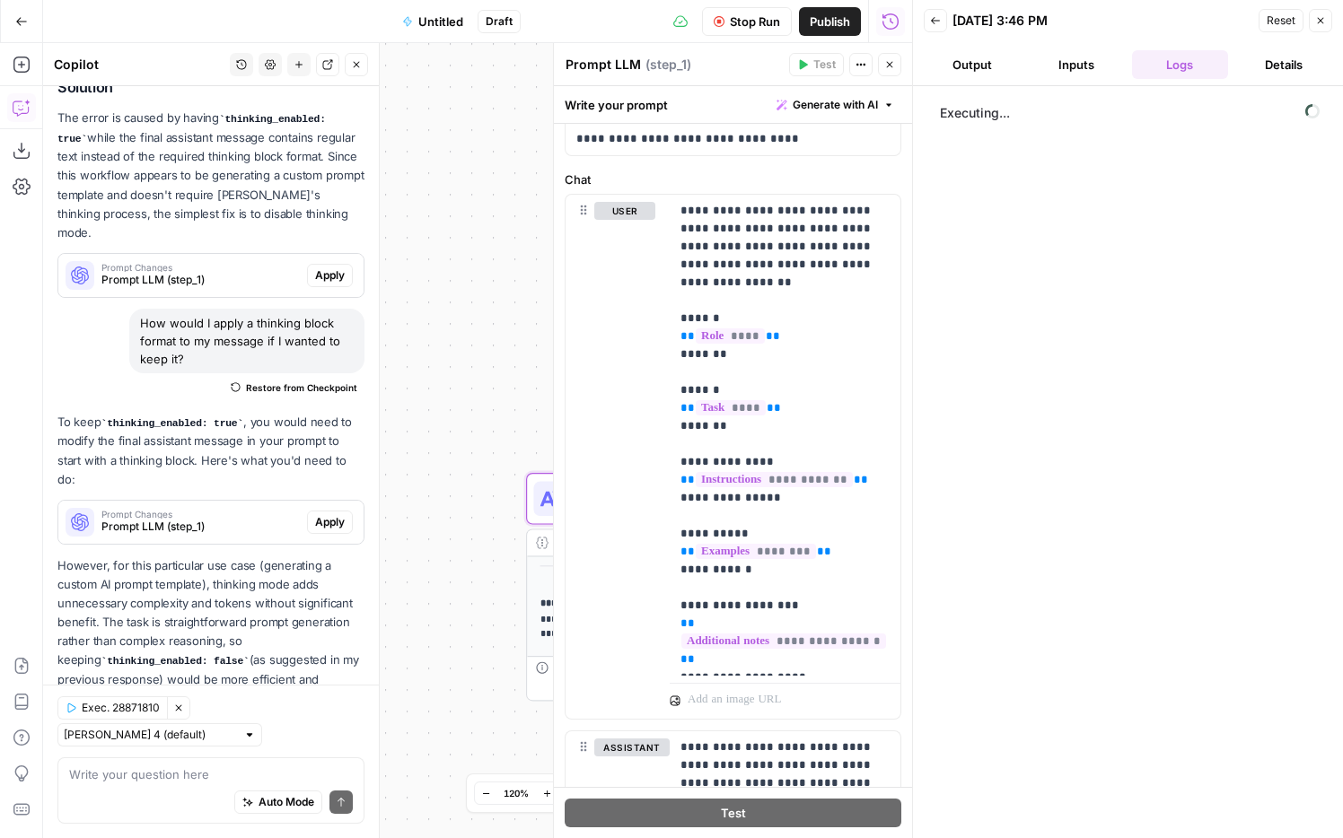
scroll to position [318, 0]
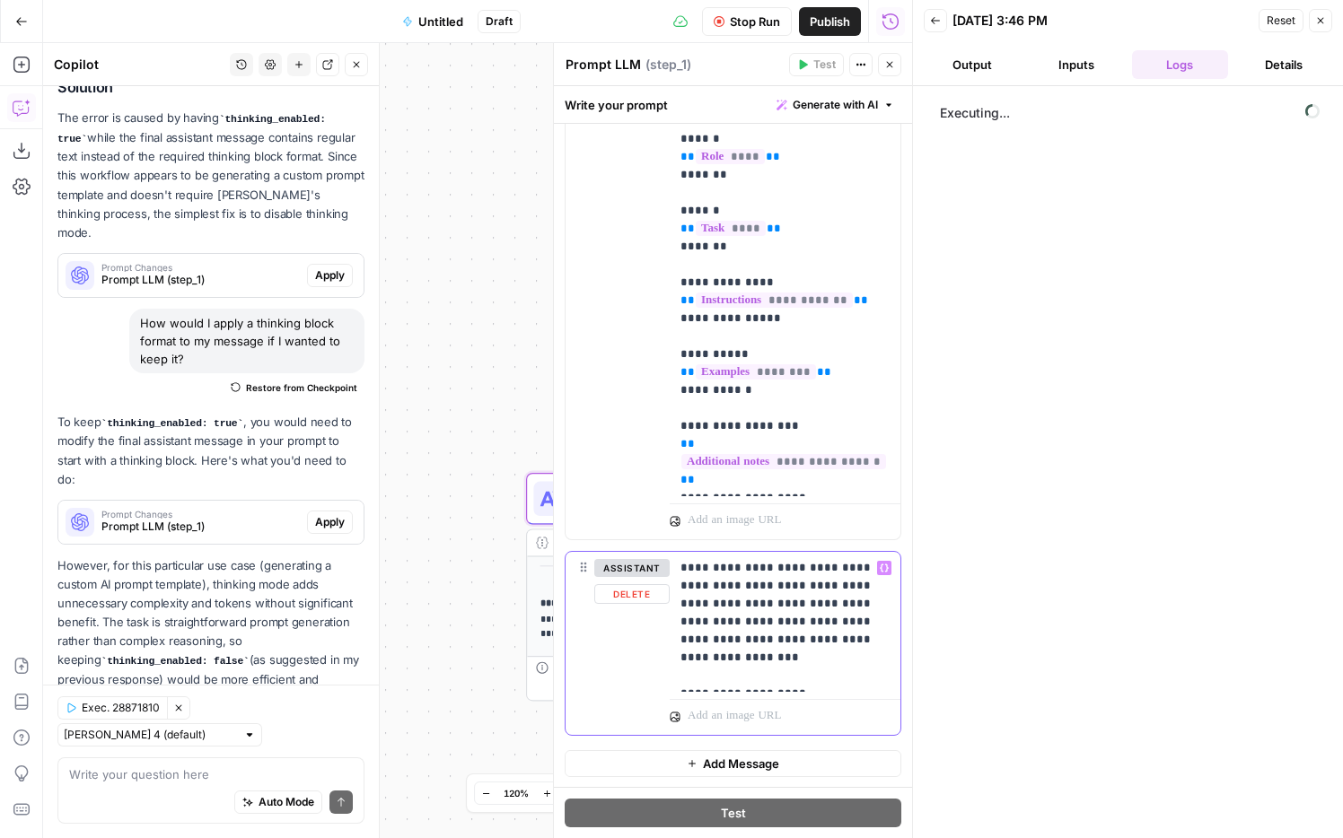
click at [813, 677] on p "**********" at bounding box center [784, 622] width 209 height 126
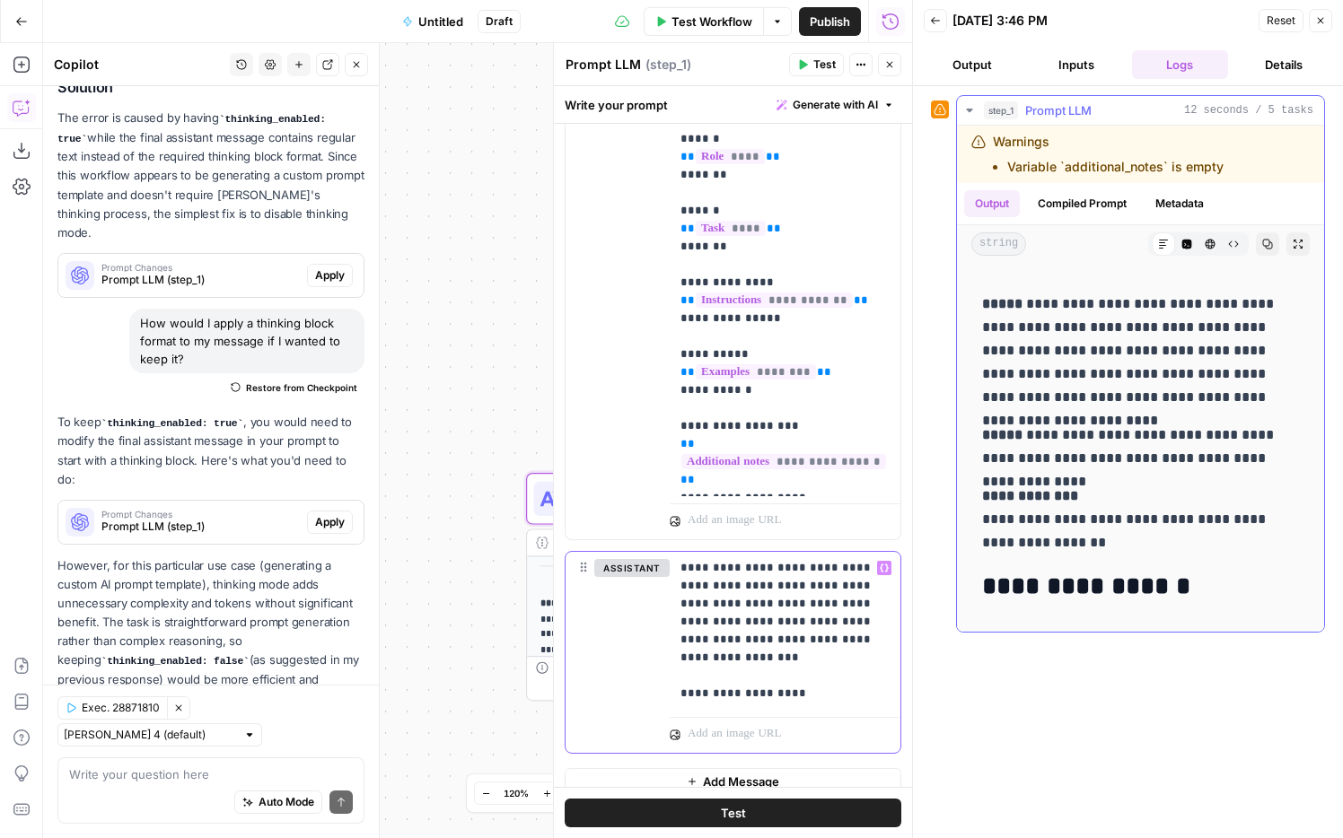
scroll to position [0, 0]
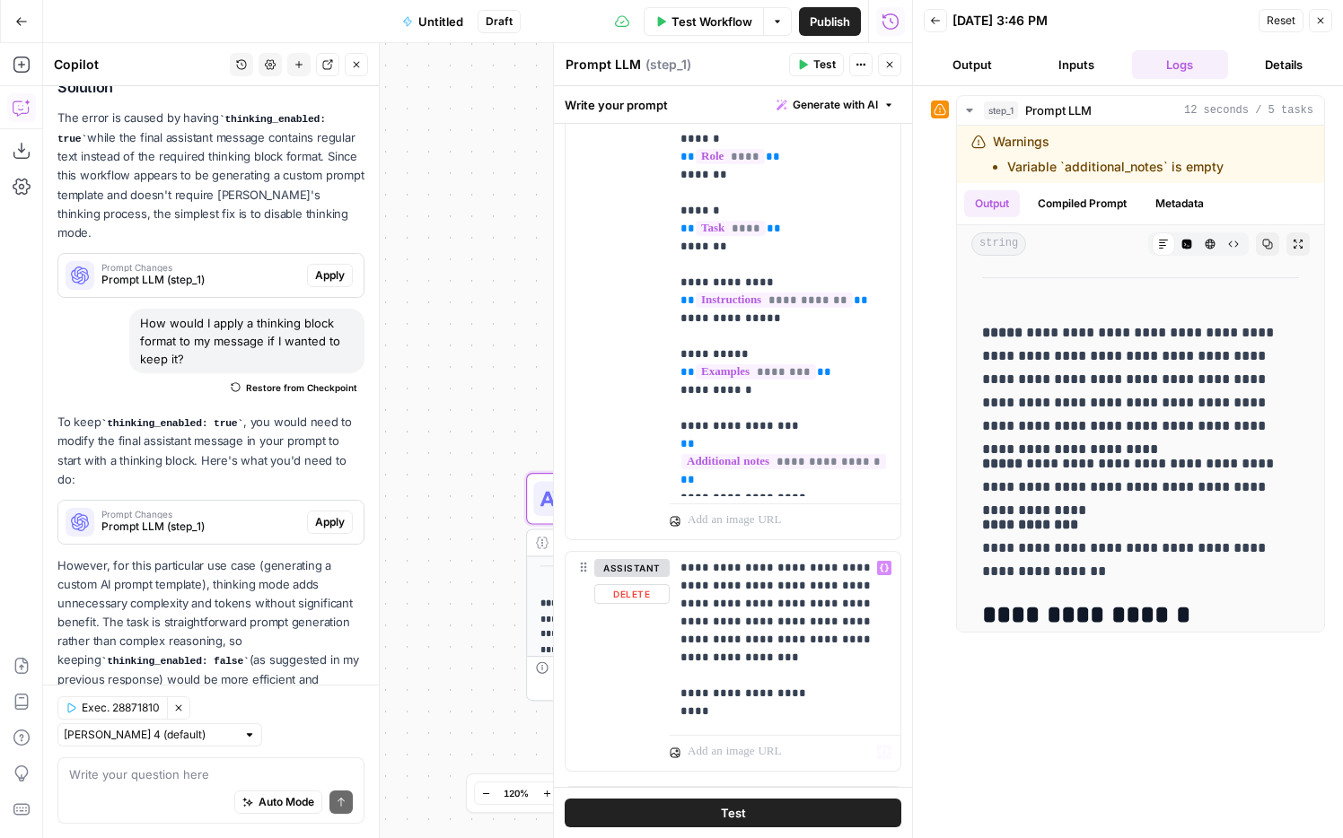
click at [749, 809] on button "Test" at bounding box center [733, 813] width 337 height 29
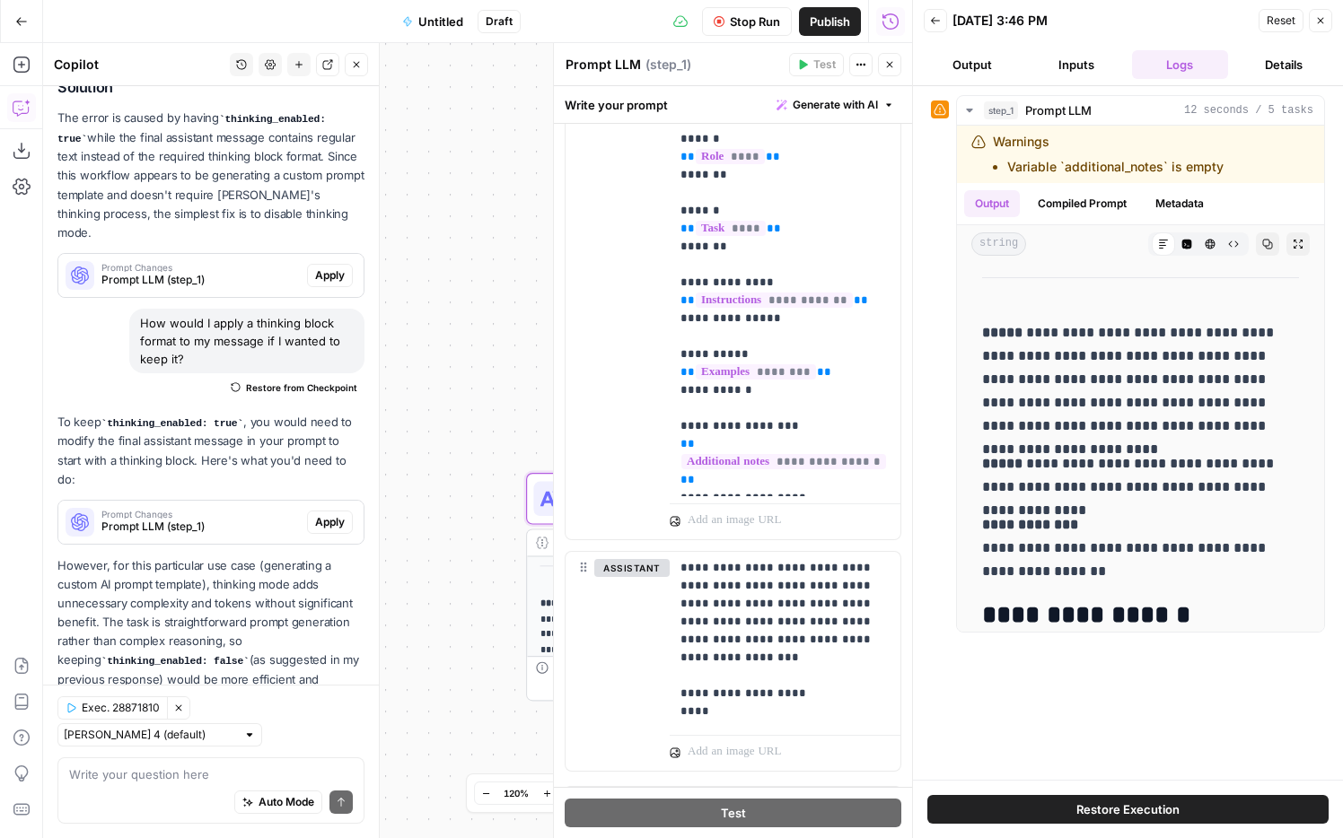
click at [1029, 810] on button "Restore Execution" at bounding box center [1127, 809] width 401 height 29
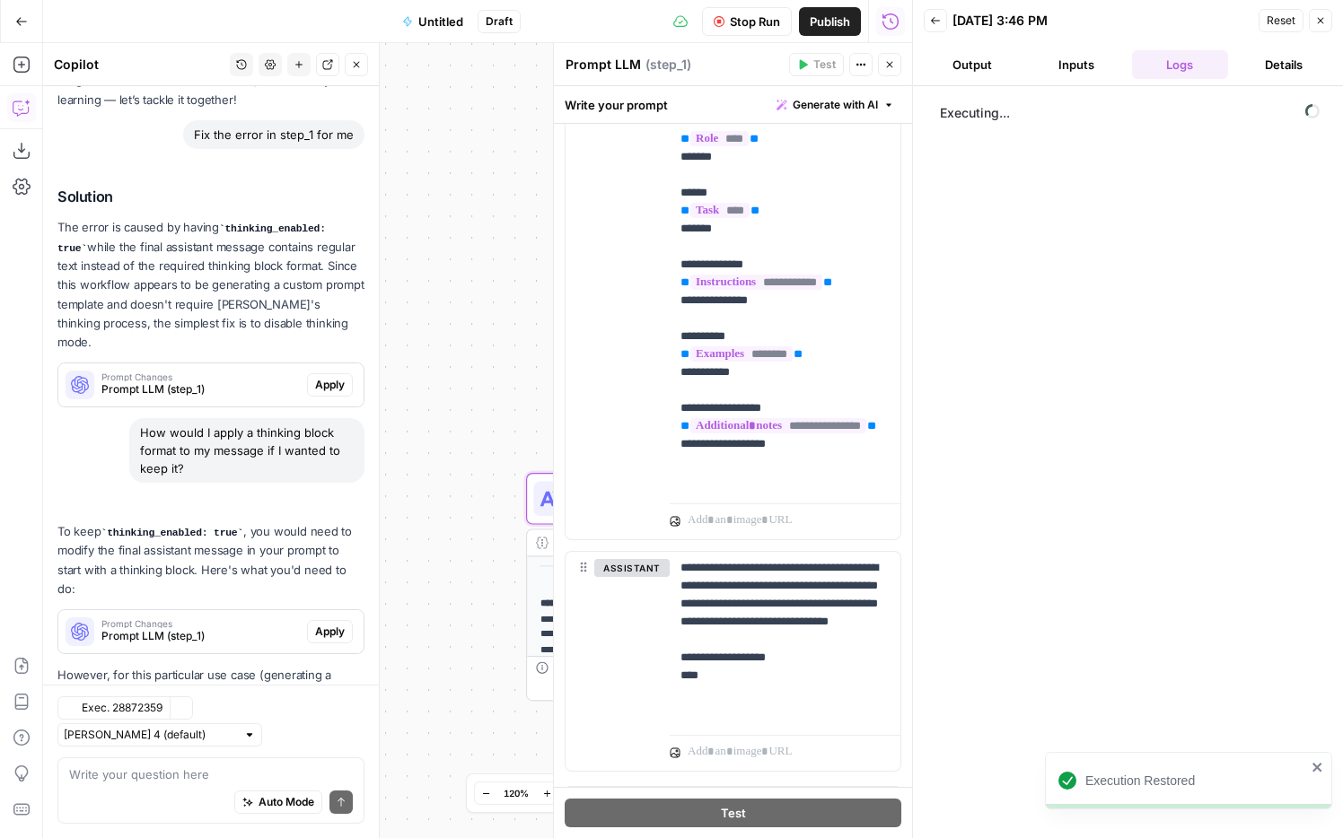
scroll to position [219, 0]
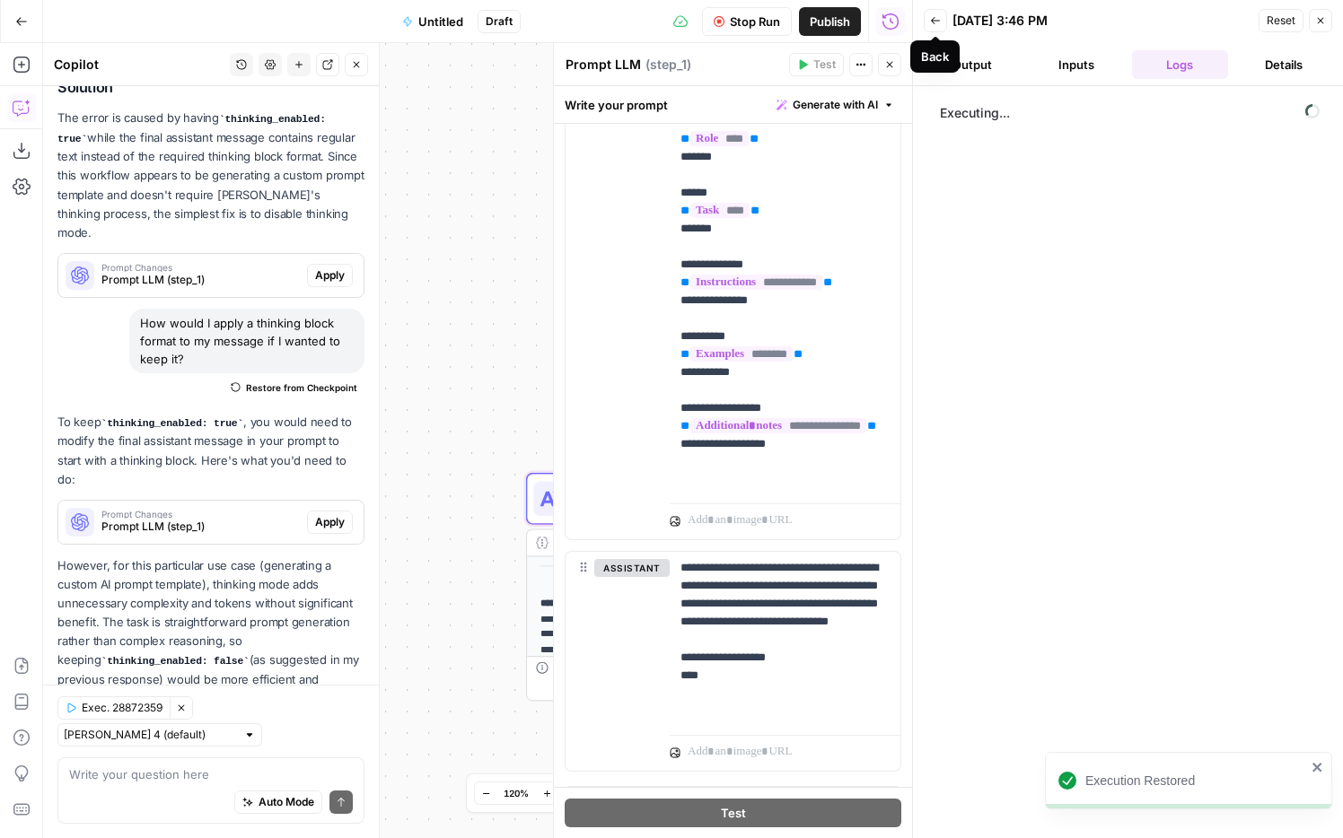
click at [935, 23] on icon "button" at bounding box center [935, 20] width 11 height 11
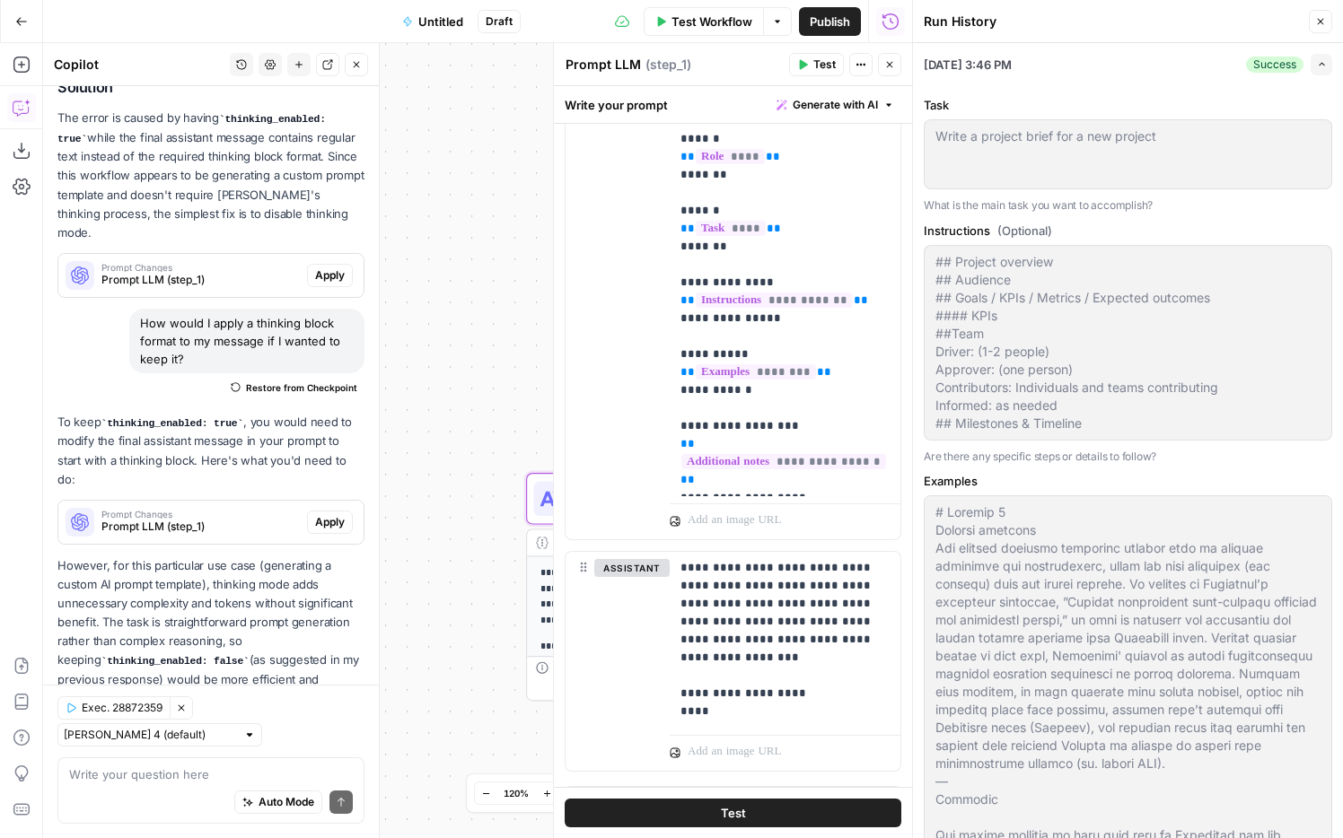
click at [766, 816] on button "Test" at bounding box center [733, 813] width 337 height 29
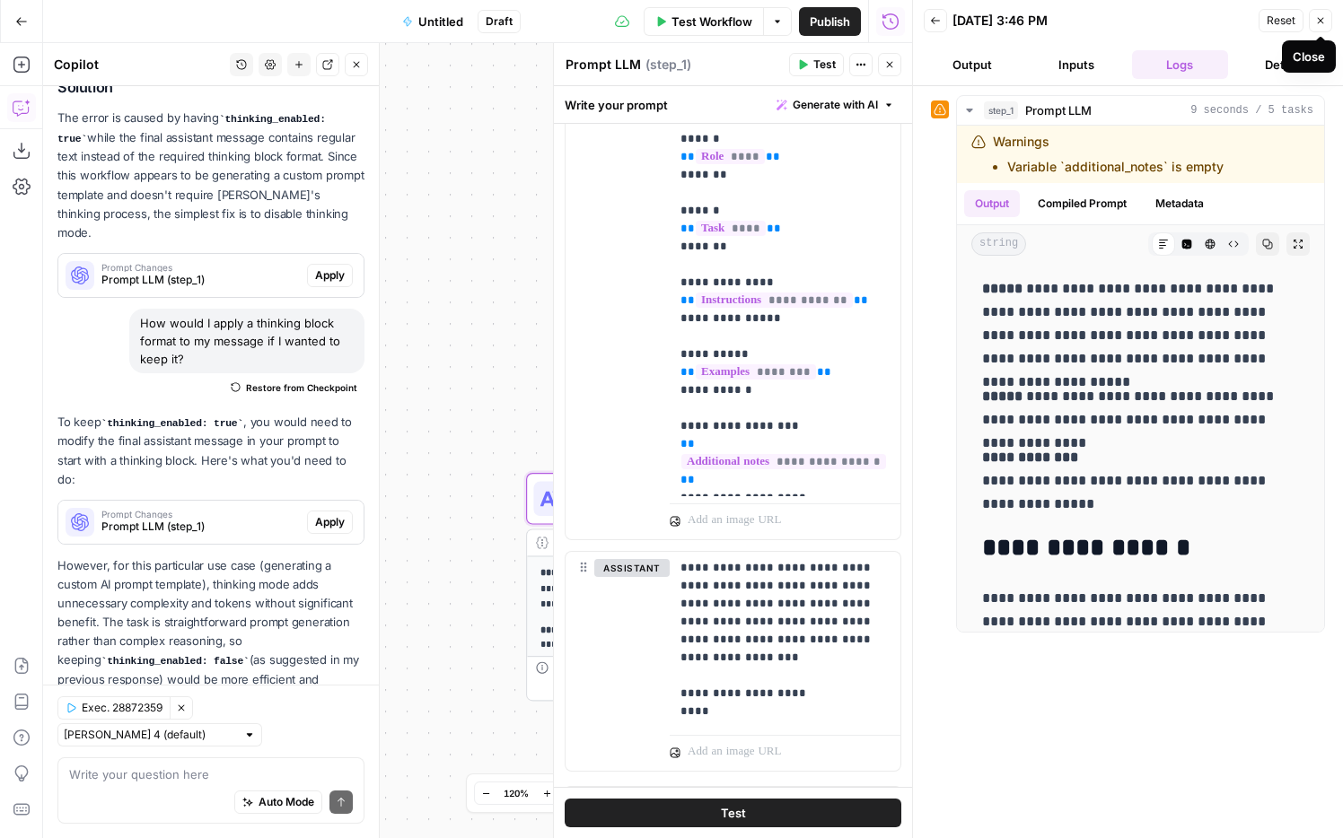
click at [1321, 22] on icon "button" at bounding box center [1320, 20] width 11 height 11
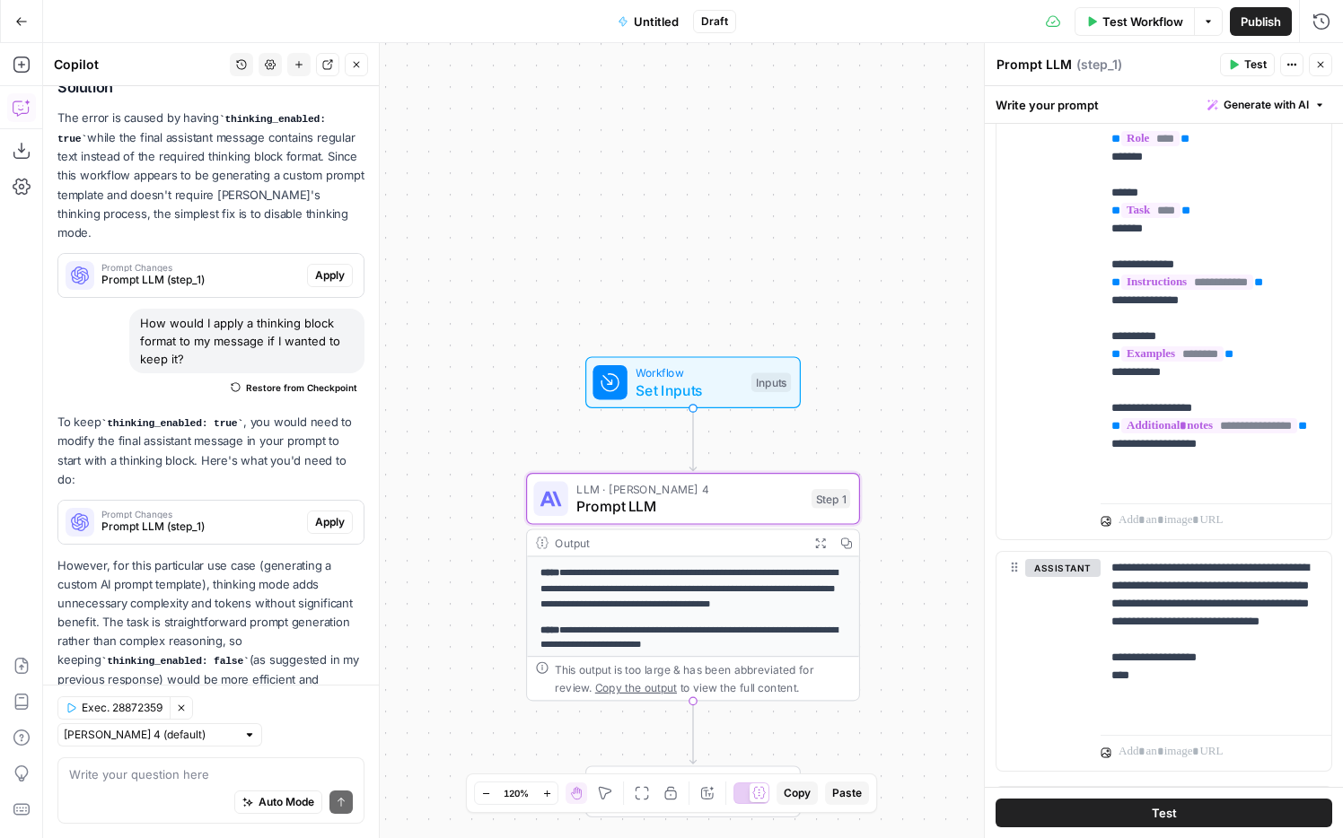
click at [22, 19] on icon "button" at bounding box center [21, 21] width 13 height 13
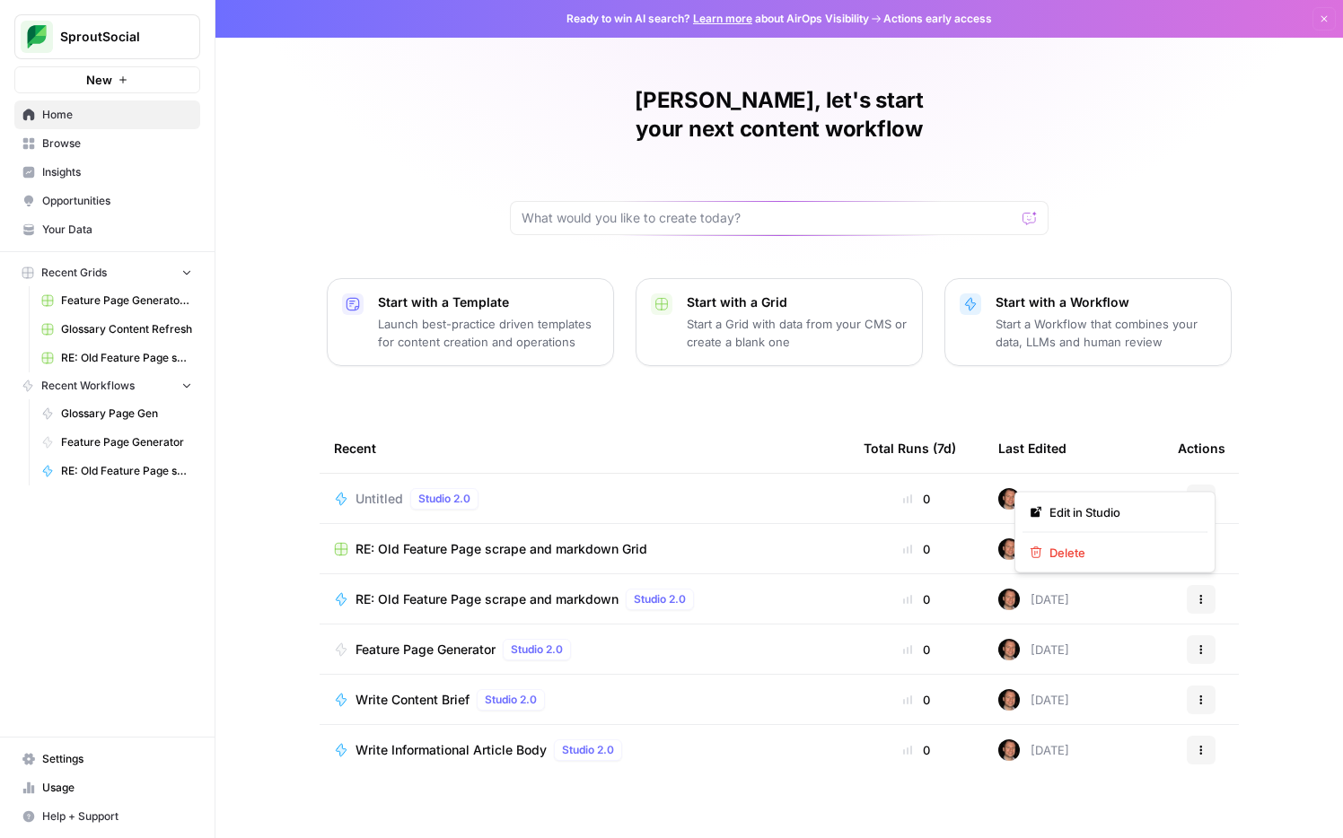
click at [1201, 485] on button "Actions" at bounding box center [1201, 499] width 29 height 29
click at [371, 490] on span "Untitled" at bounding box center [379, 499] width 48 height 18
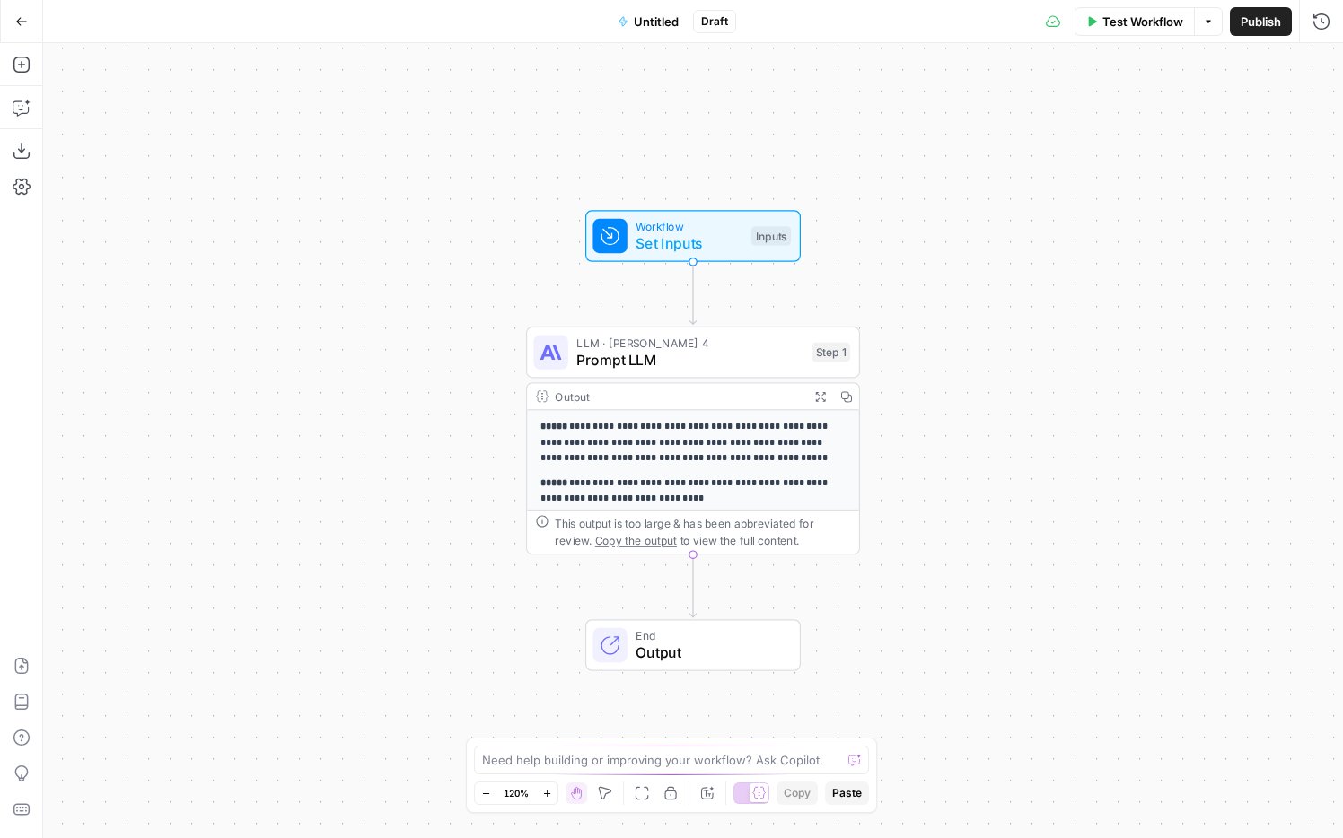
click at [652, 22] on span "Untitled" at bounding box center [656, 22] width 45 height 18
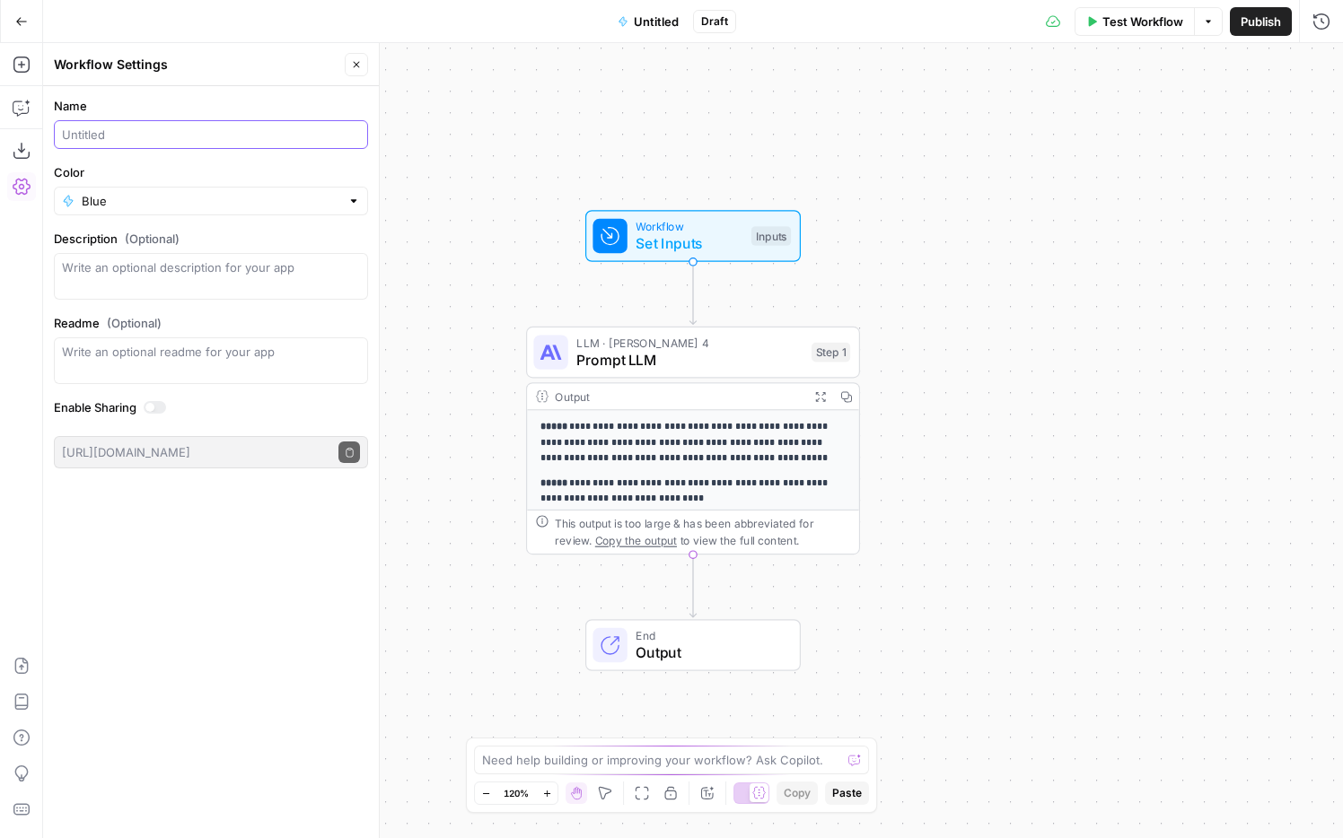
click at [246, 137] on input "Name" at bounding box center [211, 135] width 298 height 18
type input "Prompt Builder Workflow"
click at [351, 206] on div at bounding box center [353, 201] width 13 height 18
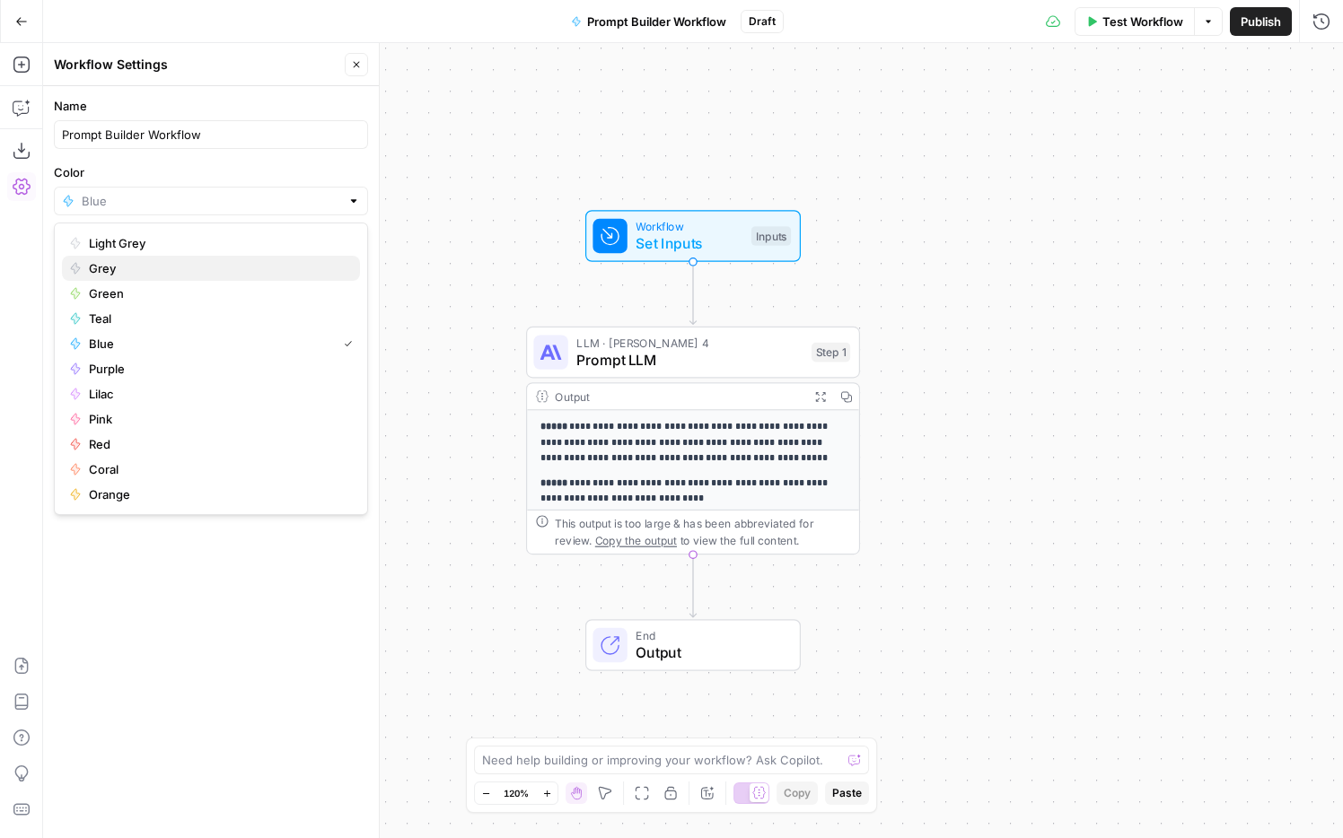
click at [238, 256] on button "Grey" at bounding box center [211, 268] width 298 height 25
type input "Grey"
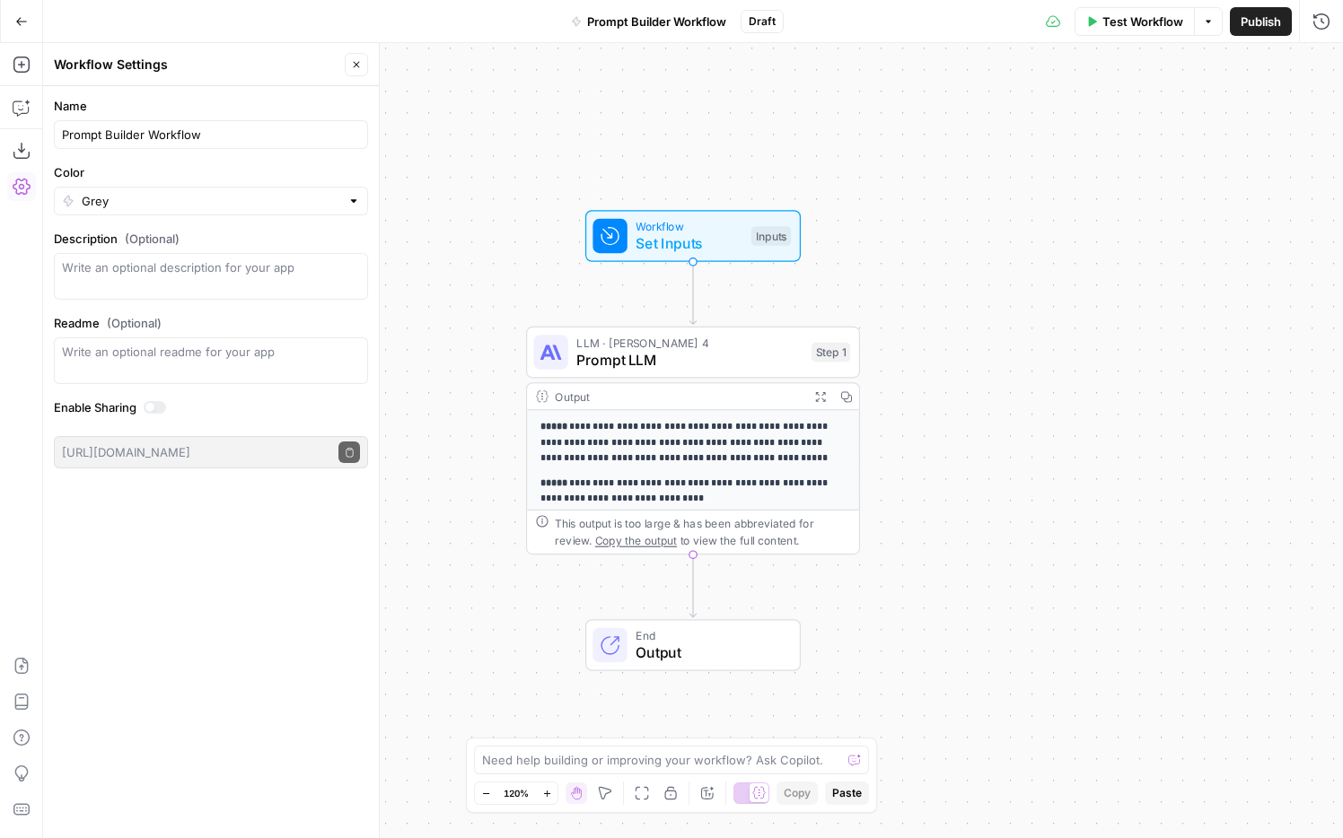
click at [449, 227] on div "**********" at bounding box center [693, 440] width 1300 height 795
click at [294, 271] on textarea "Description (Optional)" at bounding box center [211, 277] width 298 height 36
type textarea "Quick way to build custom prompts (to be used in AirOps or outside of AirOps)"
click at [453, 213] on div "**********" at bounding box center [693, 440] width 1300 height 795
click at [1253, 18] on span "Publish" at bounding box center [1261, 22] width 40 height 18
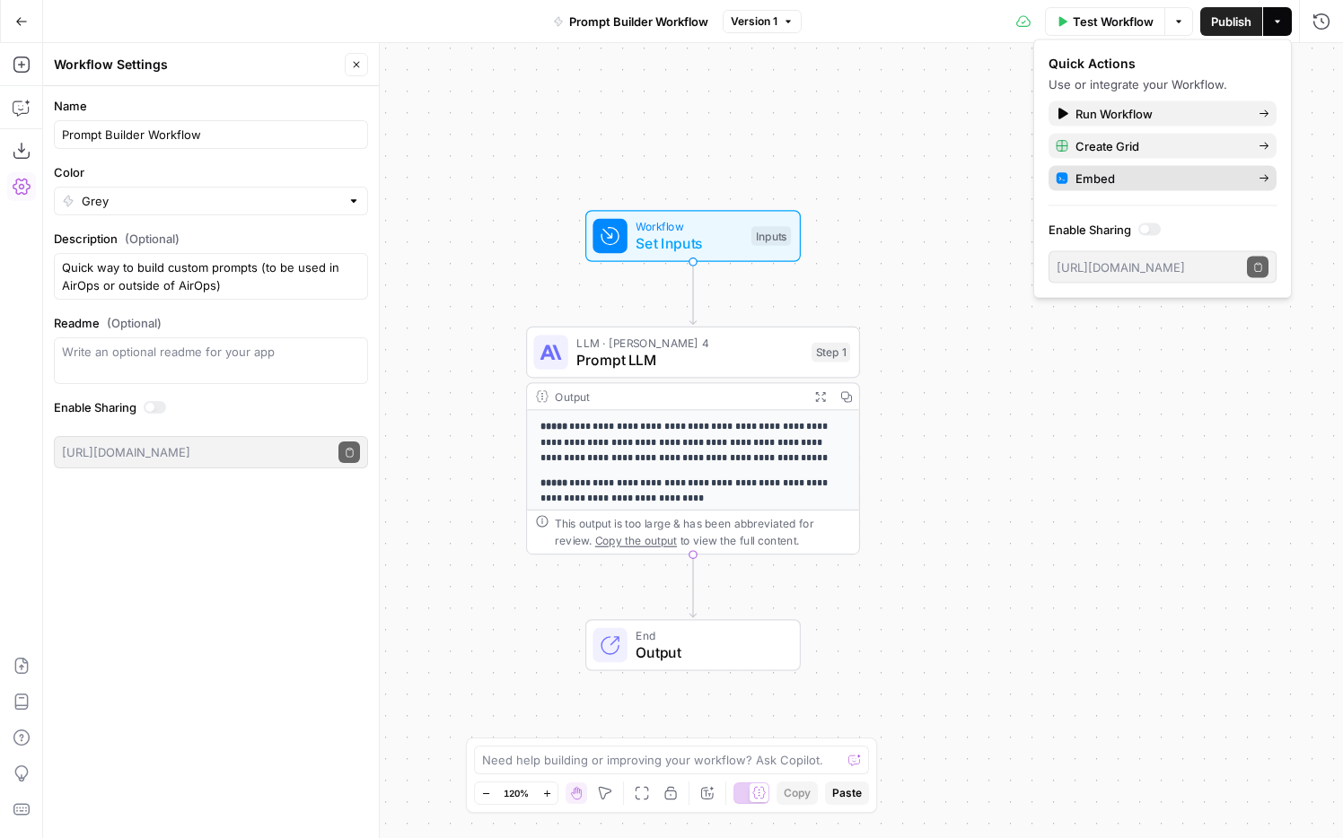
click at [1259, 175] on icon at bounding box center [1264, 178] width 11 height 11
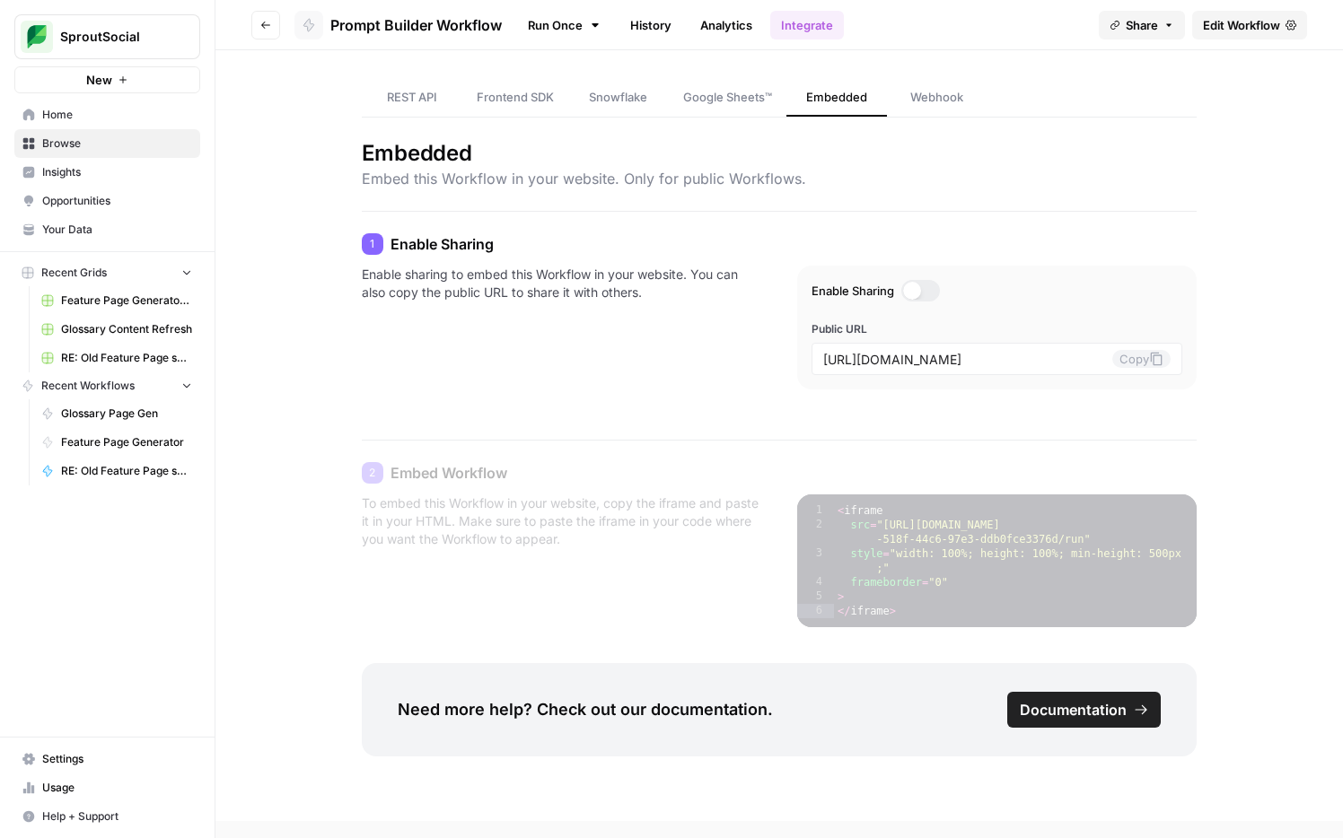
click at [88, 110] on span "Home" at bounding box center [117, 115] width 150 height 16
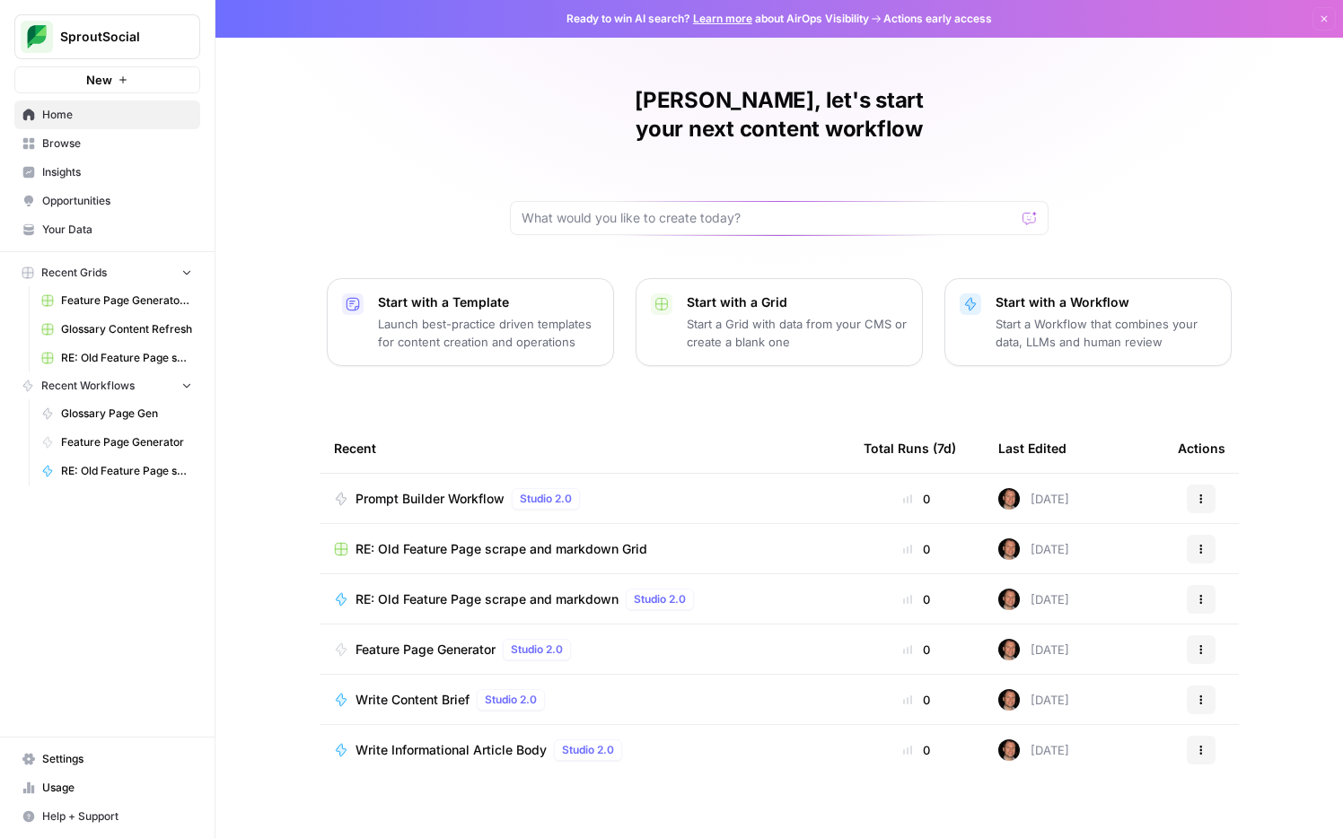
click at [101, 148] on span "Browse" at bounding box center [117, 144] width 150 height 16
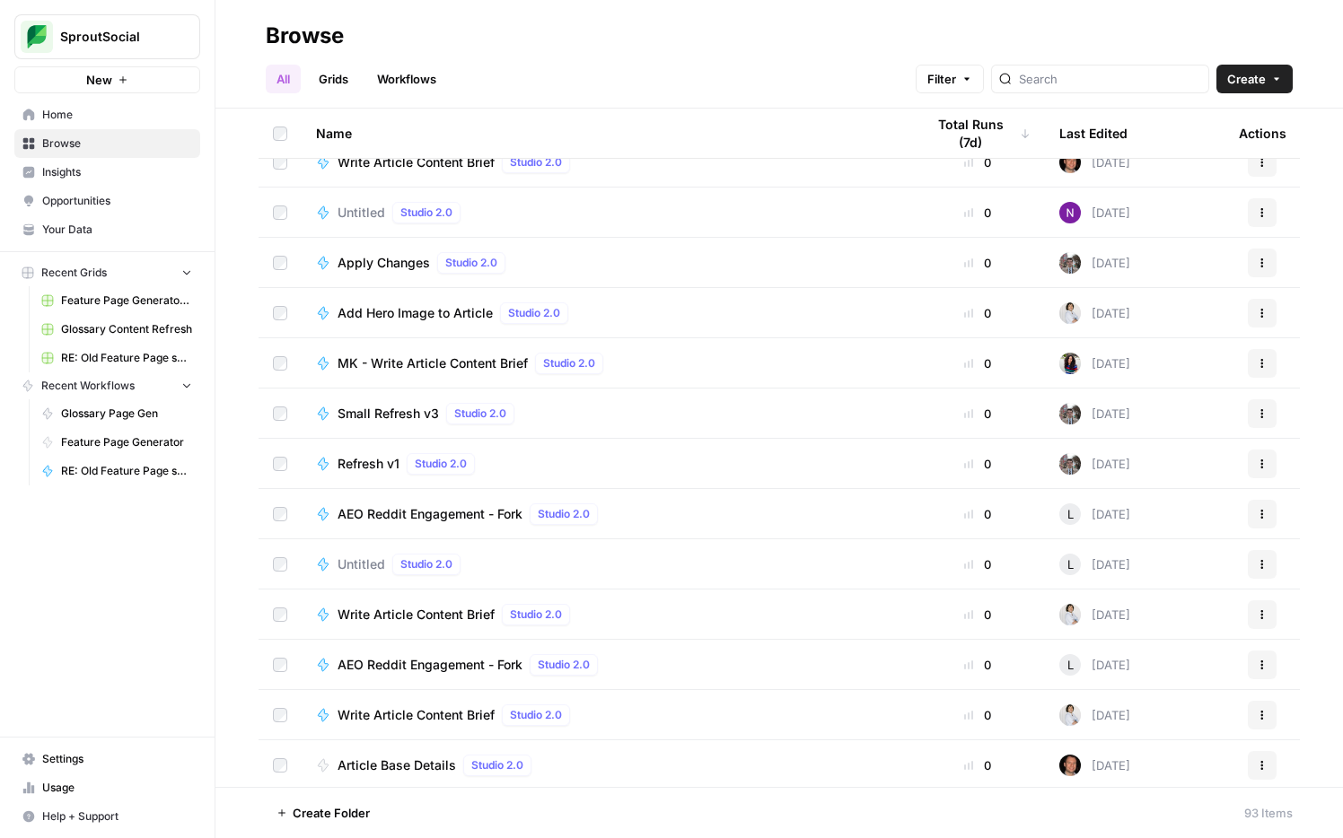
scroll to position [3989, 0]
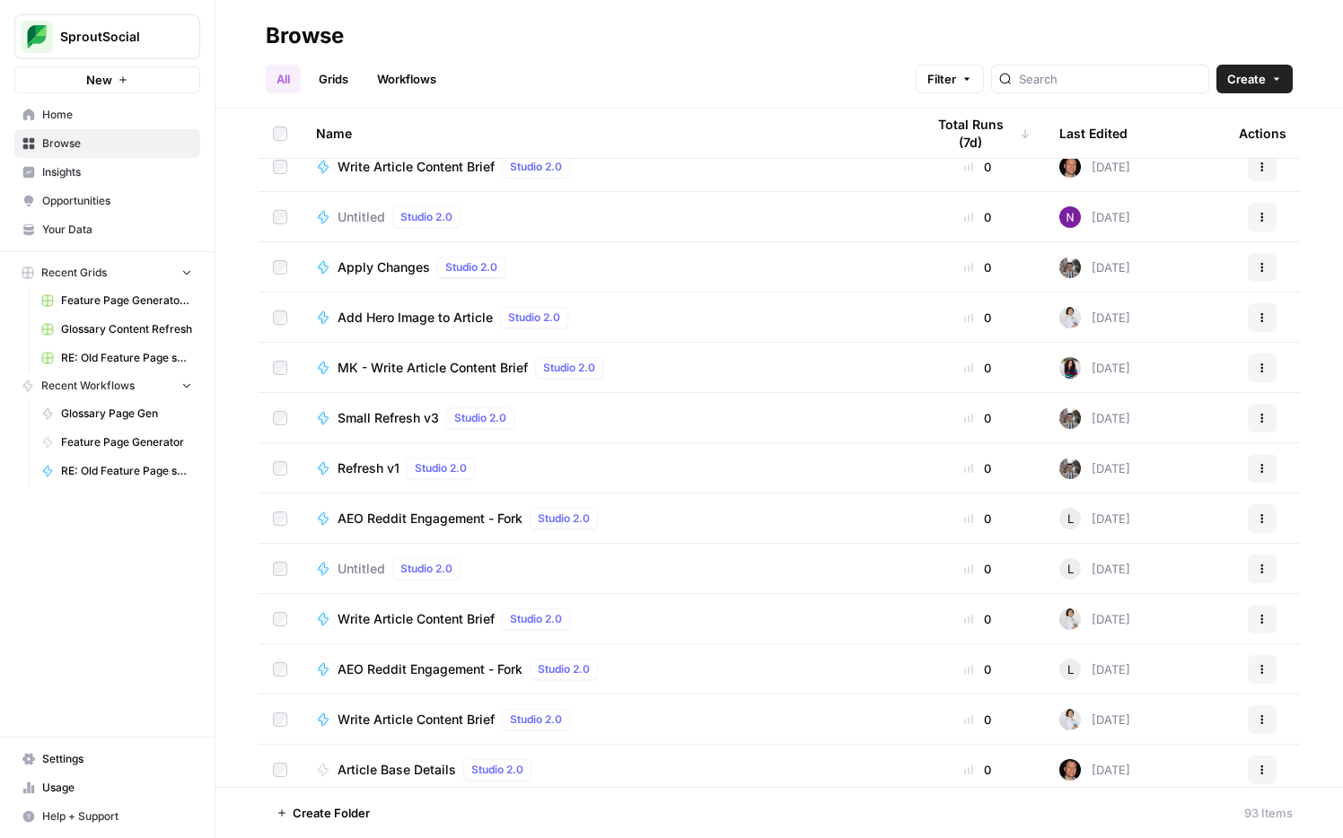
click at [1102, 135] on div "Last Edited" at bounding box center [1093, 133] width 68 height 49
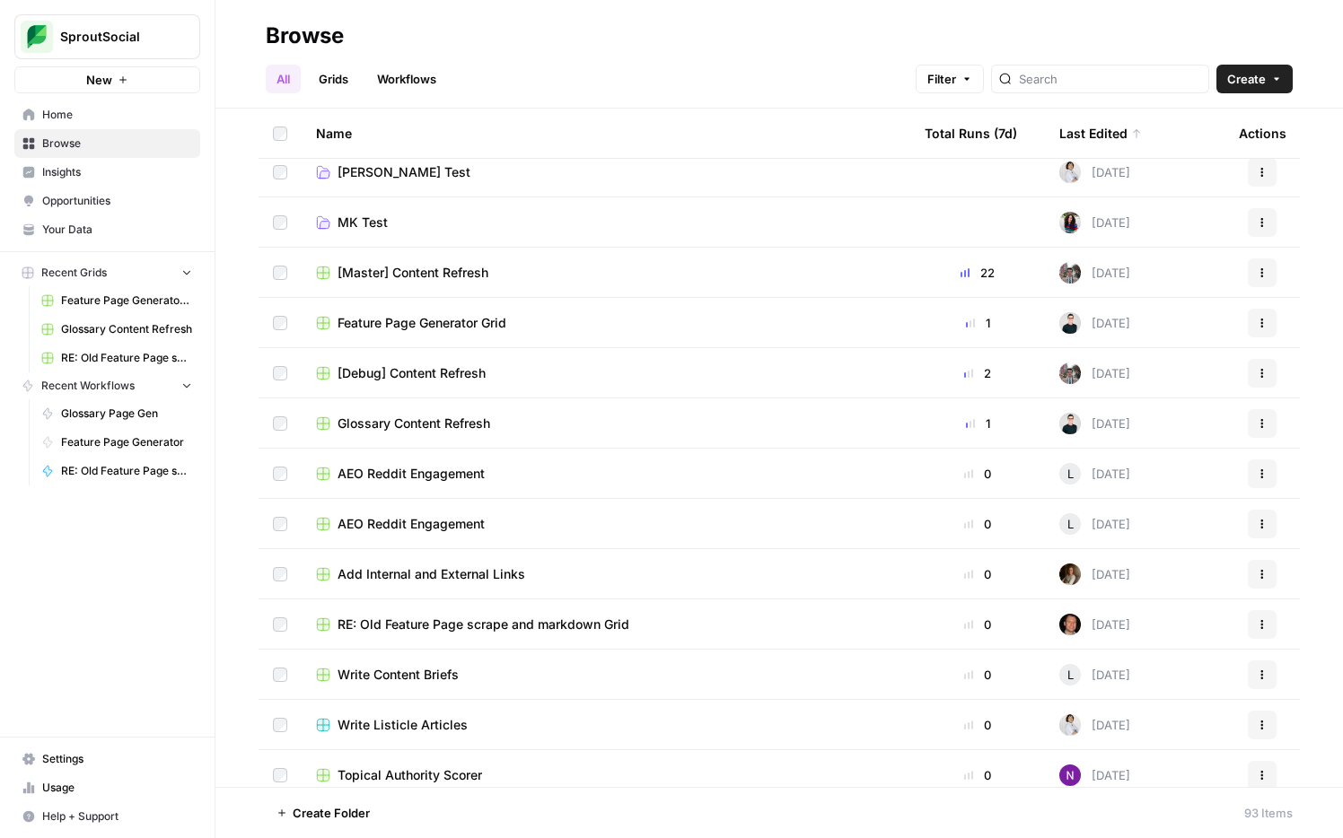
scroll to position [72, 0]
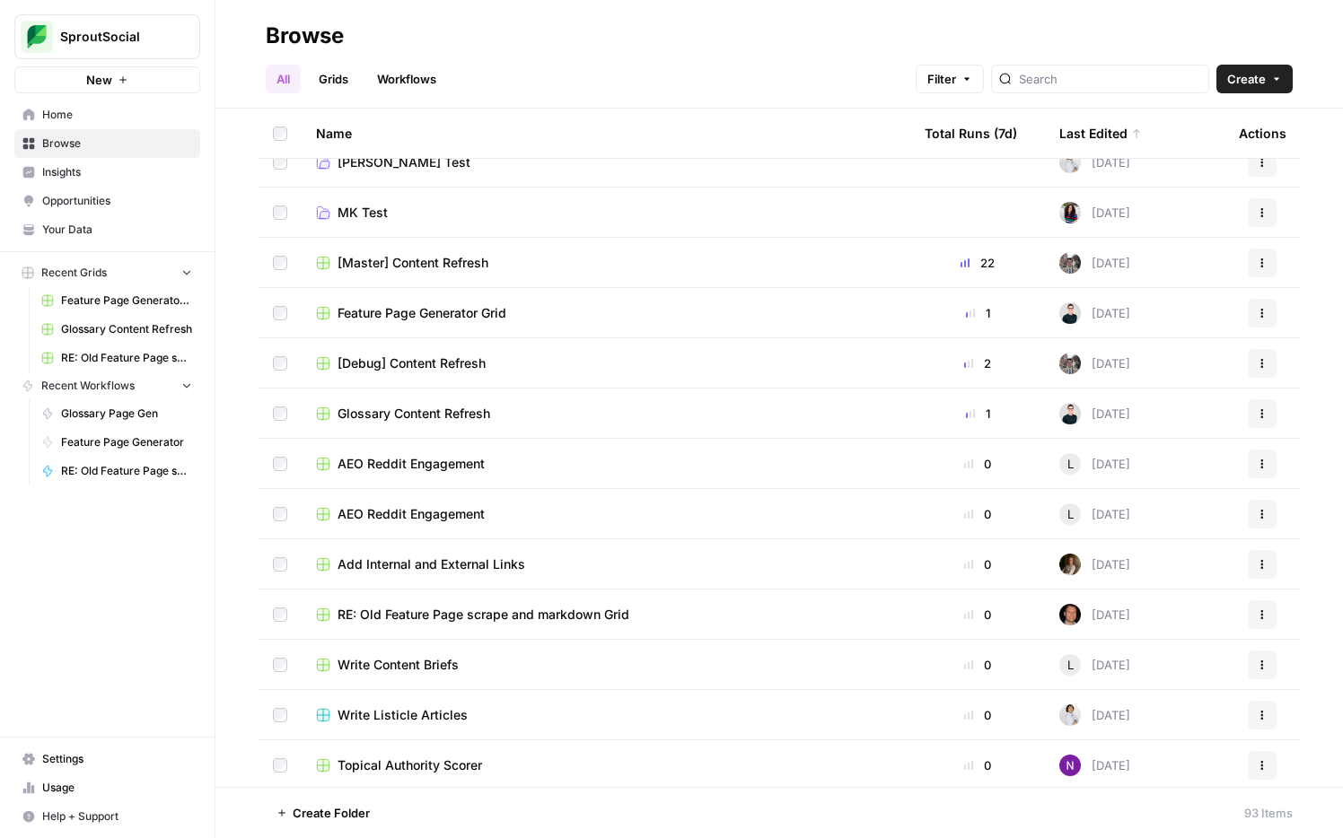
click at [128, 385] on span "Recent Workflows" at bounding box center [87, 386] width 93 height 16
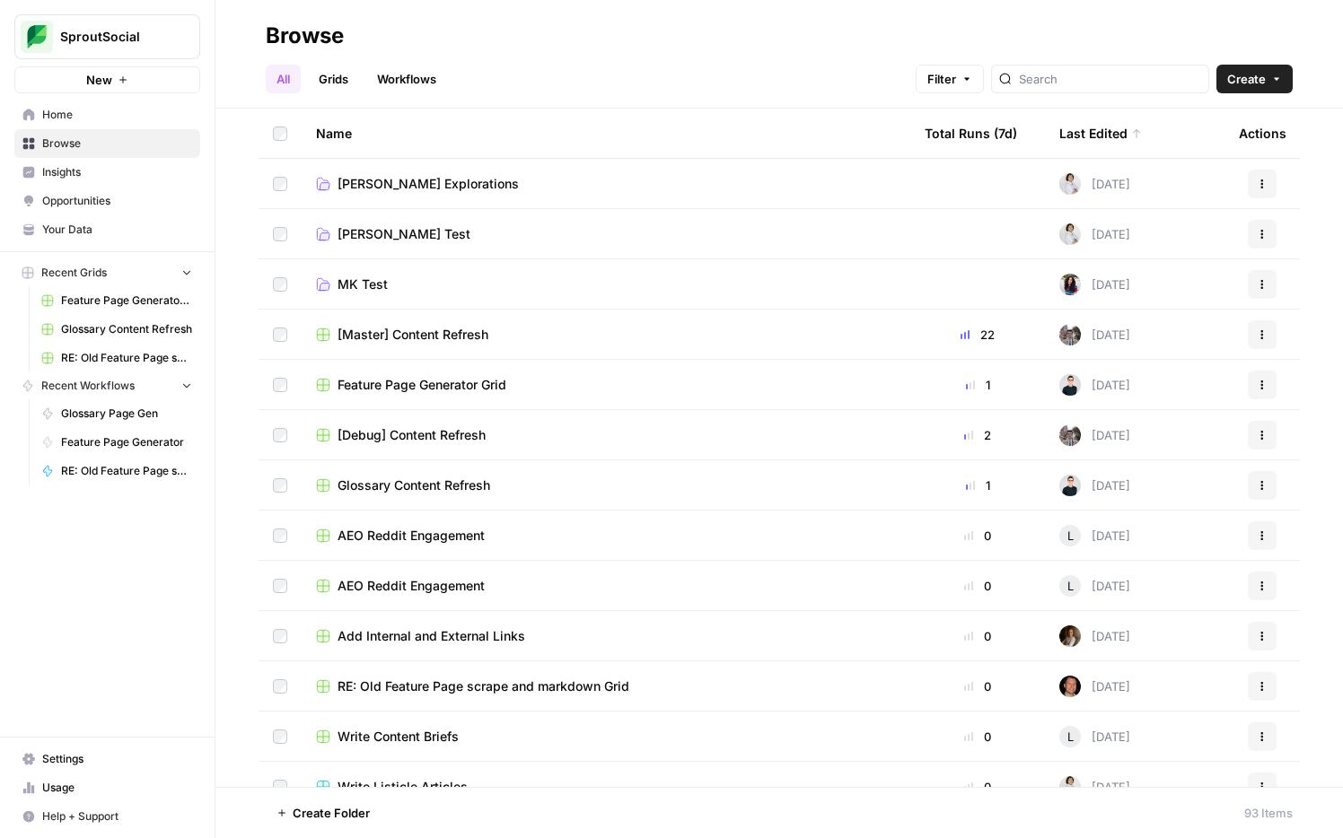
click at [94, 101] on link "Home" at bounding box center [107, 115] width 186 height 29
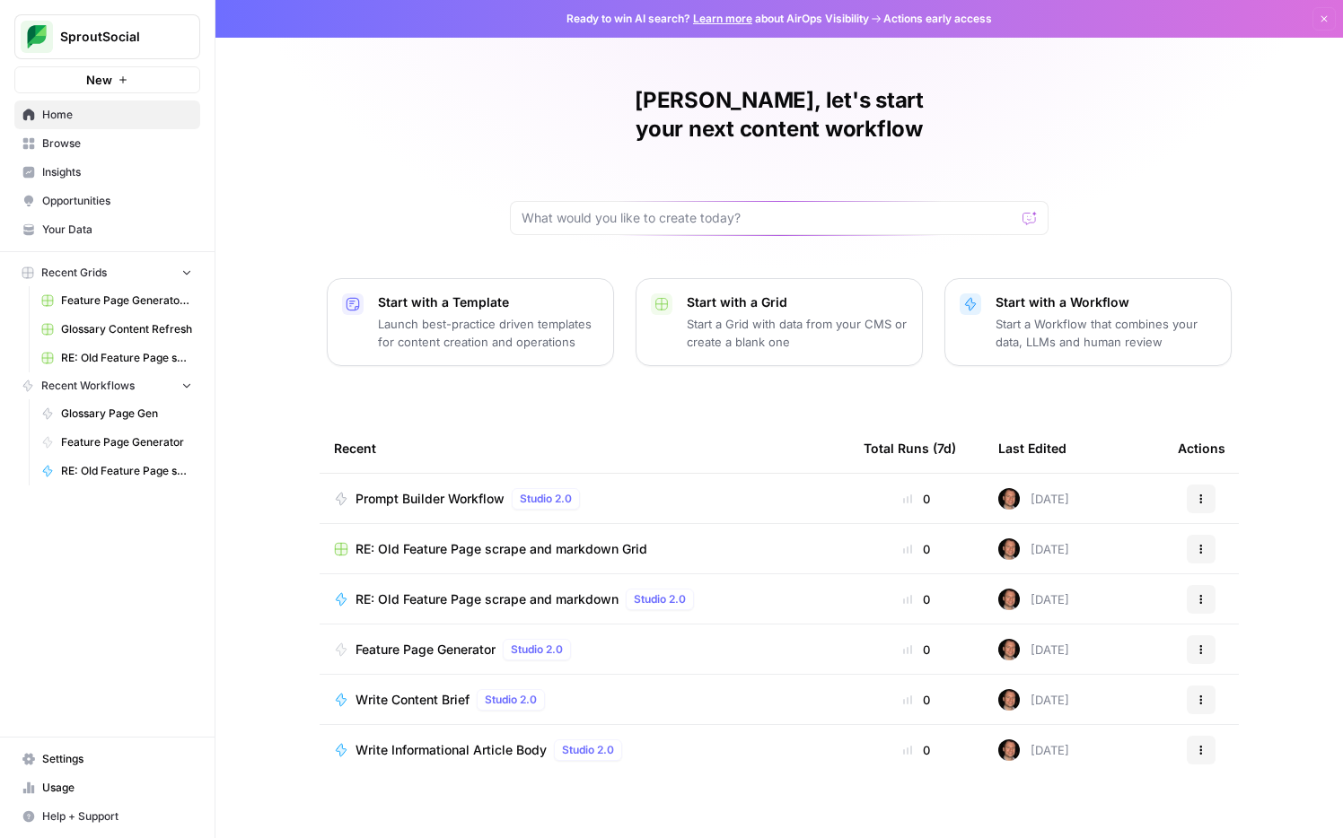
click at [456, 490] on span "Prompt Builder Workflow" at bounding box center [429, 499] width 149 height 18
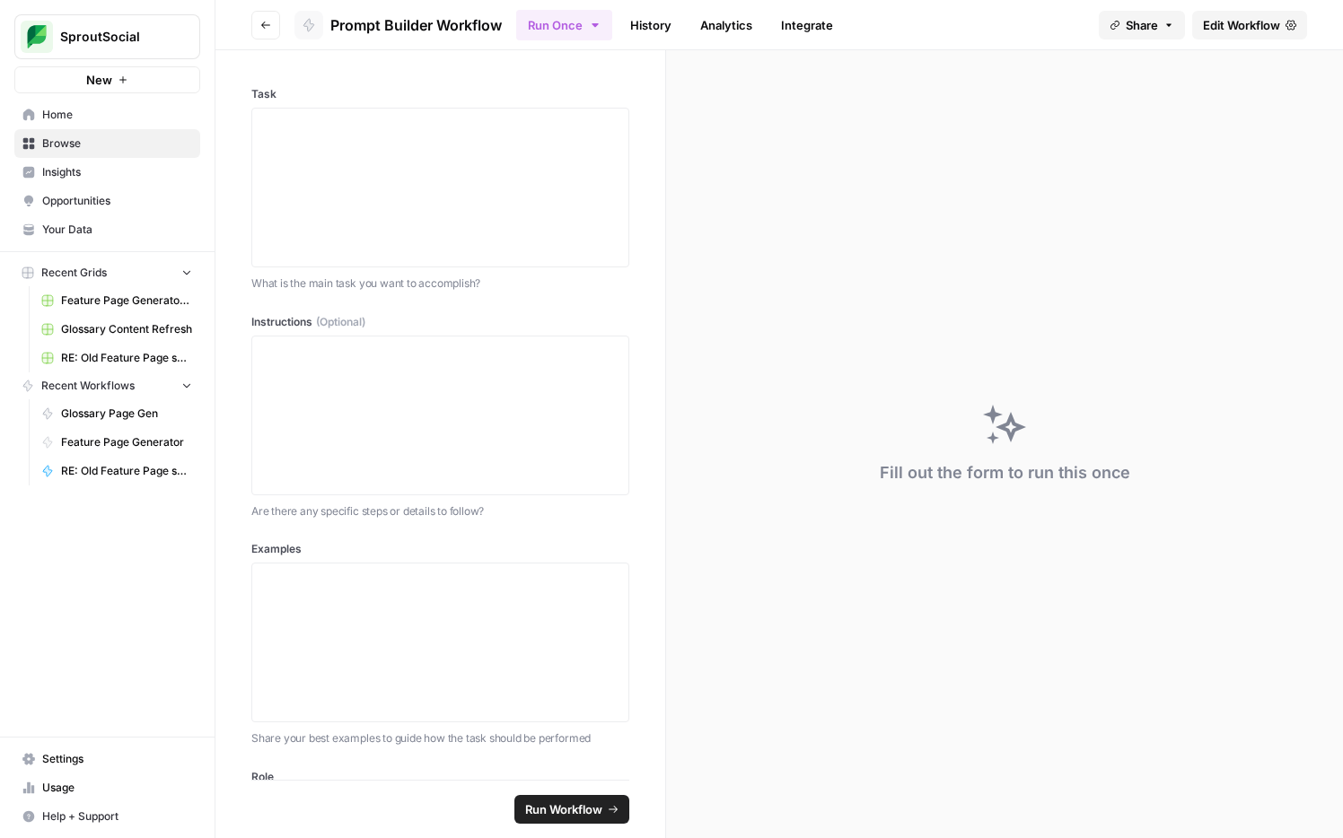
click at [1123, 33] on button "Share" at bounding box center [1142, 25] width 86 height 29
click at [777, 315] on div "Fill out the form to run this once" at bounding box center [1004, 444] width 677 height 788
click at [1240, 25] on span "Edit Workflow" at bounding box center [1241, 25] width 77 height 18
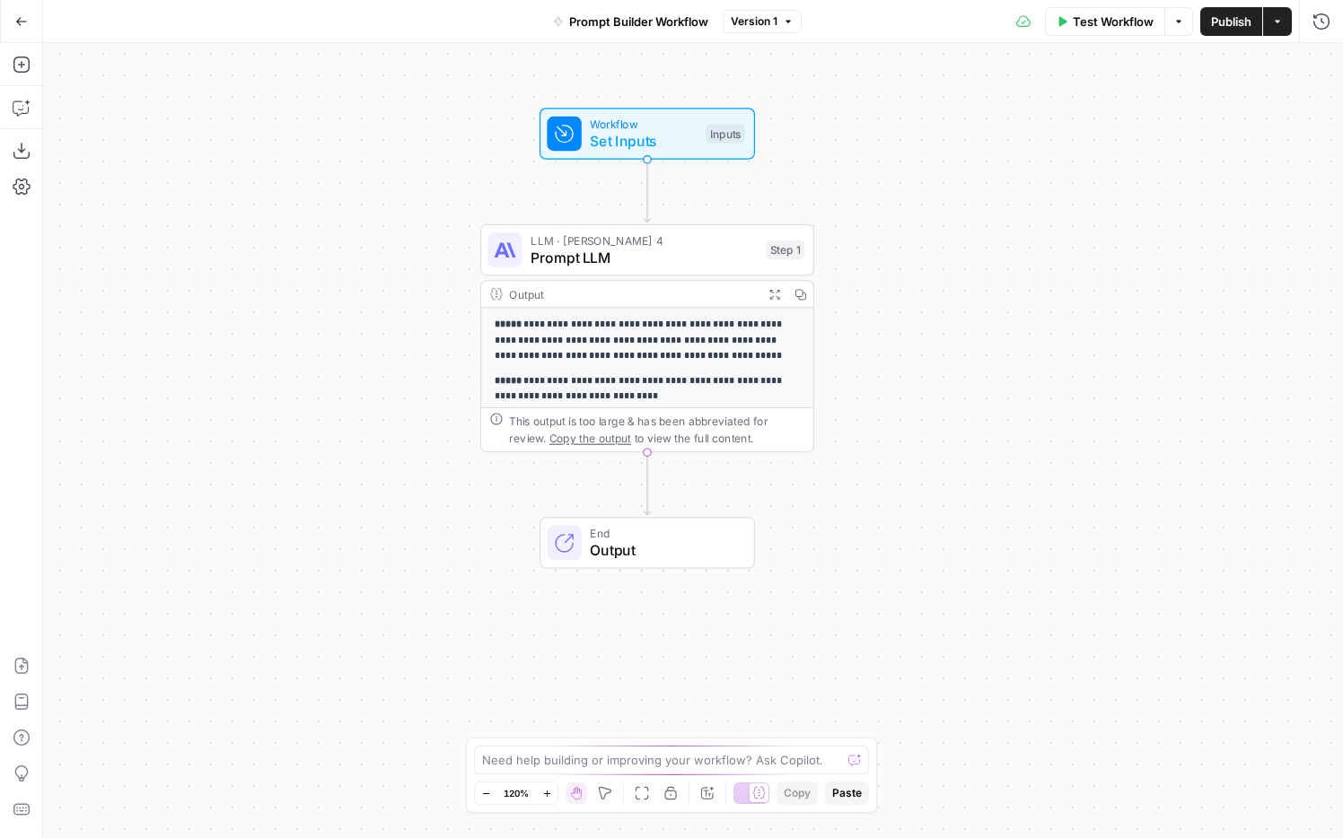
click at [689, 158] on div "Workflow Set Inputs Inputs" at bounding box center [647, 134] width 215 height 52
click at [1260, 184] on span "edit field" at bounding box center [1261, 183] width 39 height 14
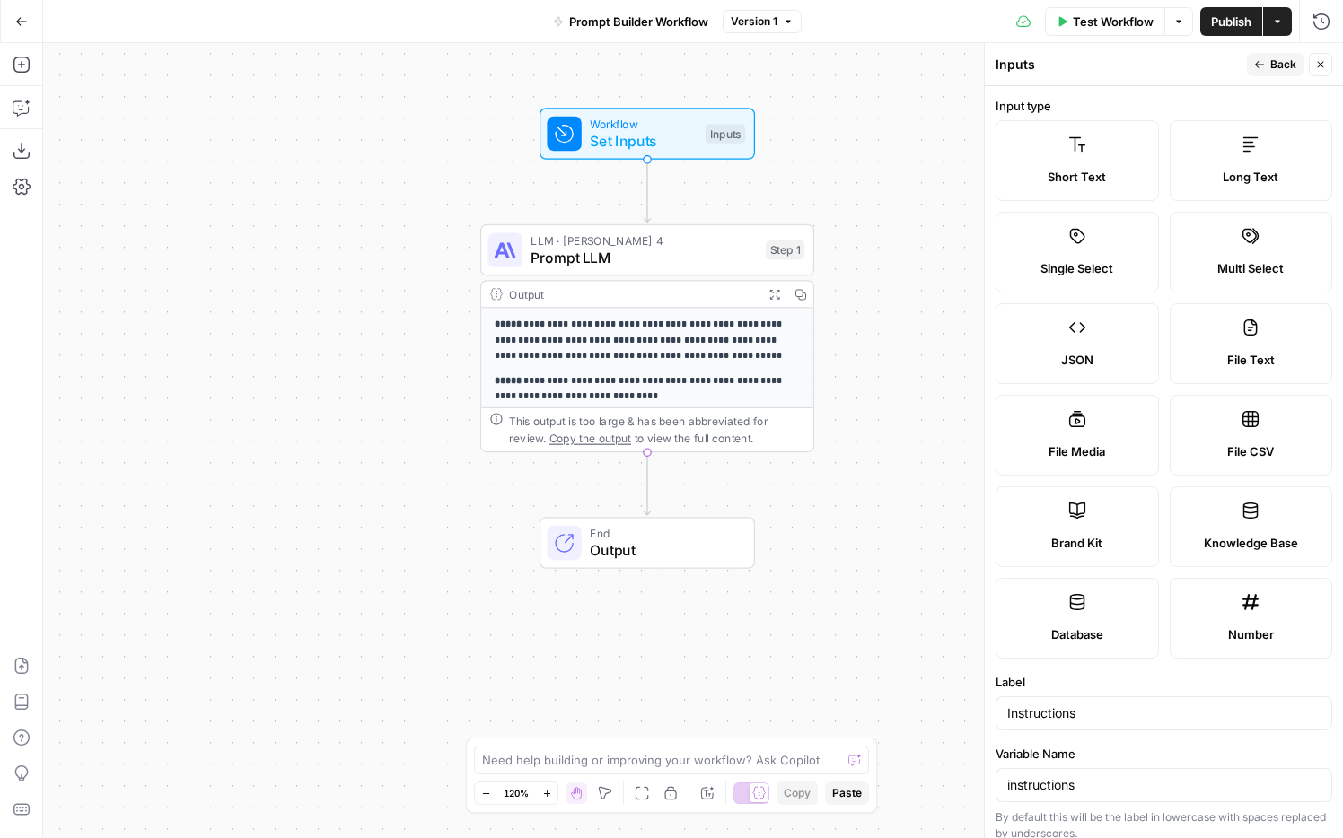
click at [1263, 60] on icon "button" at bounding box center [1259, 64] width 11 height 11
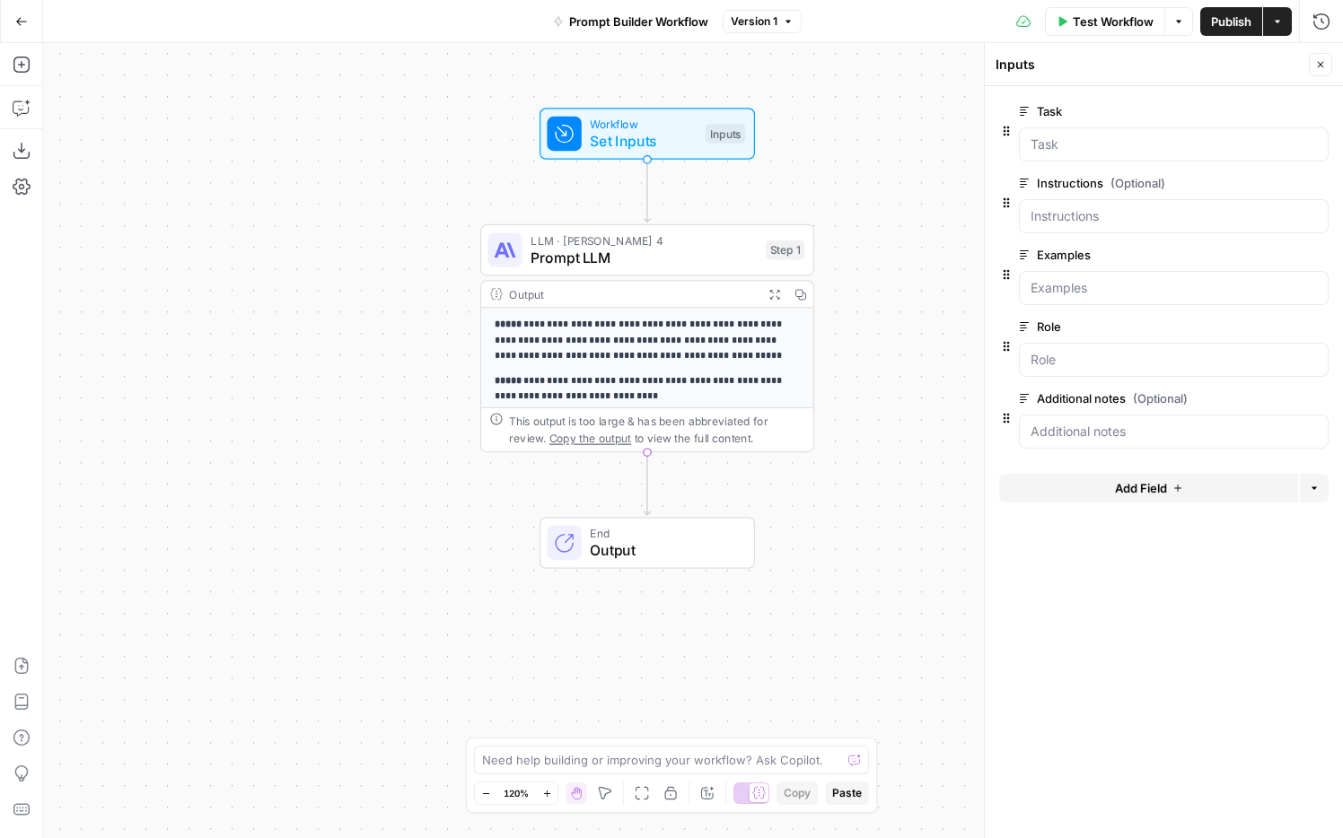
click at [1256, 251] on span "edit field" at bounding box center [1261, 255] width 39 height 14
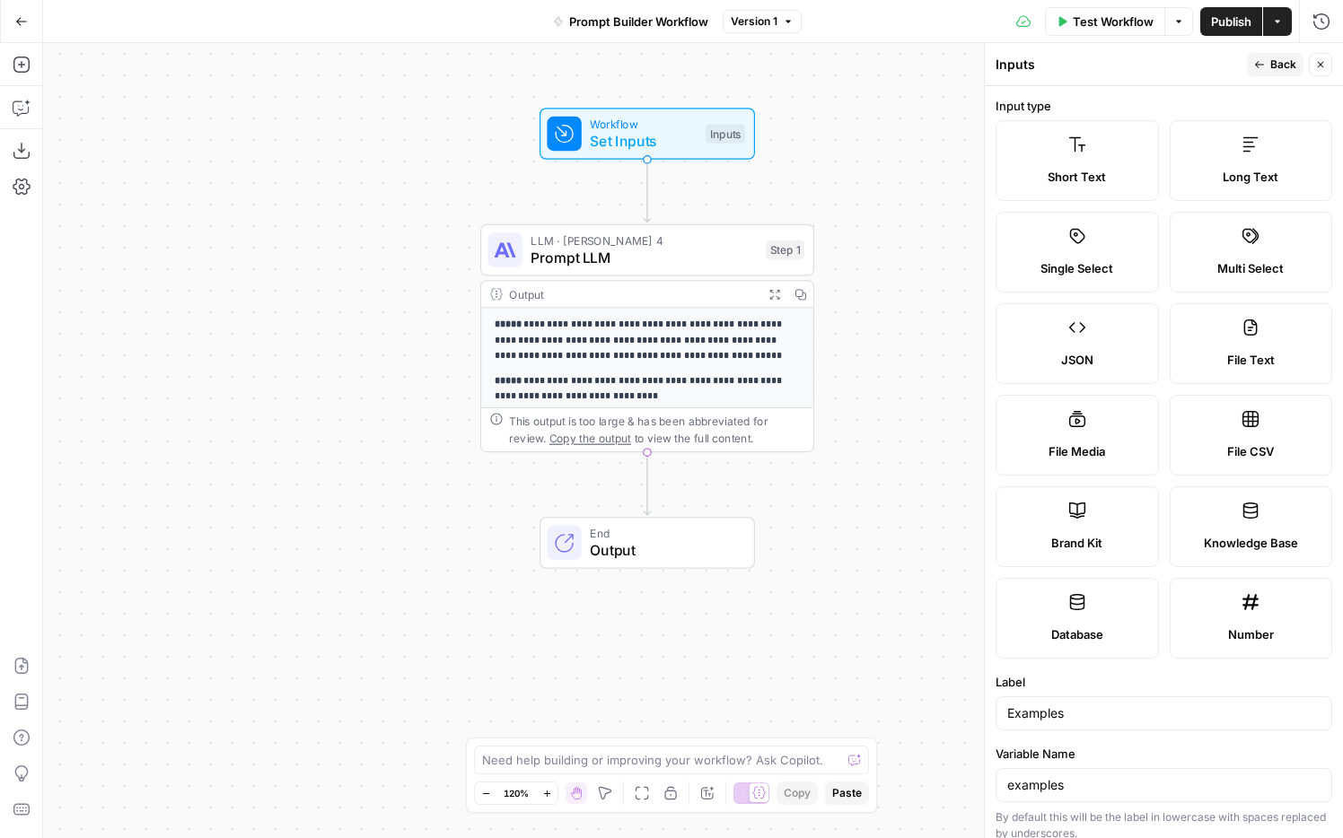
click at [1260, 65] on icon "button" at bounding box center [1259, 64] width 11 height 11
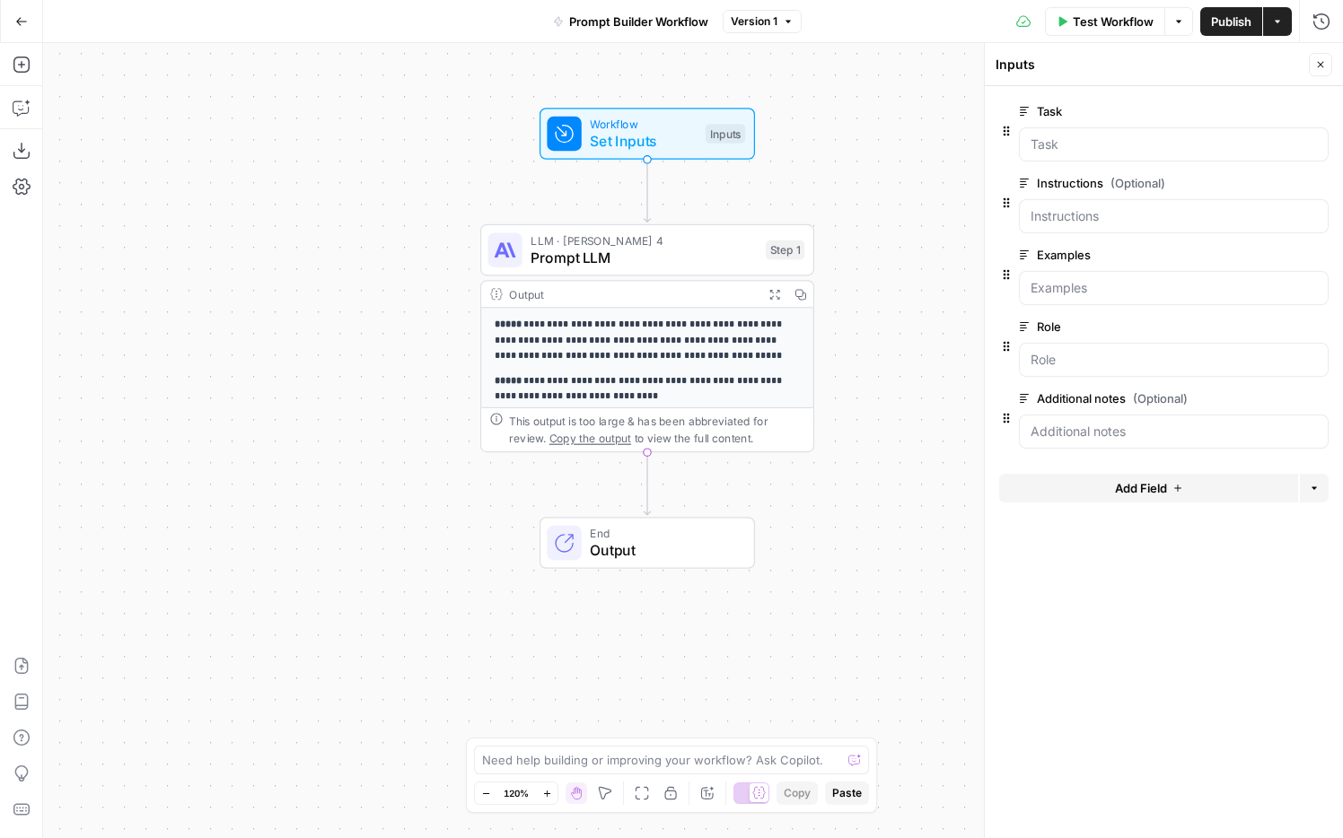
click at [1249, 325] on span "edit field" at bounding box center [1261, 327] width 39 height 14
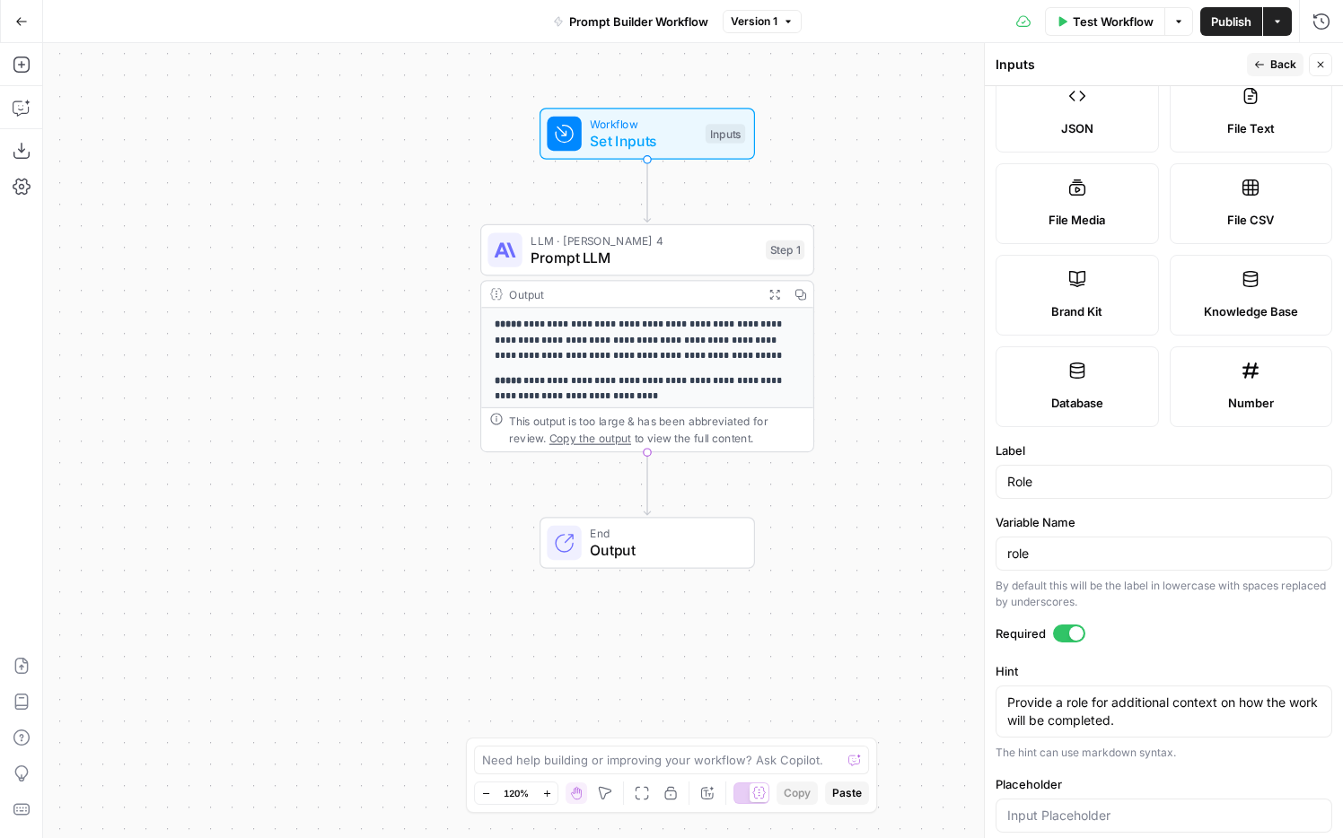
scroll to position [392, 0]
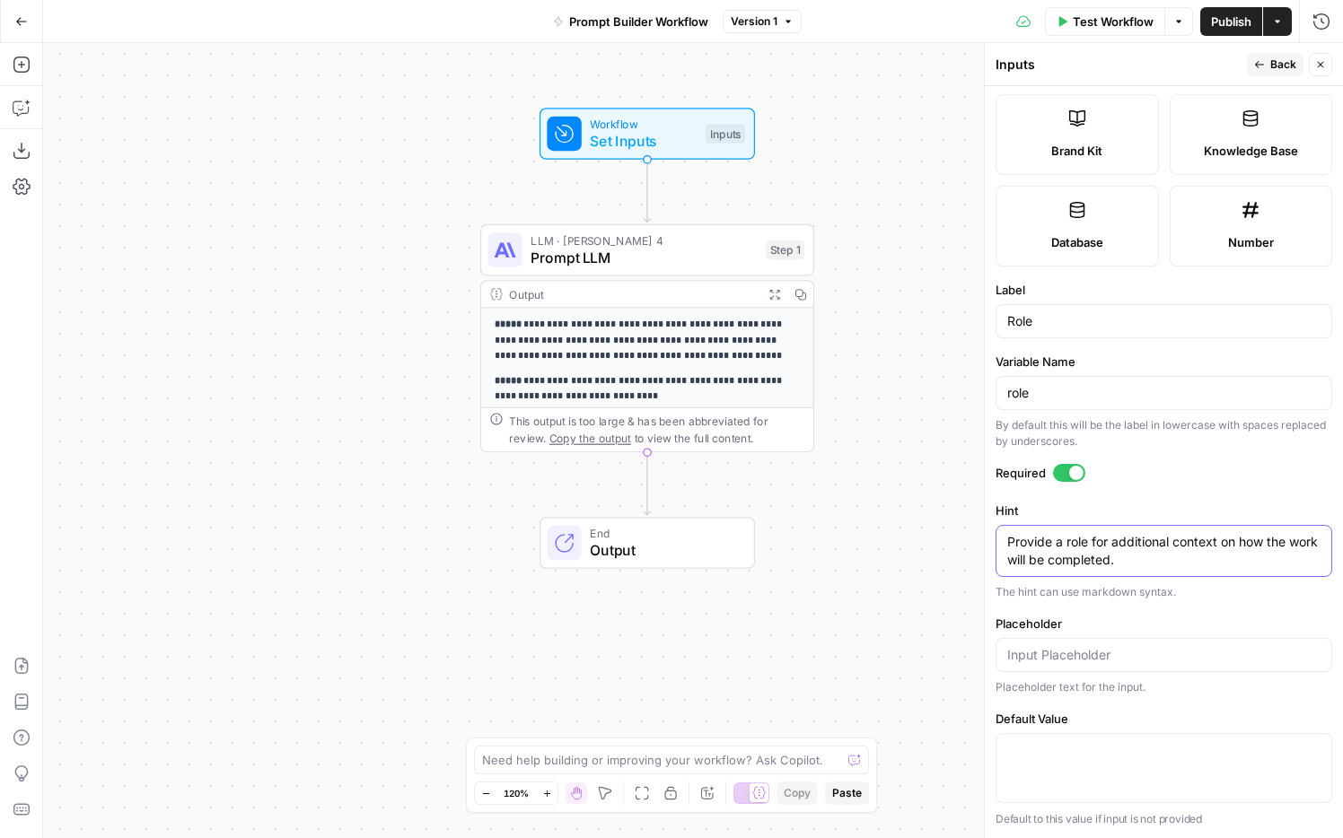
click at [1190, 564] on textarea "Provide a role for additional context on how the work will be completed." at bounding box center [1163, 551] width 313 height 36
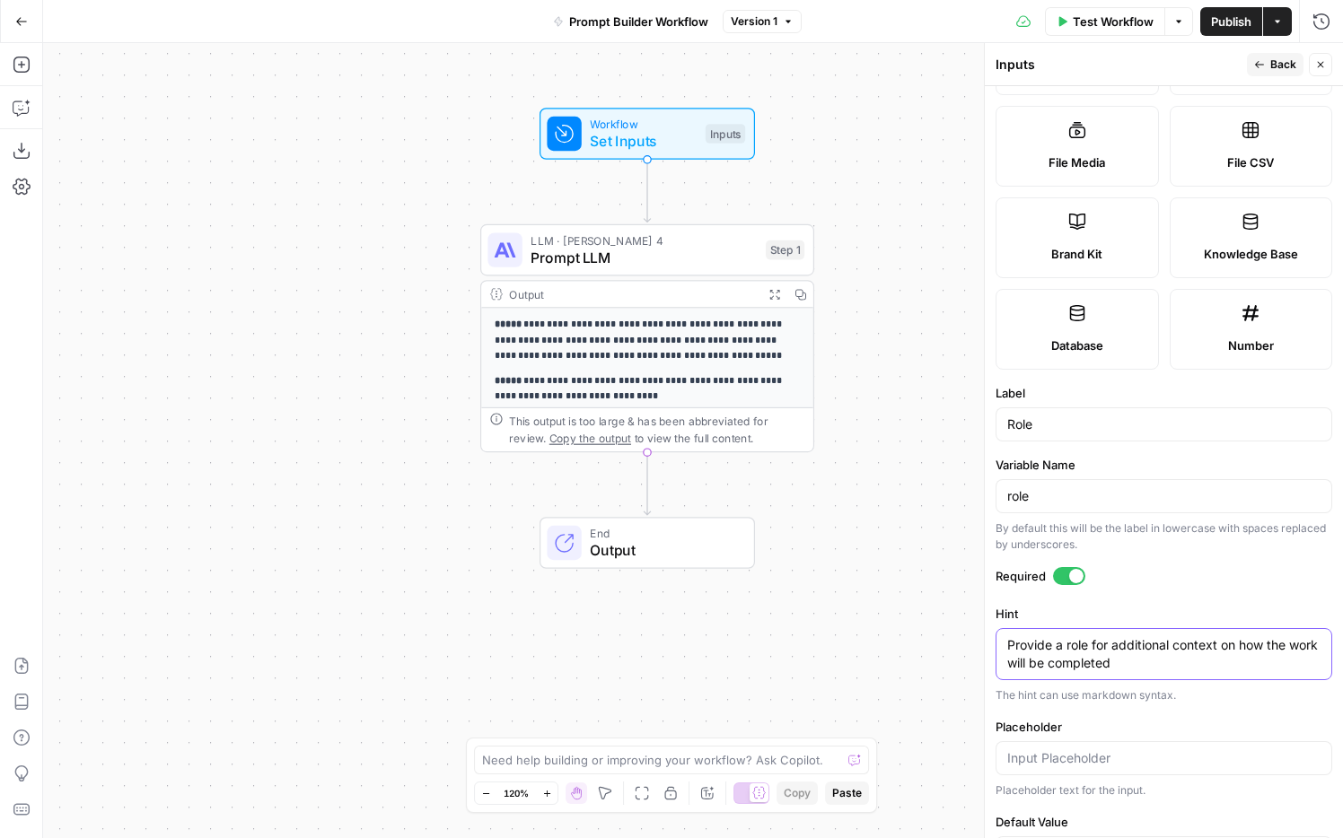
scroll to position [0, 0]
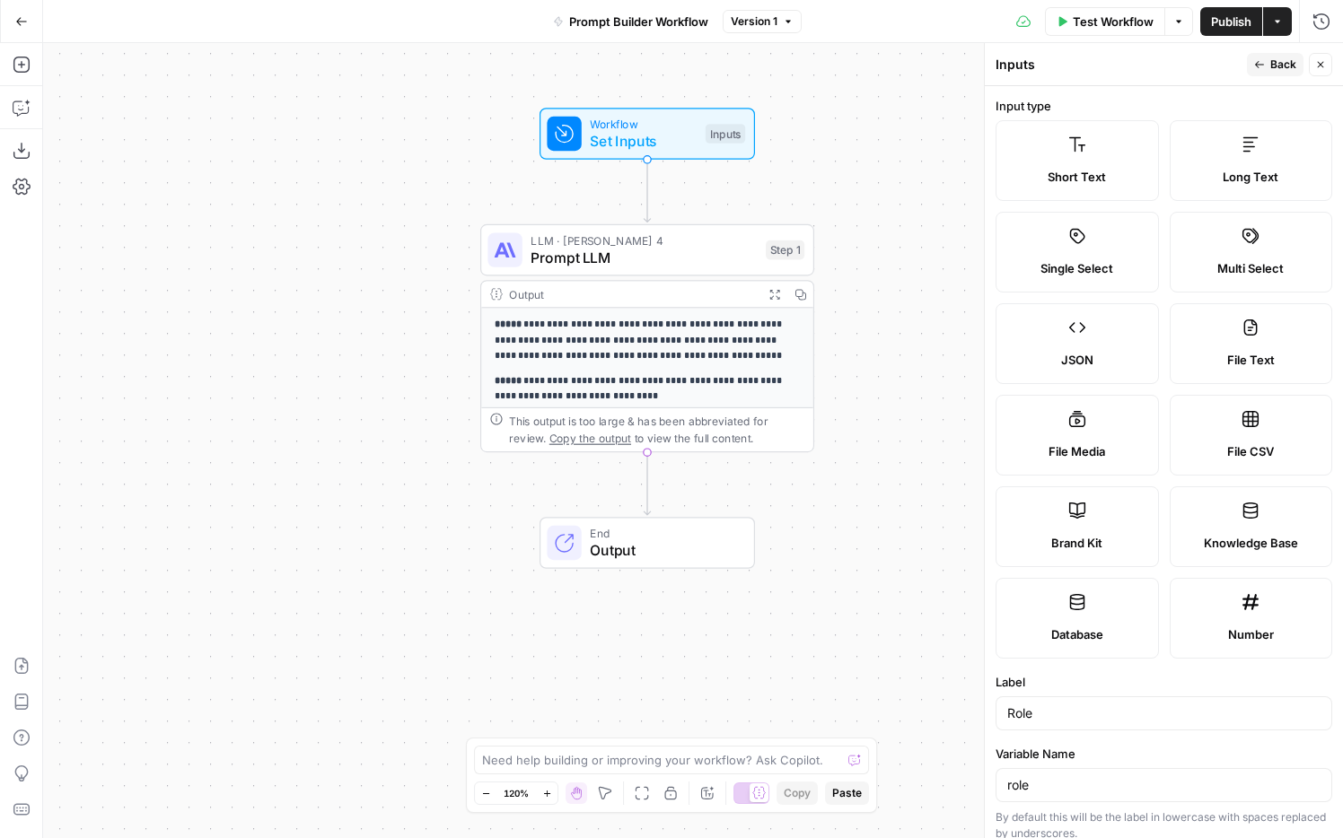
type textarea "Provide a role for additional context on how the work will be completed"
click at [1260, 68] on icon "button" at bounding box center [1259, 64] width 11 height 11
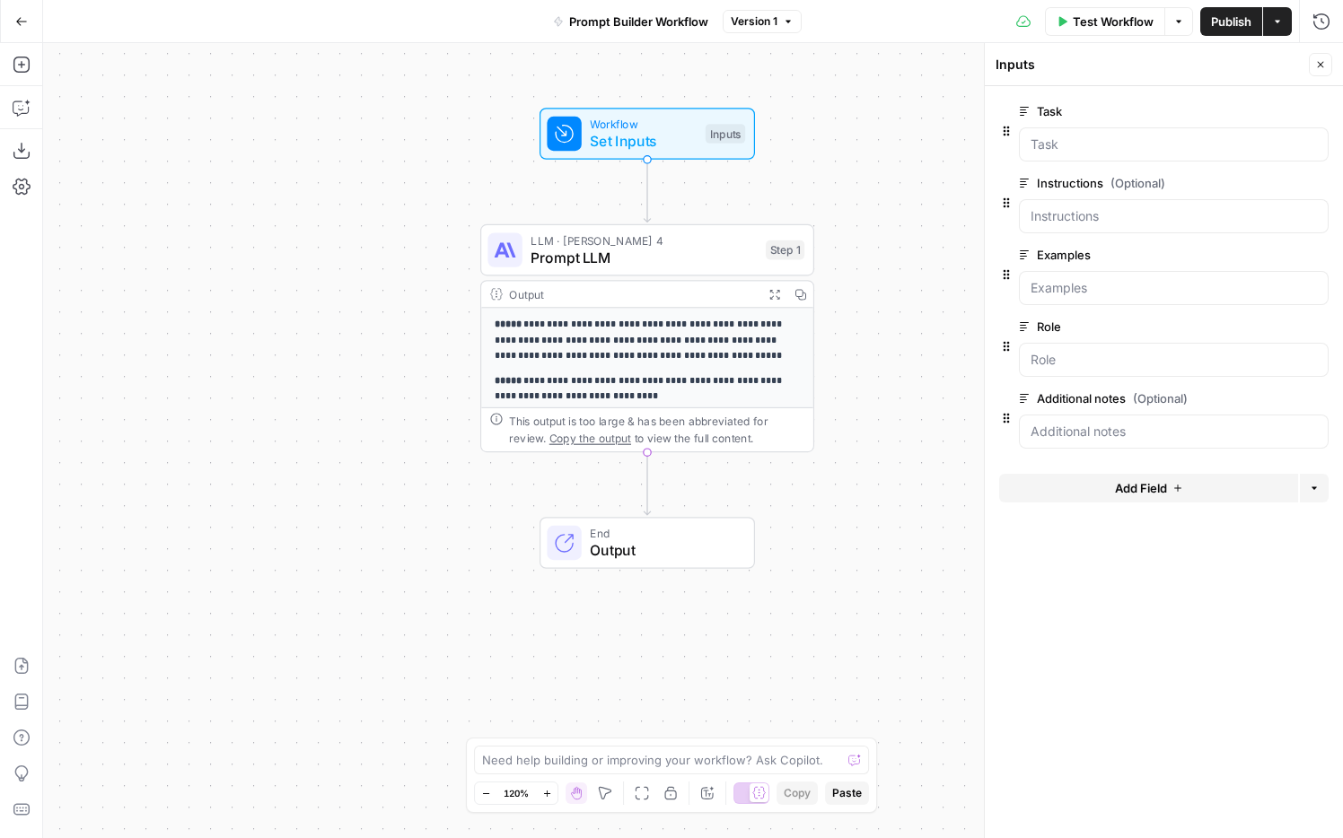
click at [1260, 399] on span "edit field" at bounding box center [1261, 398] width 39 height 14
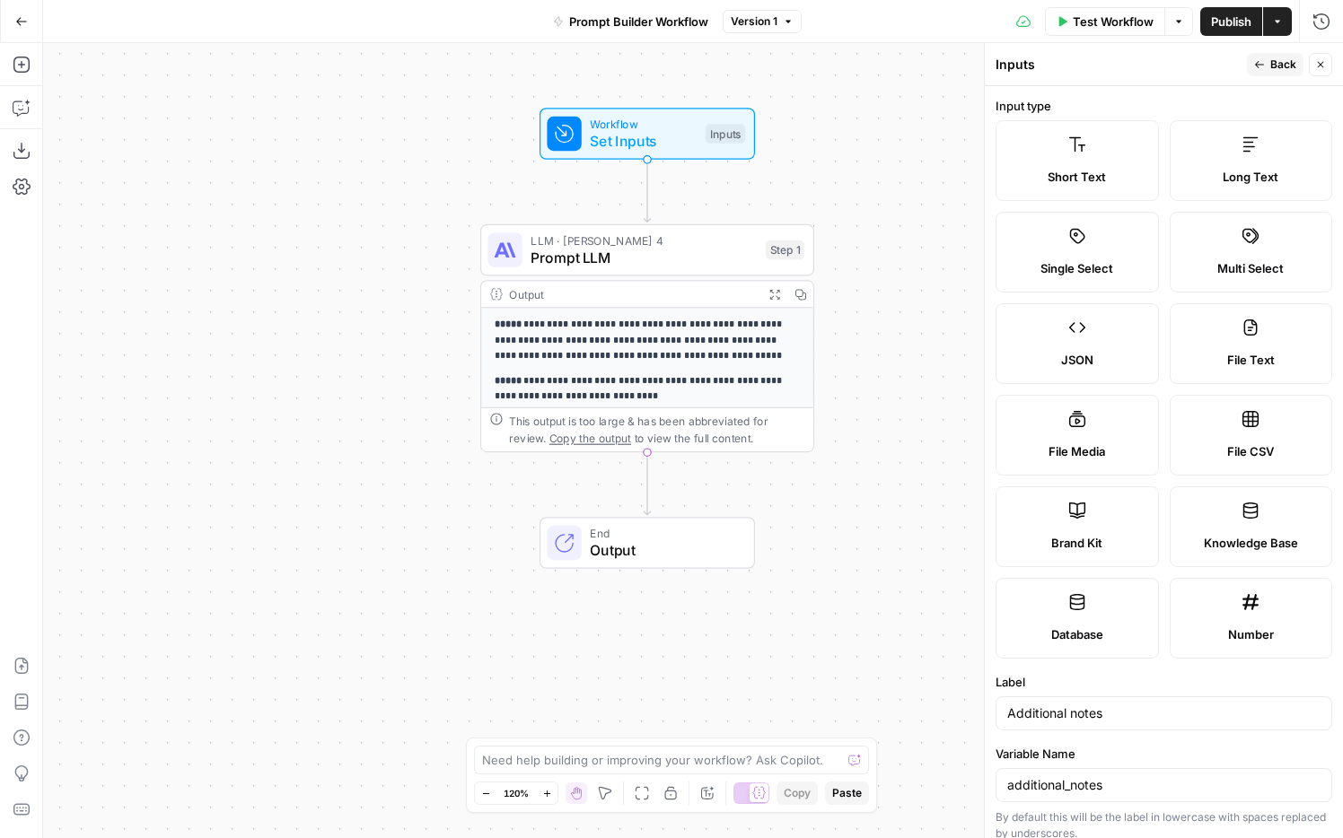
click at [1268, 67] on button "Back" at bounding box center [1275, 64] width 57 height 23
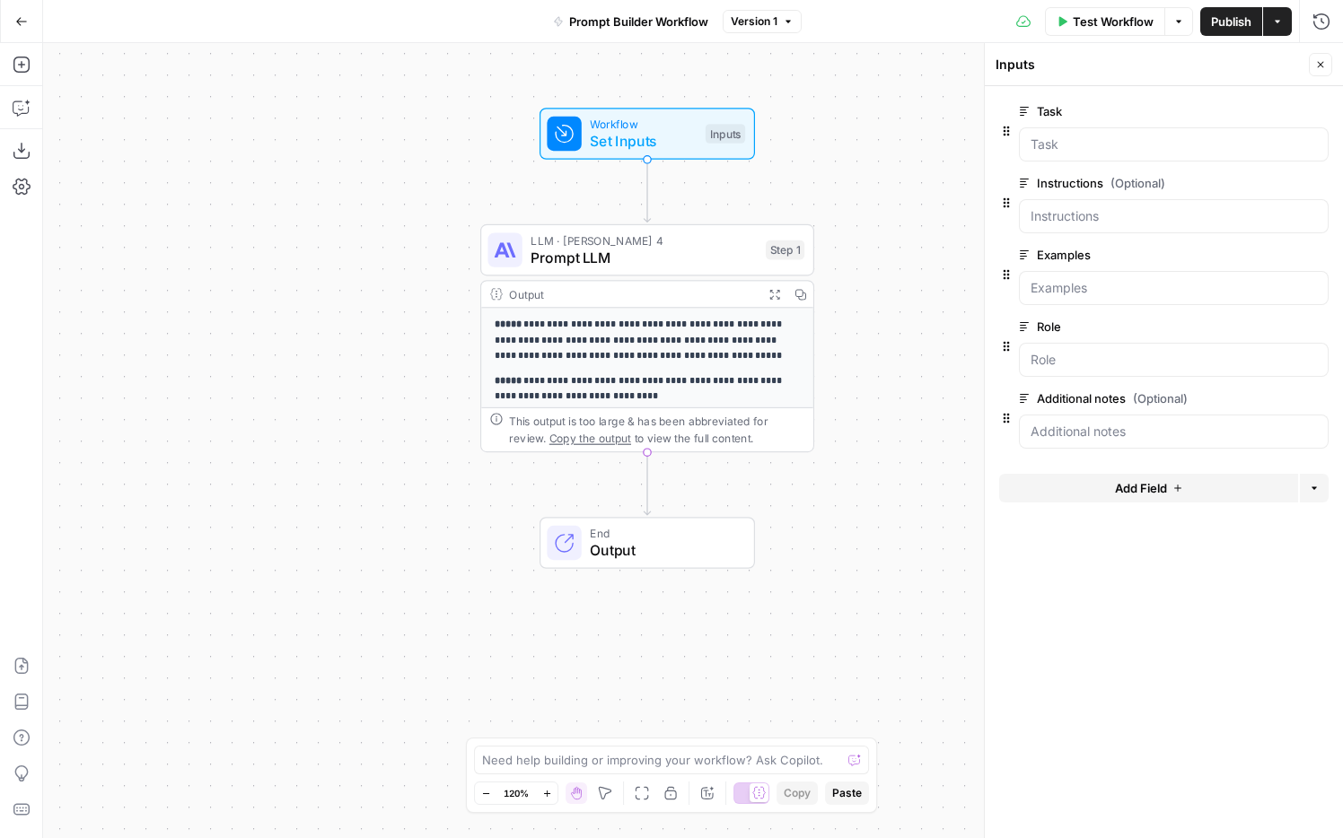
click at [1223, 26] on span "Publish" at bounding box center [1231, 22] width 40 height 18
click at [16, 15] on icon "button" at bounding box center [21, 21] width 13 height 13
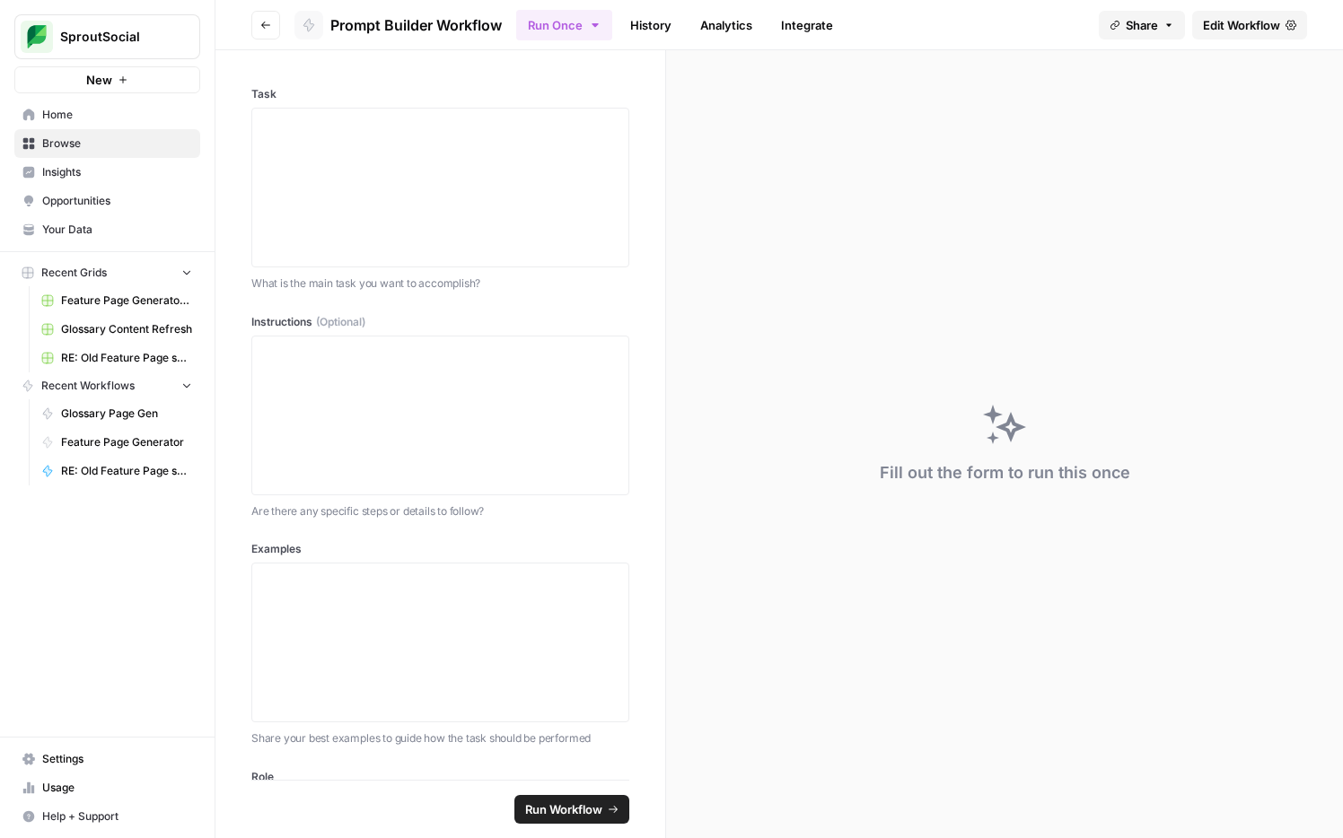
click at [112, 387] on span "Recent Workflows" at bounding box center [87, 386] width 93 height 16
click at [59, 146] on span "Browse" at bounding box center [117, 144] width 150 height 16
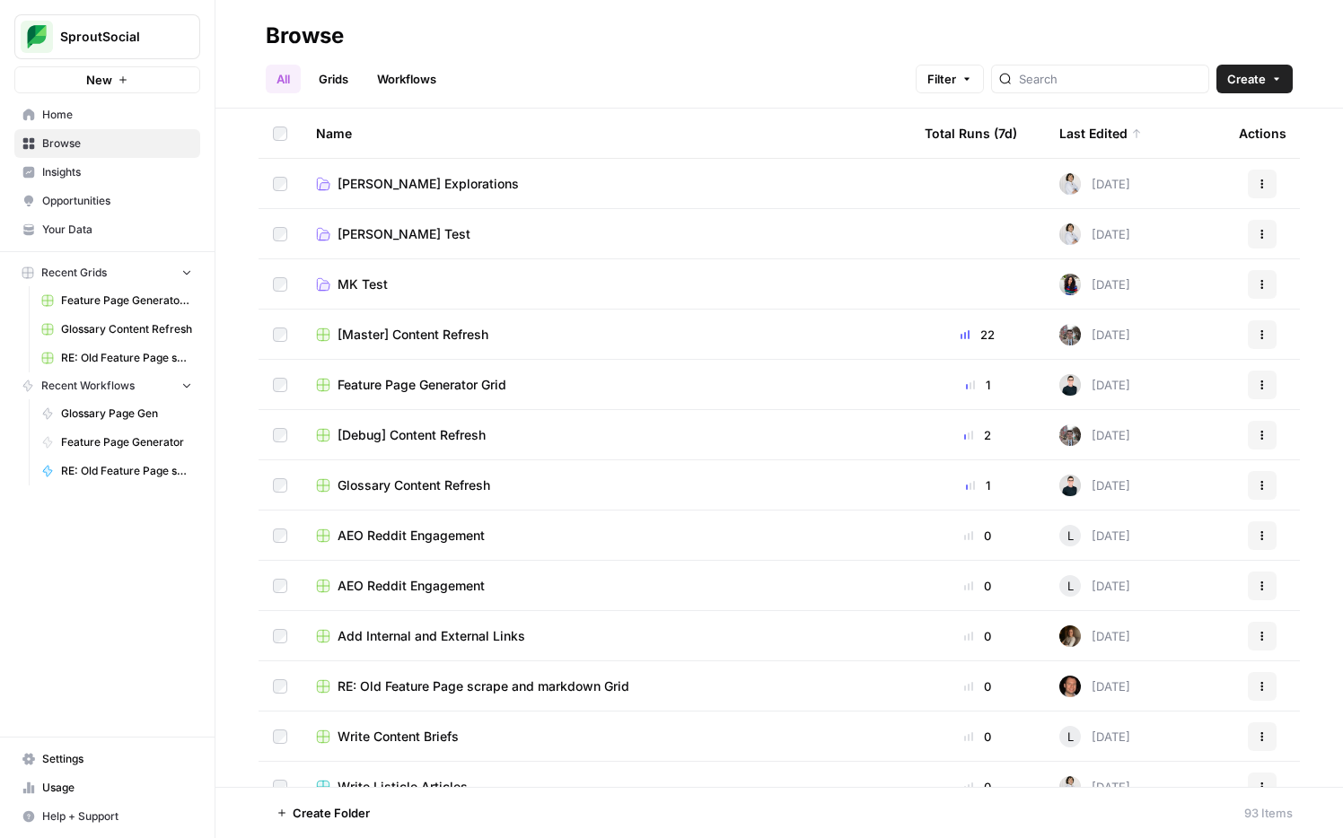
click at [1098, 129] on div "Last Edited" at bounding box center [1100, 133] width 83 height 49
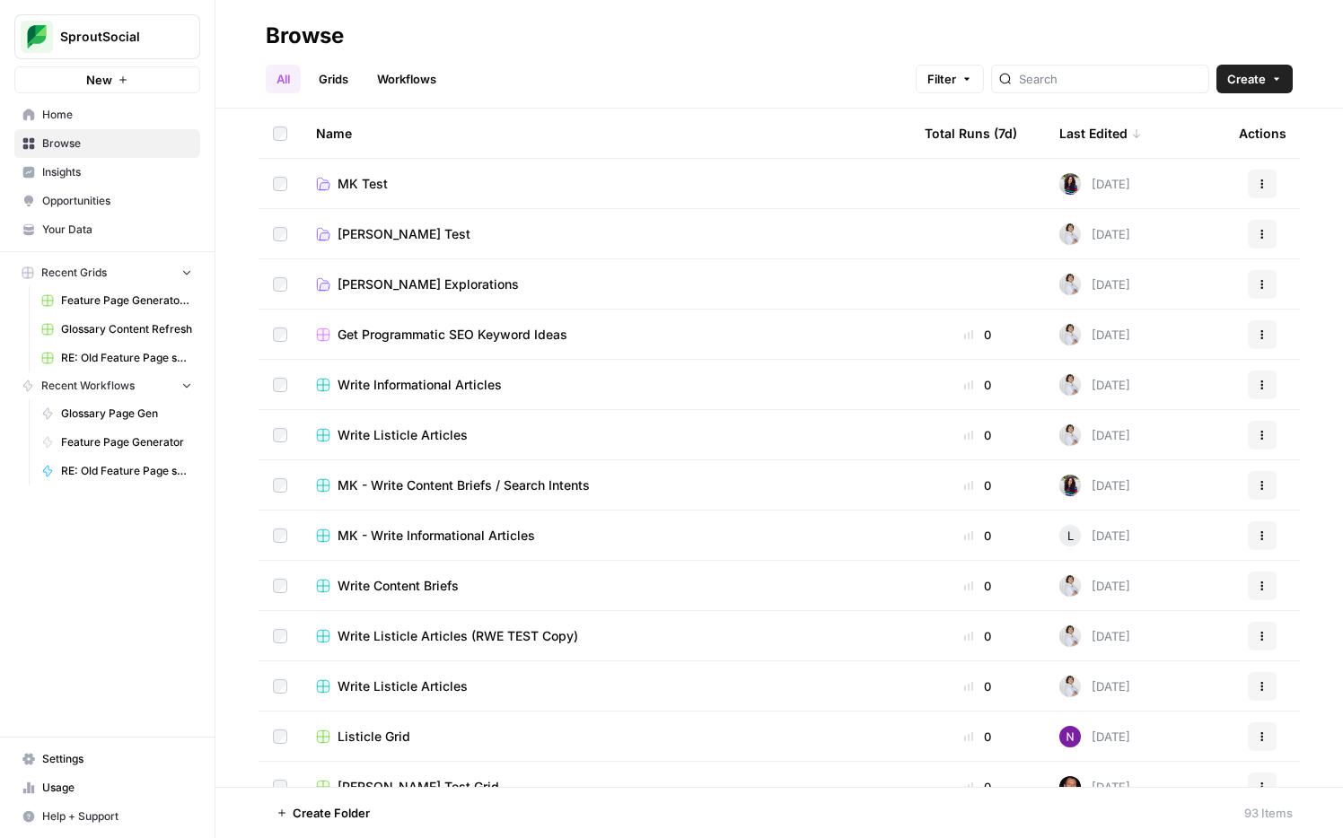
click at [1098, 129] on div "Last Edited" at bounding box center [1100, 133] width 83 height 49
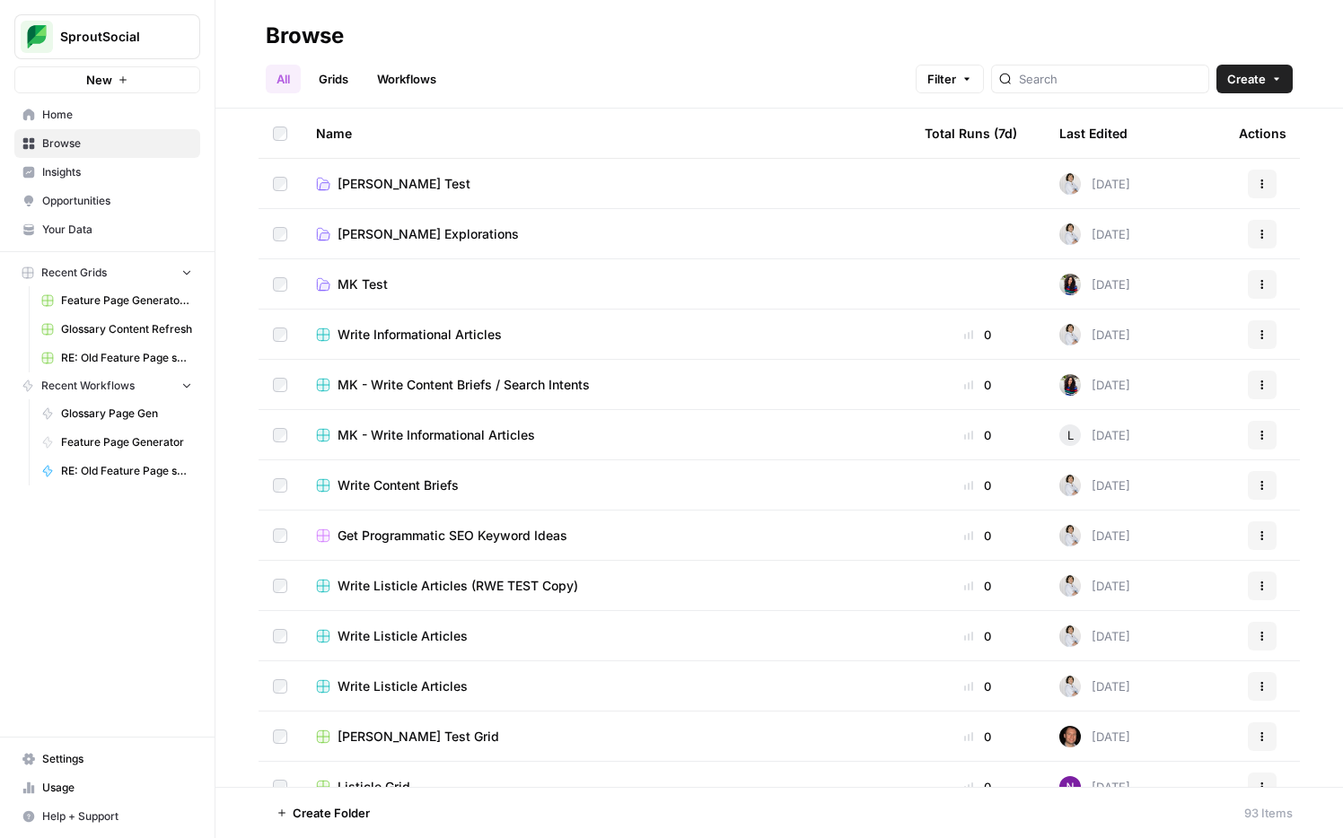
click at [1098, 129] on div "Last Edited" at bounding box center [1093, 133] width 68 height 49
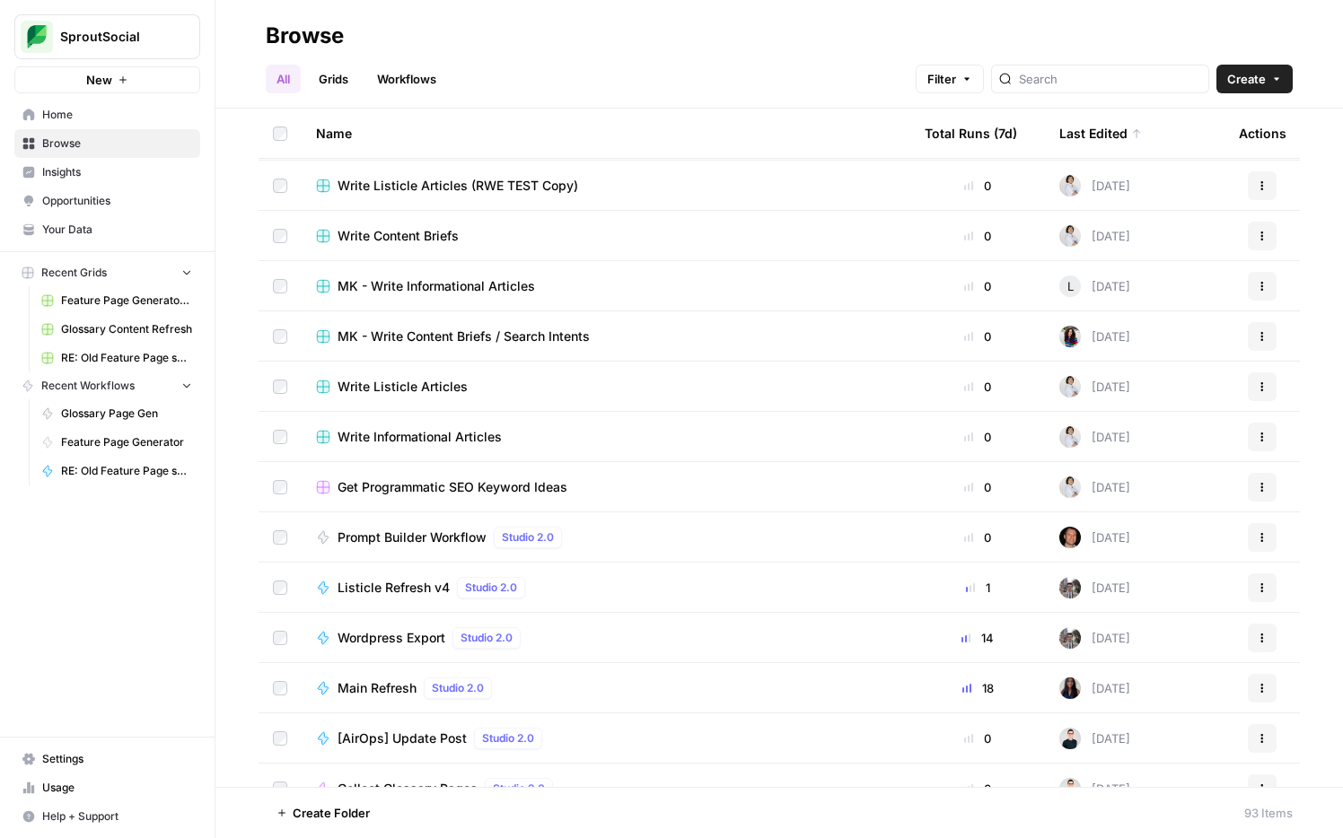
scroll to position [1006, 0]
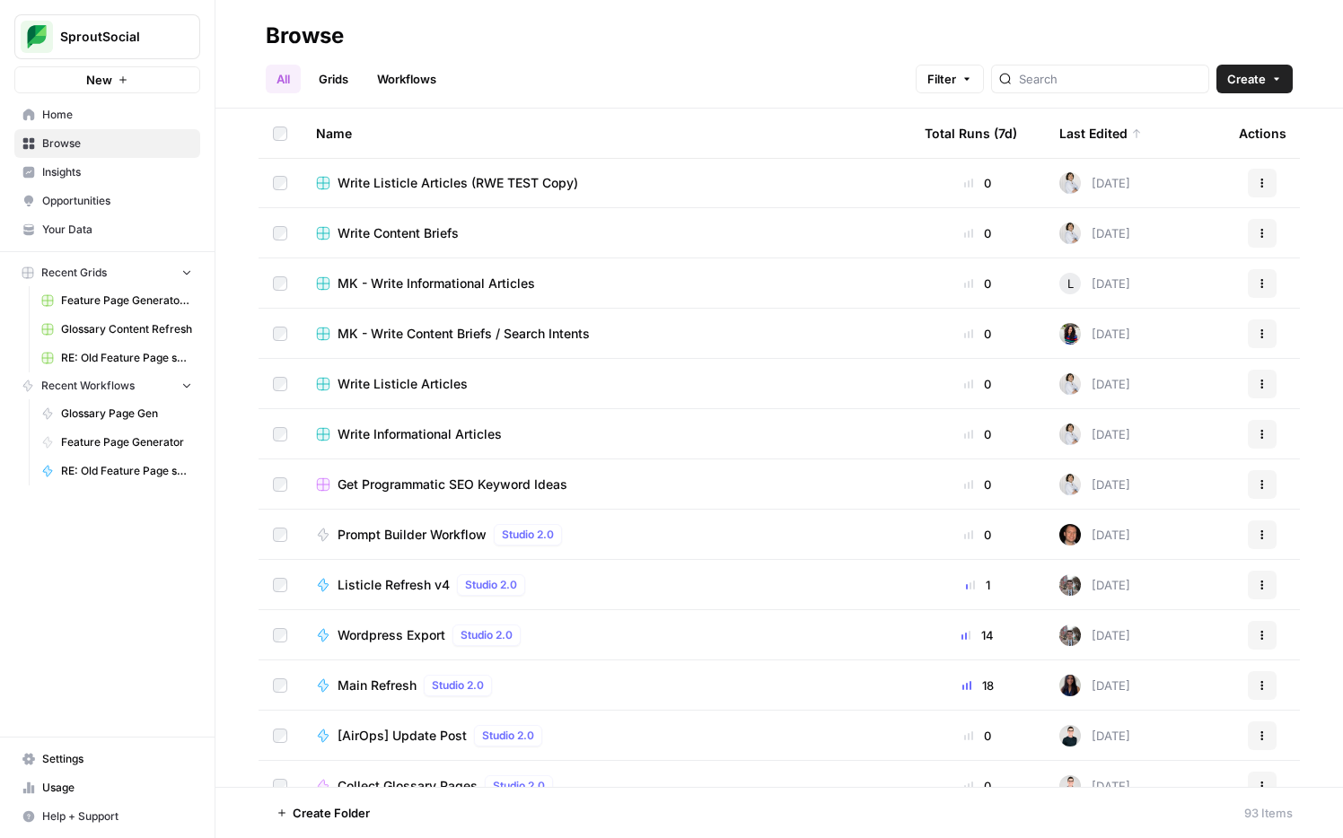
click at [411, 531] on span "Prompt Builder Workflow" at bounding box center [412, 535] width 149 height 18
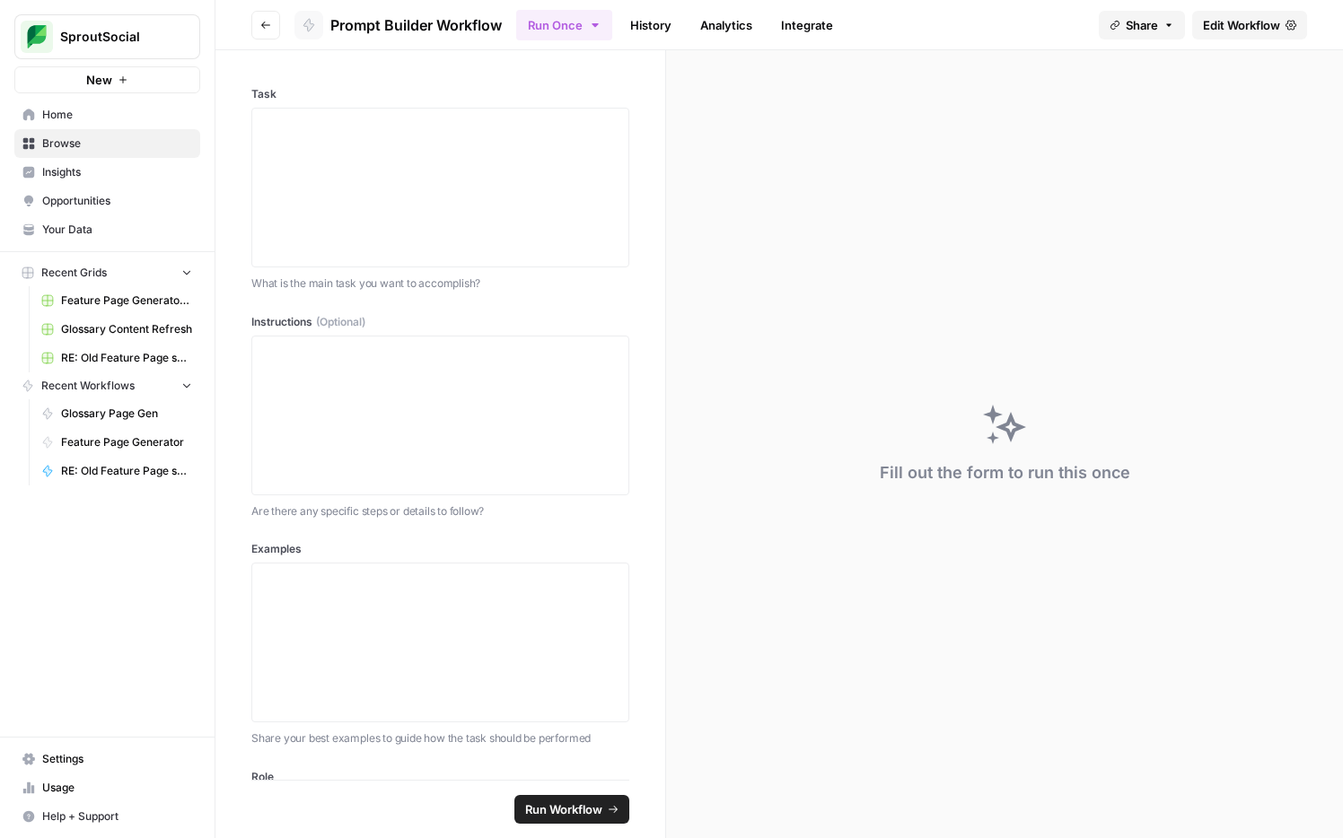
click at [79, 117] on span "Home" at bounding box center [117, 115] width 150 height 16
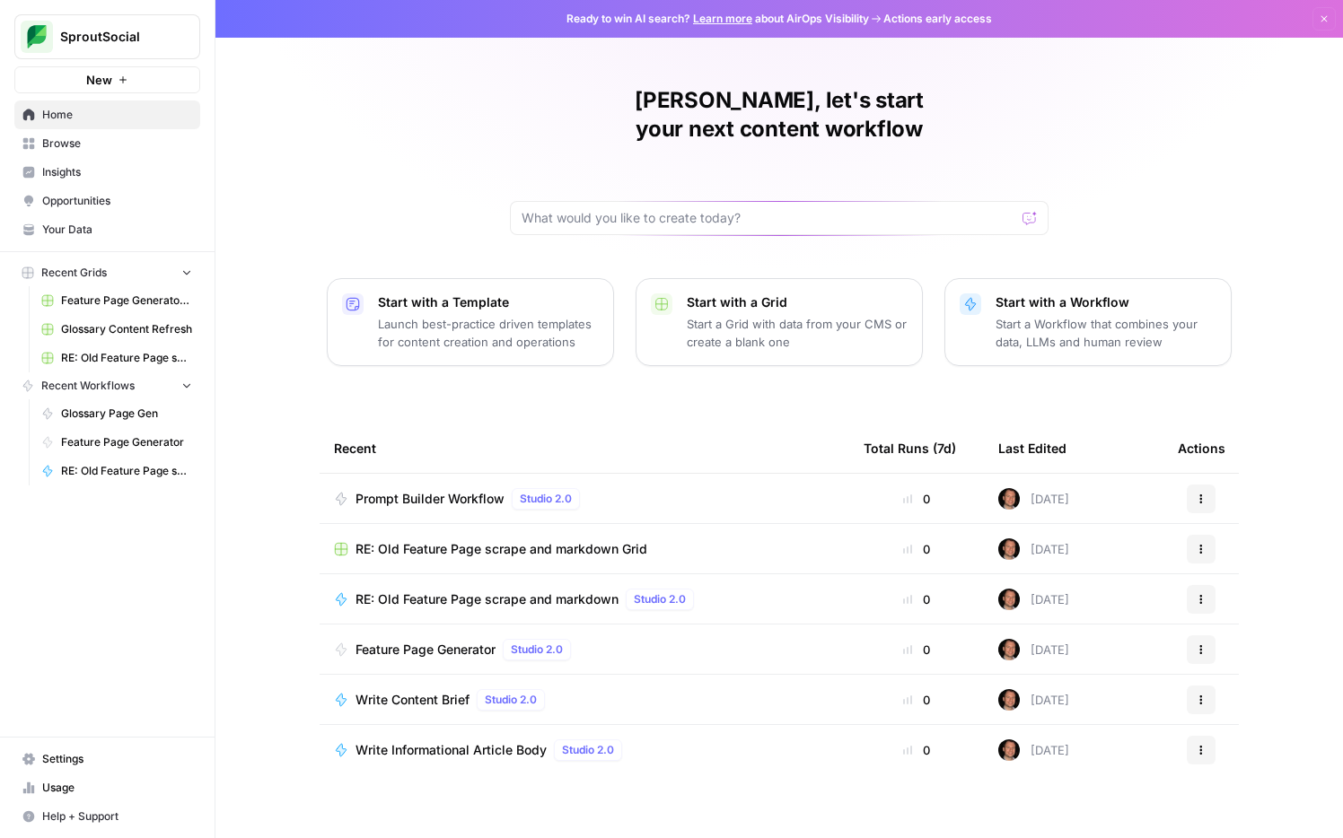
click at [423, 490] on span "Prompt Builder Workflow" at bounding box center [429, 499] width 149 height 18
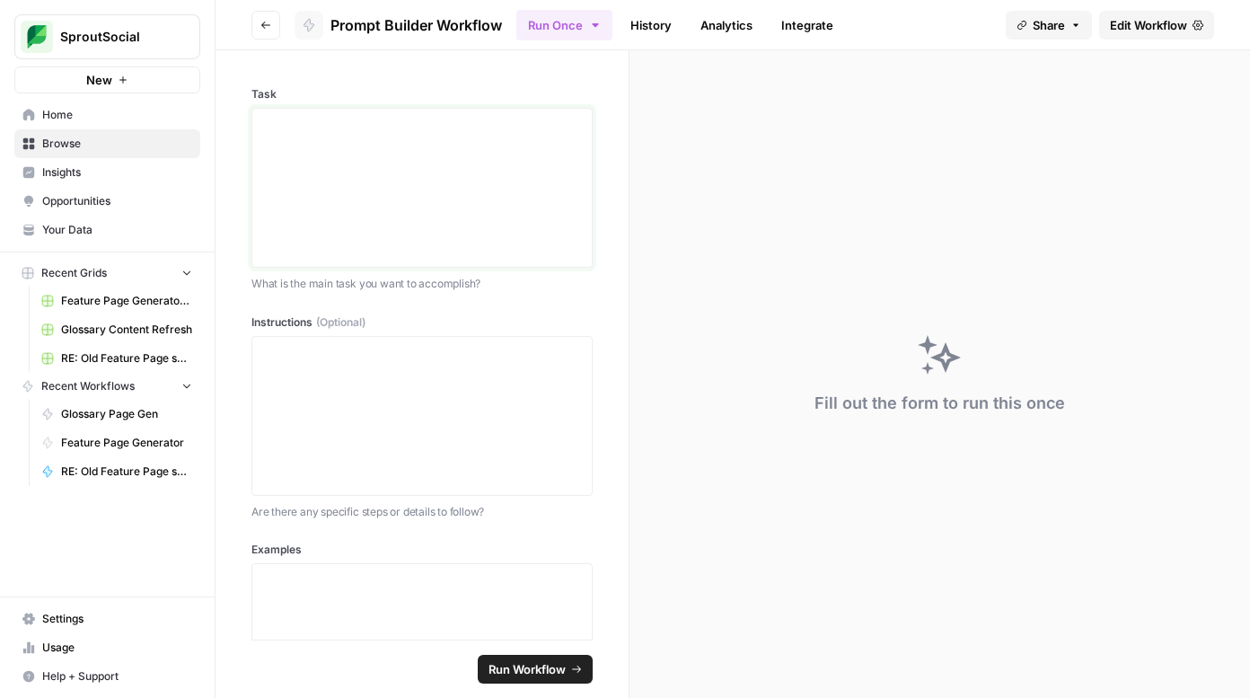
click at [370, 136] on div at bounding box center [422, 188] width 318 height 144
click at [311, 371] on div at bounding box center [422, 416] width 318 height 144
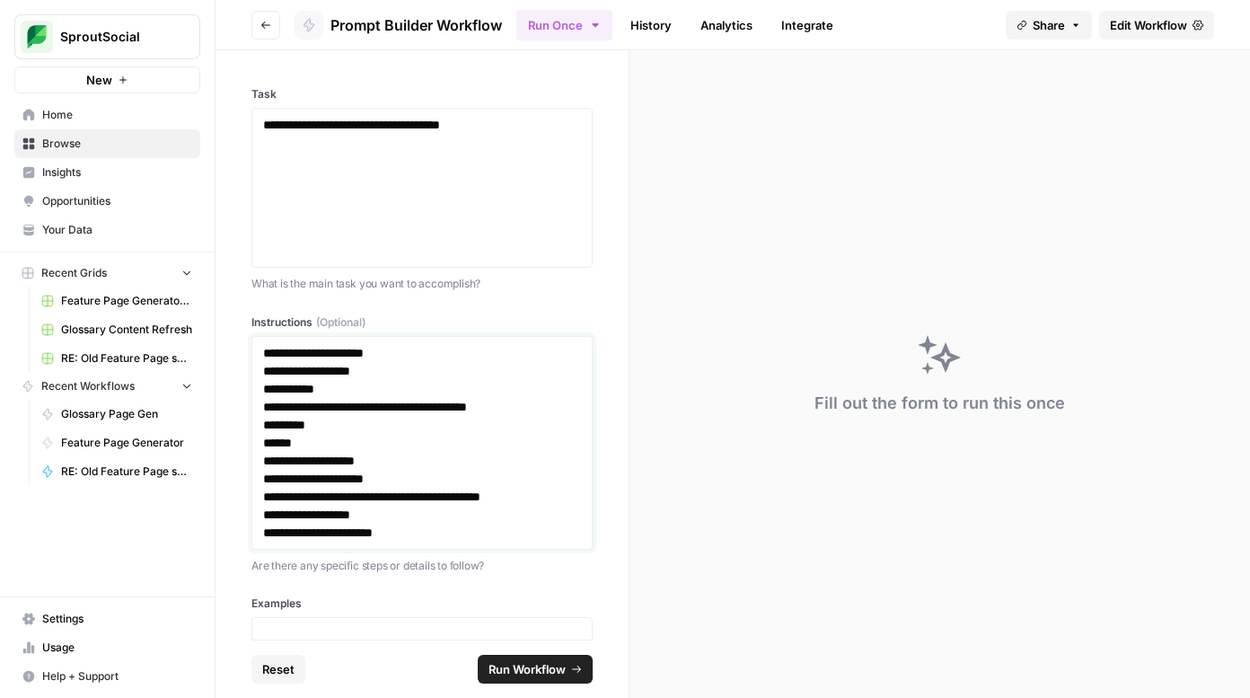
click at [390, 352] on p "**********" at bounding box center [422, 353] width 318 height 18
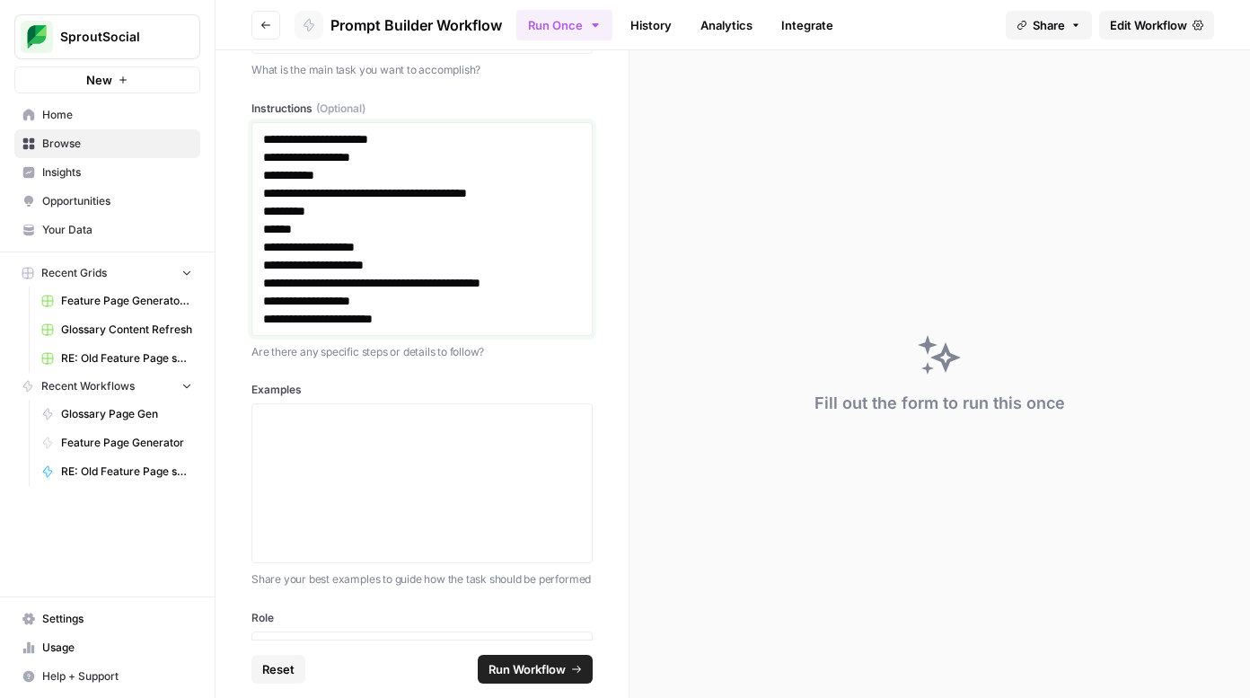
scroll to position [224, 0]
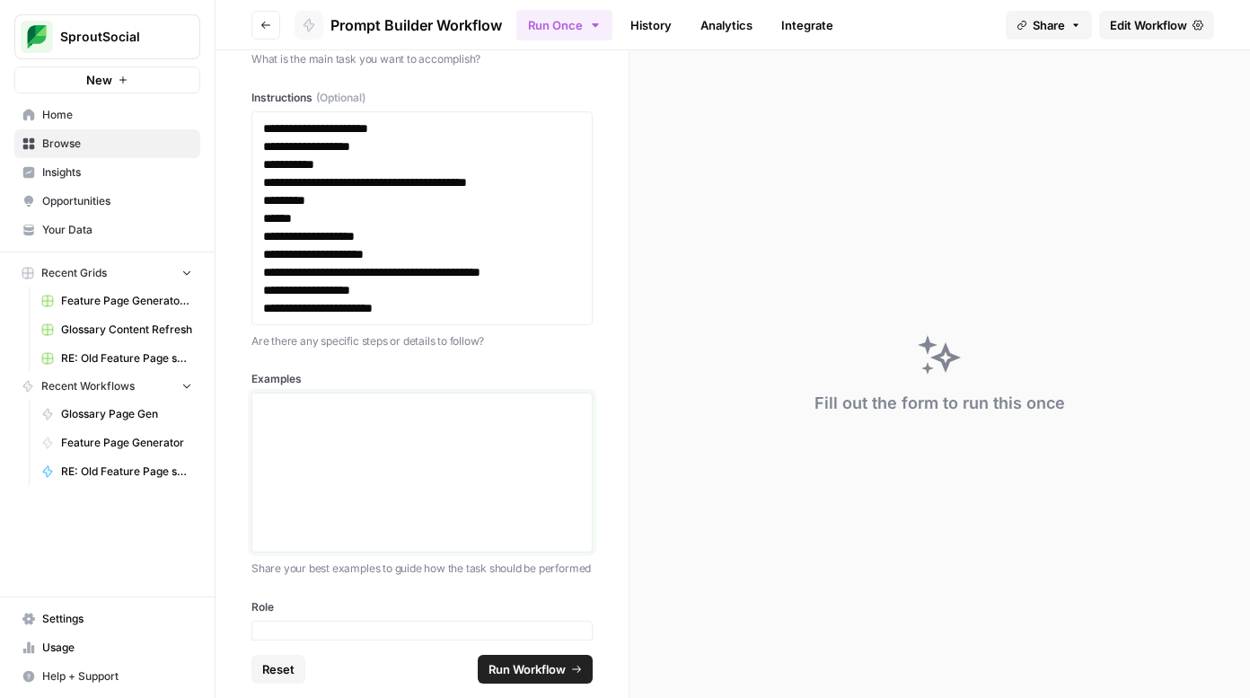
click at [426, 428] on div at bounding box center [422, 472] width 318 height 144
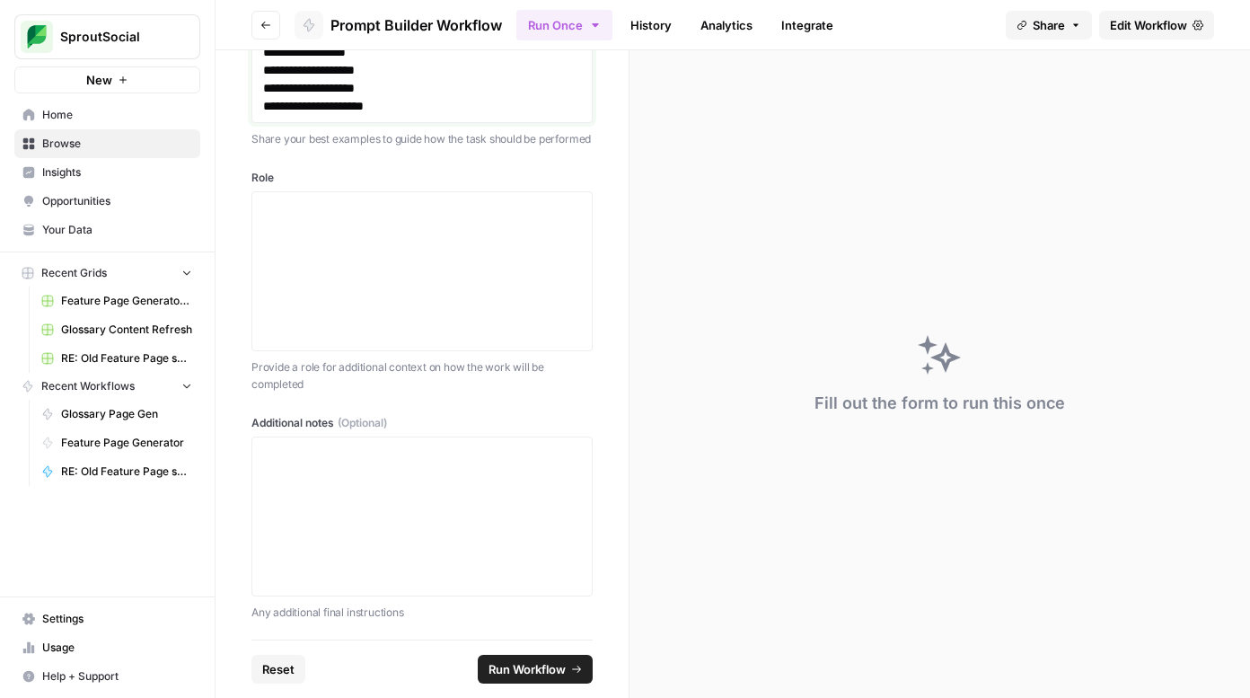
scroll to position [5036, 0]
click at [387, 231] on div at bounding box center [422, 269] width 318 height 144
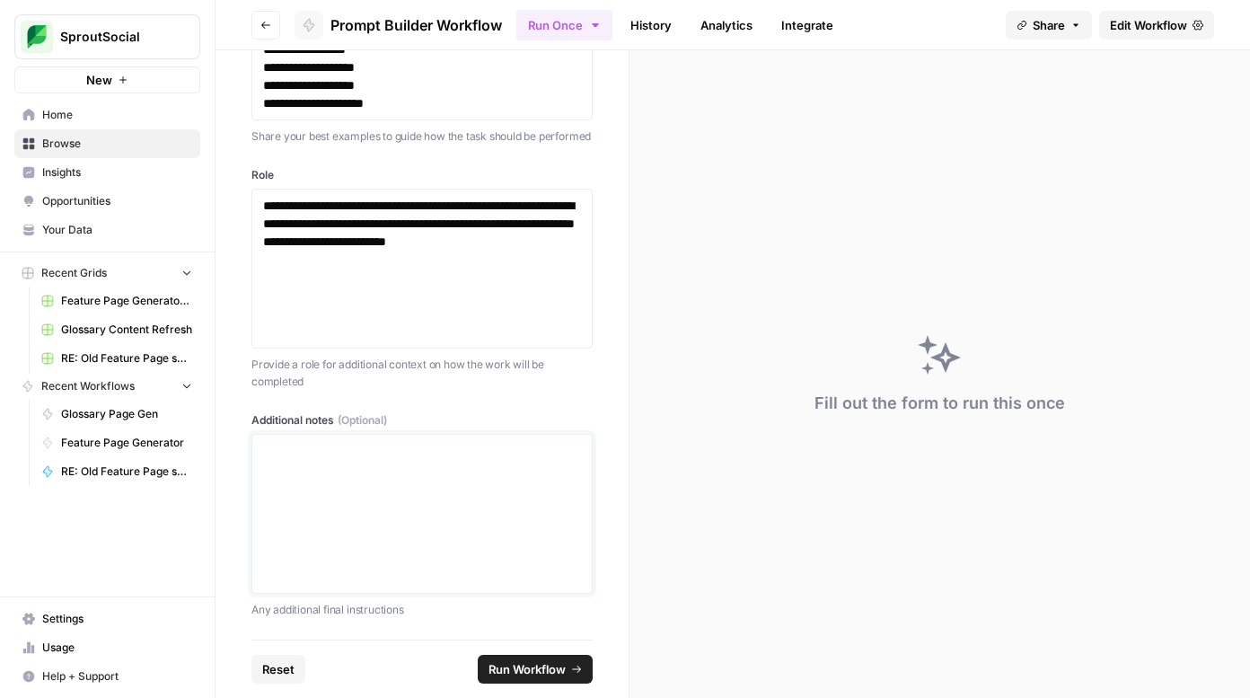
click at [342, 493] on div at bounding box center [422, 514] width 318 height 144
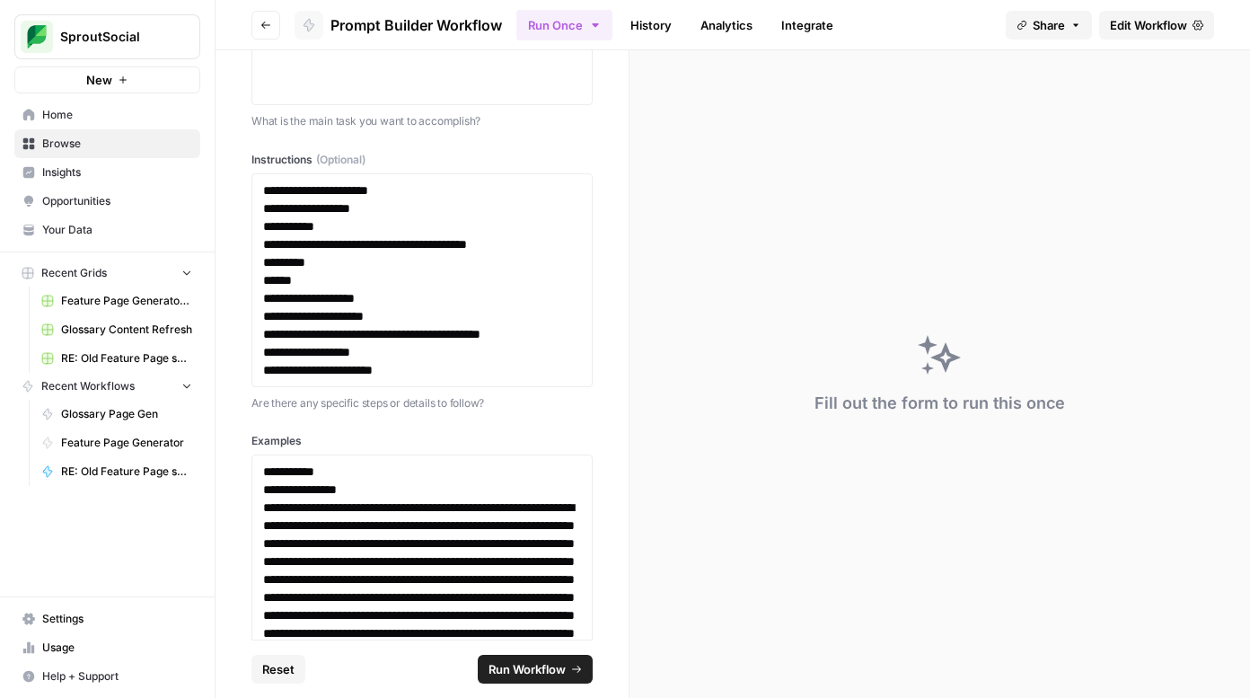
scroll to position [0, 0]
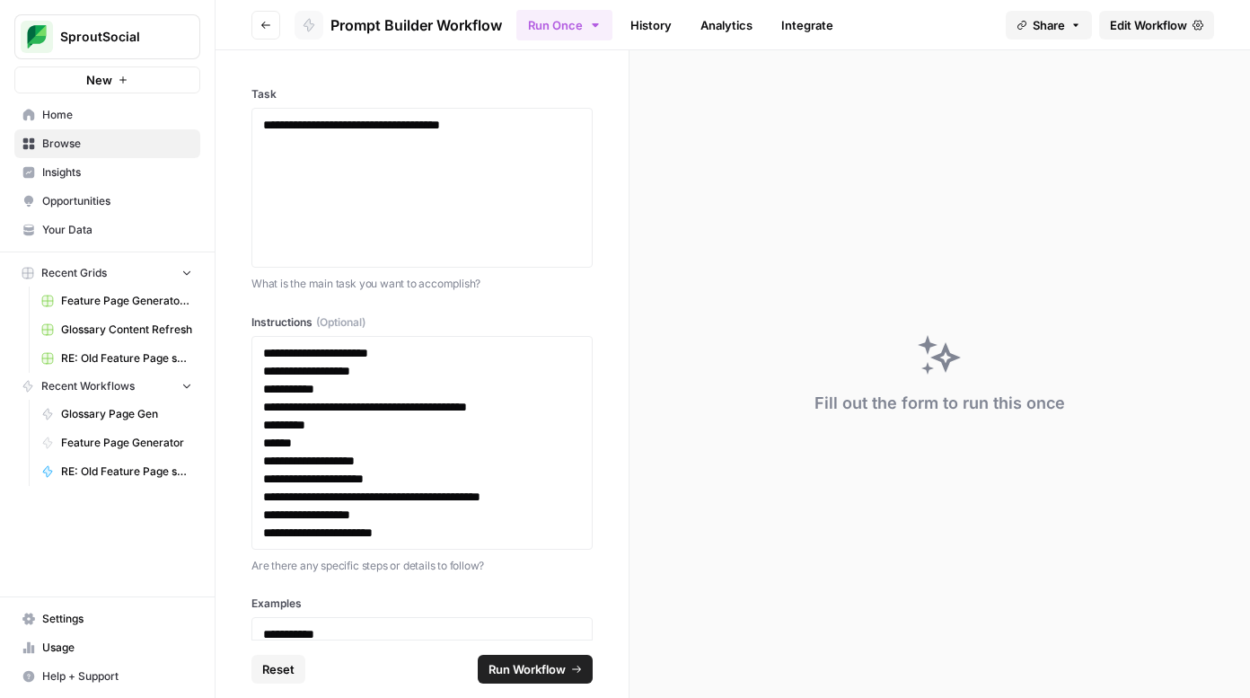
click at [592, 263] on div "**********" at bounding box center [421, 344] width 413 height 589
drag, startPoint x: 589, startPoint y: 263, endPoint x: 589, endPoint y: 290, distance: 26.9
click at [589, 290] on div "**********" at bounding box center [421, 189] width 341 height 206
click at [589, 290] on p "What is the main task you want to accomplish?" at bounding box center [421, 284] width 341 height 18
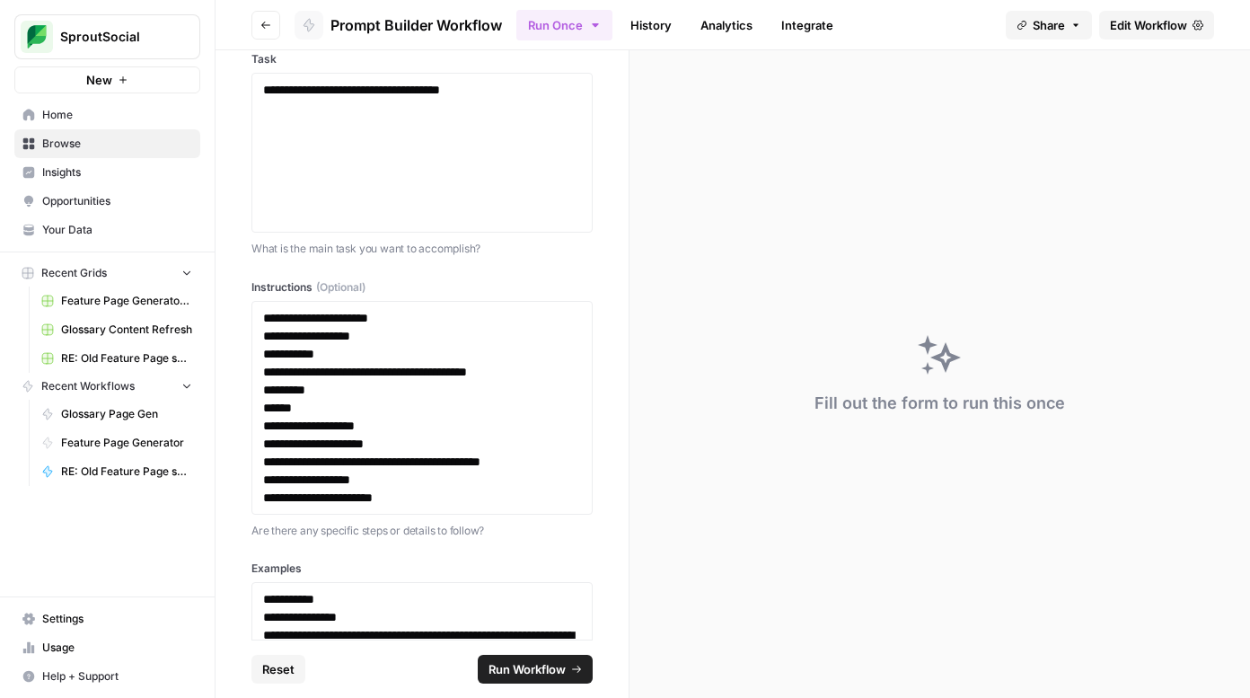
scroll to position [27, 0]
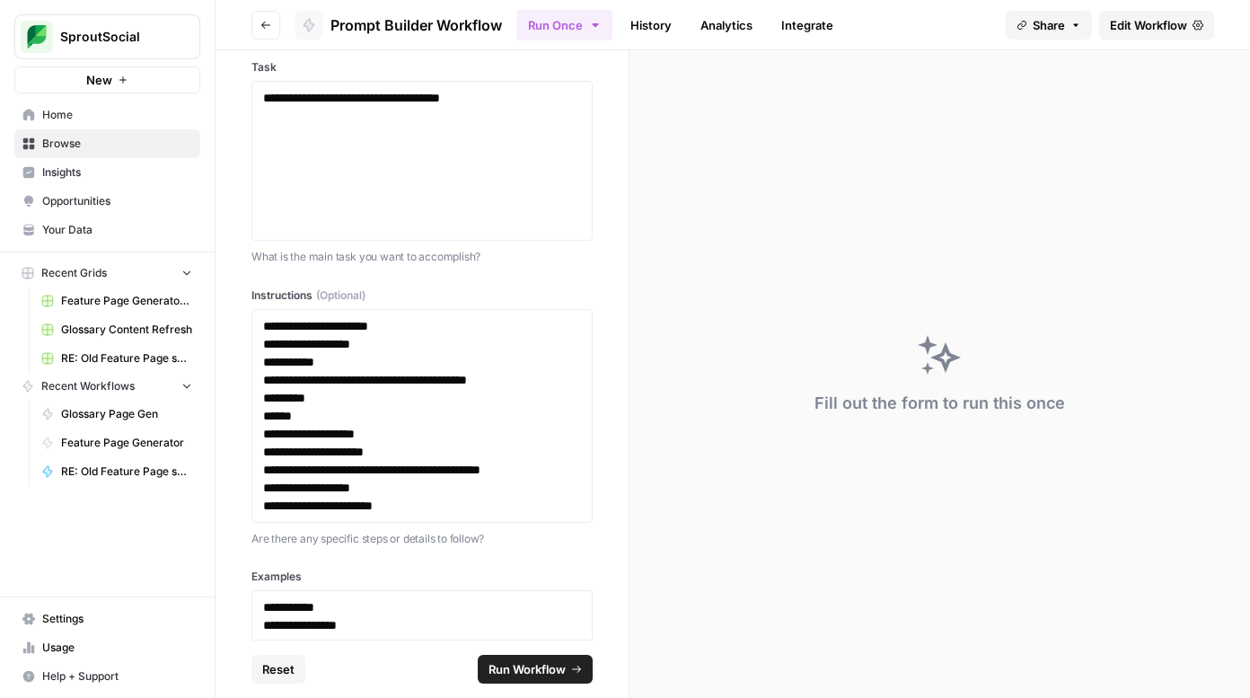
click at [536, 672] on span "Run Workflow" at bounding box center [526, 669] width 77 height 18
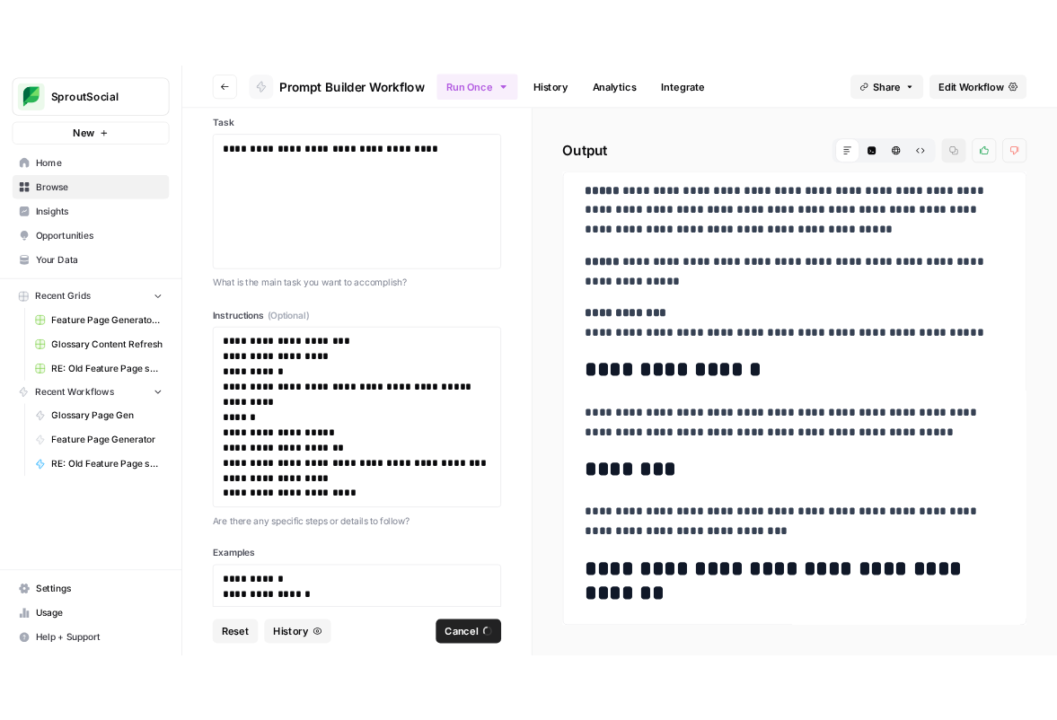
scroll to position [0, 0]
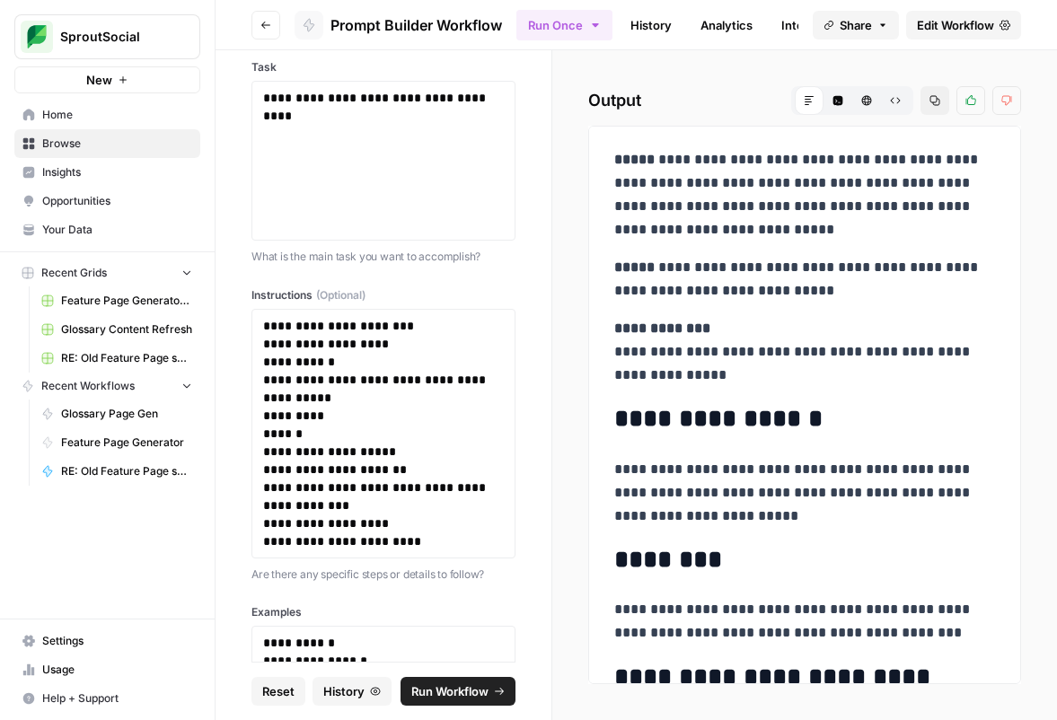
click at [98, 119] on span "Home" at bounding box center [117, 115] width 150 height 16
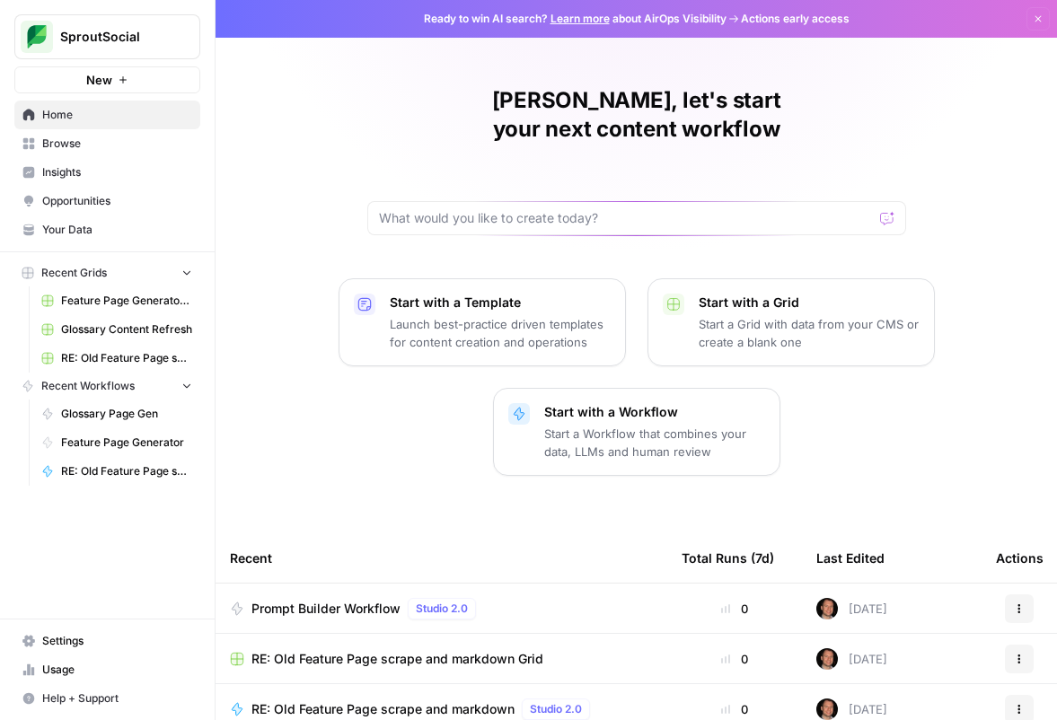
click at [296, 600] on span "Prompt Builder Workflow" at bounding box center [325, 609] width 149 height 18
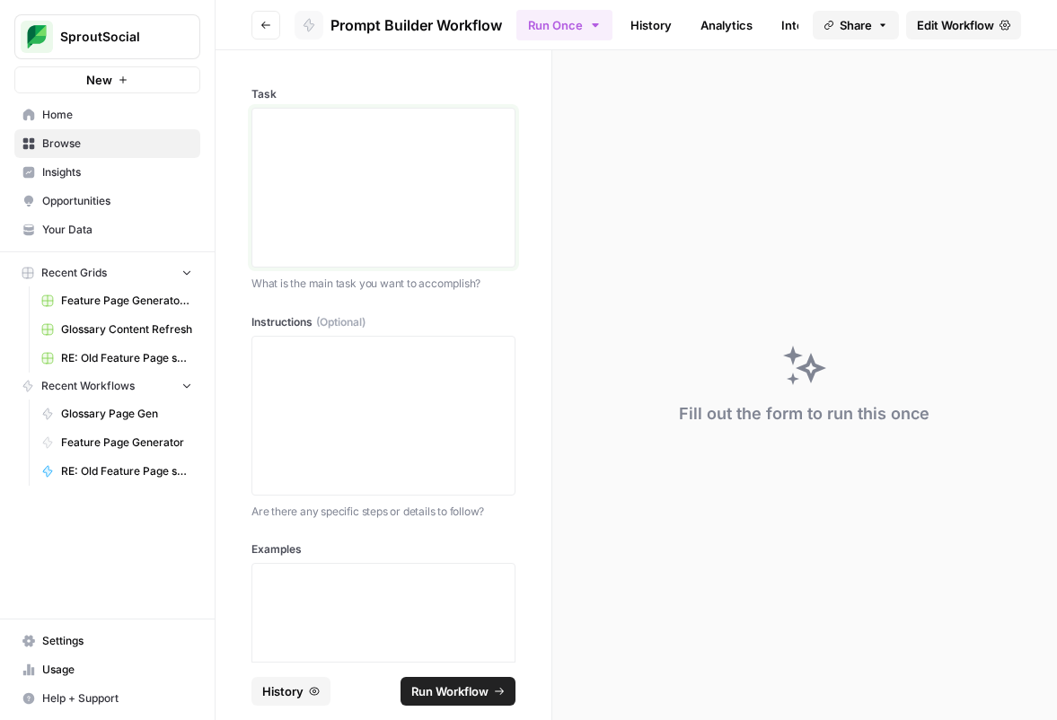
click at [307, 186] on div at bounding box center [383, 188] width 241 height 144
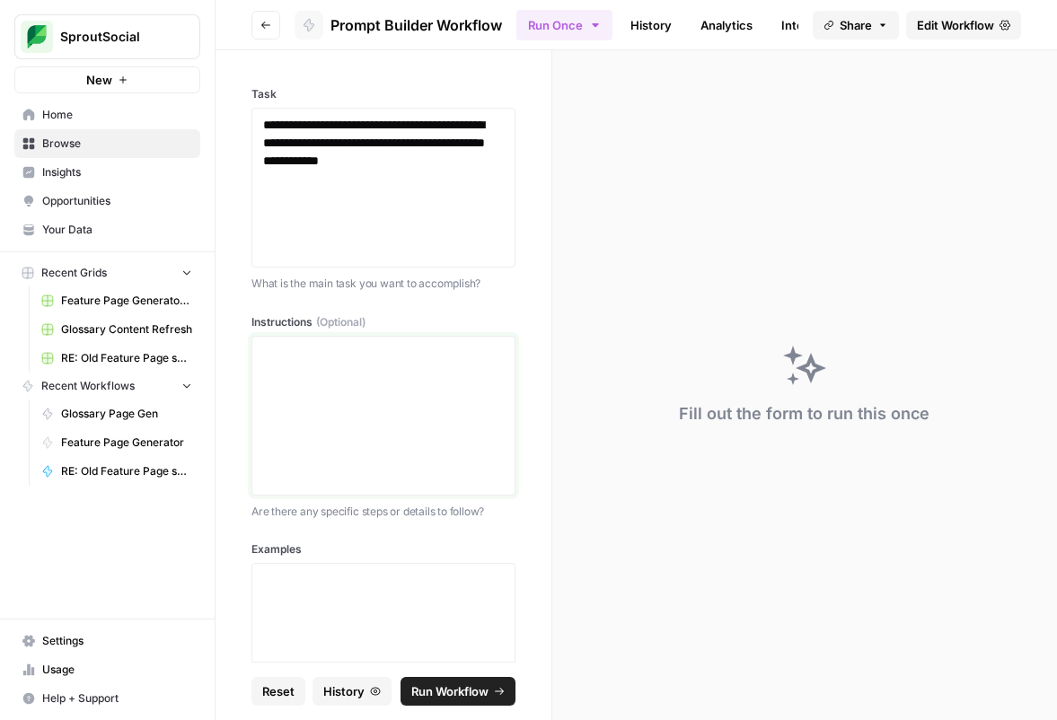
click at [300, 397] on div at bounding box center [383, 416] width 241 height 144
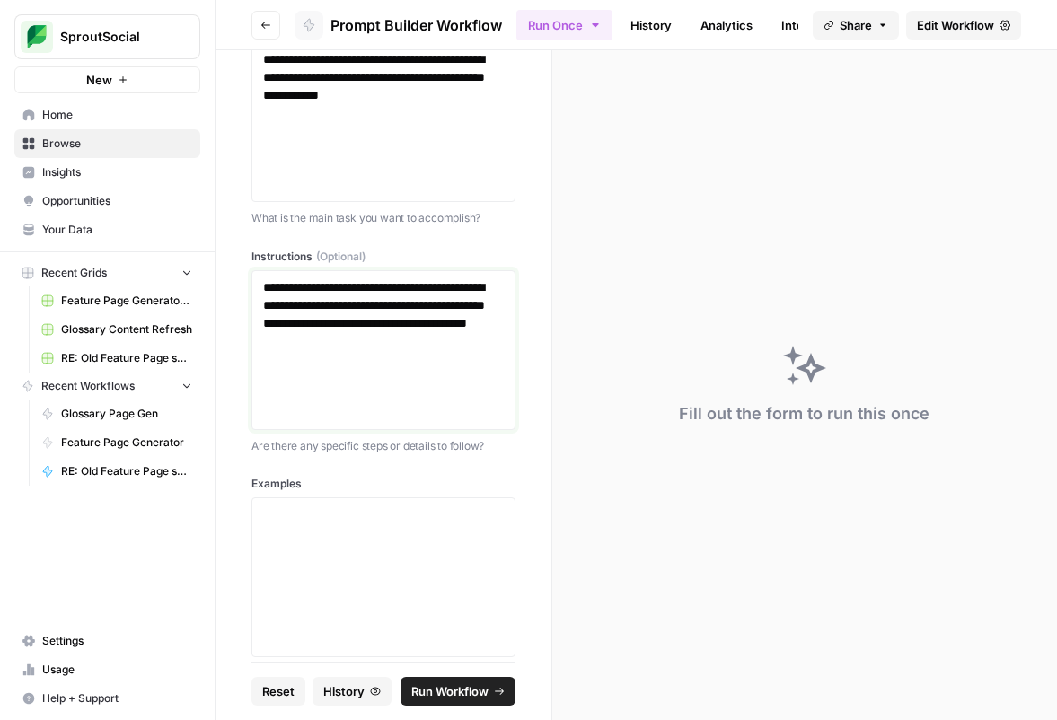
scroll to position [76, 0]
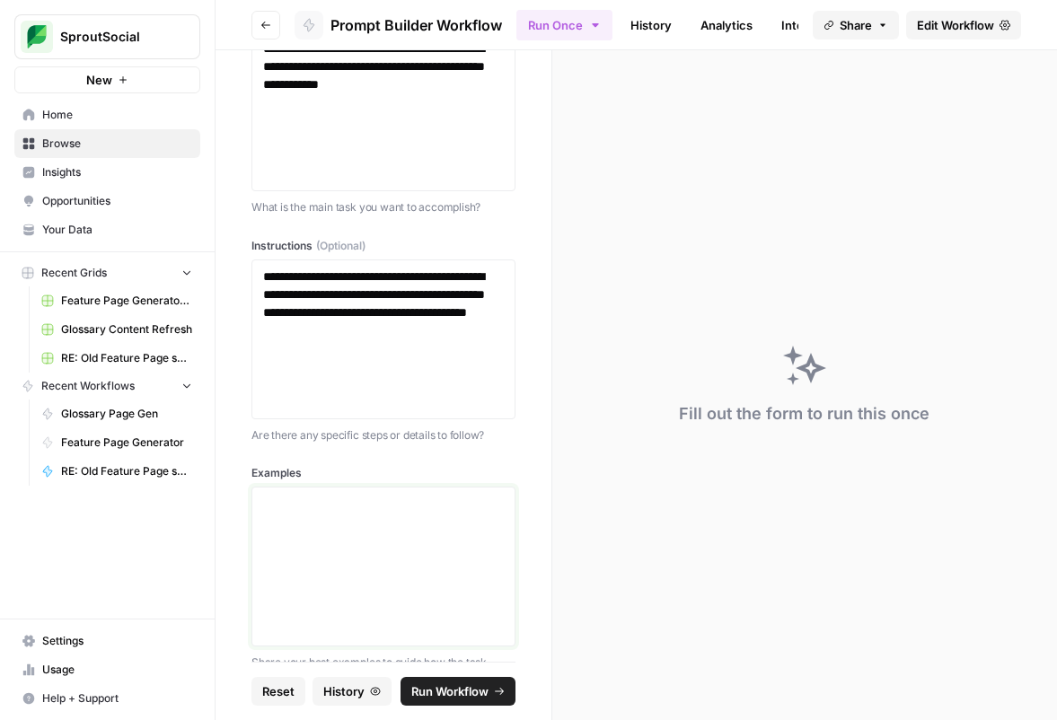
click at [315, 505] on p at bounding box center [383, 504] width 241 height 18
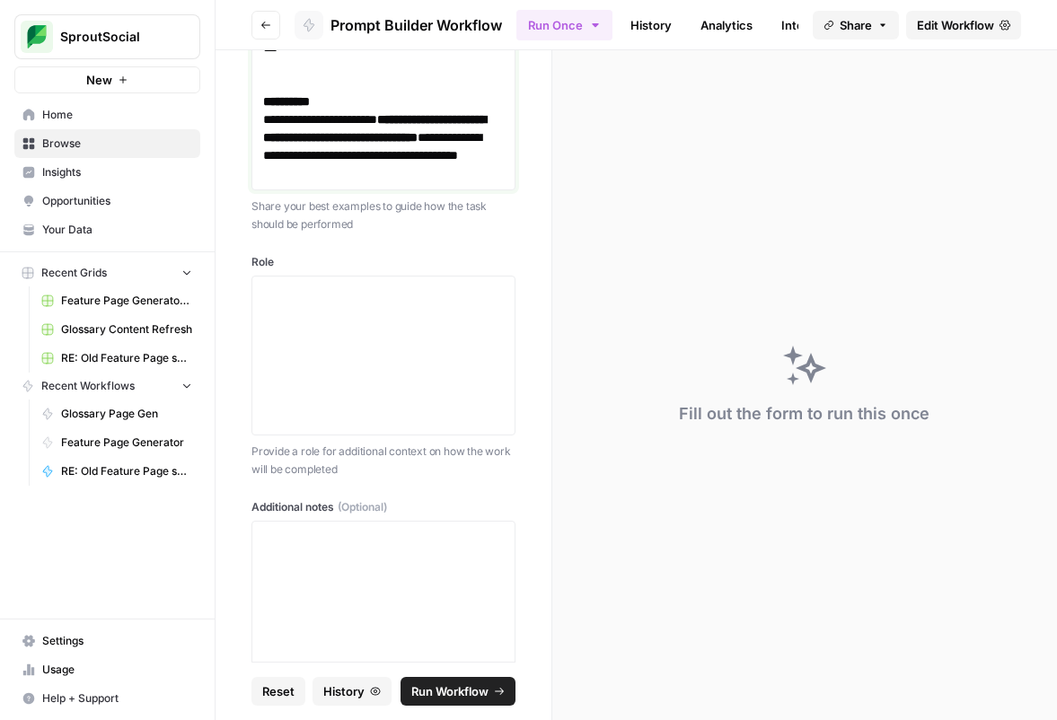
scroll to position [1612, 0]
click at [367, 325] on div at bounding box center [383, 353] width 241 height 144
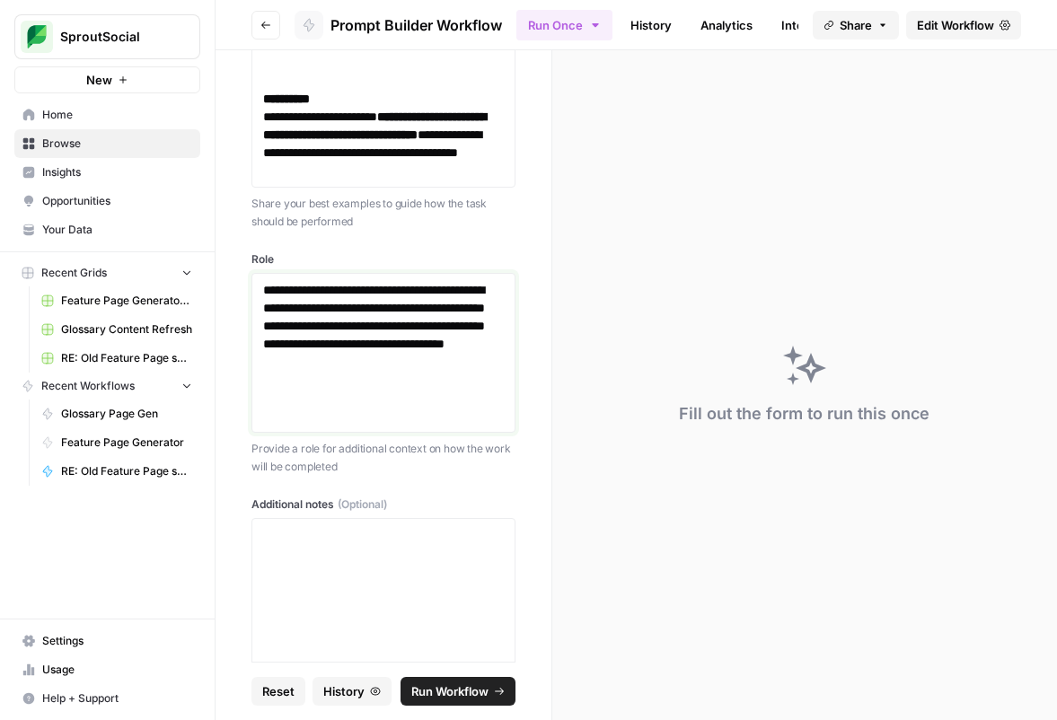
click at [470, 378] on p "**********" at bounding box center [383, 335] width 241 height 108
click at [438, 389] on p "**********" at bounding box center [383, 335] width 241 height 108
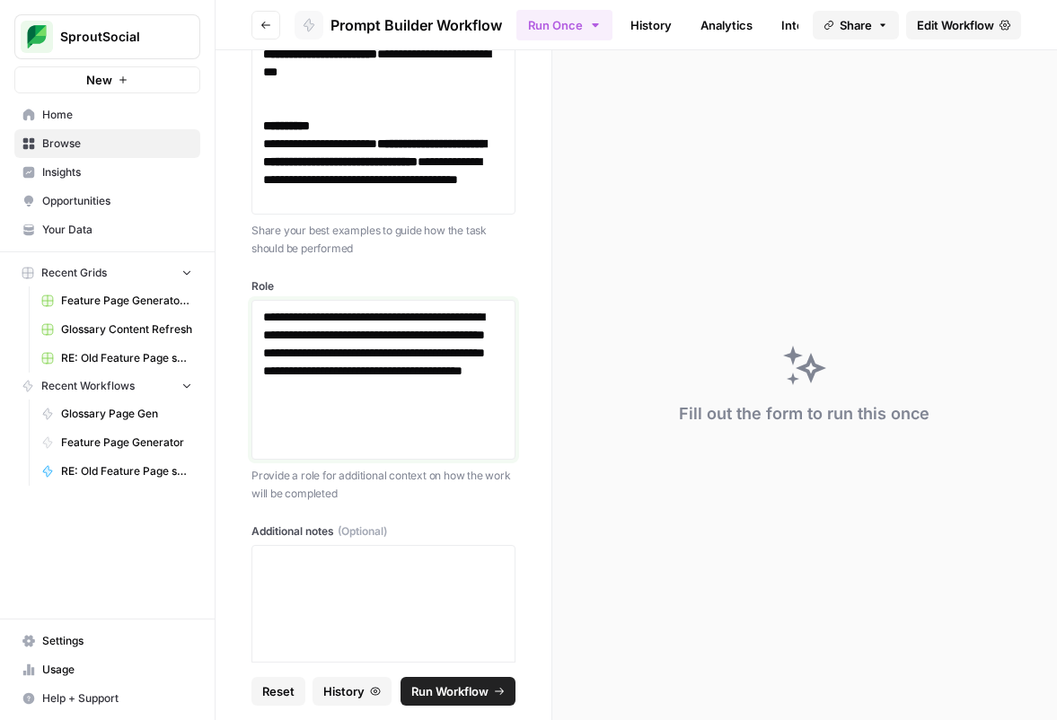
scroll to position [1692, 0]
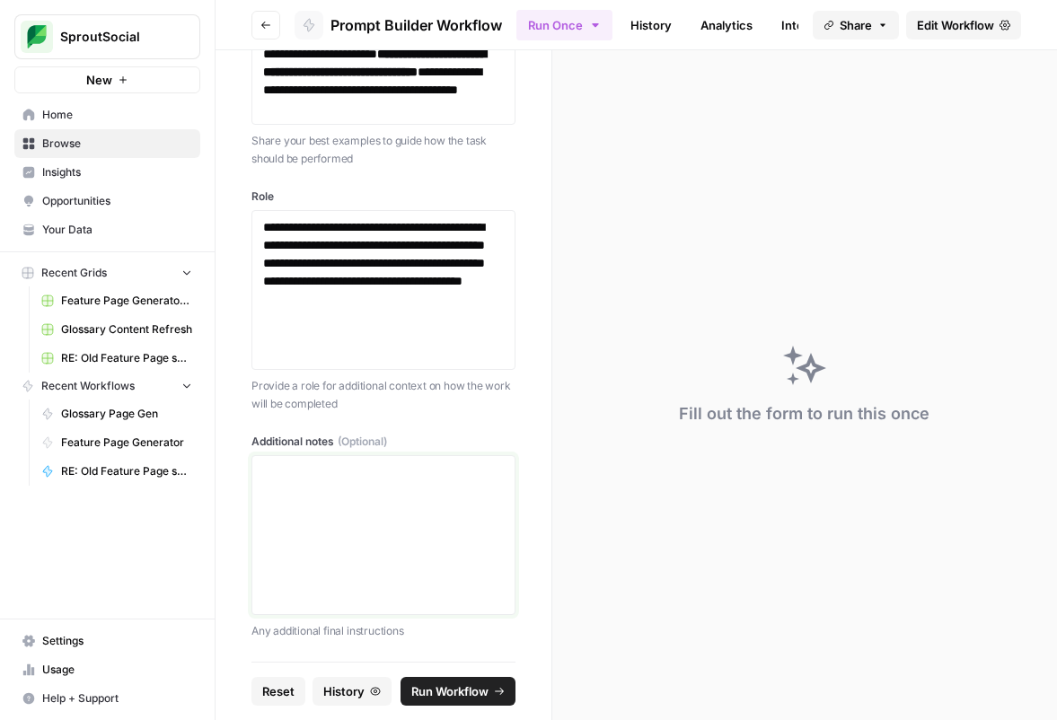
click at [351, 533] on div at bounding box center [383, 535] width 241 height 144
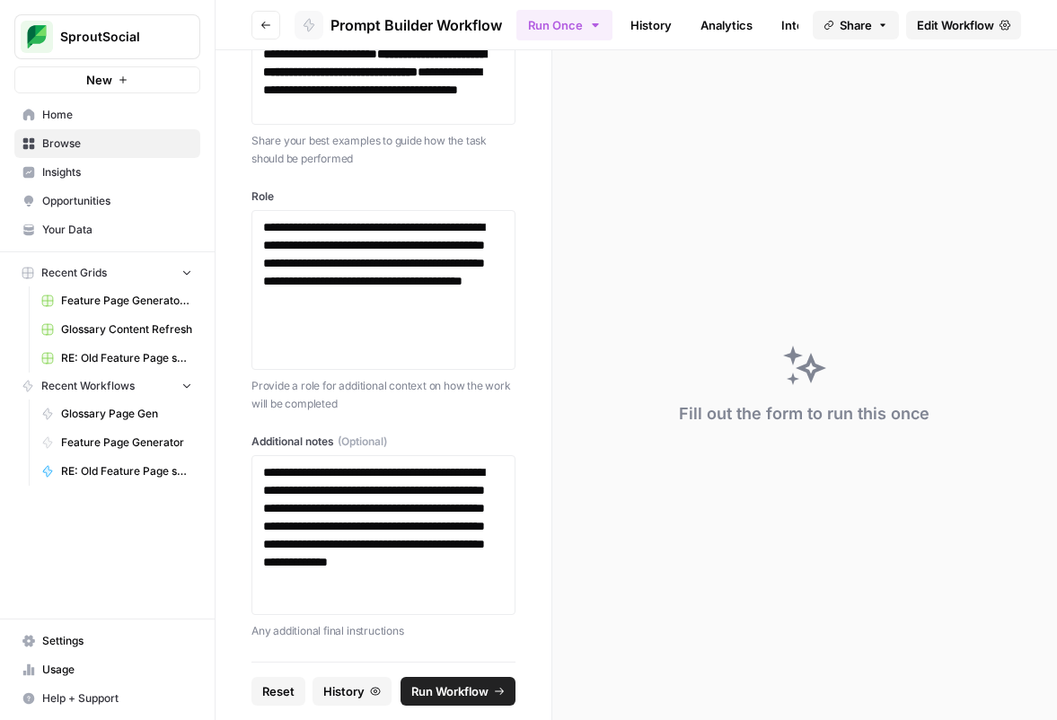
click at [475, 690] on span "Run Workflow" at bounding box center [449, 691] width 77 height 18
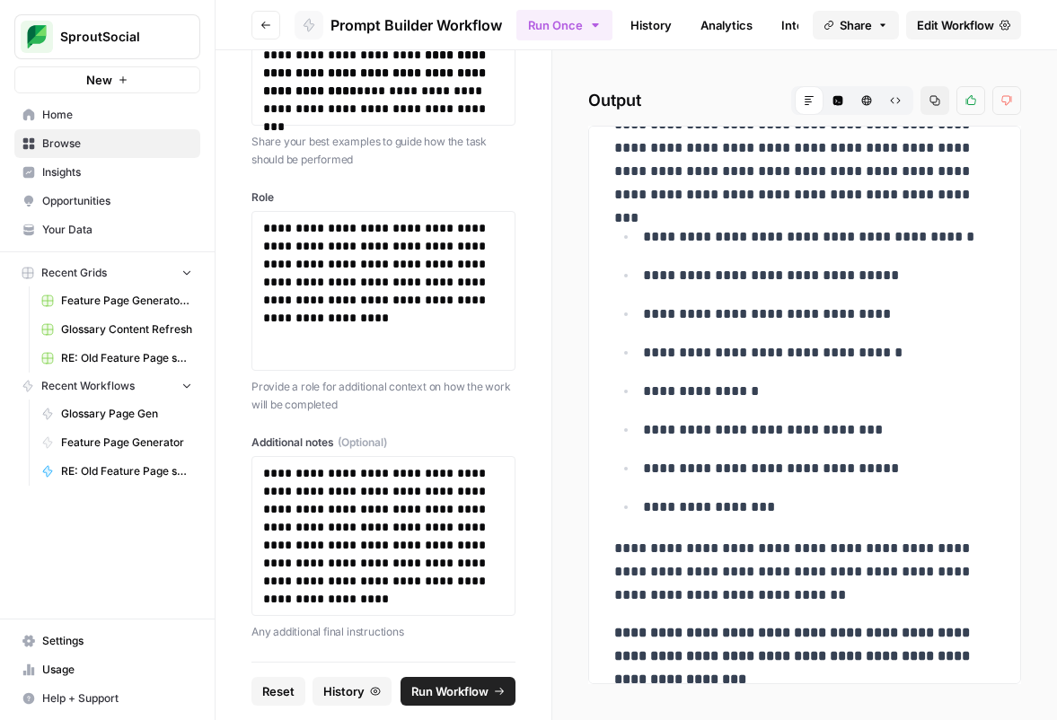
scroll to position [934, 0]
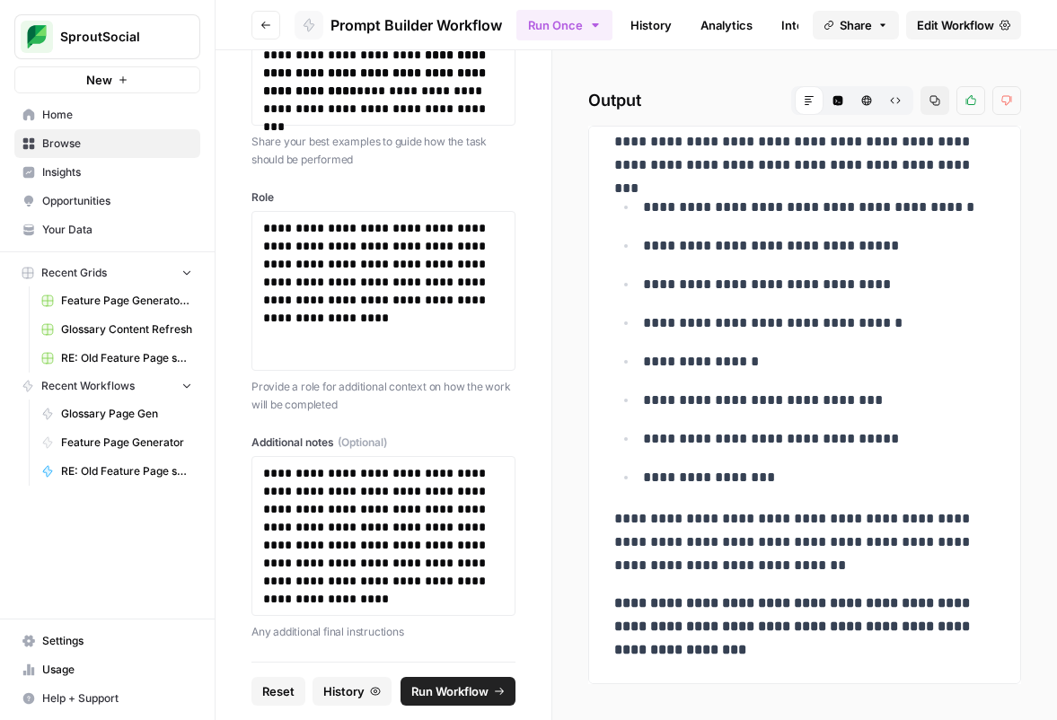
click at [937, 107] on button "Copy" at bounding box center [934, 100] width 29 height 29
click at [934, 106] on button "Copy" at bounding box center [934, 100] width 29 height 29
click at [934, 27] on span "Edit Workflow" at bounding box center [955, 25] width 77 height 18
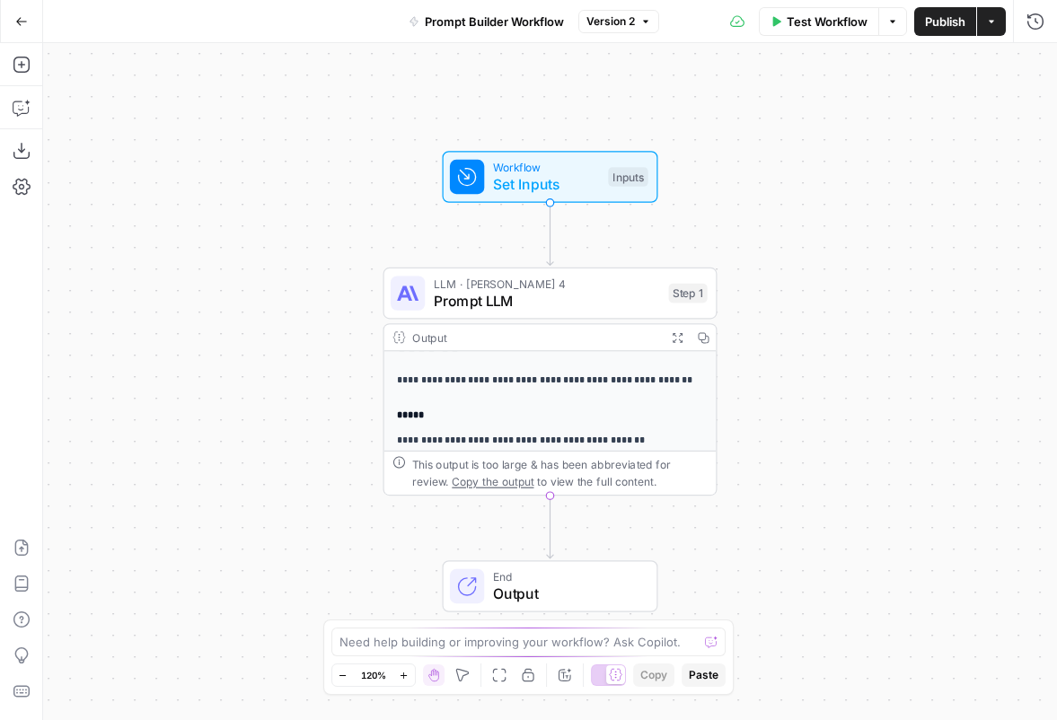
scroll to position [382, 0]
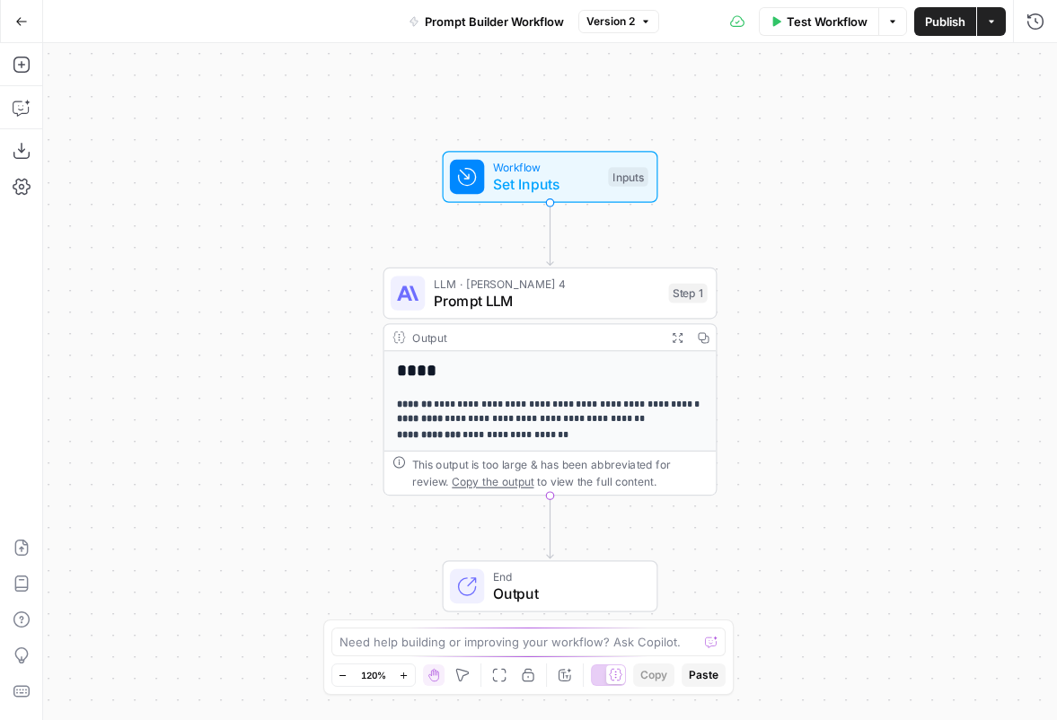
click at [560, 304] on span "Prompt LLM" at bounding box center [547, 301] width 226 height 22
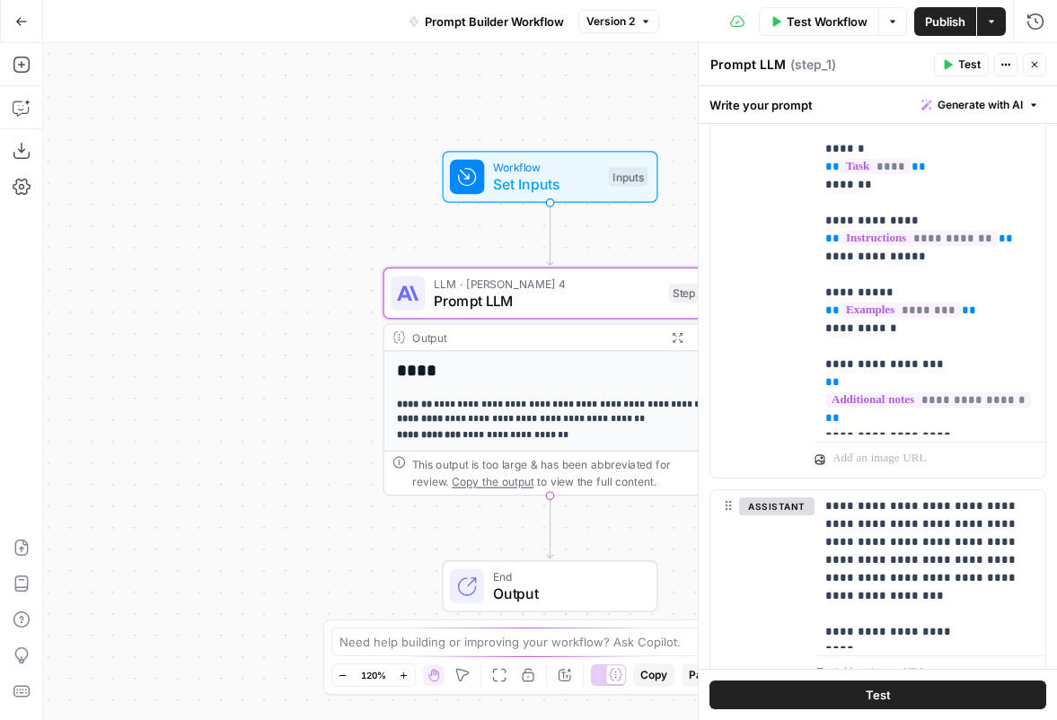
scroll to position [381, 0]
click at [948, 421] on p "**********" at bounding box center [929, 193] width 209 height 467
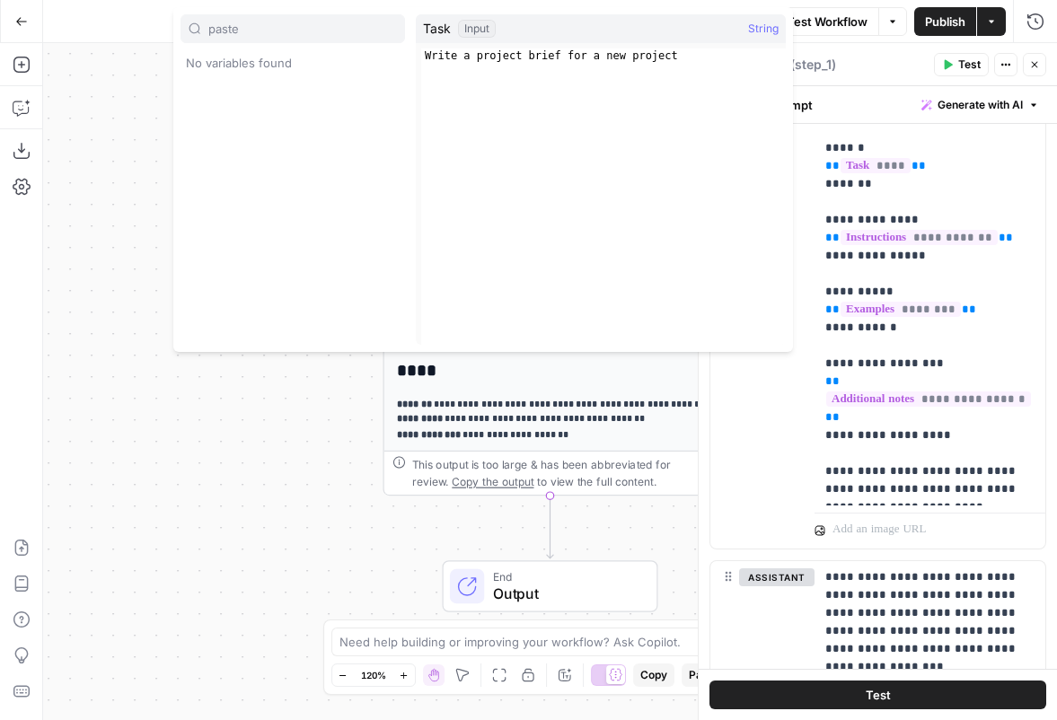
type input "paste"
click at [964, 496] on p "**********" at bounding box center [929, 229] width 209 height 539
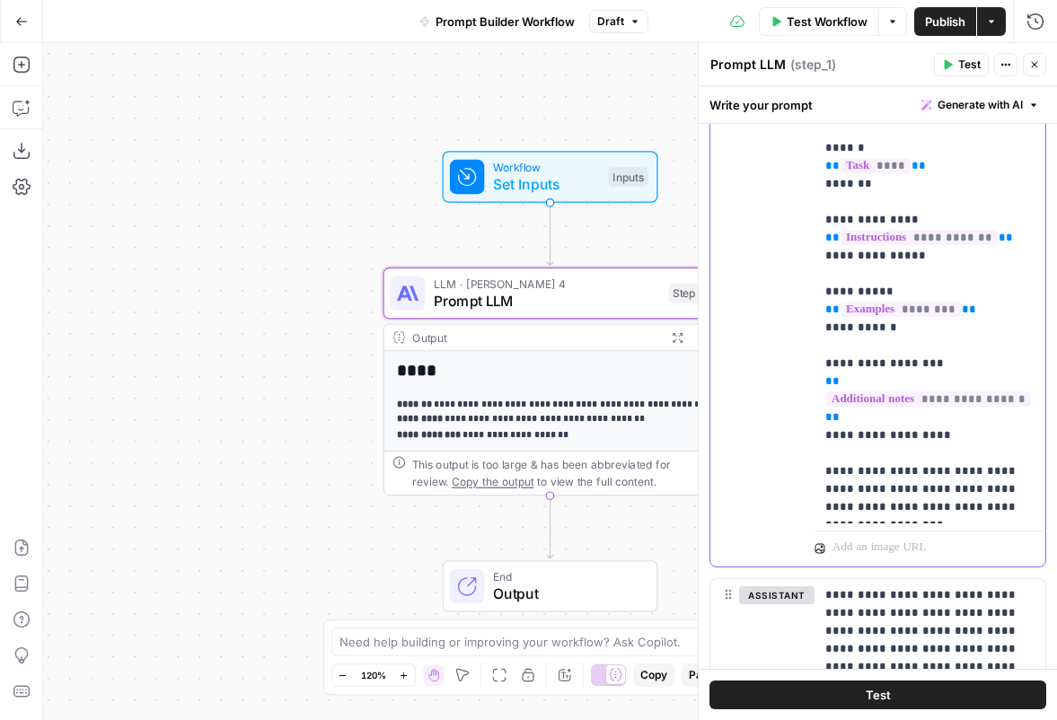
click at [876, 492] on p "**********" at bounding box center [929, 238] width 209 height 557
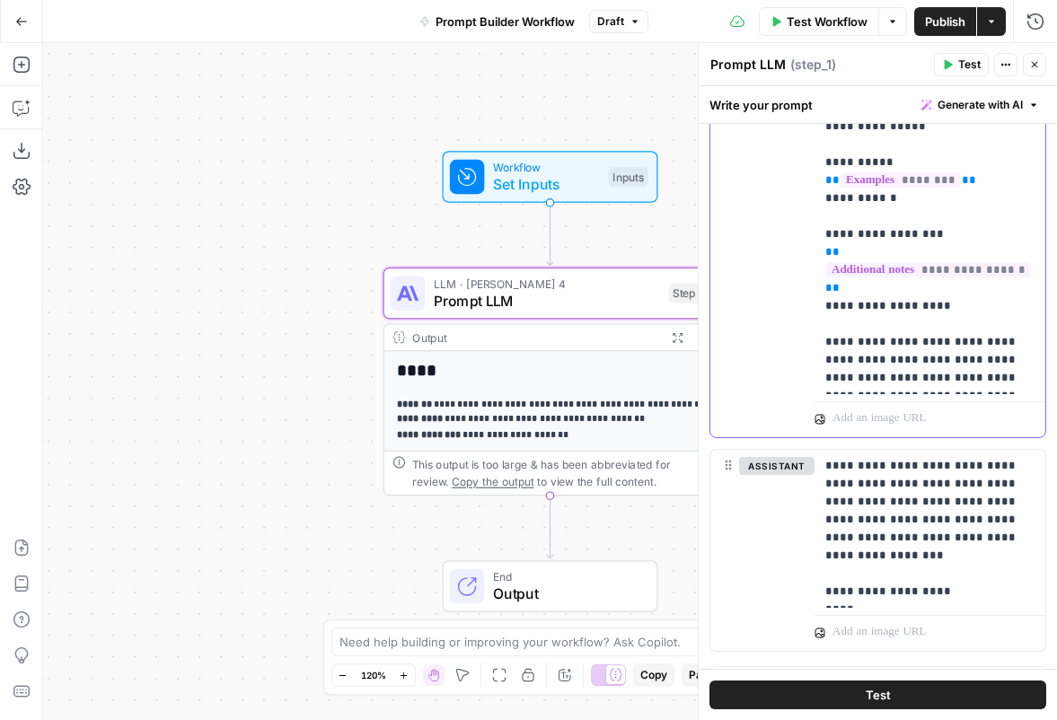
scroll to position [544, 0]
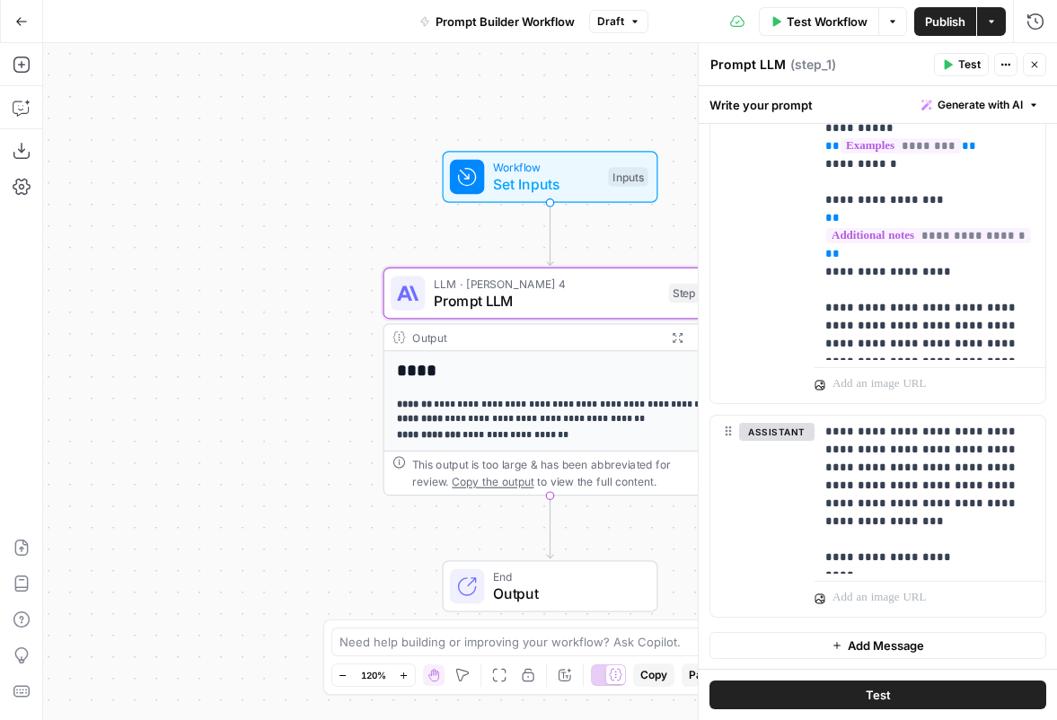
click at [911, 695] on button "Test" at bounding box center [877, 694] width 337 height 29
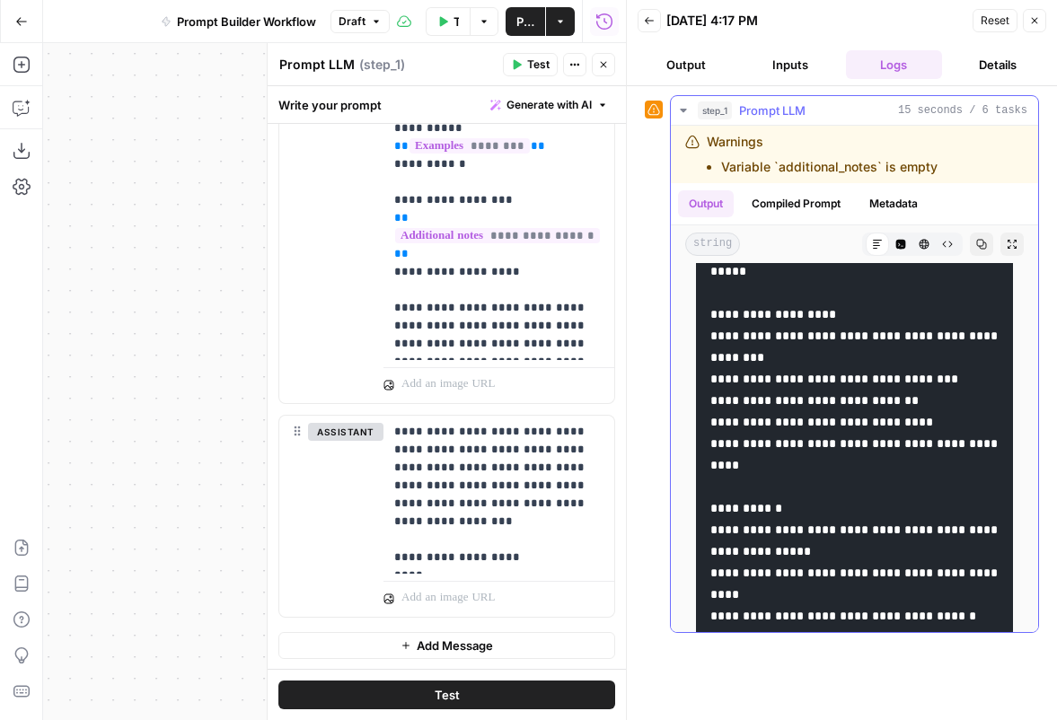
scroll to position [396, 0]
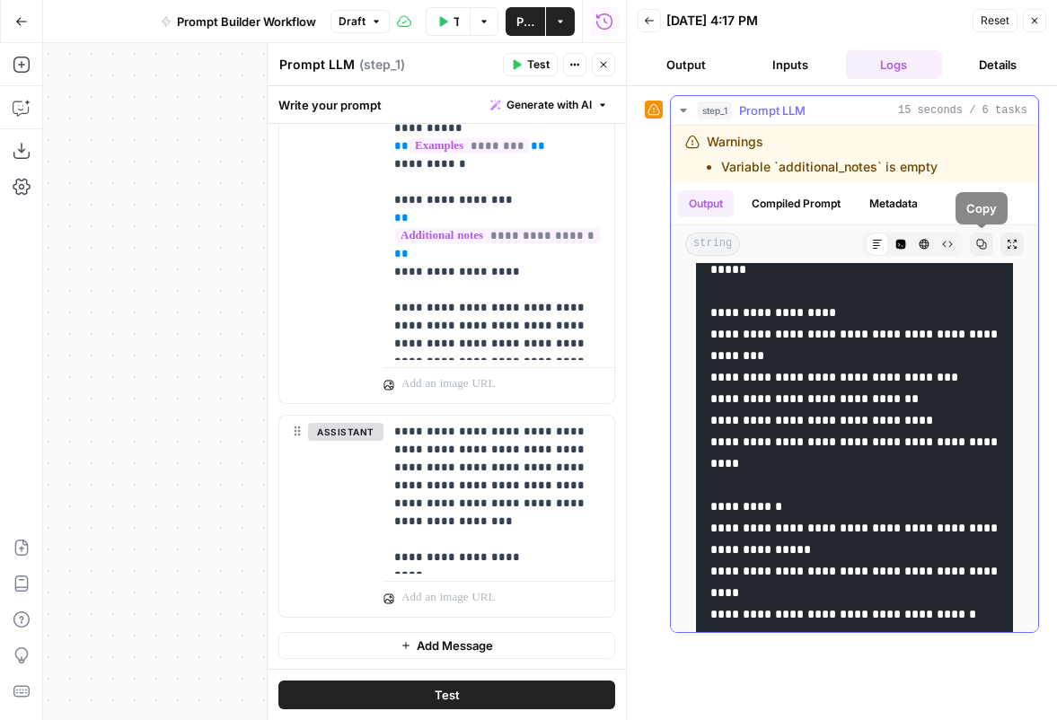
click at [986, 238] on button "Copy" at bounding box center [981, 244] width 23 height 23
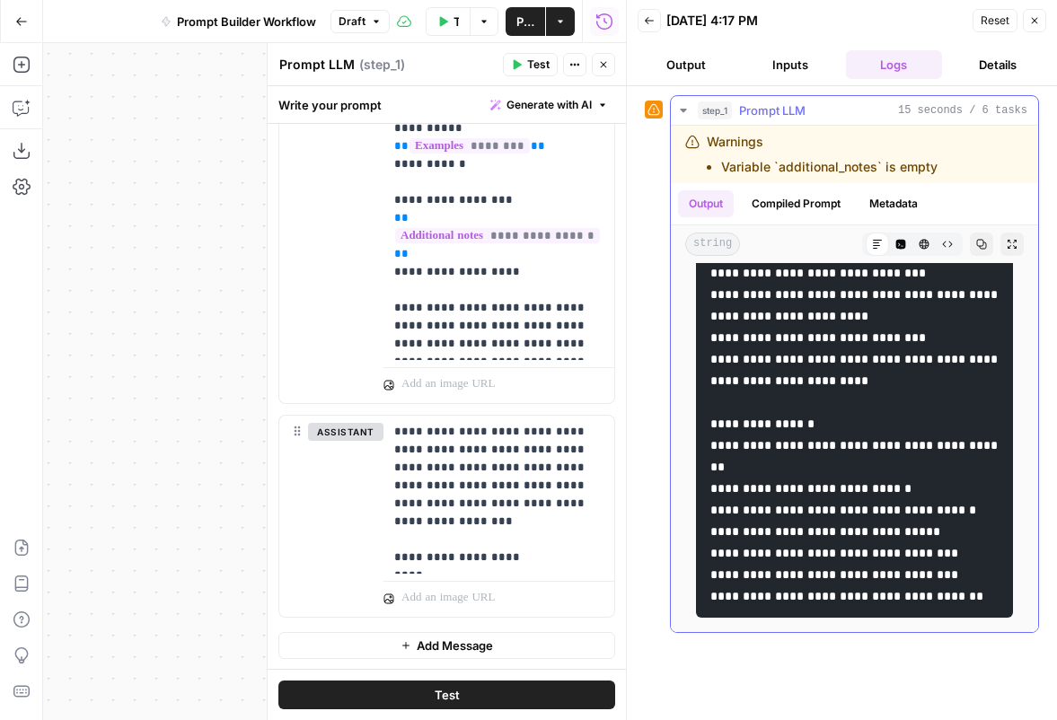
scroll to position [1814, 0]
click at [20, 22] on icon "button" at bounding box center [21, 21] width 13 height 13
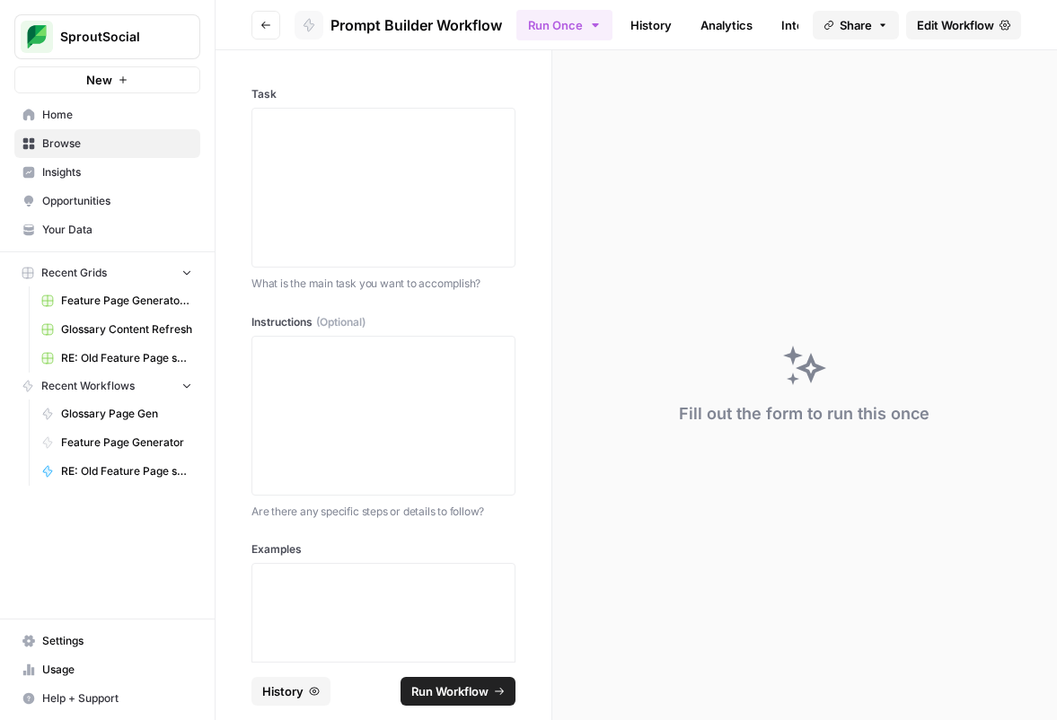
click at [933, 22] on span "Edit Workflow" at bounding box center [955, 25] width 77 height 18
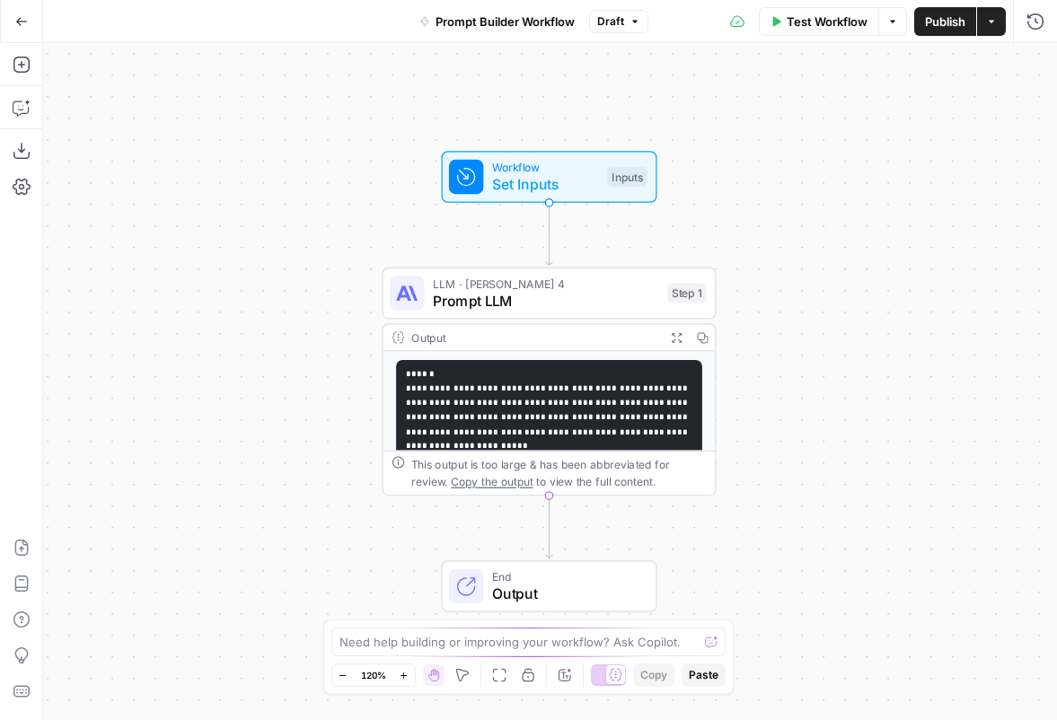
click at [940, 13] on span "Publish" at bounding box center [945, 22] width 40 height 18
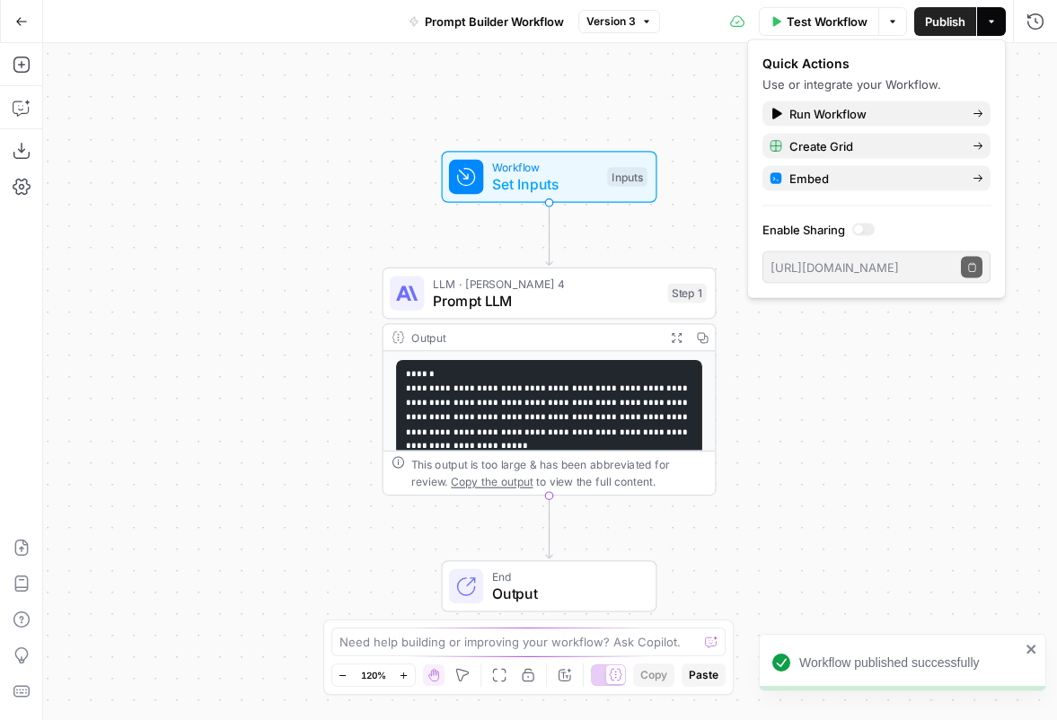
click at [18, 15] on icon "button" at bounding box center [21, 21] width 13 height 13
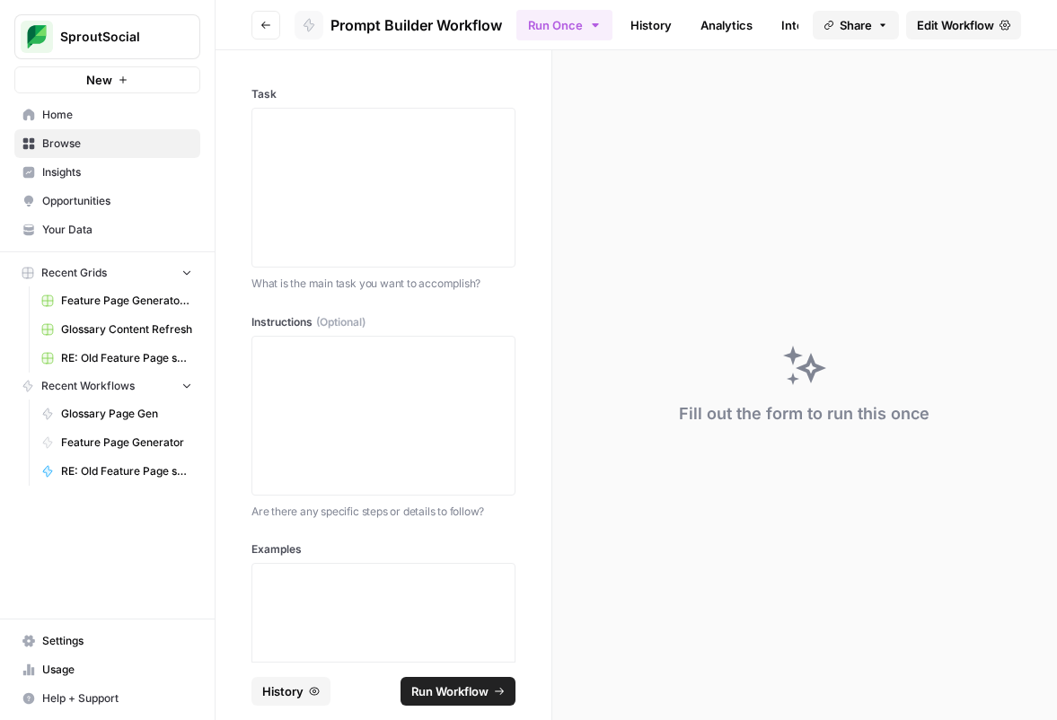
click at [87, 384] on span "Recent Workflows" at bounding box center [87, 386] width 93 height 16
click at [319, 150] on div at bounding box center [383, 188] width 241 height 144
click at [640, 28] on link "History" at bounding box center [650, 25] width 63 height 29
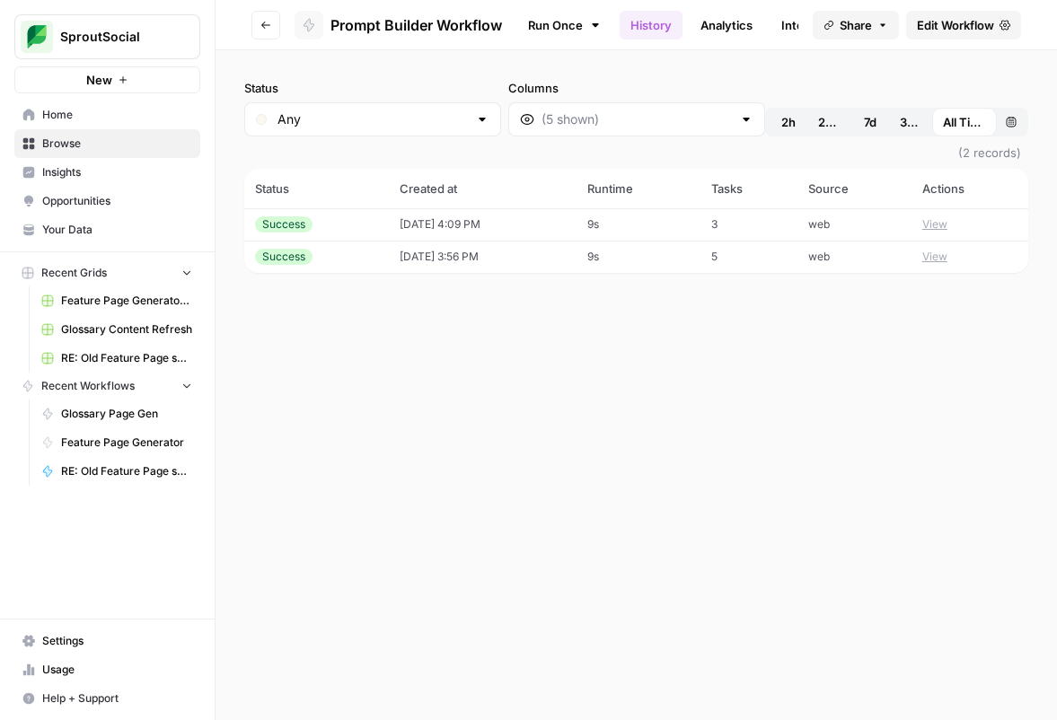
click at [935, 256] on button "View" at bounding box center [934, 257] width 25 height 16
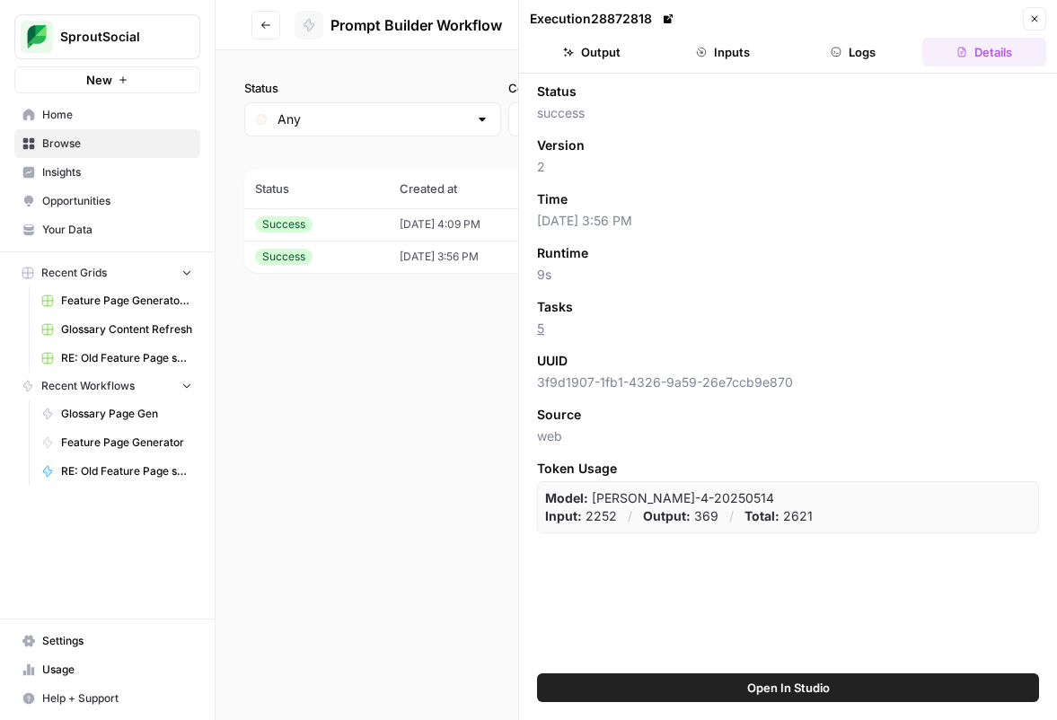
click at [724, 52] on button "Inputs" at bounding box center [723, 52] width 124 height 29
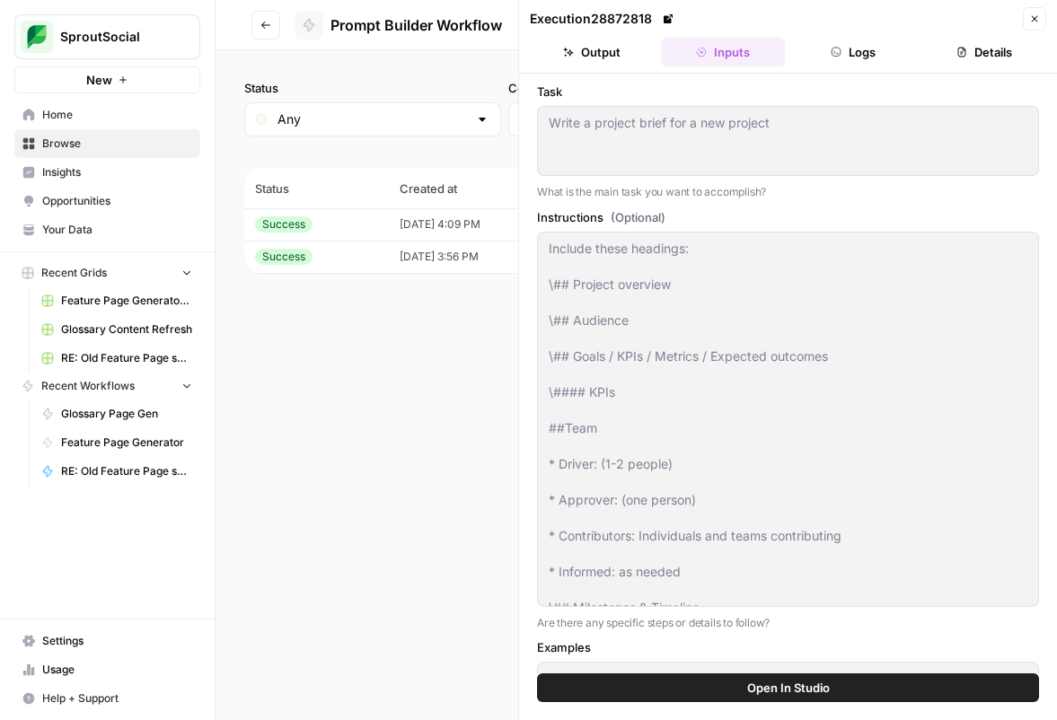
click at [386, 364] on div "Status Any Columns 2h 24h 7d 30d All Time Custom range (2 records) Status Creat…" at bounding box center [635, 385] width 841 height 670
click at [1033, 17] on icon "button" at bounding box center [1034, 18] width 11 height 11
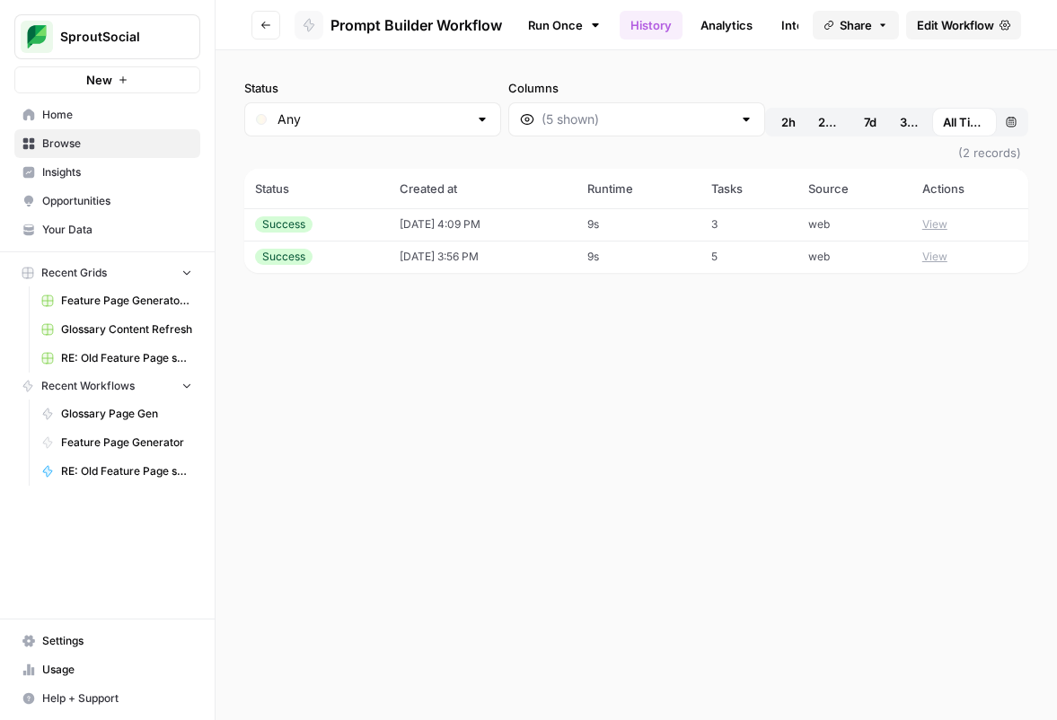
click at [570, 232] on td "09/11/25 at 4:09 PM" at bounding box center [483, 224] width 188 height 32
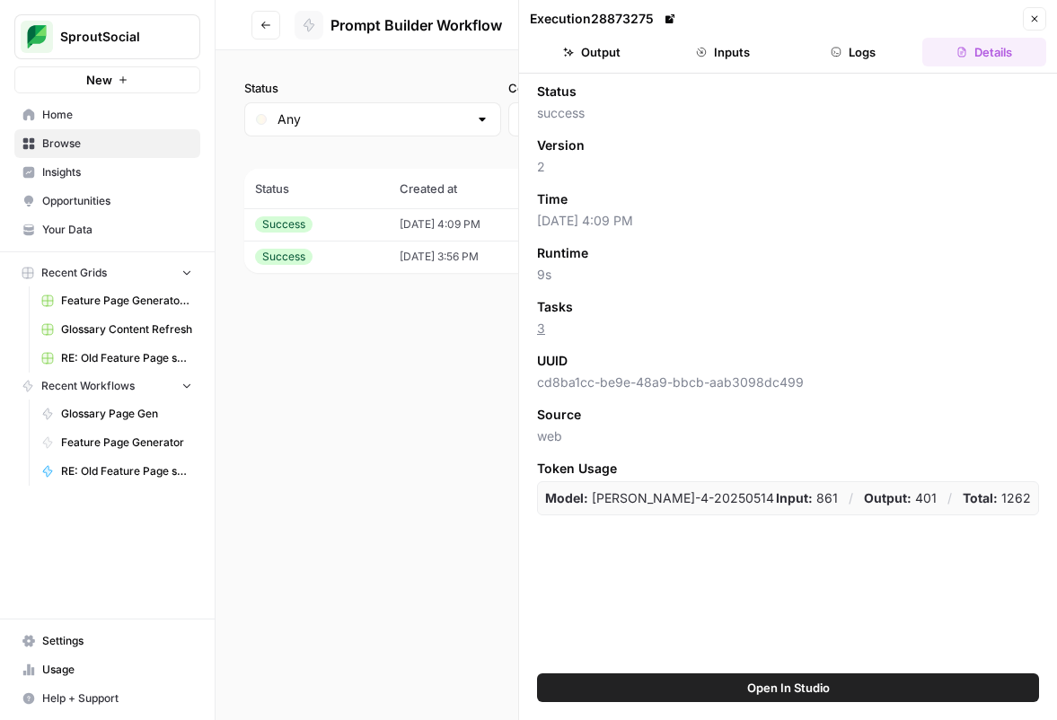
click at [717, 55] on button "Inputs" at bounding box center [723, 52] width 124 height 29
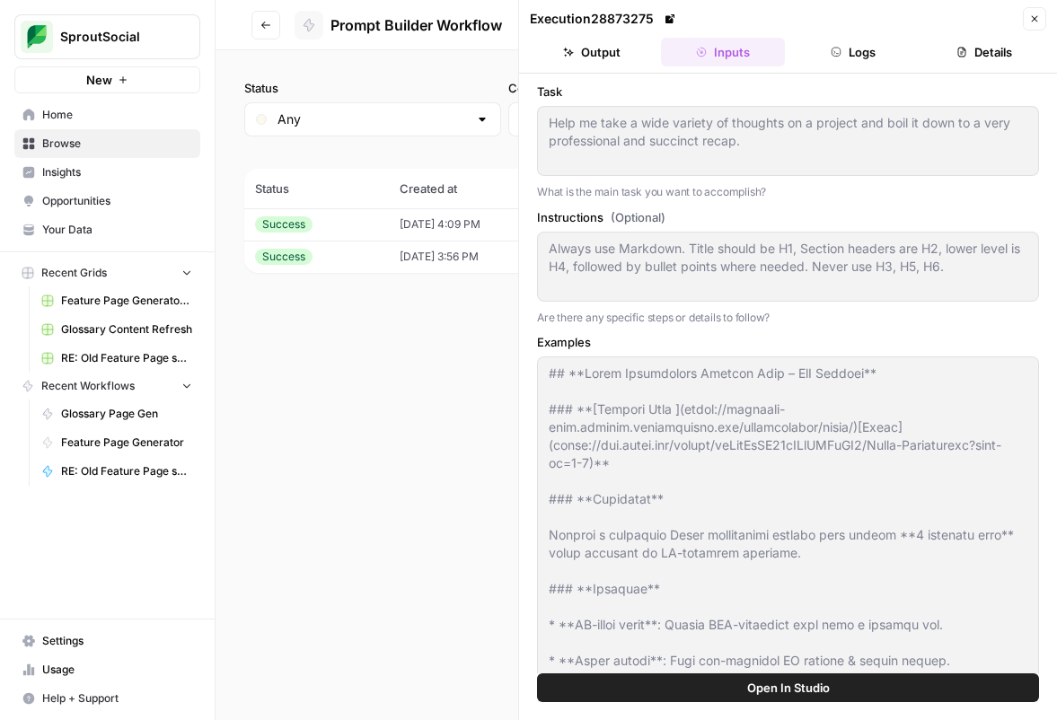
click at [540, 118] on div "Help me take a wide variety of thoughts on a project and boil it down to a very…" at bounding box center [788, 141] width 502 height 70
click at [547, 250] on div "Always use Markdown. Title should be H1, Section headers are H2, lower level is…" at bounding box center [788, 267] width 502 height 70
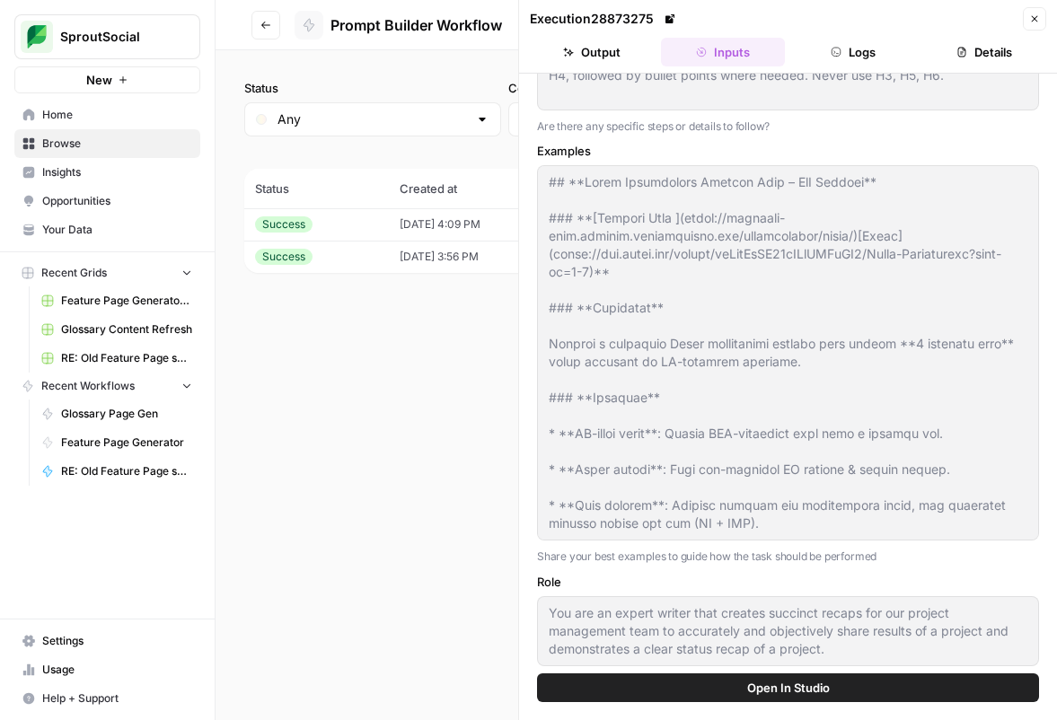
click at [540, 186] on div at bounding box center [788, 352] width 502 height 375
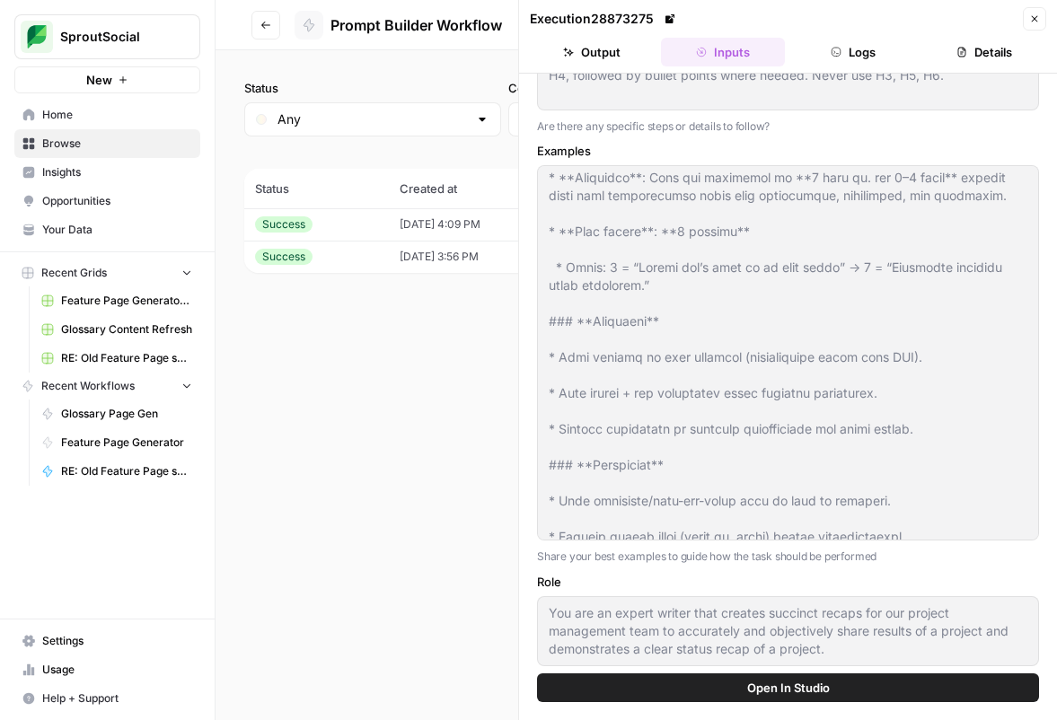
scroll to position [590, 0]
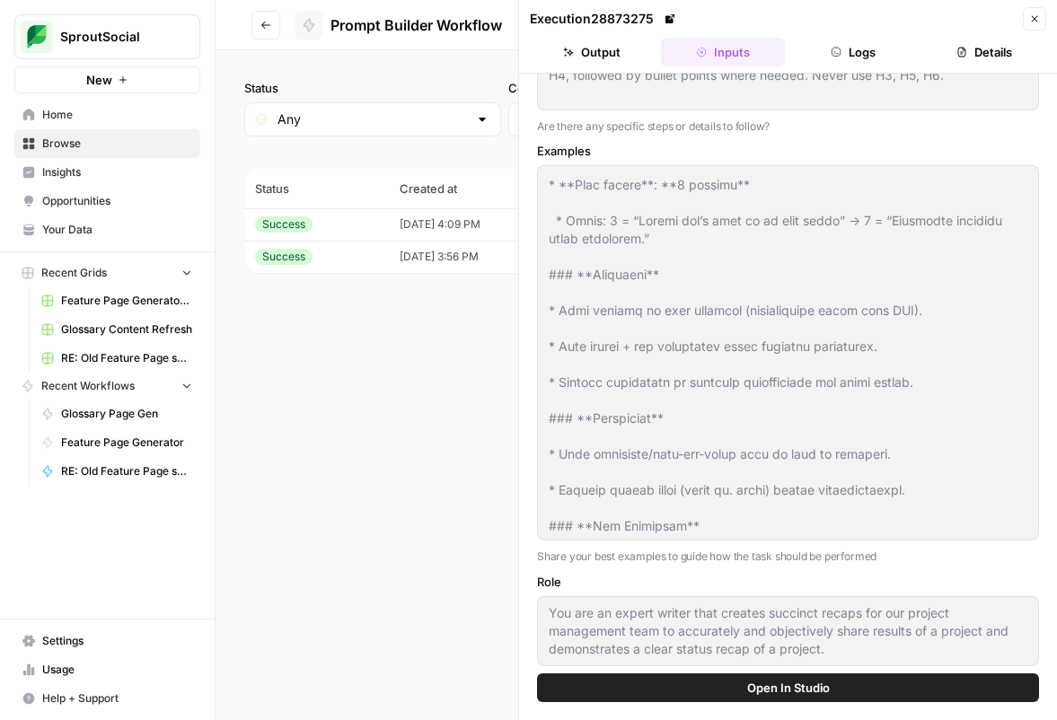
click at [544, 619] on div "You are an expert writer that creates succinct recaps for our project managemen…" at bounding box center [788, 631] width 502 height 70
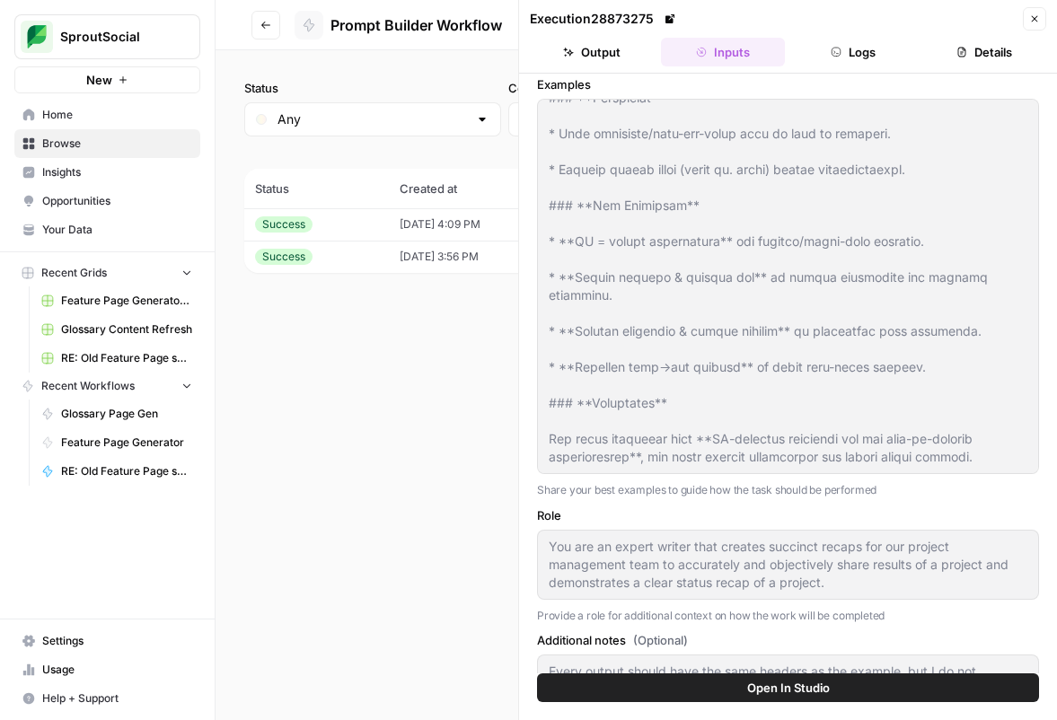
scroll to position [360, 0]
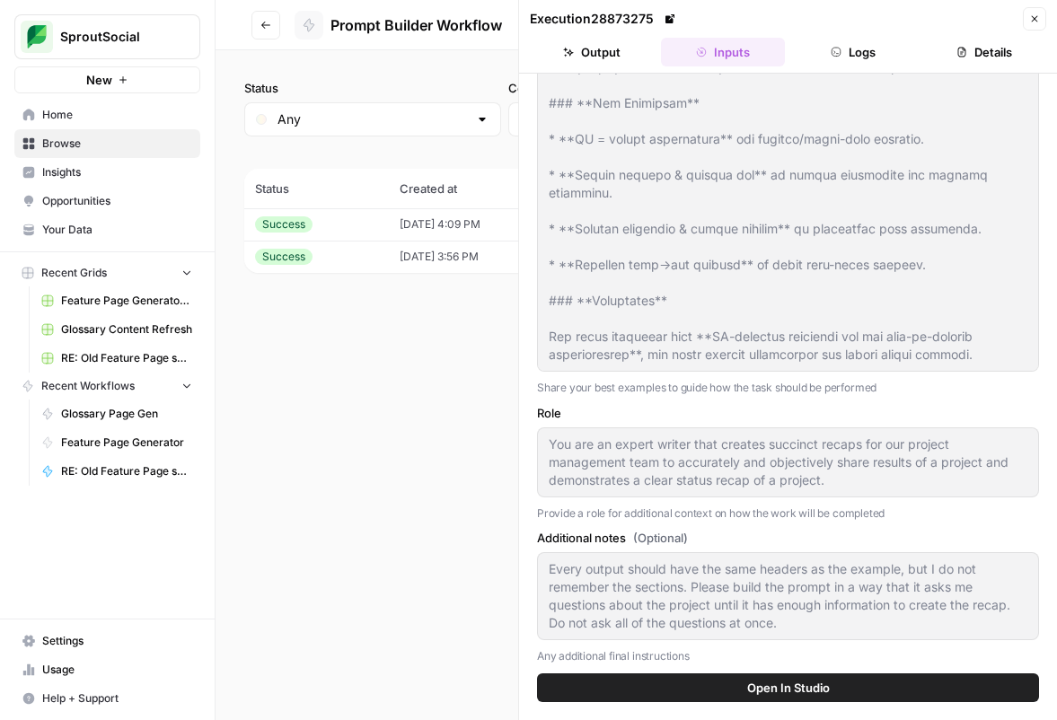
click at [522, 557] on div "Execution 28873275 Close Output Inputs Logs Details Task Help me take a wide va…" at bounding box center [787, 360] width 539 height 720
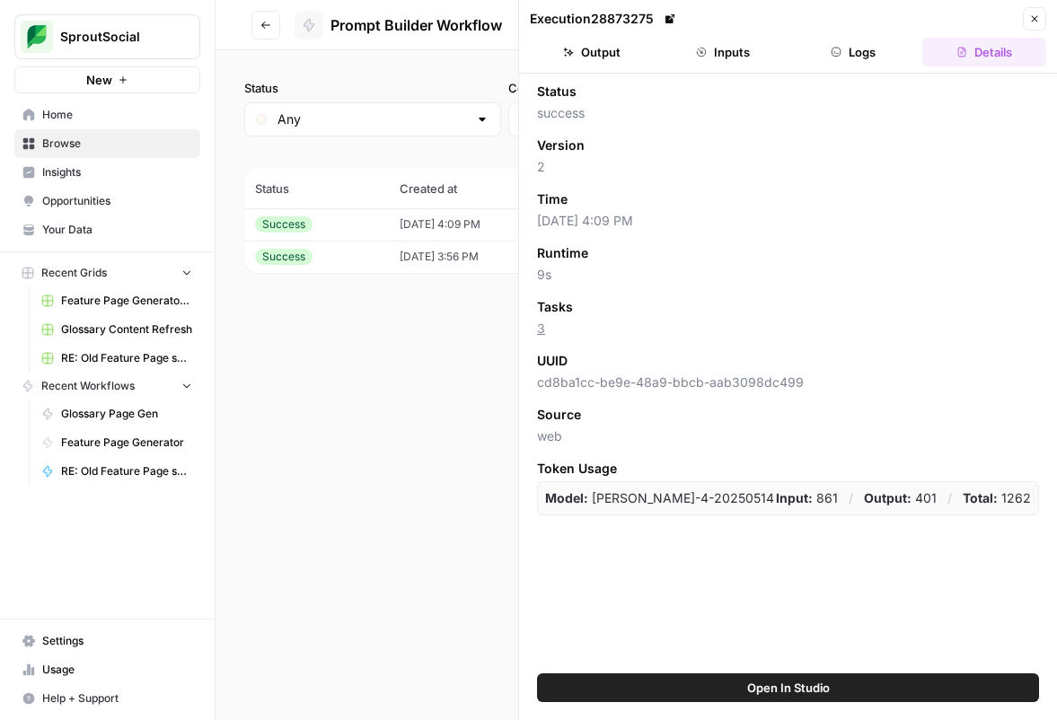
click at [426, 74] on div "Status Any Columns 2h 24h 7d 30d All Time Custom range (2 records) Status Creat…" at bounding box center [635, 385] width 841 height 670
click at [274, 22] on button "Go back" at bounding box center [265, 25] width 29 height 29
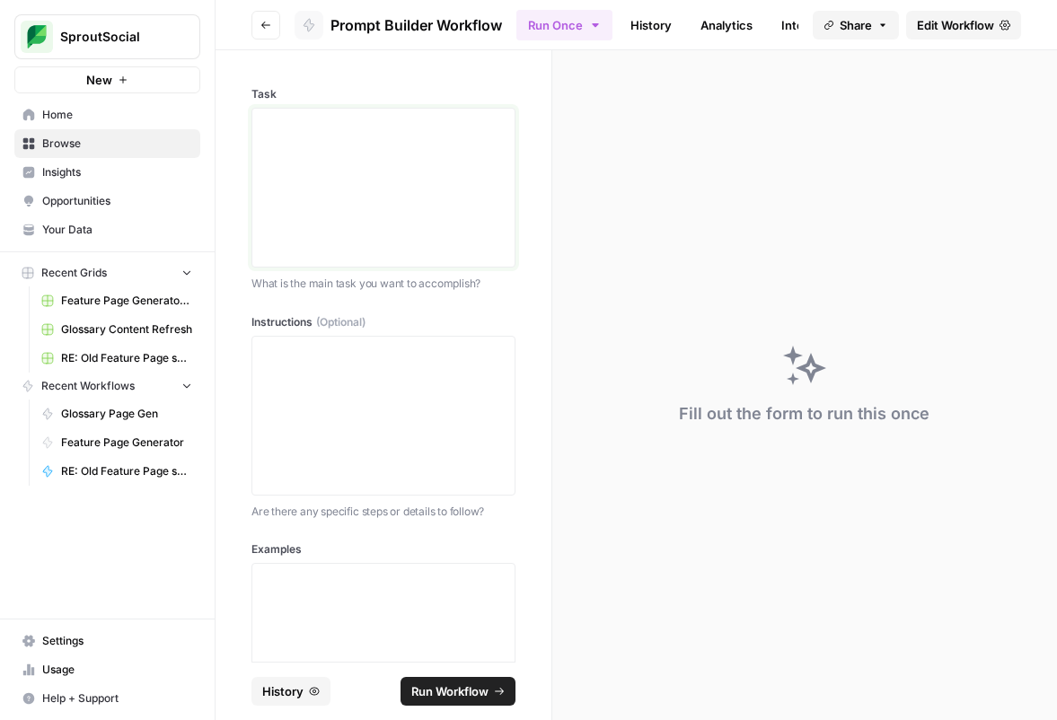
click at [298, 153] on div at bounding box center [383, 188] width 241 height 144
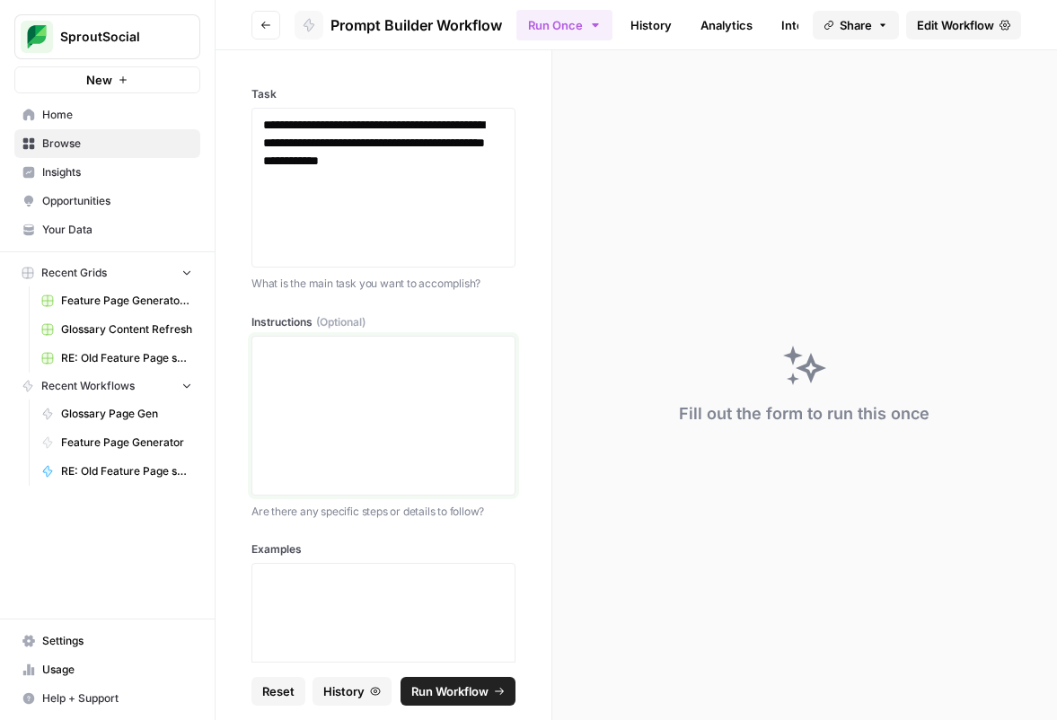
click at [411, 387] on div at bounding box center [383, 416] width 241 height 144
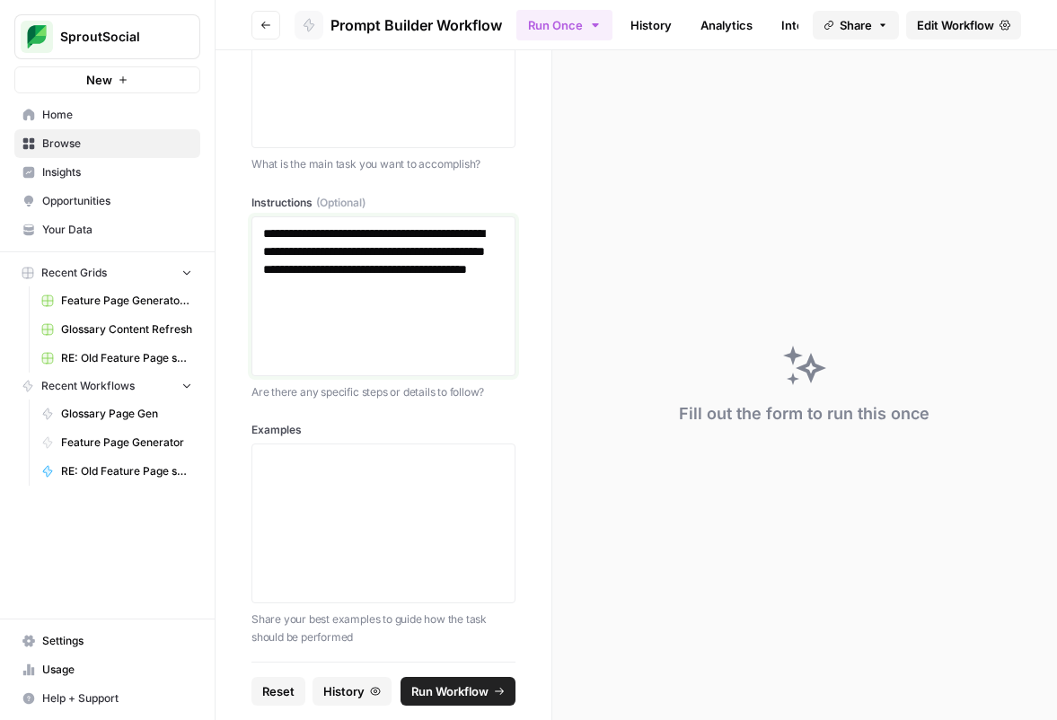
scroll to position [128, 0]
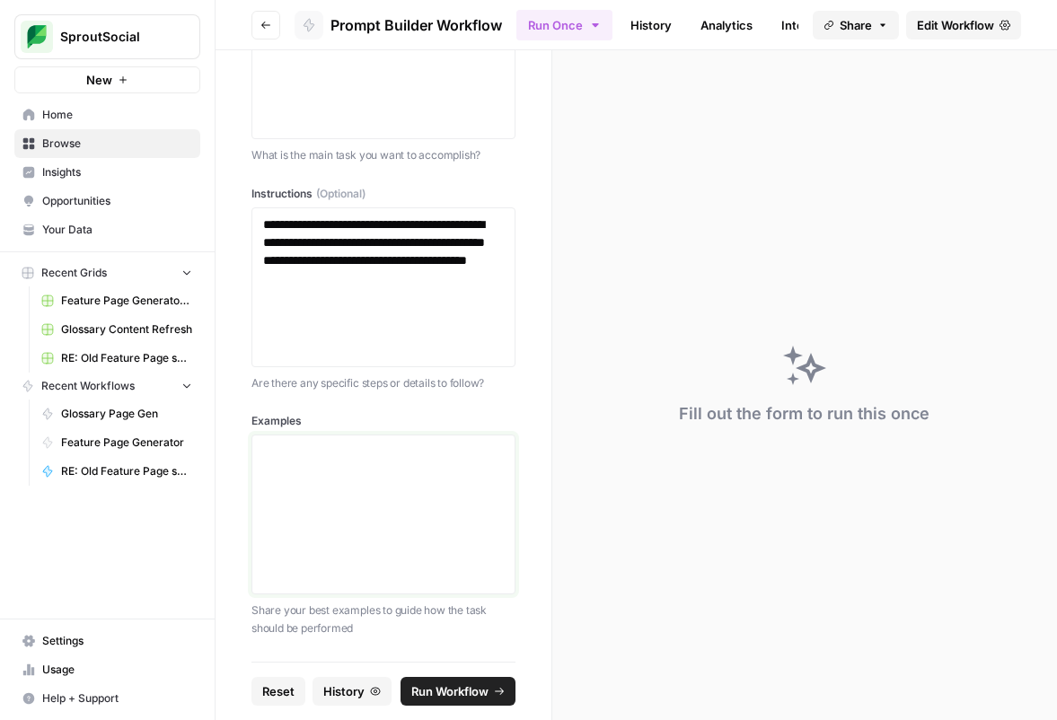
click at [372, 470] on div at bounding box center [383, 515] width 241 height 144
click at [353, 530] on div at bounding box center [383, 515] width 241 height 144
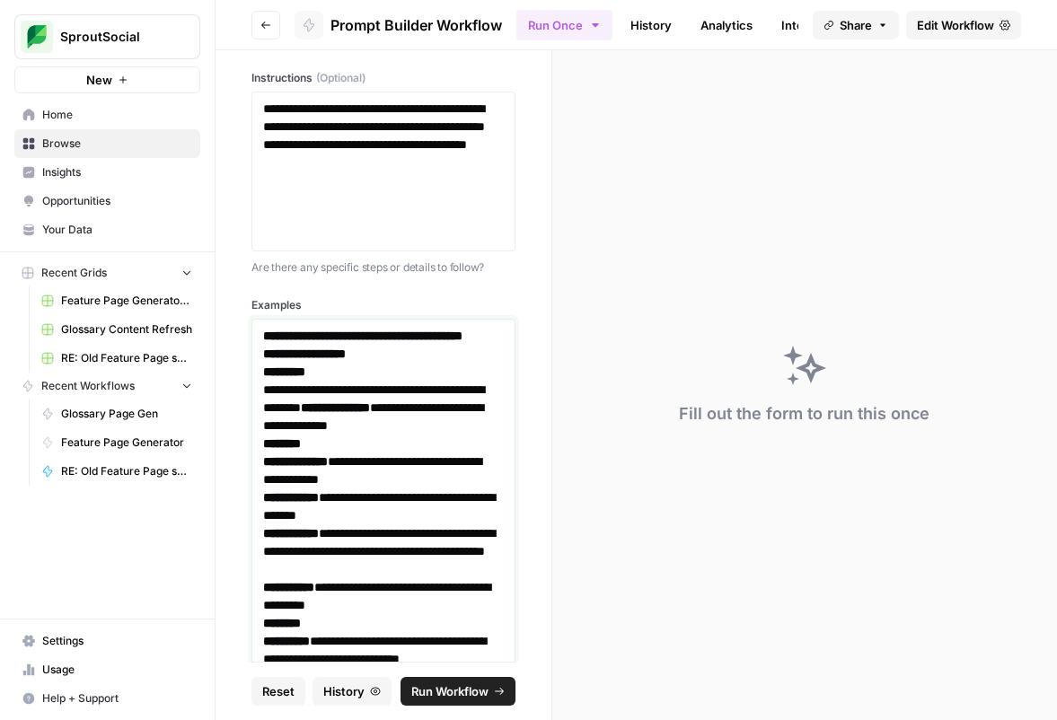
scroll to position [239, 0]
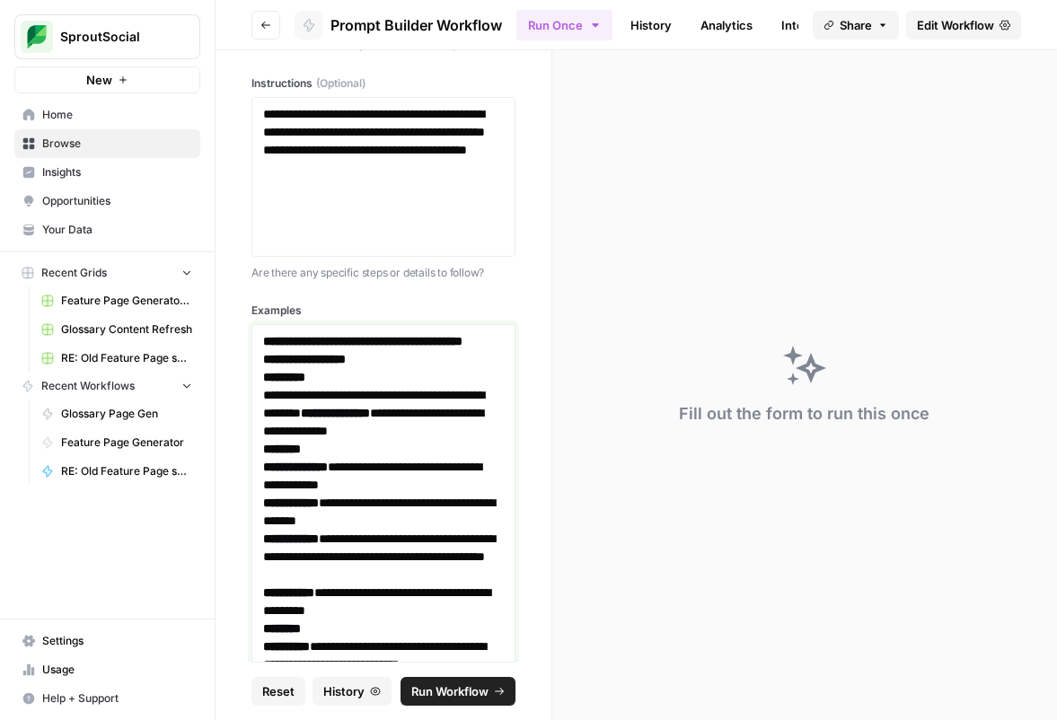
click at [266, 343] on strong "**********" at bounding box center [362, 341] width 199 height 13
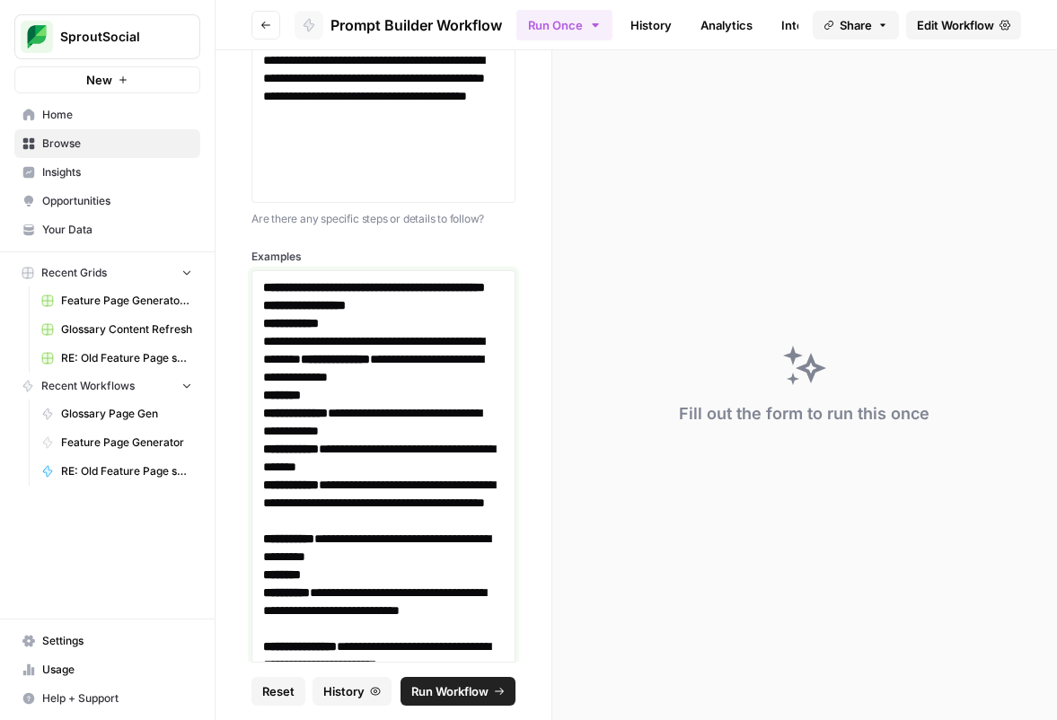
scroll to position [294, 0]
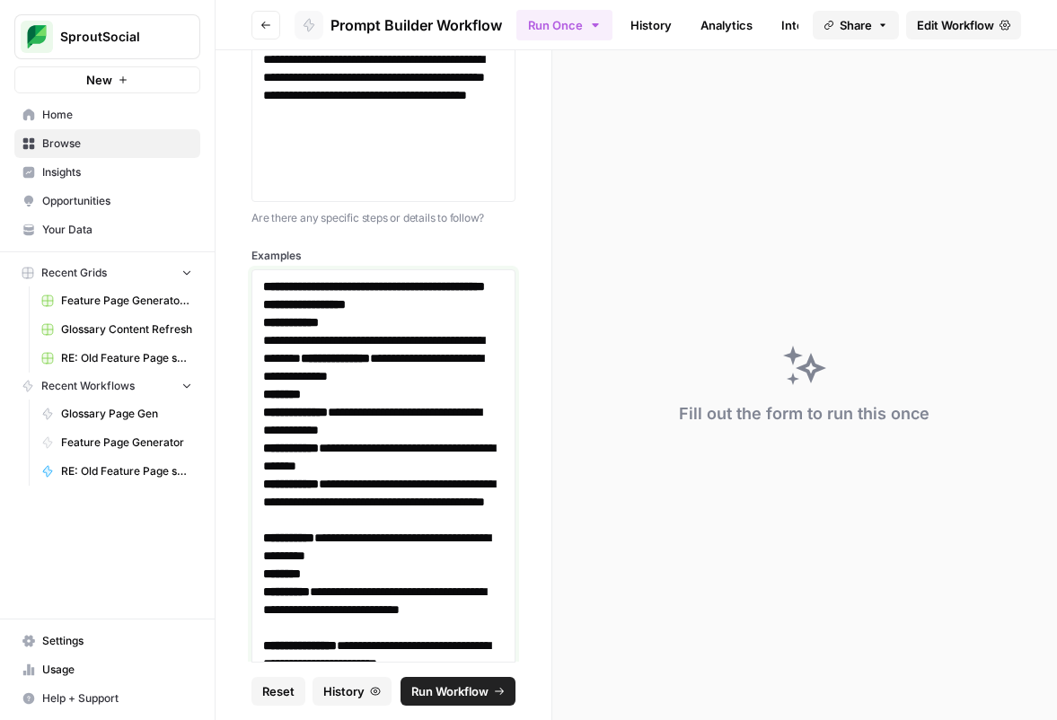
click at [264, 400] on strong "********" at bounding box center [282, 394] width 38 height 13
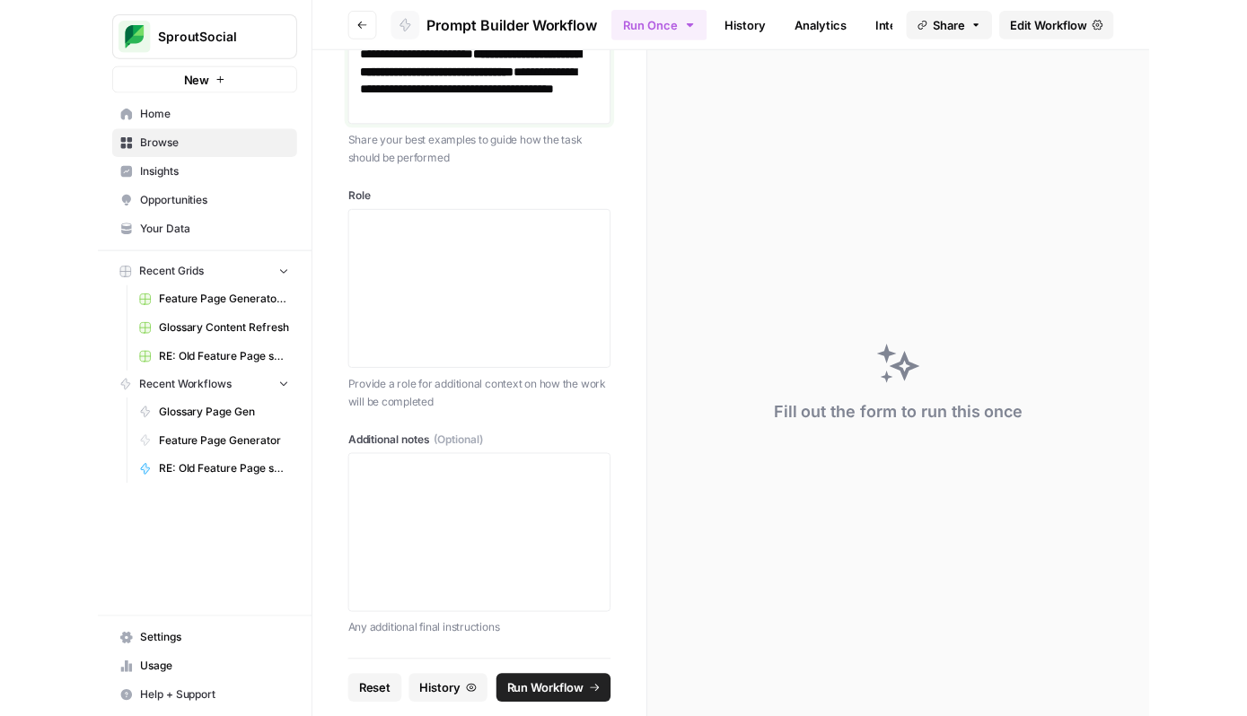
scroll to position [1549, 0]
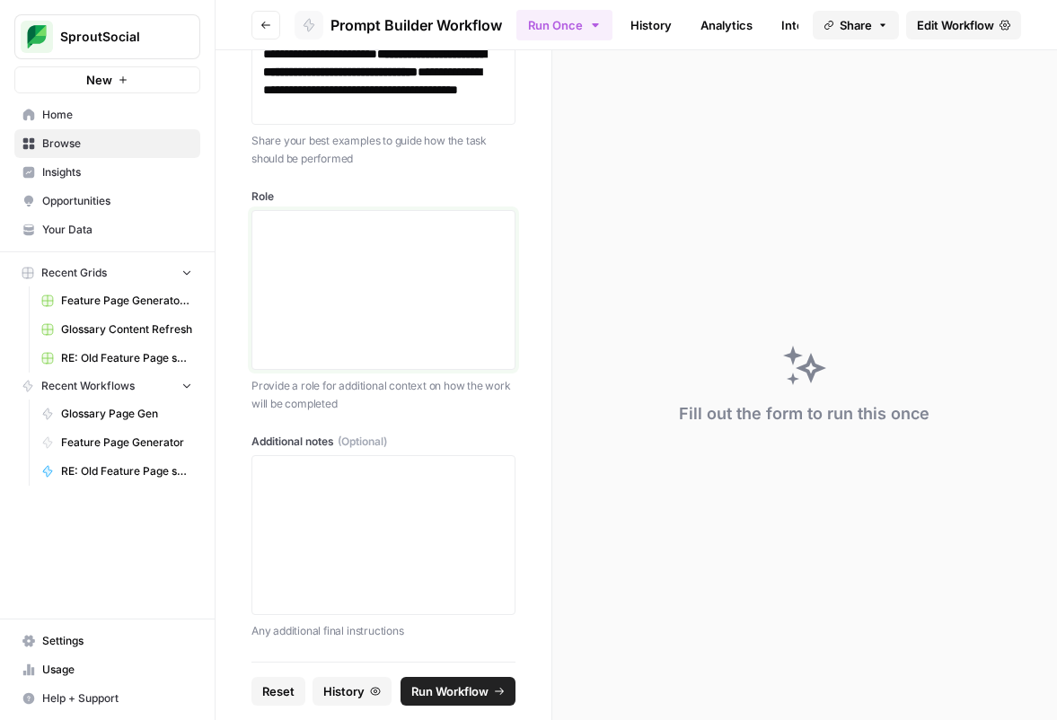
click at [366, 276] on div at bounding box center [383, 290] width 241 height 144
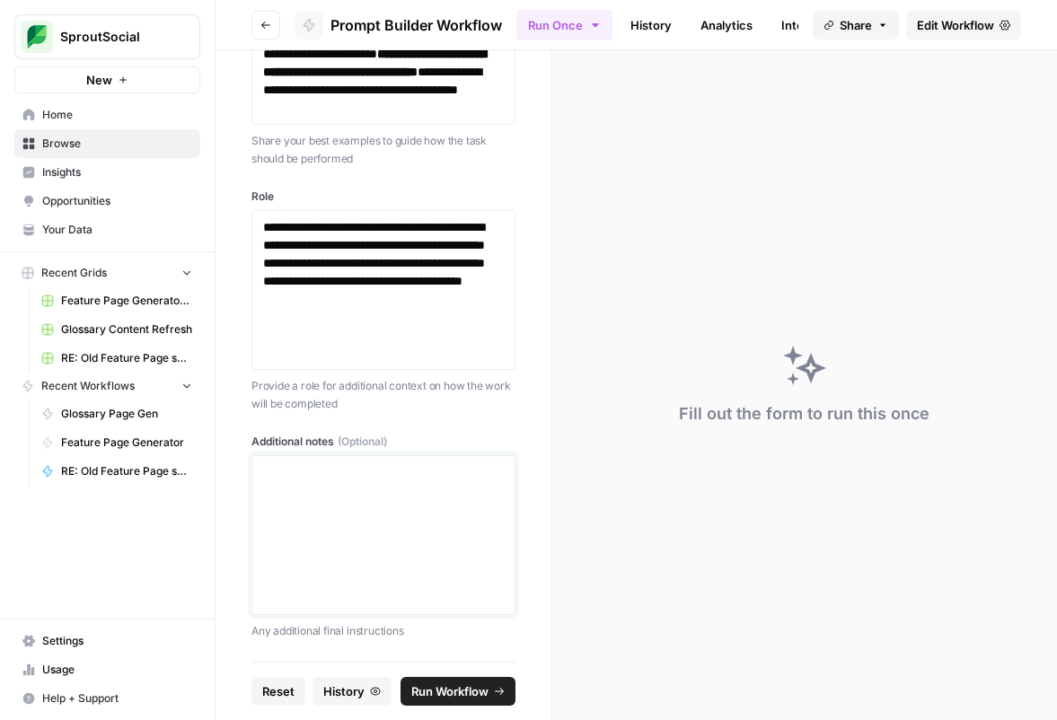
click at [348, 518] on div at bounding box center [383, 535] width 241 height 144
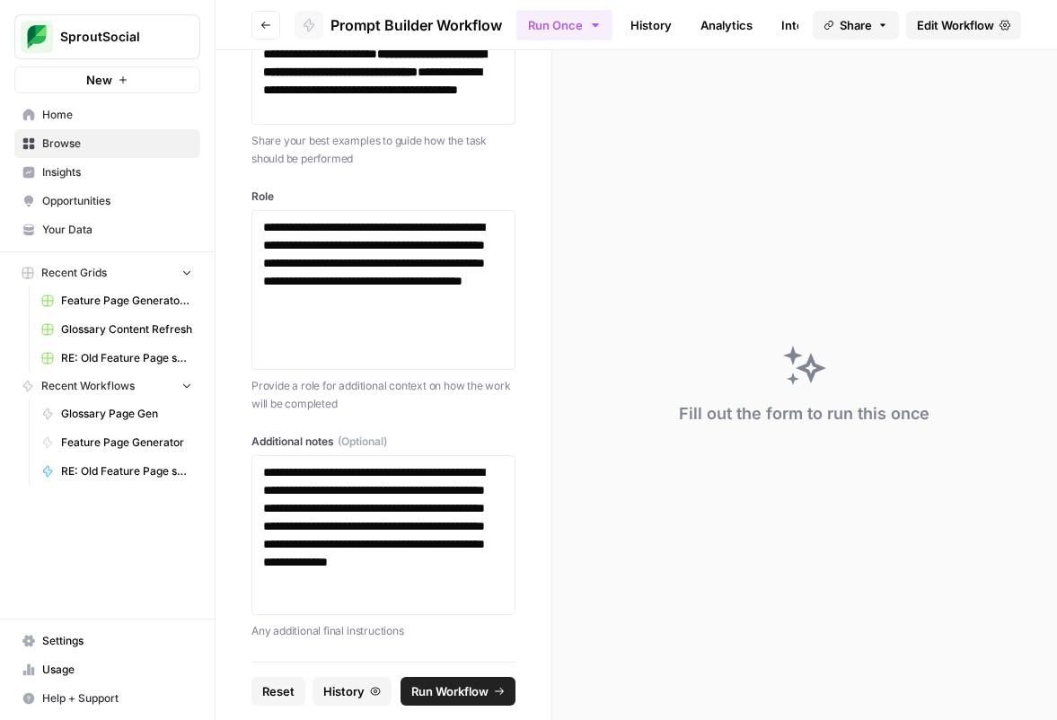
click at [451, 680] on button "Run Workflow" at bounding box center [457, 691] width 115 height 29
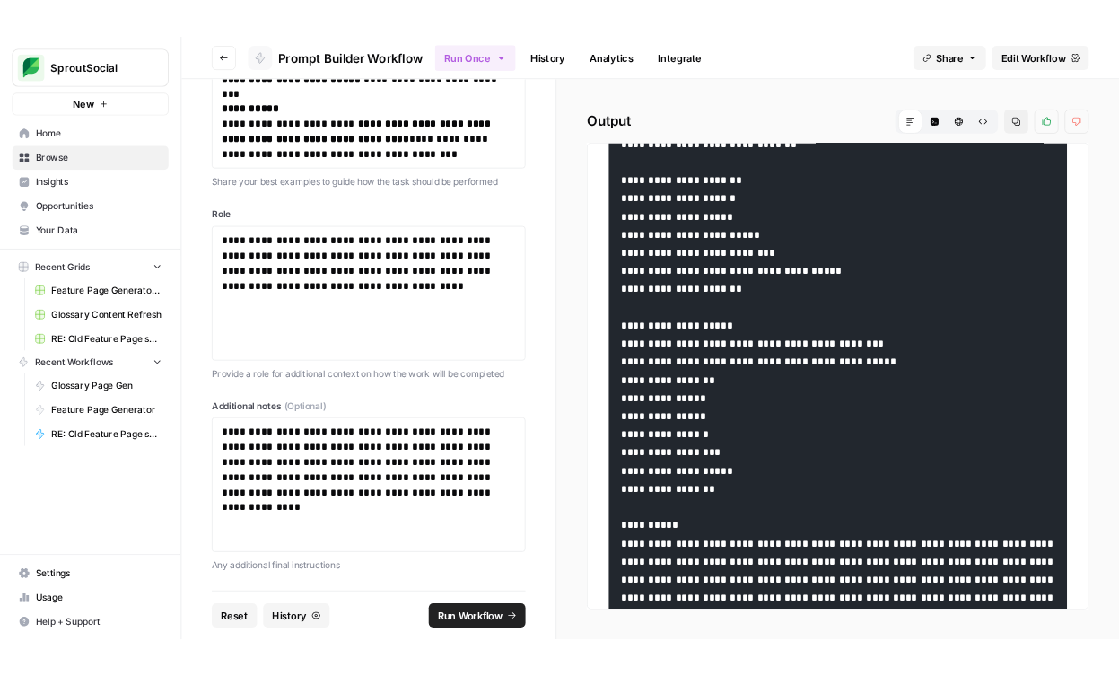
scroll to position [216, 0]
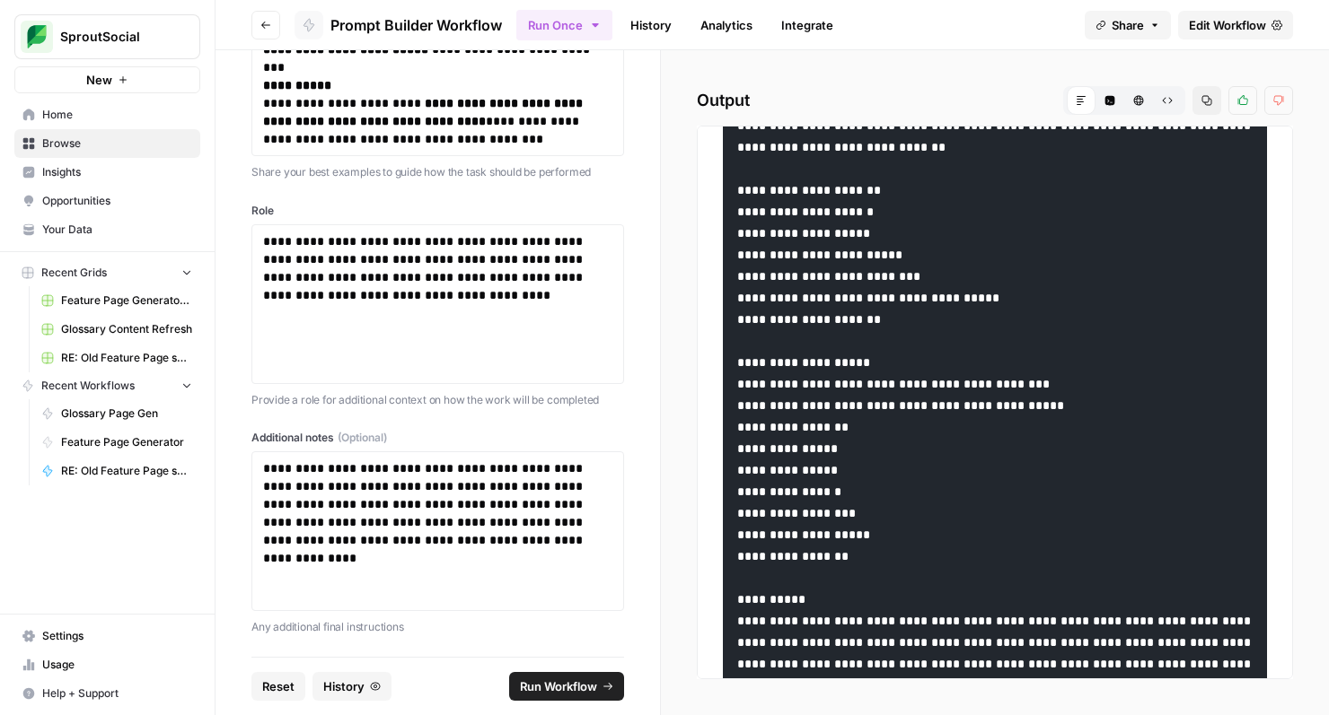
click at [1056, 105] on icon "button" at bounding box center [1206, 100] width 11 height 11
click at [1056, 104] on icon "button" at bounding box center [1206, 100] width 11 height 11
click at [1056, 20] on span "Edit Workflow" at bounding box center [1227, 25] width 77 height 18
